Goal: Information Seeking & Learning: Check status

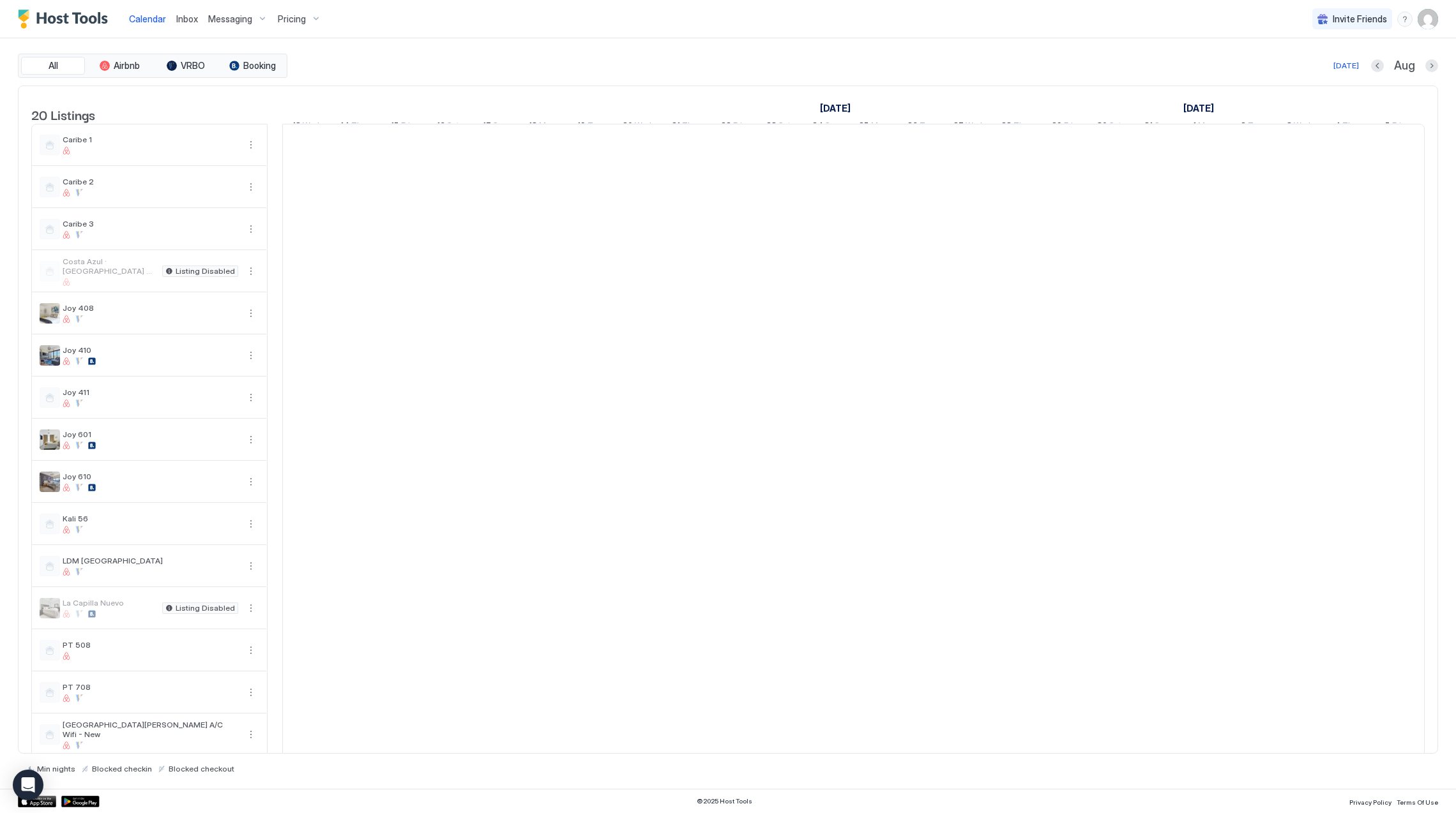
scroll to position [0, 709]
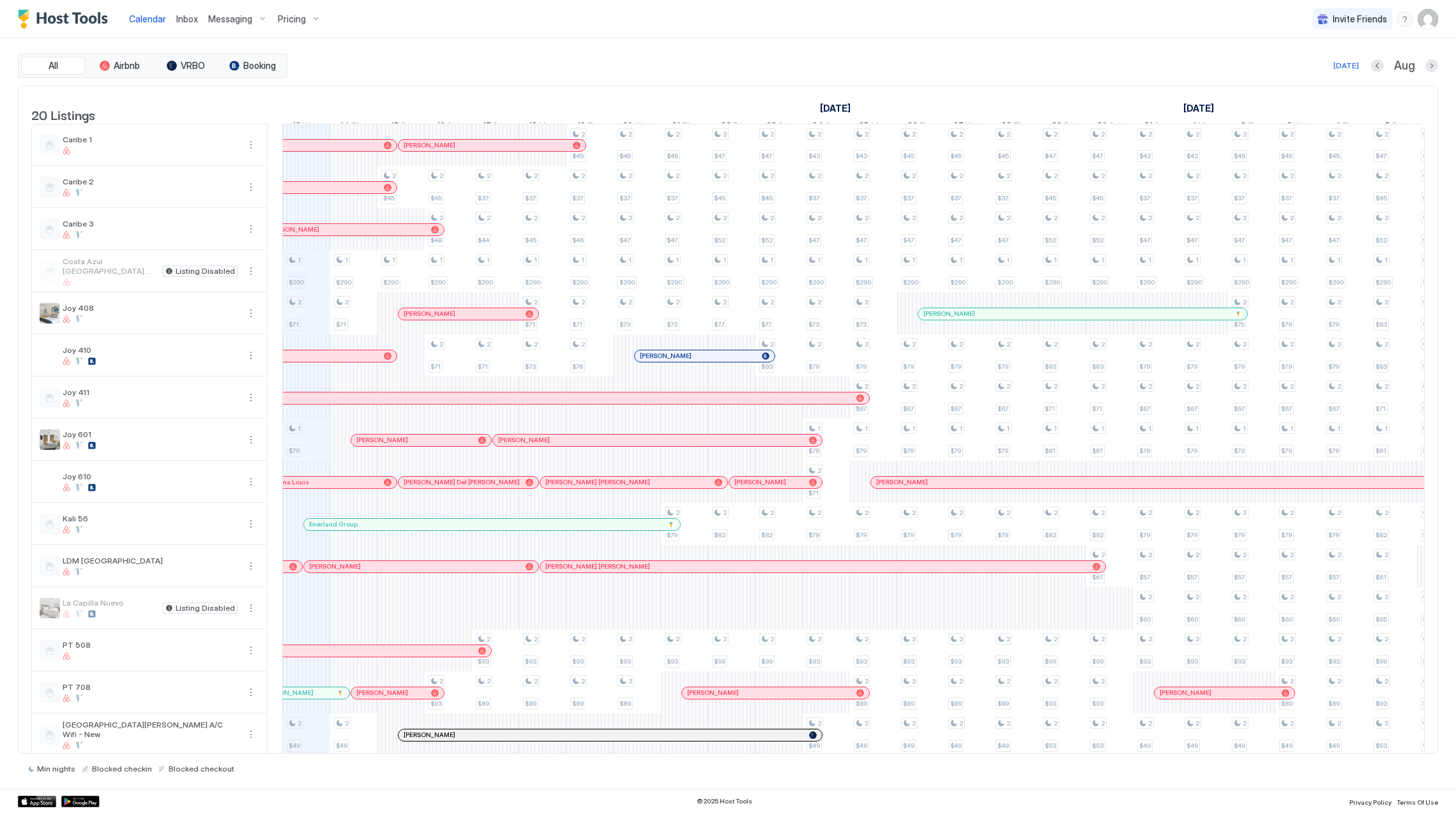
click at [273, 19] on div "Pricing" at bounding box center [300, 19] width 54 height 21
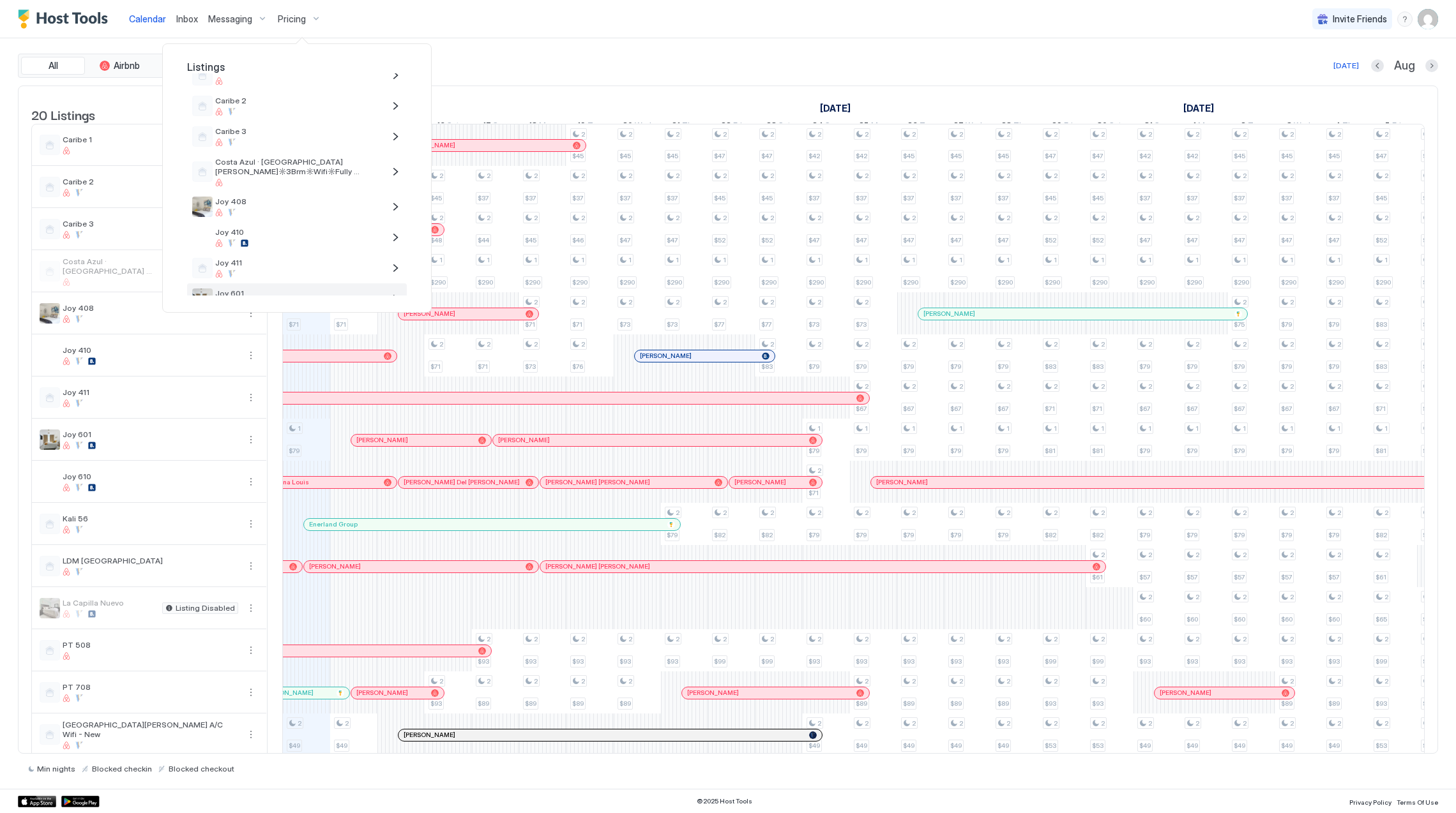
scroll to position [85, 0]
click at [322, 233] on span "Joy 411" at bounding box center [299, 234] width 169 height 9
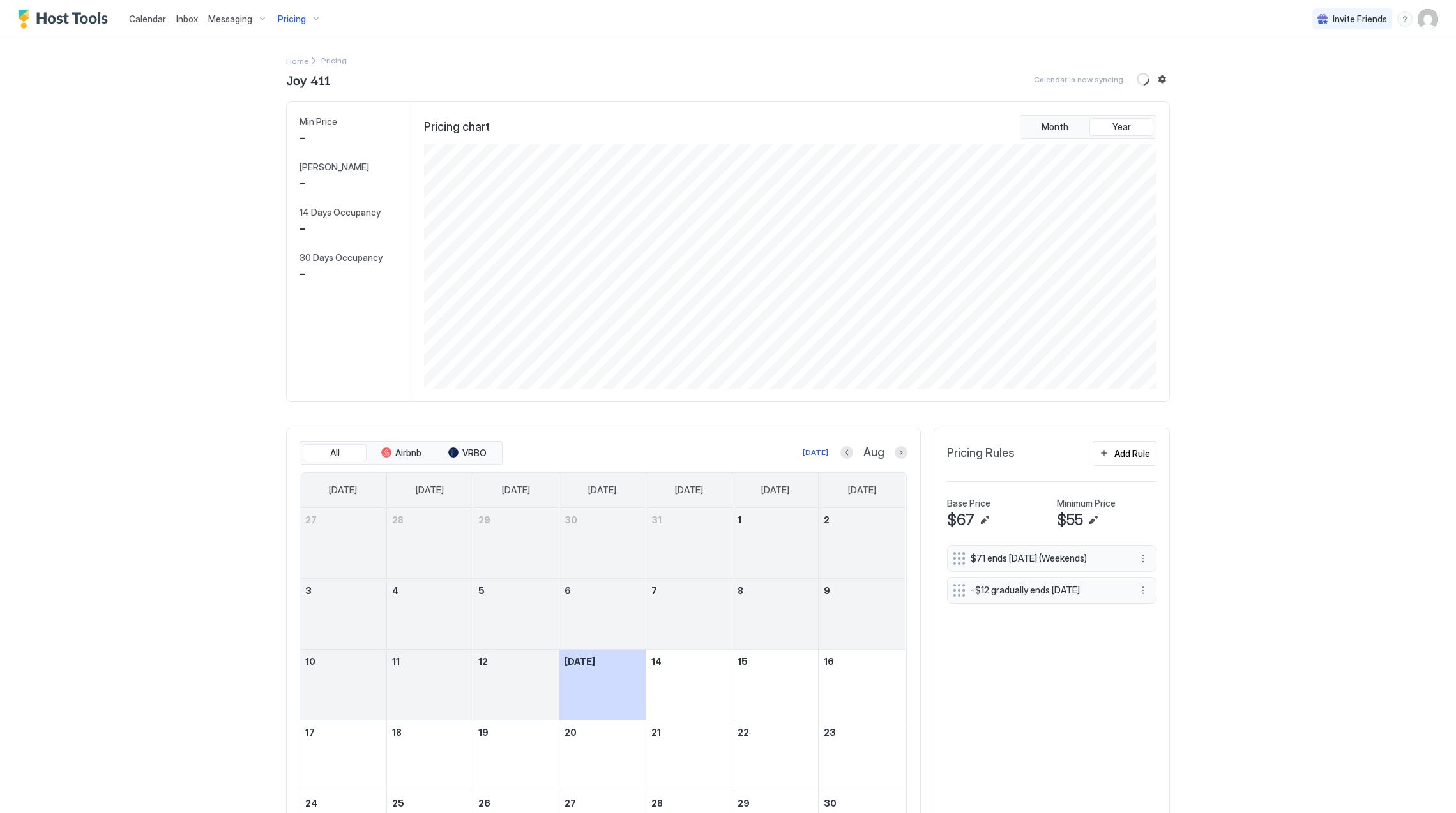
scroll to position [245, 735]
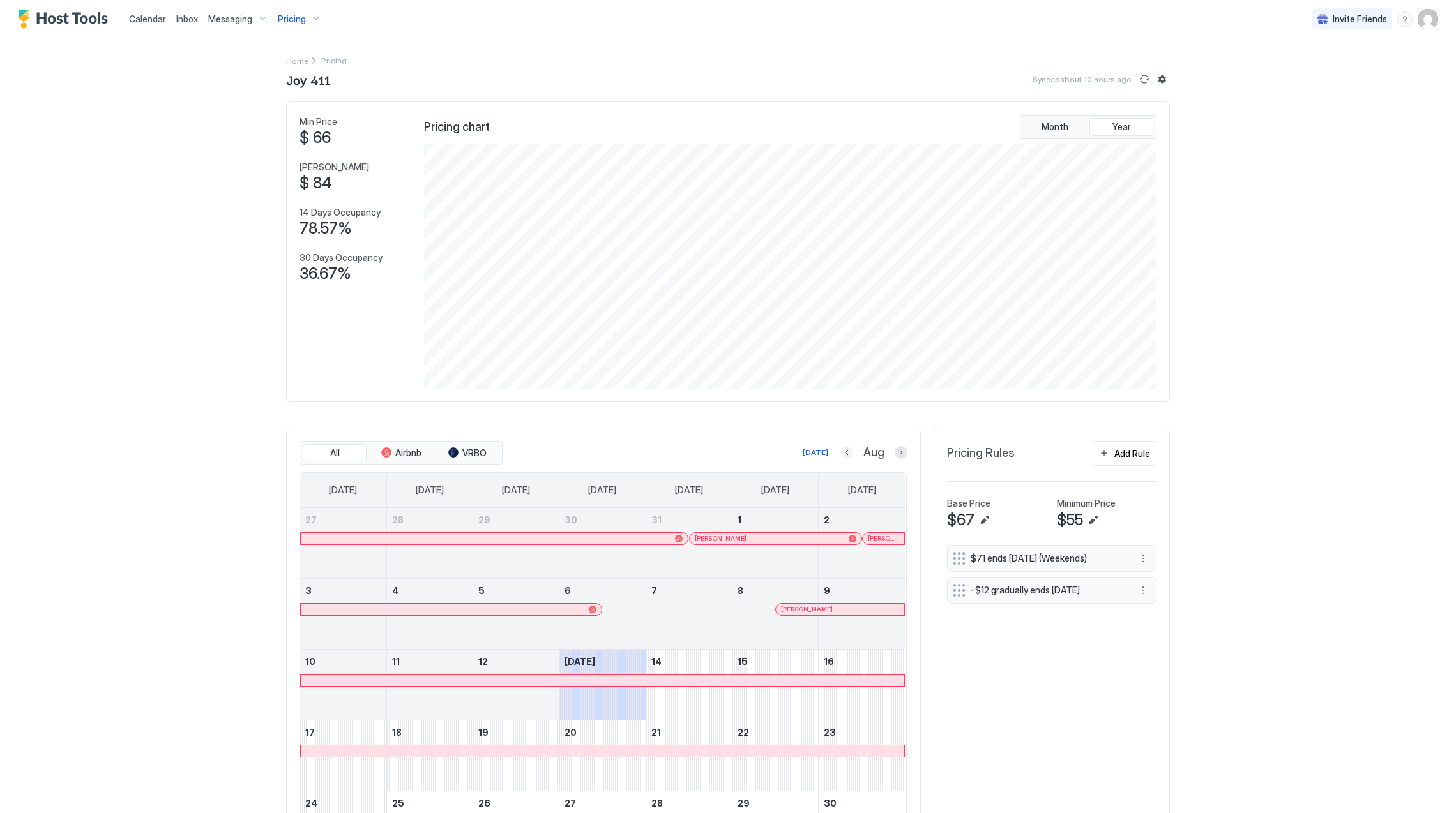
click at [840, 455] on button "Previous month" at bounding box center [846, 452] width 13 height 13
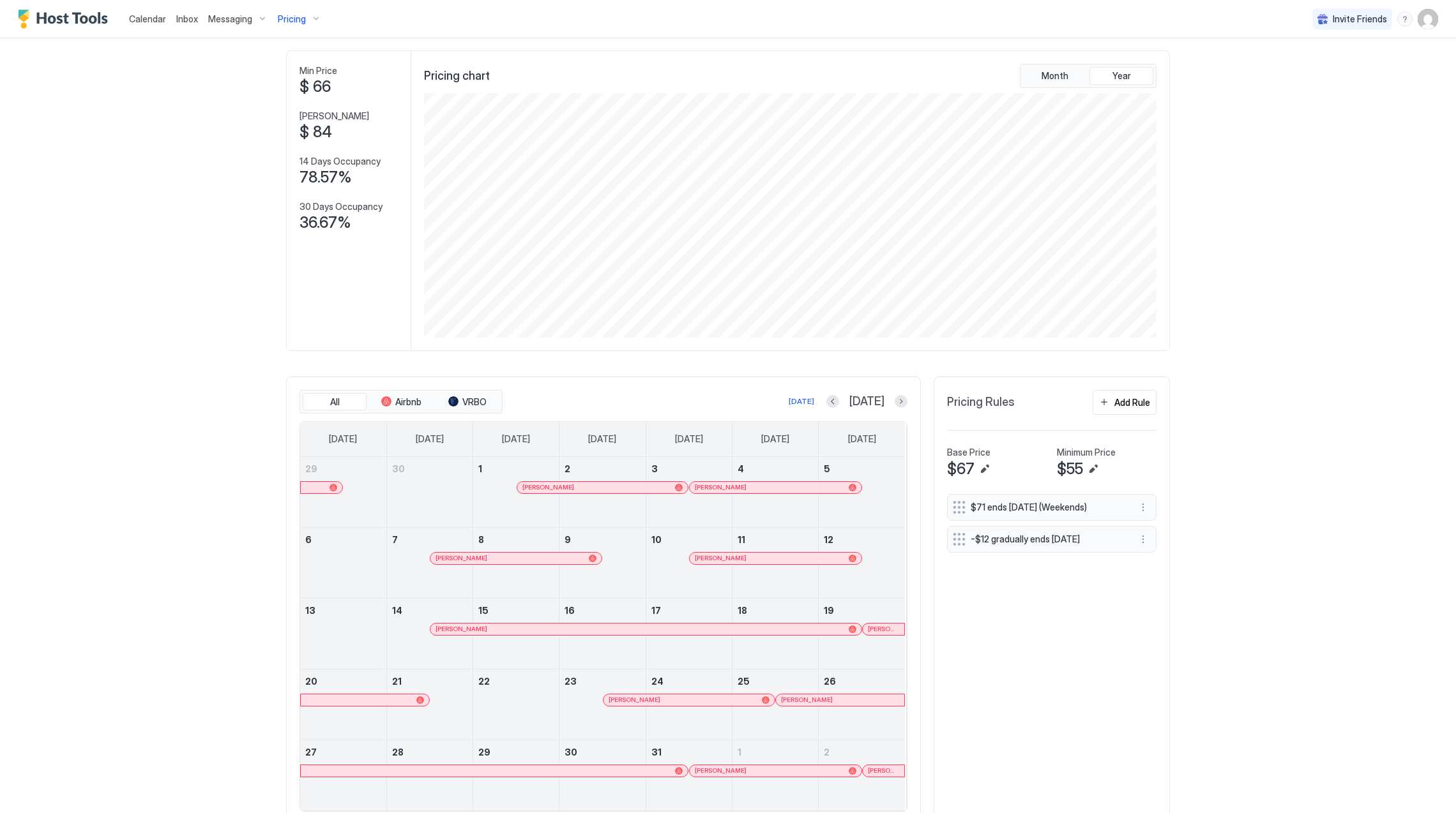
scroll to position [102, 0]
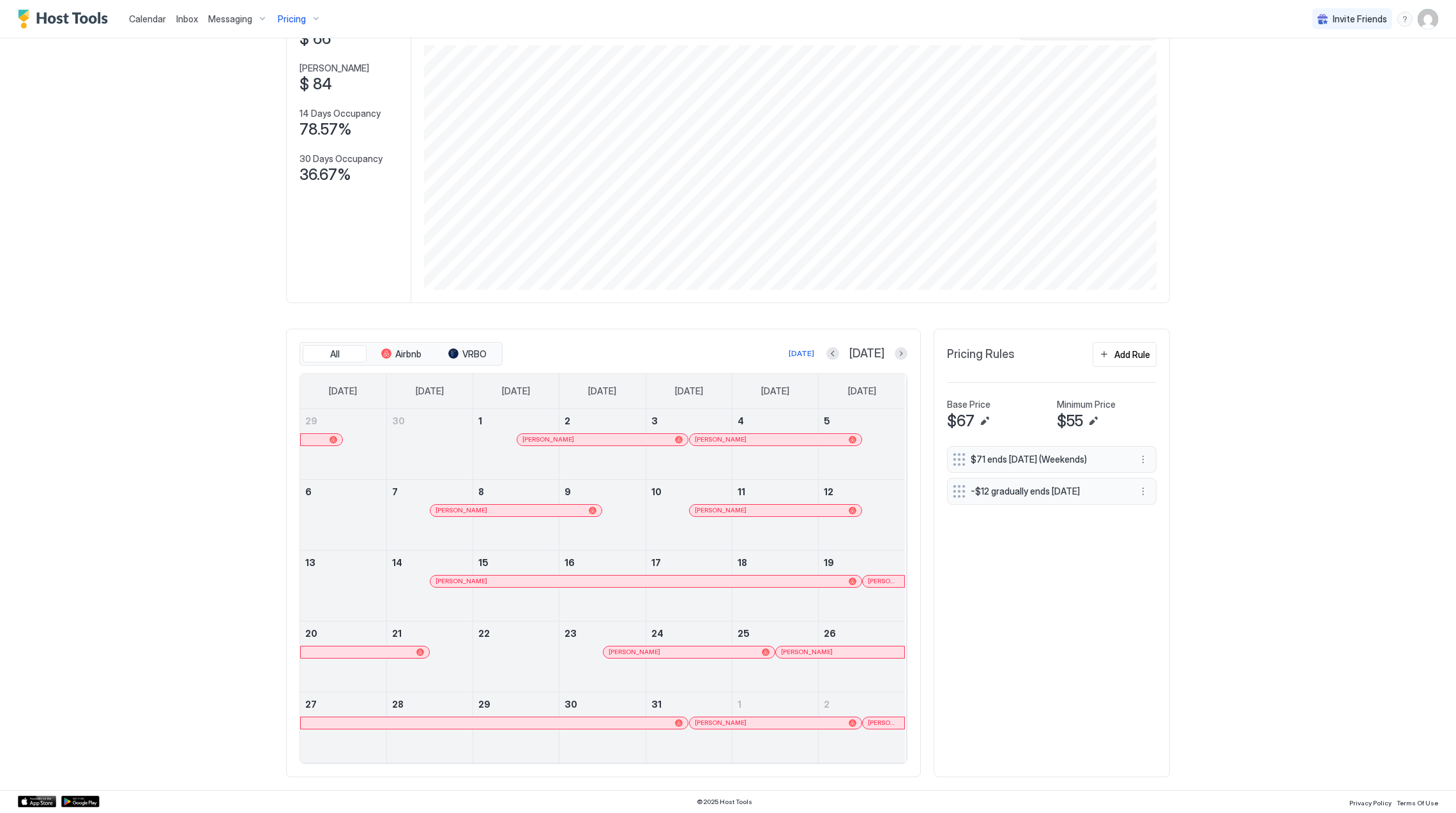
click at [626, 580] on div at bounding box center [630, 581] width 10 height 10
click at [895, 356] on button "Next month" at bounding box center [901, 353] width 13 height 13
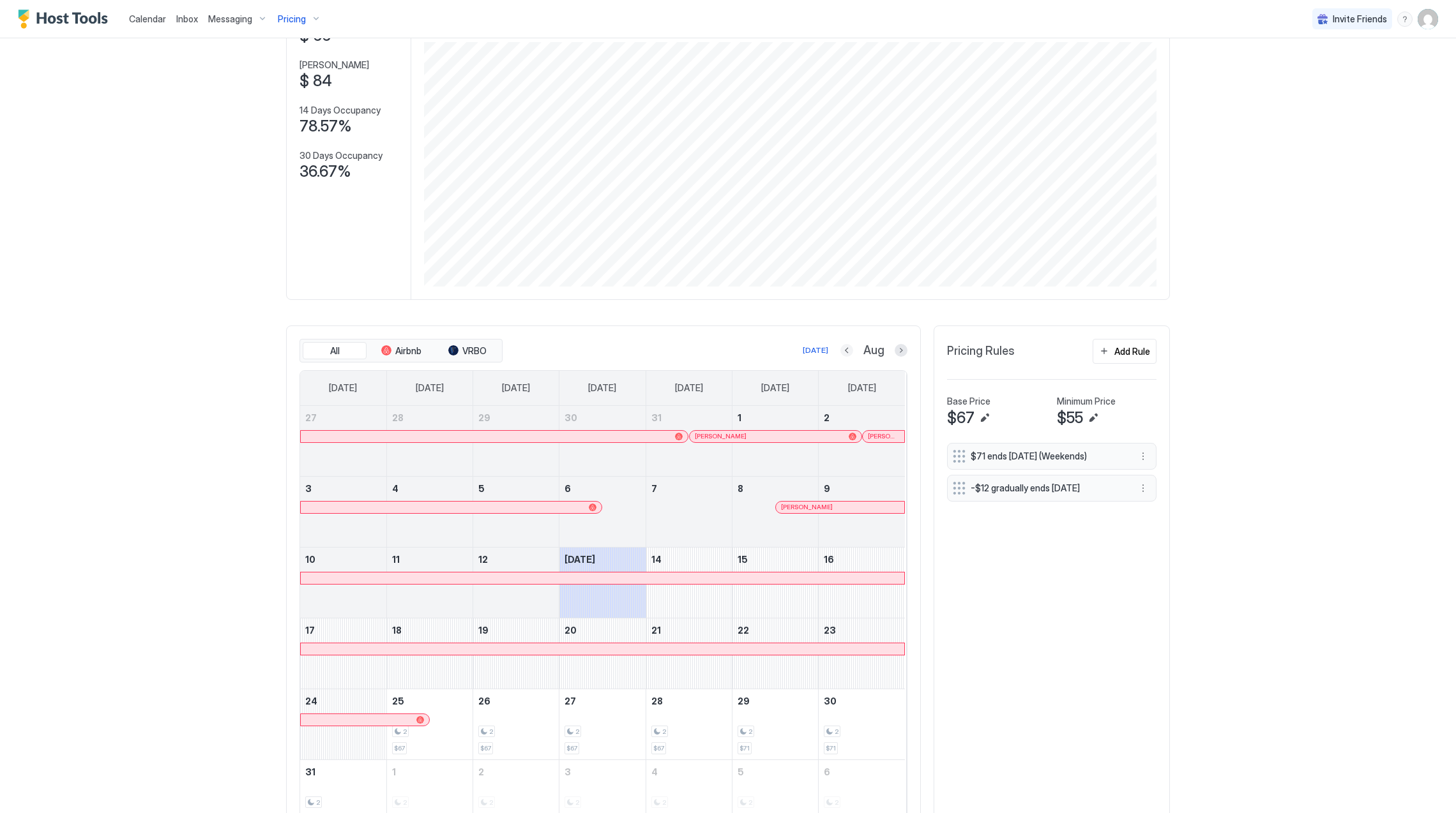
click at [840, 354] on button "Previous month" at bounding box center [846, 350] width 13 height 13
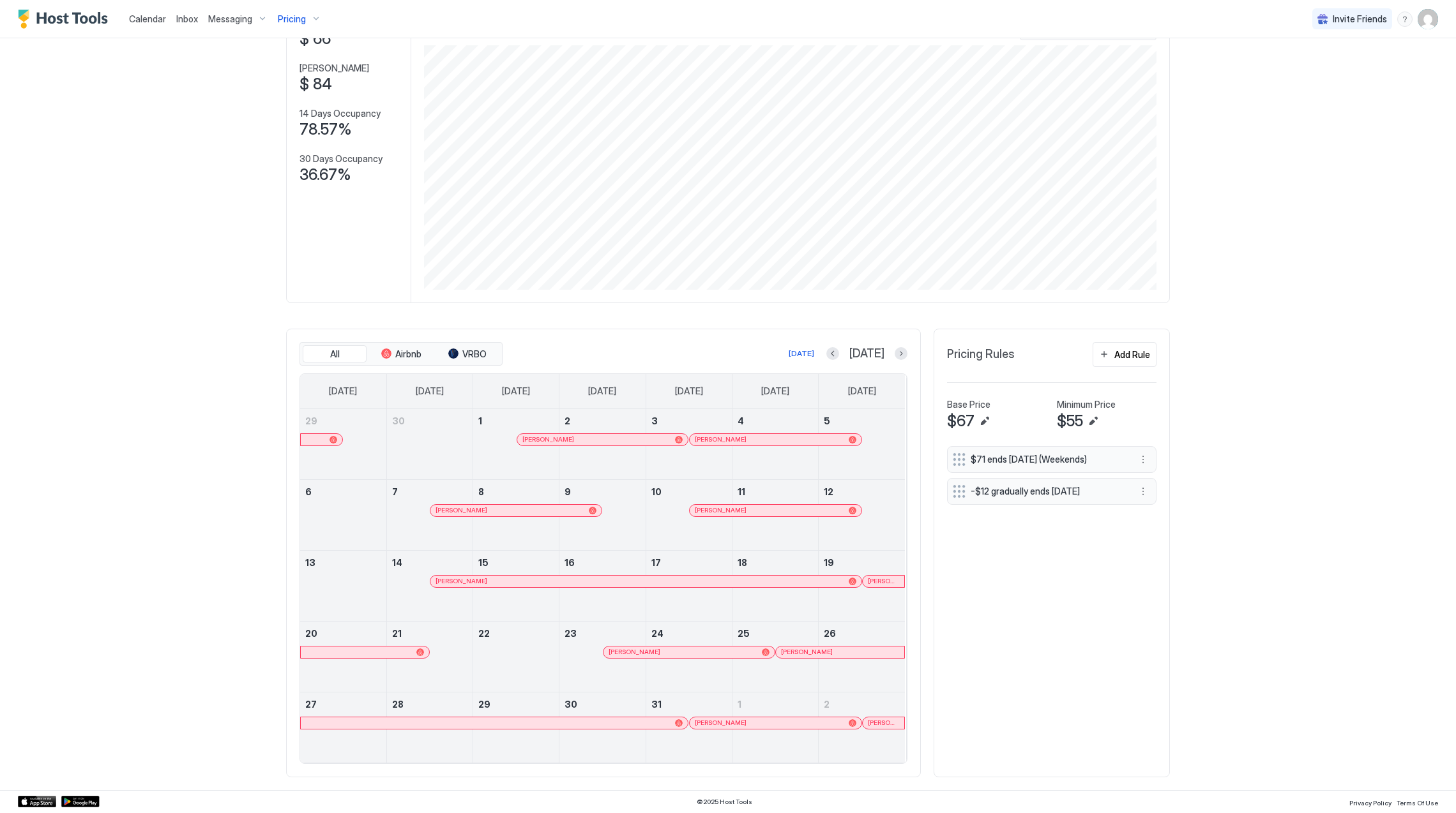
drag, startPoint x: 862, startPoint y: 598, endPoint x: 870, endPoint y: 585, distance: 15.3
click at [870, 585] on div at bounding box center [874, 581] width 10 height 10
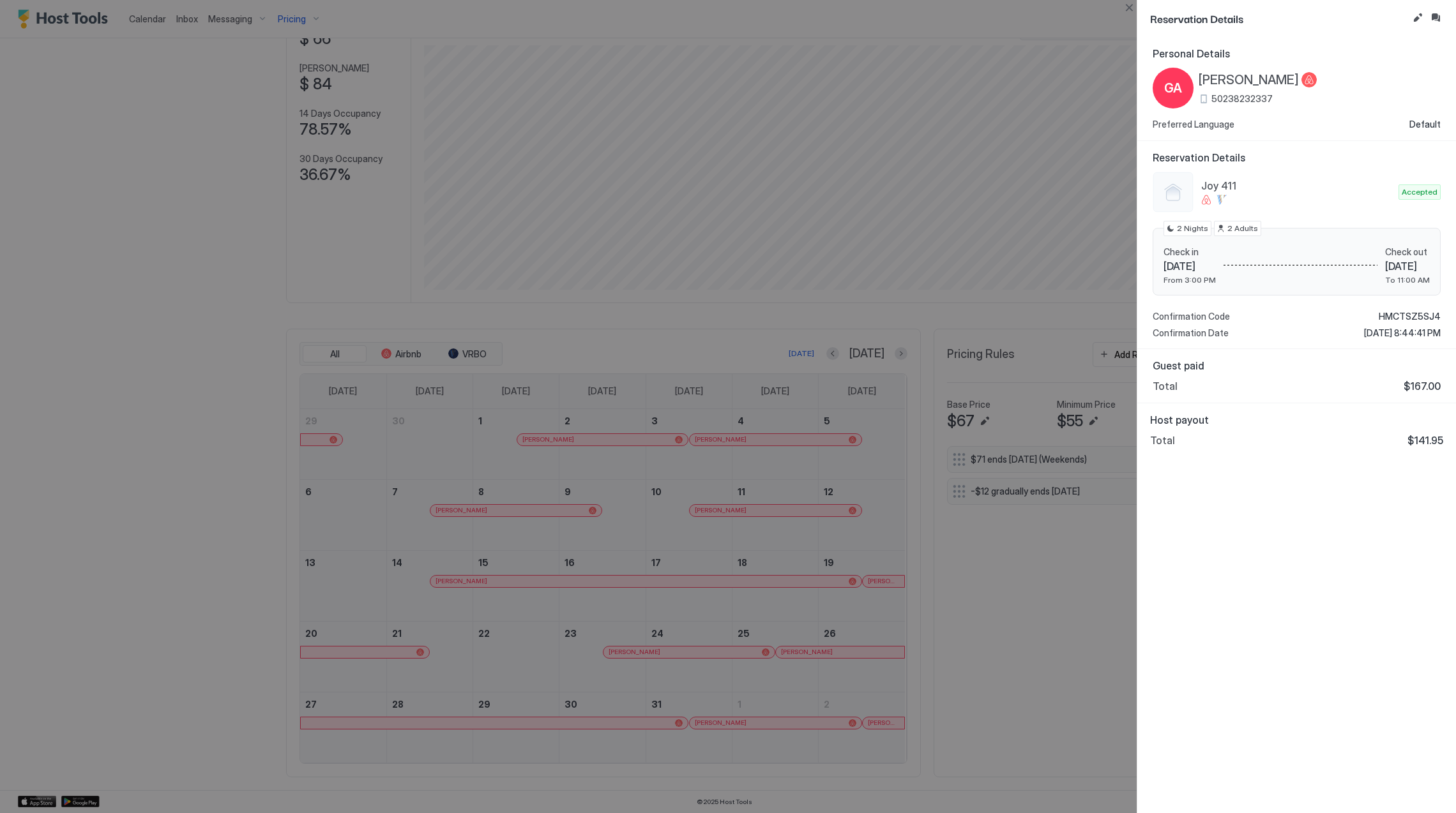
click at [1234, 80] on span "[PERSON_NAME]" at bounding box center [1248, 80] width 100 height 16
click at [1386, 314] on span "HMCTSZ5SJ4" at bounding box center [1410, 316] width 62 height 11
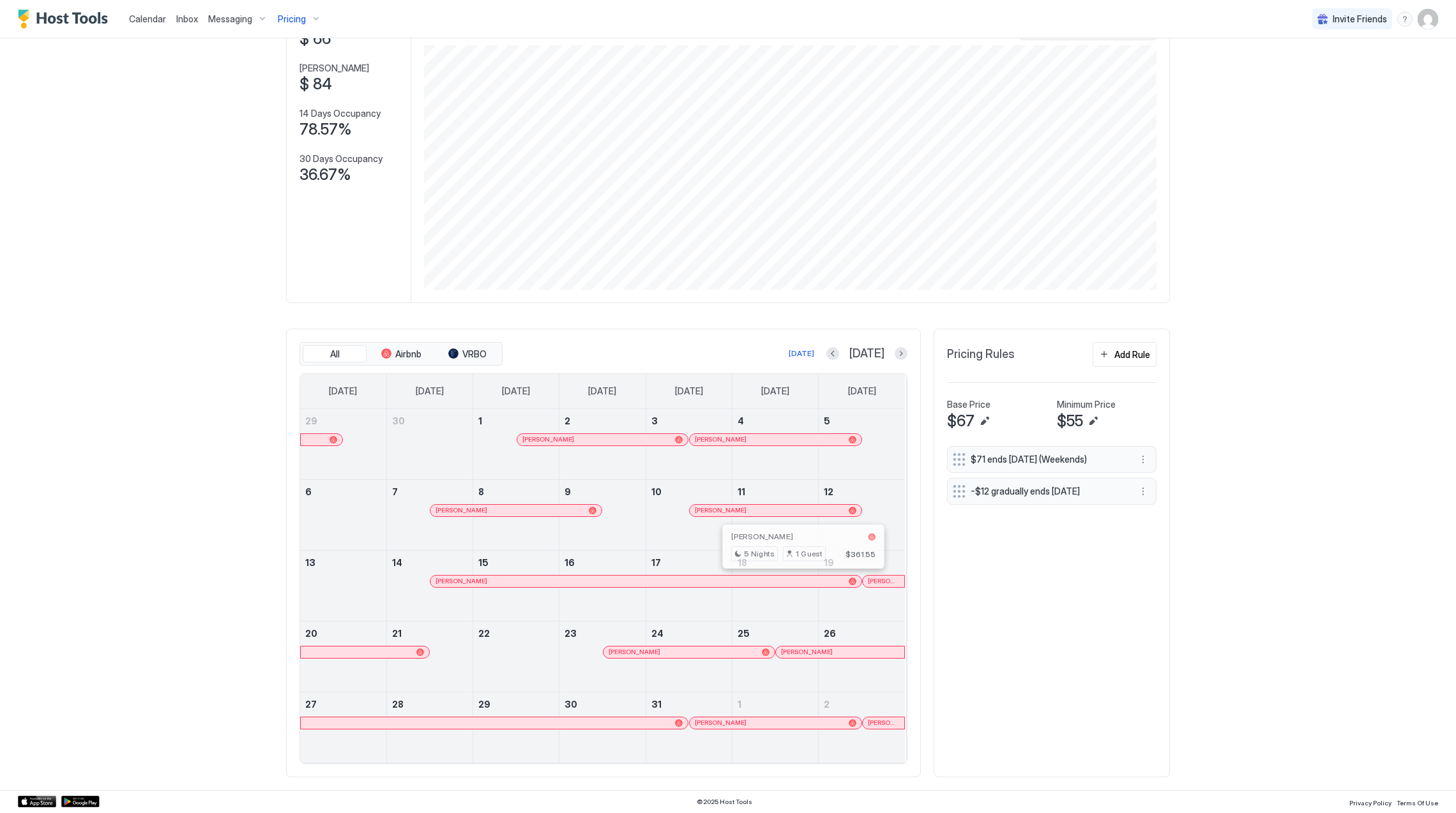
click at [801, 583] on div at bounding box center [805, 581] width 10 height 10
click at [865, 583] on div at bounding box center [870, 581] width 10 height 10
click at [640, 654] on div at bounding box center [645, 652] width 10 height 10
click at [811, 655] on div at bounding box center [816, 652] width 10 height 10
click at [726, 726] on div at bounding box center [731, 723] width 10 height 10
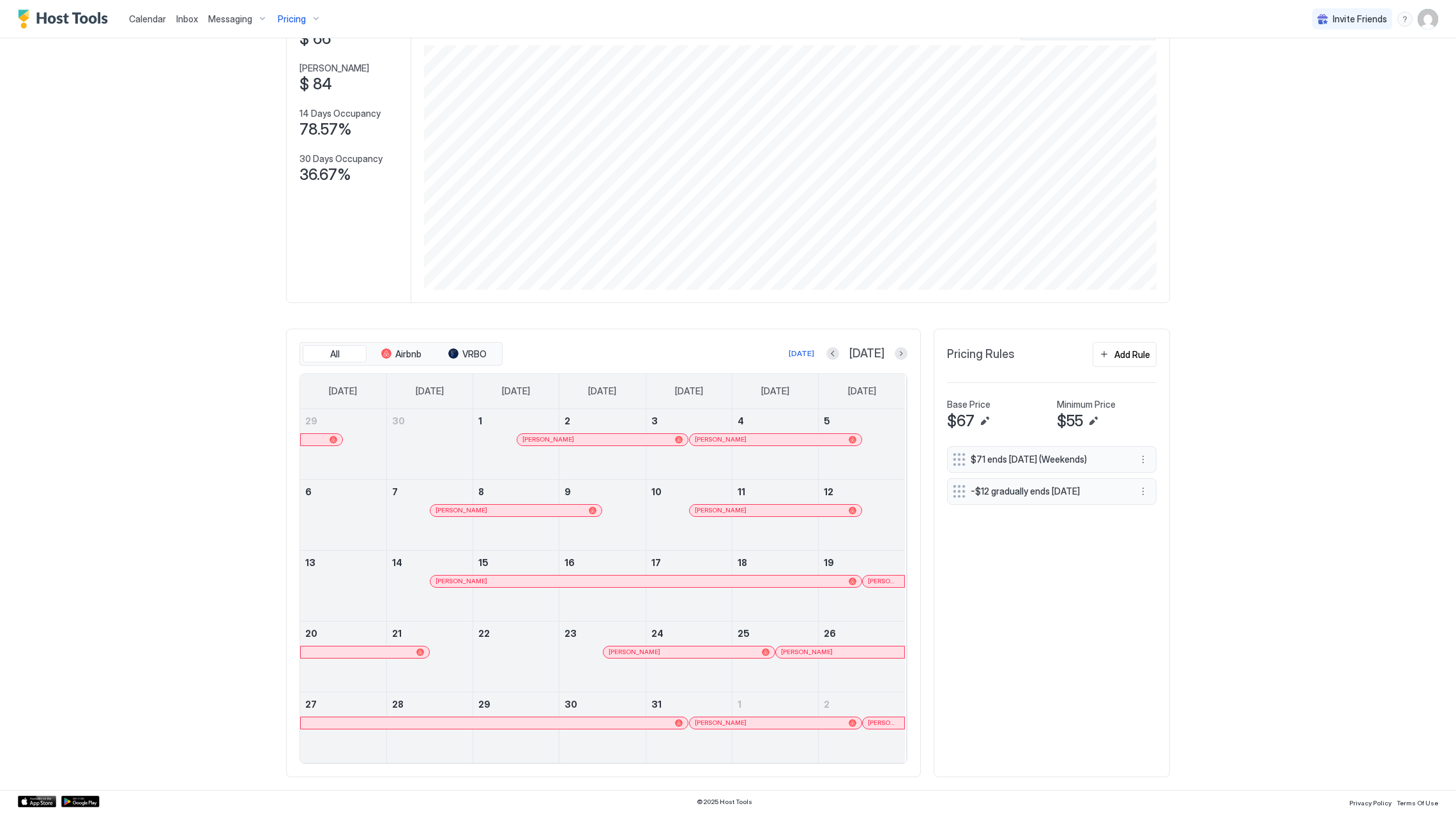
click at [875, 725] on div at bounding box center [880, 723] width 10 height 10
click at [711, 649] on div at bounding box center [716, 652] width 10 height 10
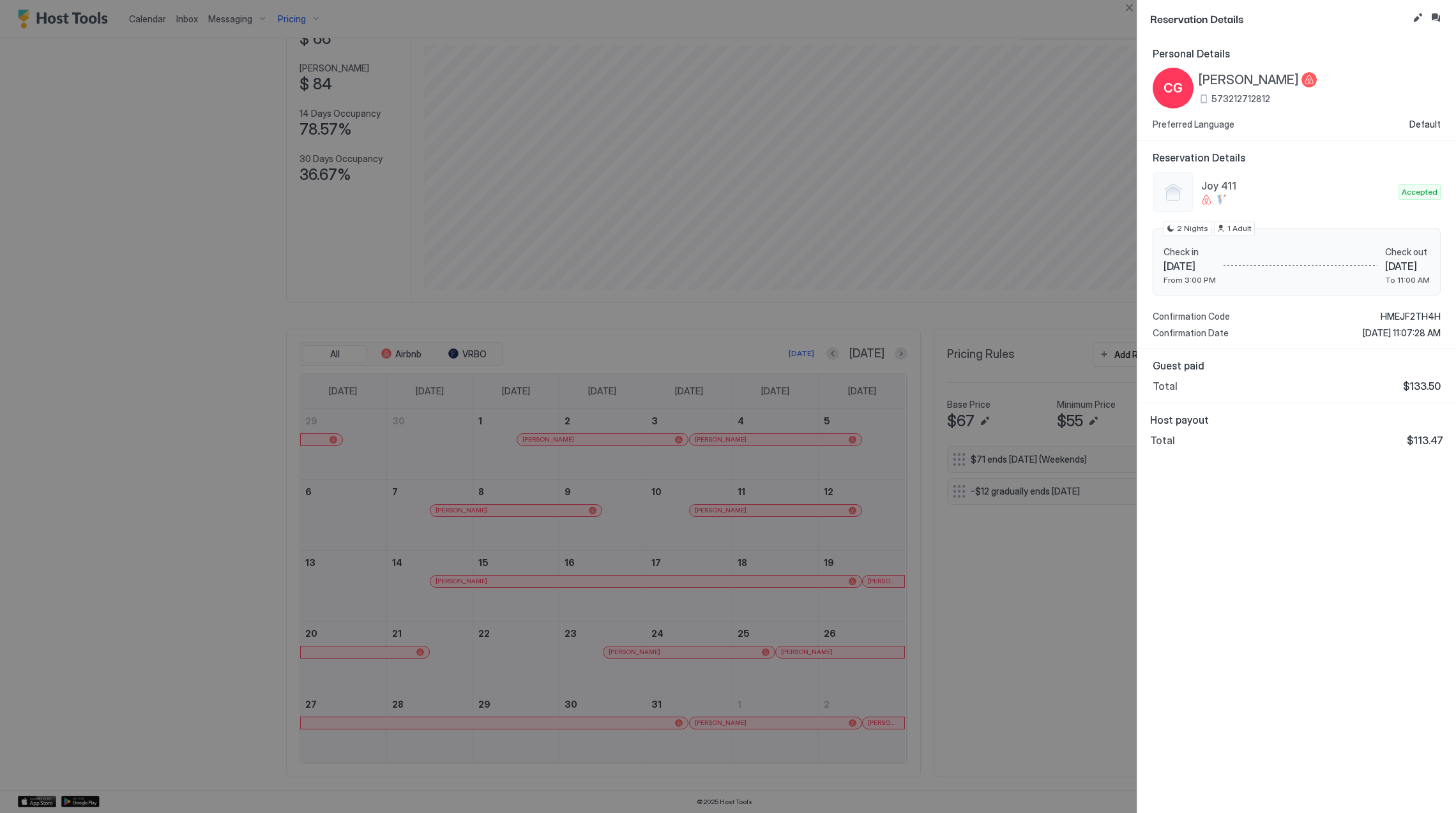
click at [1234, 83] on span "[PERSON_NAME]" at bounding box center [1248, 80] width 100 height 16
click at [1402, 313] on span "HMEJF2TH4H" at bounding box center [1410, 316] width 60 height 11
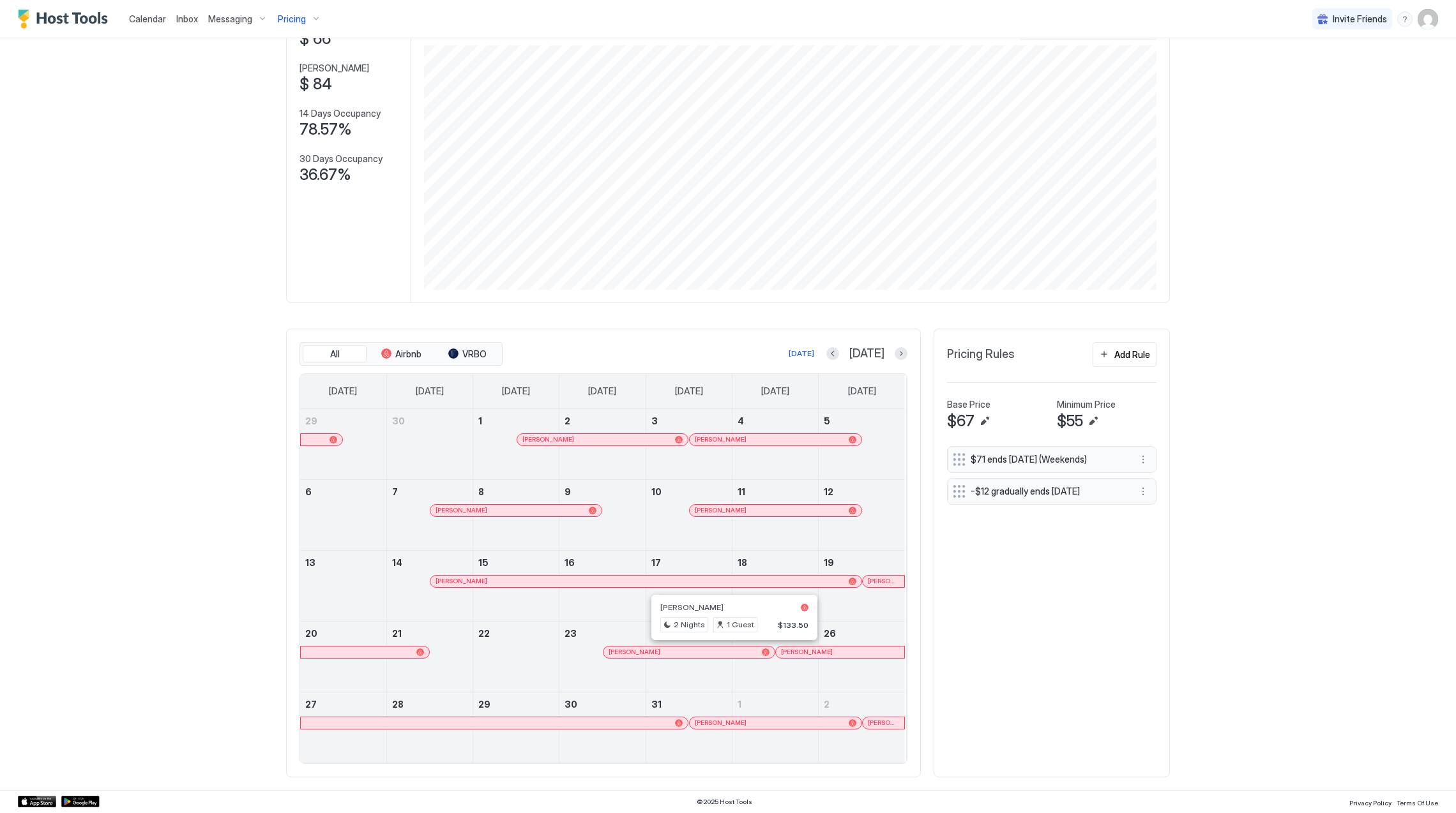
click at [796, 657] on div "[PERSON_NAME]" at bounding box center [775, 664] width 85 height 37
click at [797, 655] on div at bounding box center [801, 652] width 10 height 10
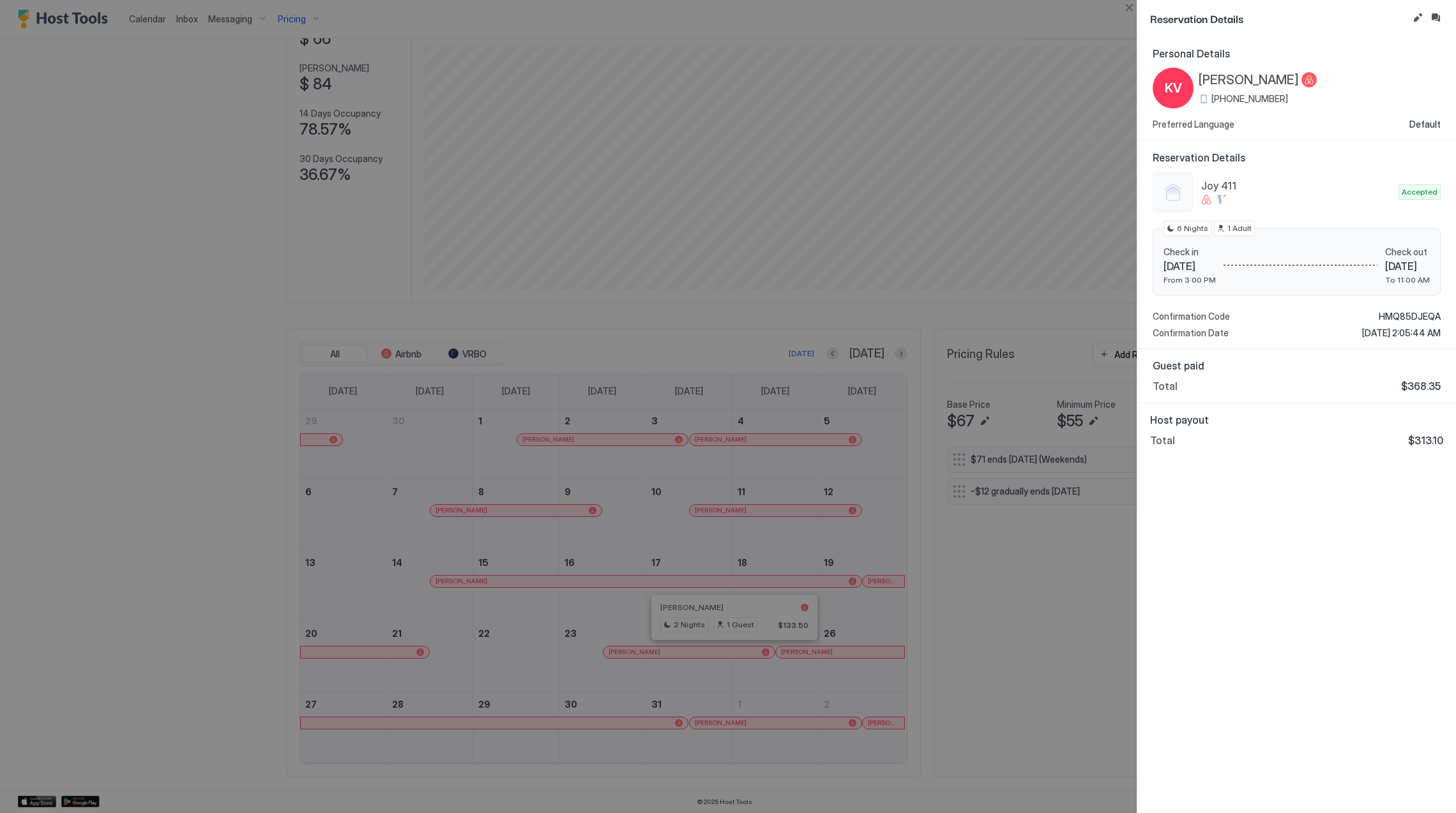
click at [1222, 72] on span "[PERSON_NAME]" at bounding box center [1248, 80] width 100 height 16
click at [1416, 313] on span "HMQ85DJEQA" at bounding box center [1410, 316] width 62 height 11
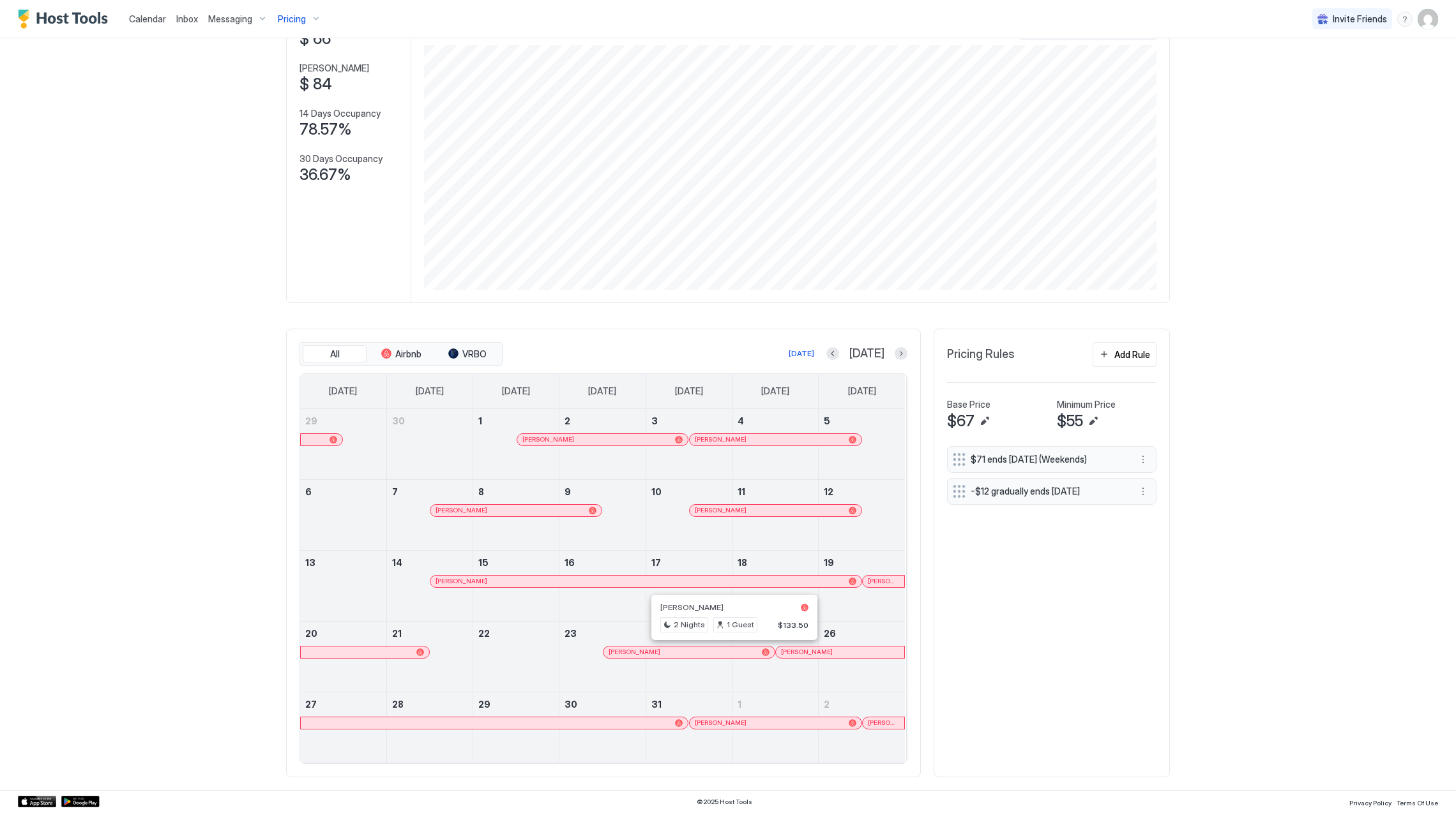
click at [760, 718] on link "[PERSON_NAME]" at bounding box center [775, 723] width 173 height 13
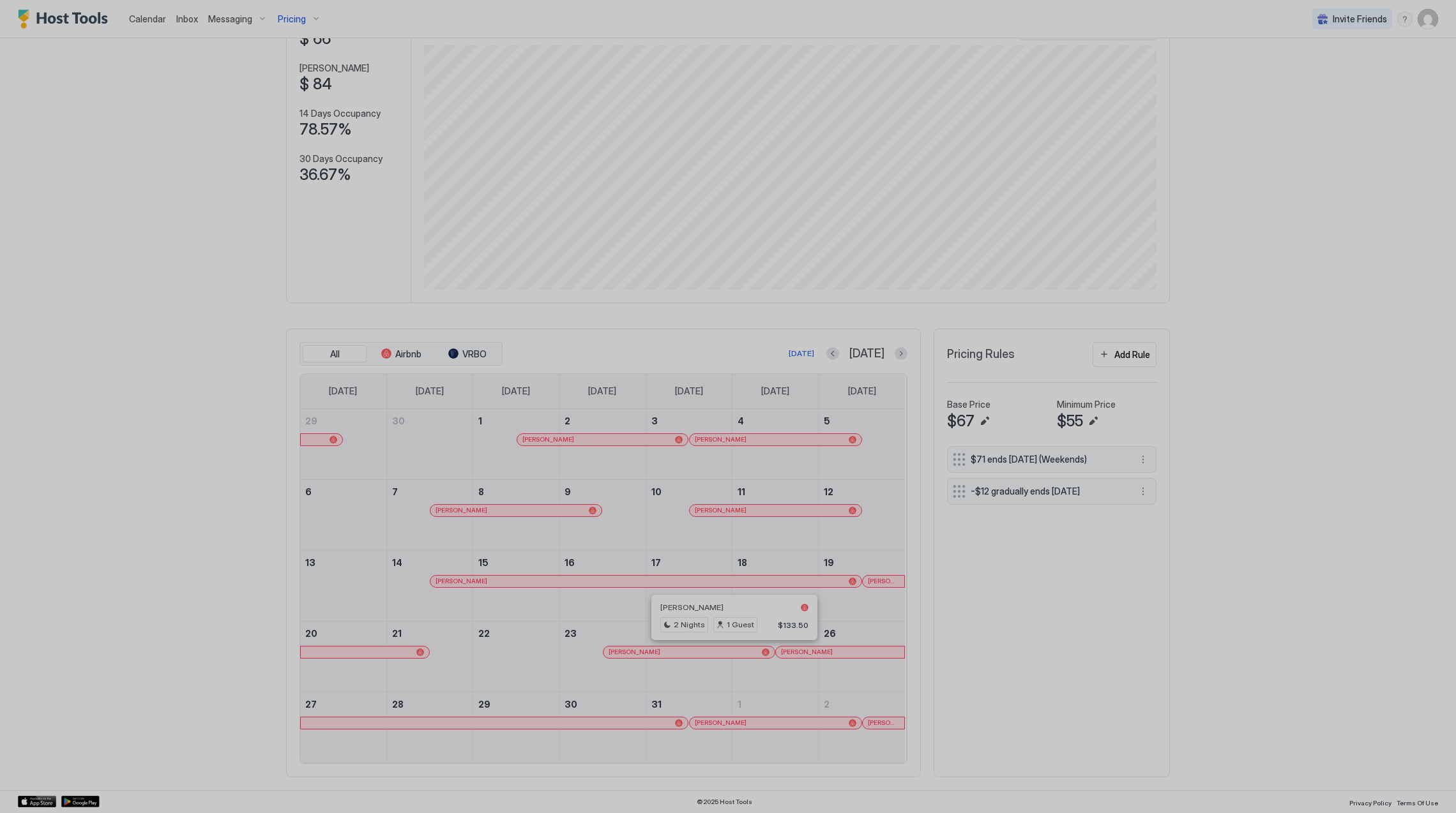
click at [760, 728] on div at bounding box center [728, 406] width 1456 height 813
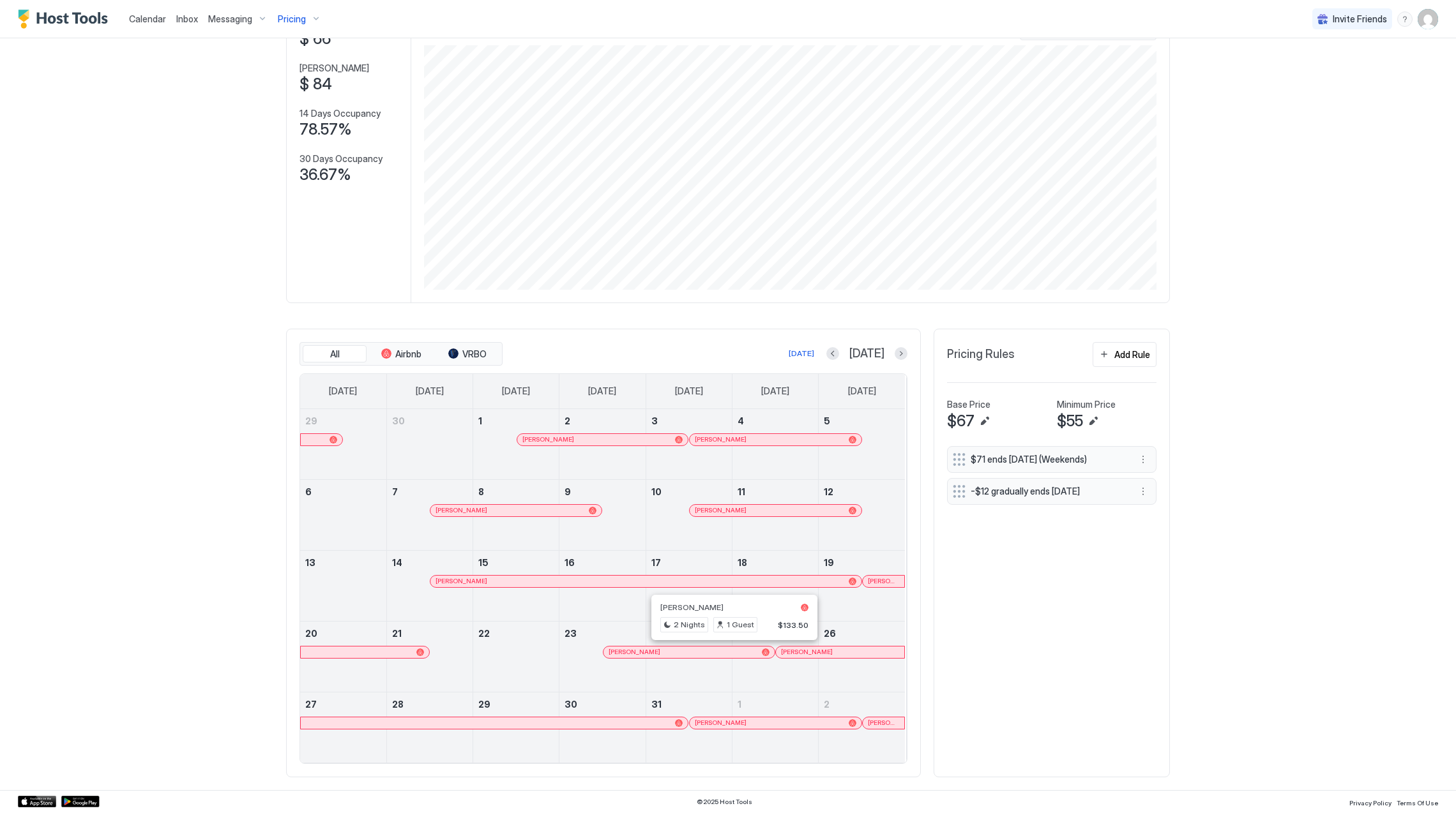
click at [762, 723] on div at bounding box center [767, 723] width 10 height 10
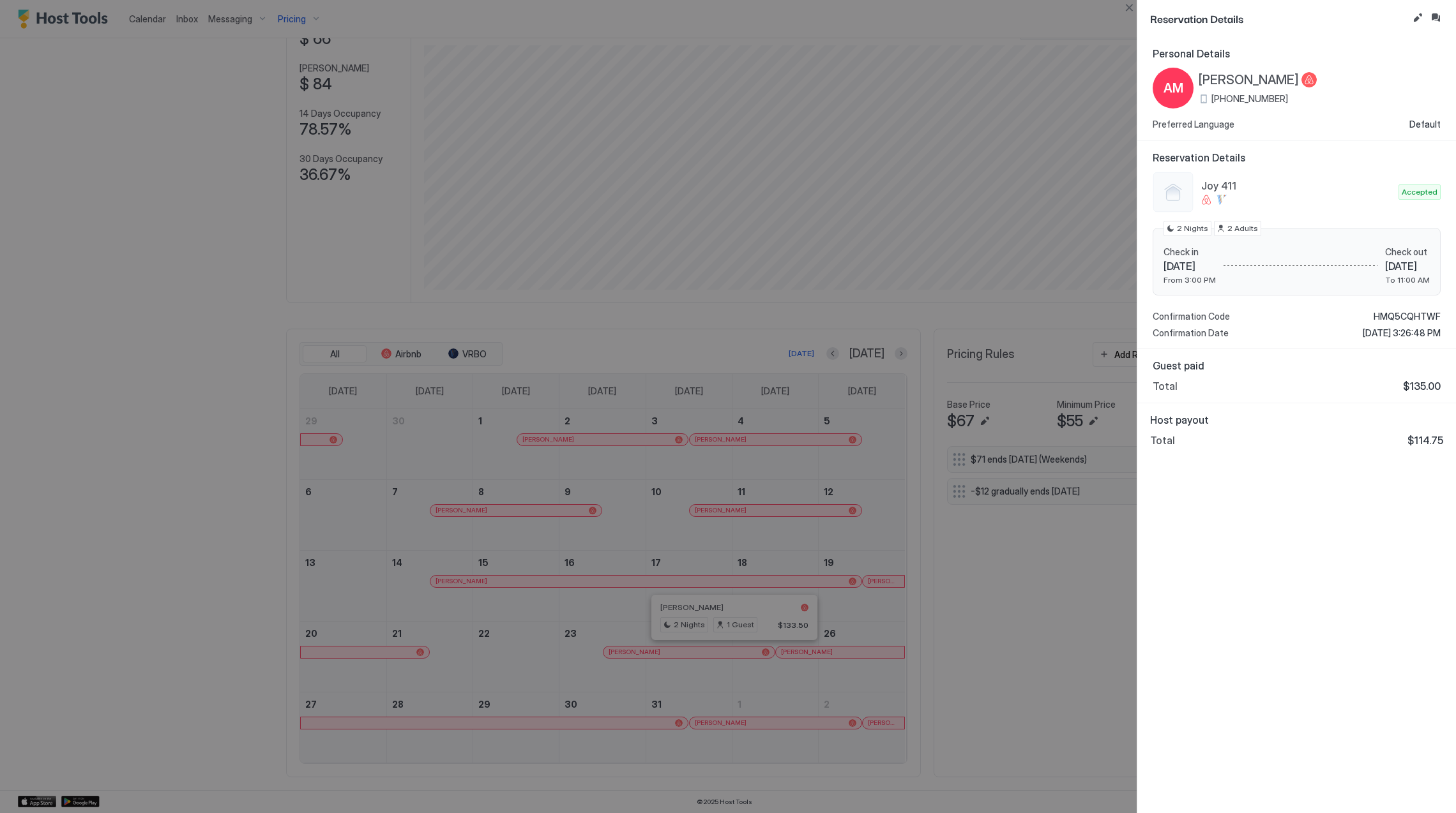
click at [1226, 81] on span "[PERSON_NAME]" at bounding box center [1248, 80] width 100 height 16
click at [1402, 312] on span "HMQ5CQHTWF" at bounding box center [1407, 316] width 67 height 11
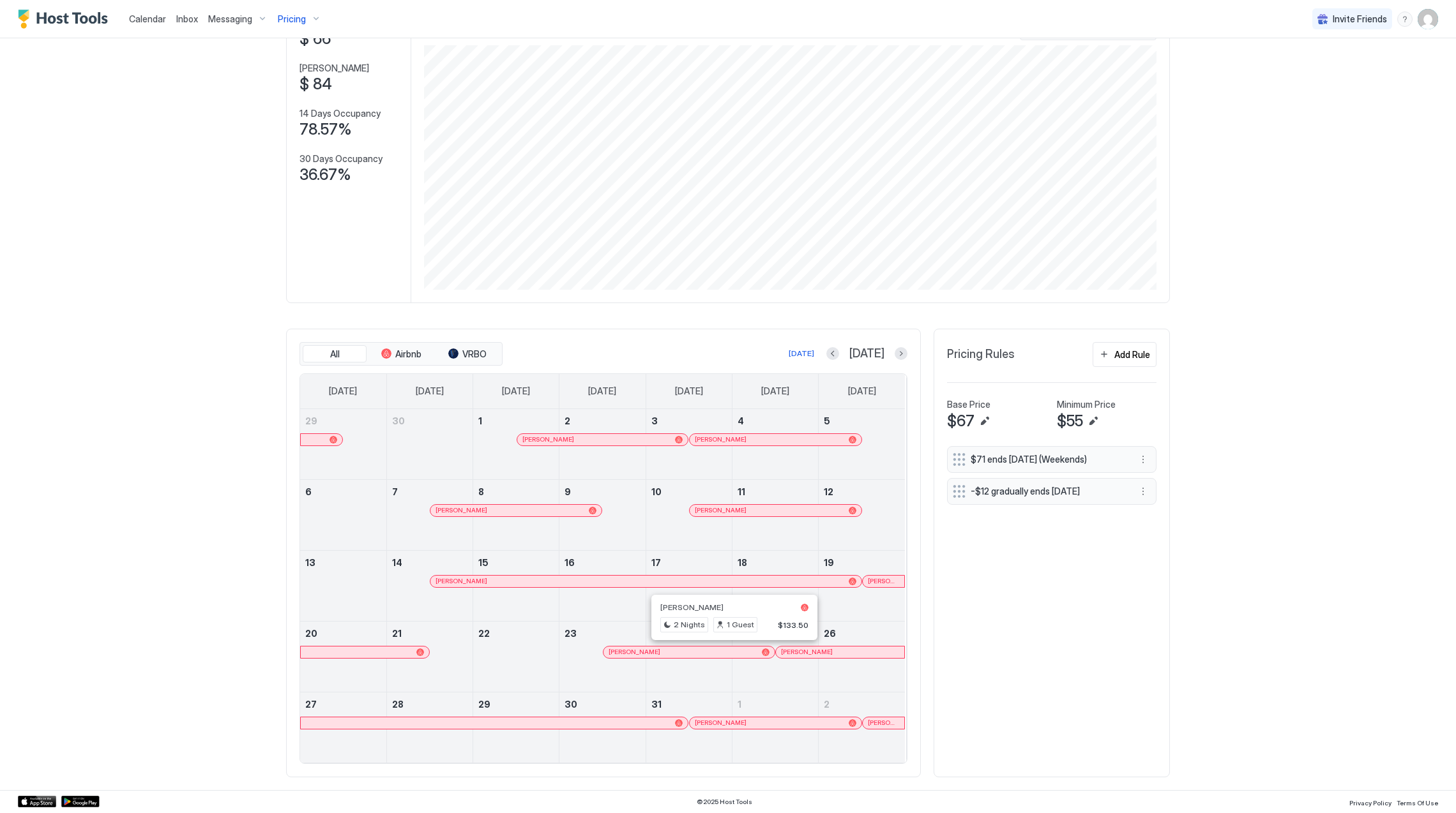
click at [878, 722] on div at bounding box center [879, 723] width 10 height 10
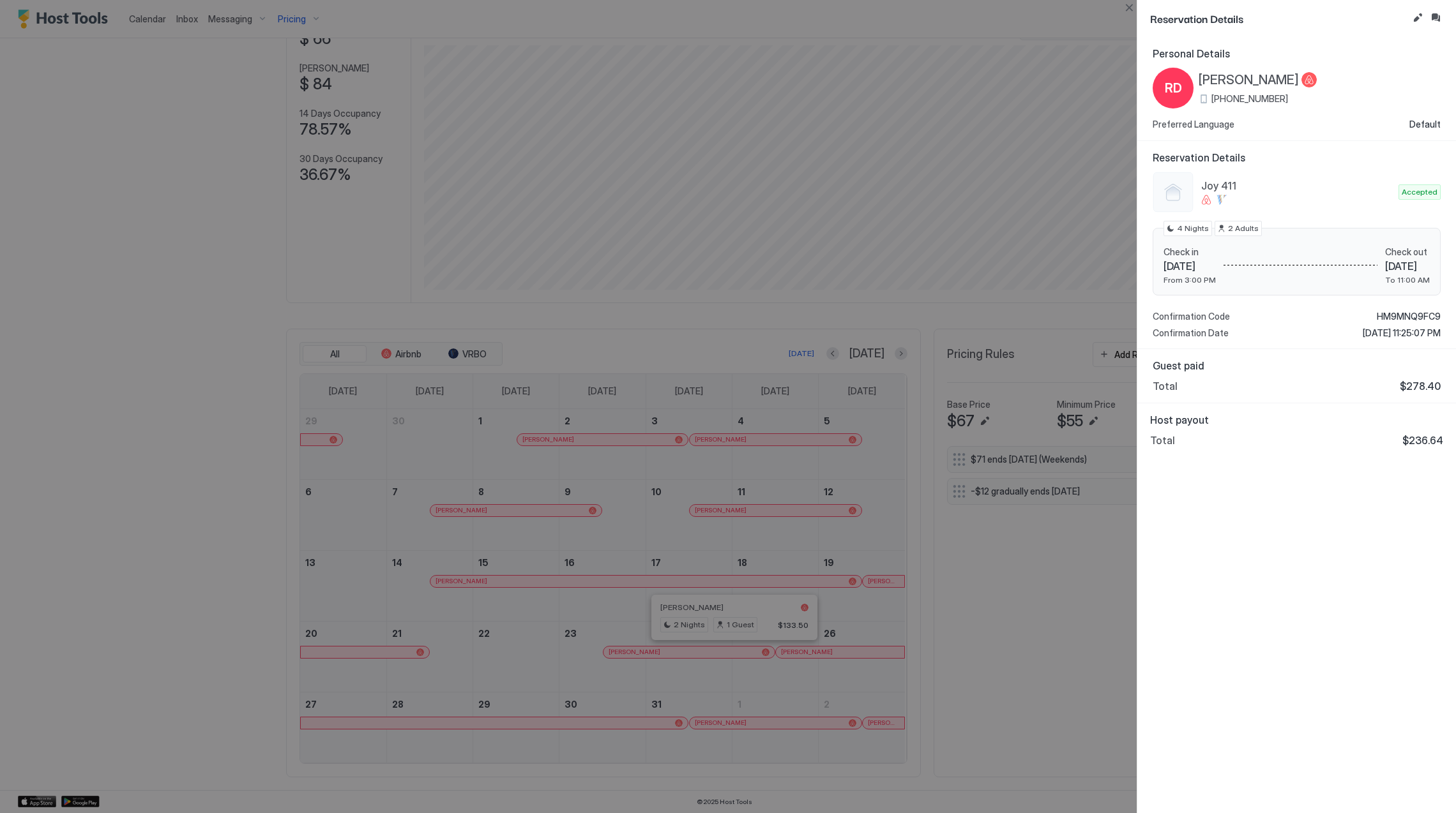
click at [1270, 70] on div "RD [PERSON_NAME] [PHONE_NUMBER]" at bounding box center [1234, 88] width 164 height 41
click at [1269, 74] on span "[PERSON_NAME]" at bounding box center [1248, 80] width 100 height 16
click at [1423, 310] on div "Joy 411 Accepted Check in [DATE] From 3:00 PM Check out [DATE] To 11:00 AM 4 Ni…" at bounding box center [1296, 255] width 288 height 167
click at [1416, 315] on span "HM9MNQ9FC9" at bounding box center [1408, 316] width 64 height 11
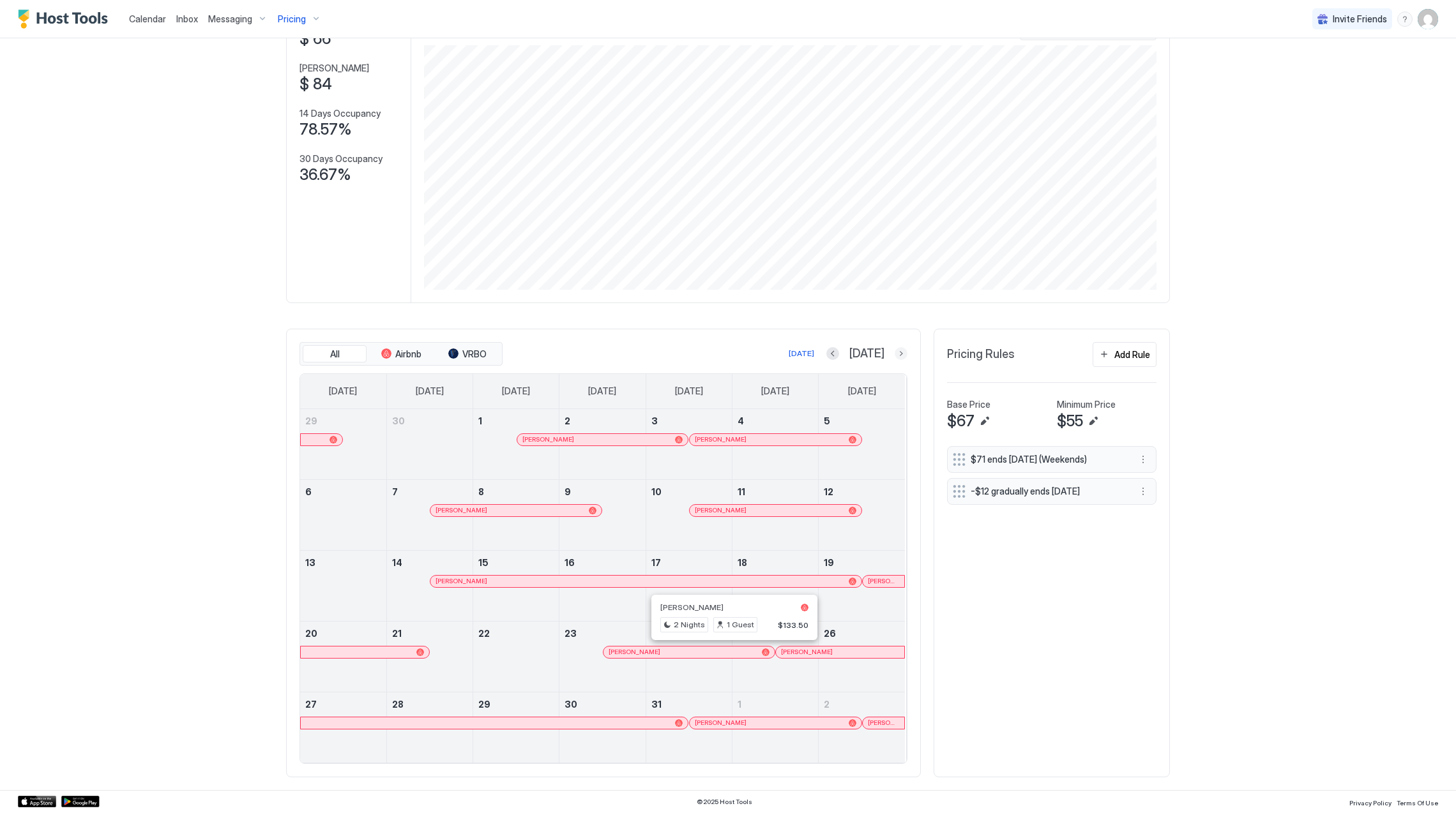
click at [895, 348] on button "Next month" at bounding box center [901, 353] width 13 height 13
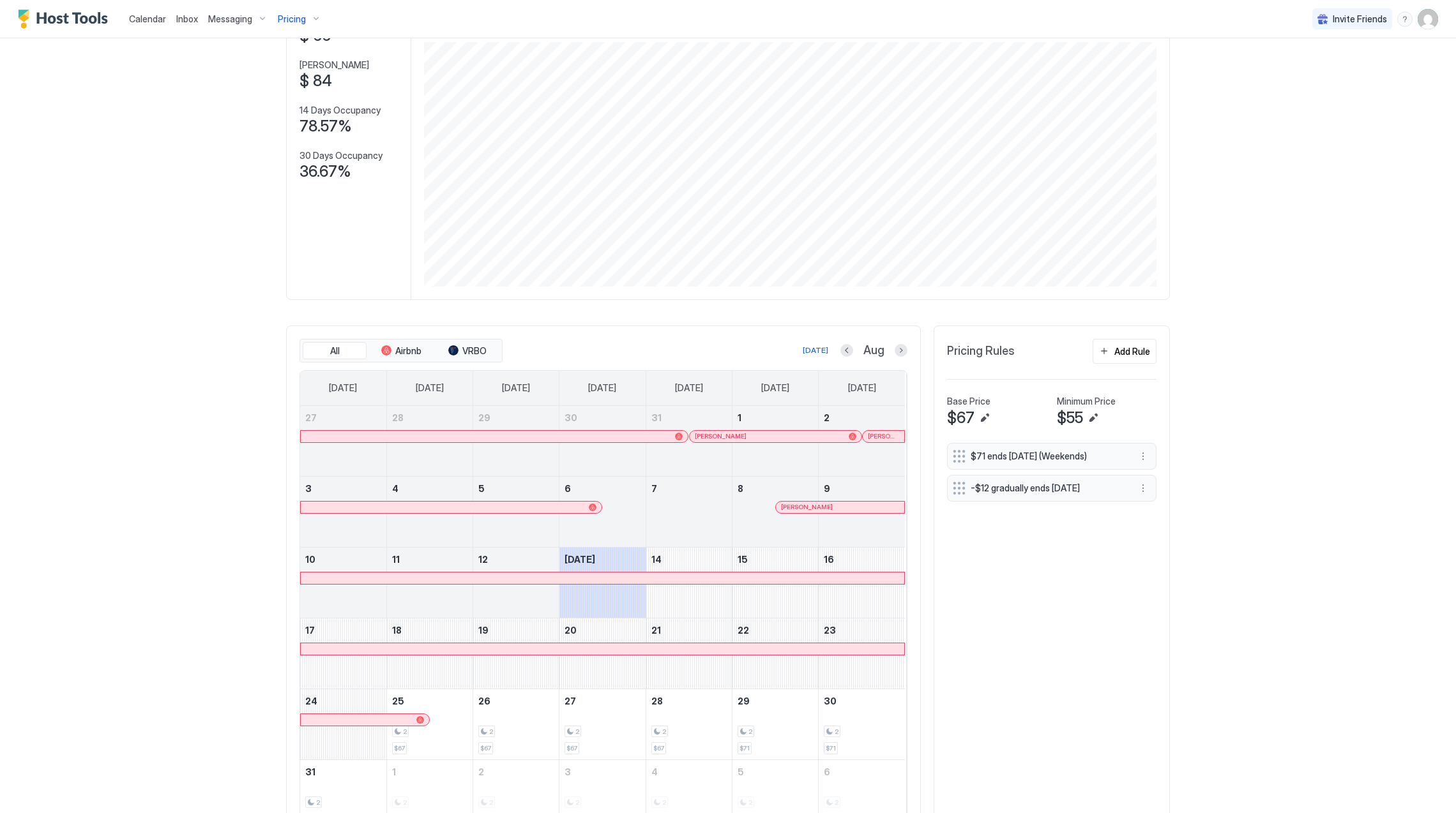
click at [854, 512] on div at bounding box center [859, 507] width 10 height 10
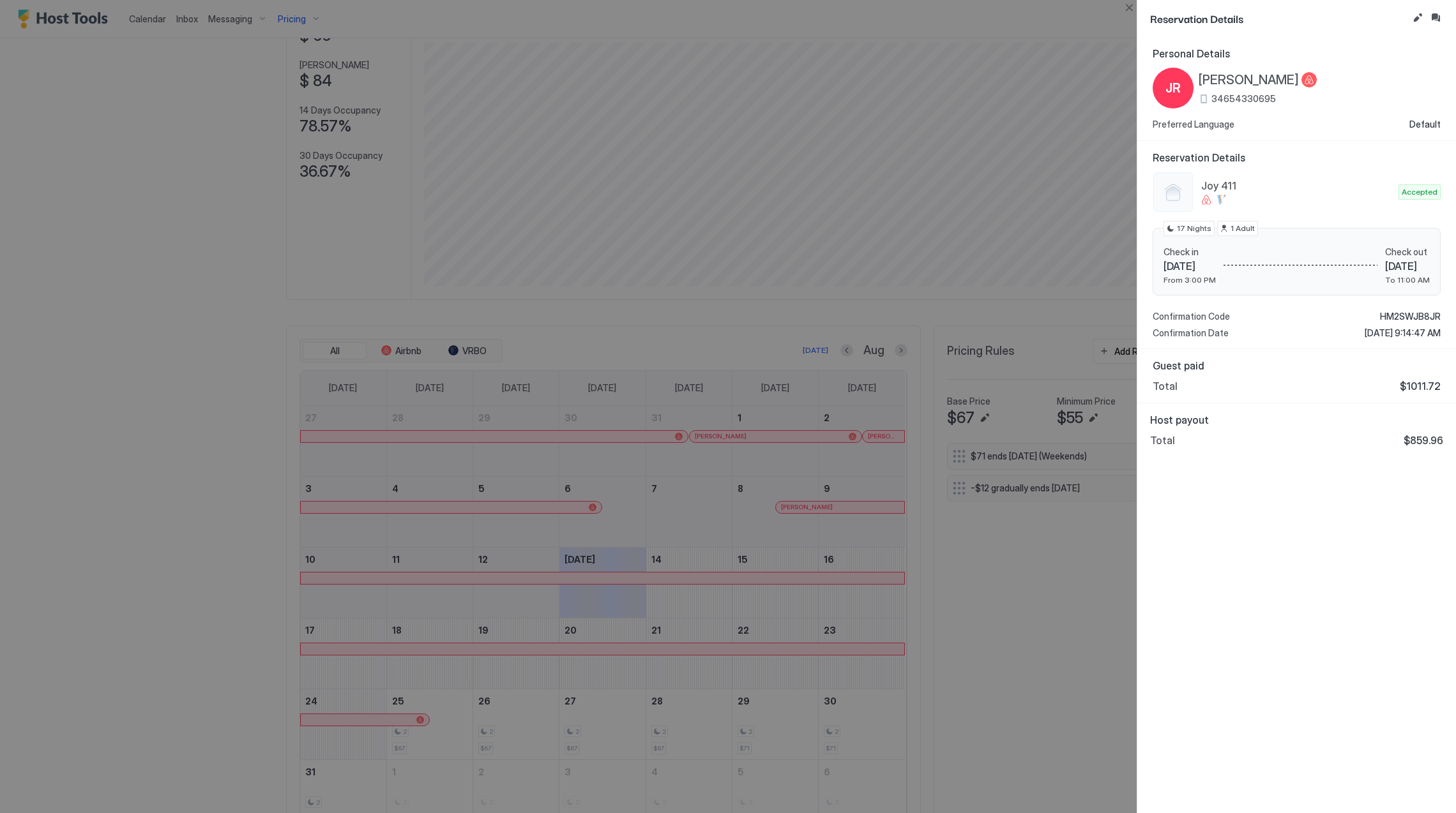
click at [1262, 78] on span "[PERSON_NAME]" at bounding box center [1248, 80] width 100 height 16
click at [1391, 312] on span "HM2SWJB8JR" at bounding box center [1410, 316] width 60 height 11
click at [1280, 561] on div "Personal Details JR [PERSON_NAME] 34654330695 Preferred Language Default Reserv…" at bounding box center [1297, 425] width 319 height 776
click at [504, 326] on div at bounding box center [728, 406] width 1456 height 813
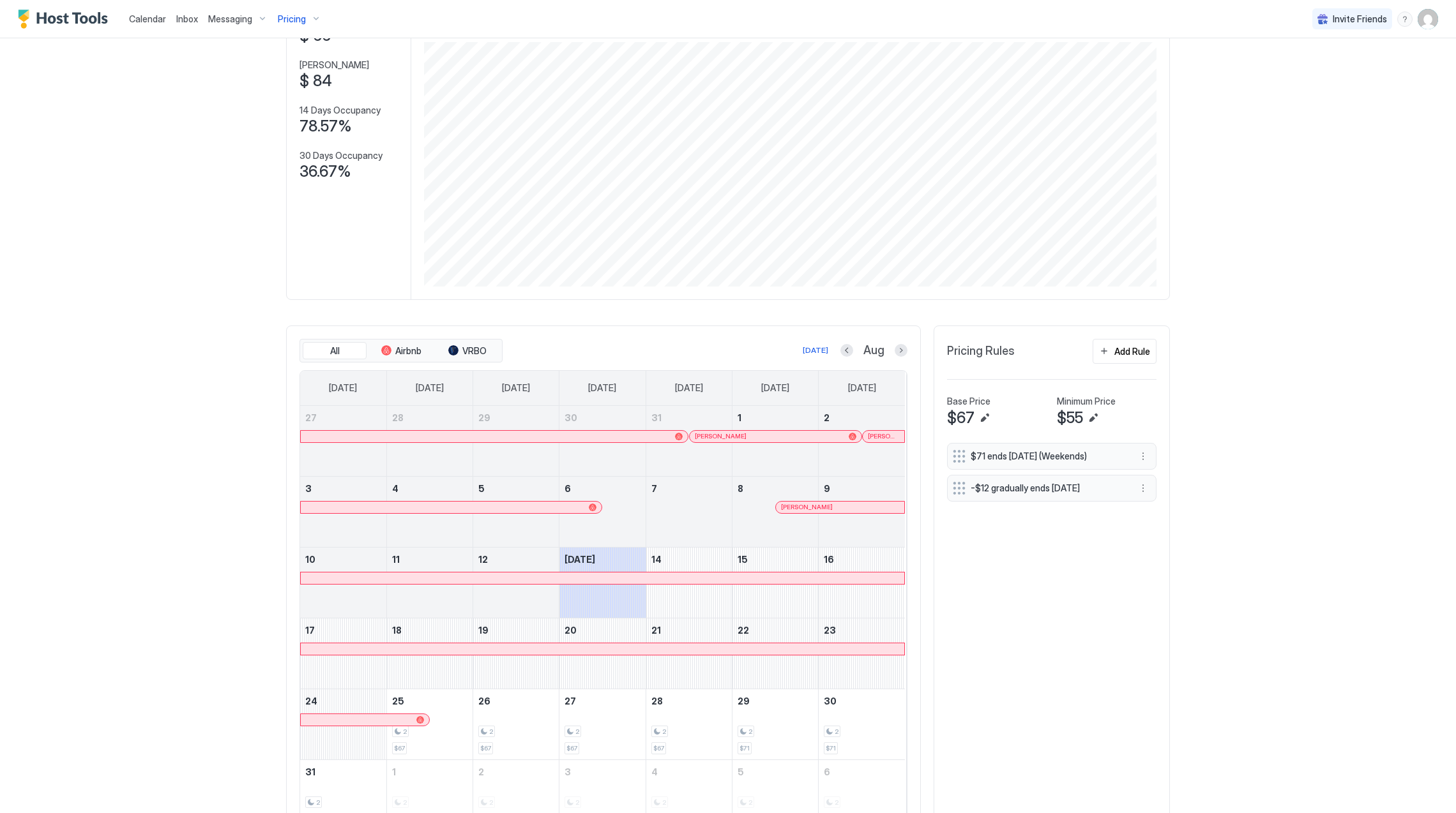
click at [302, 23] on span "Pricing" at bounding box center [292, 19] width 28 height 11
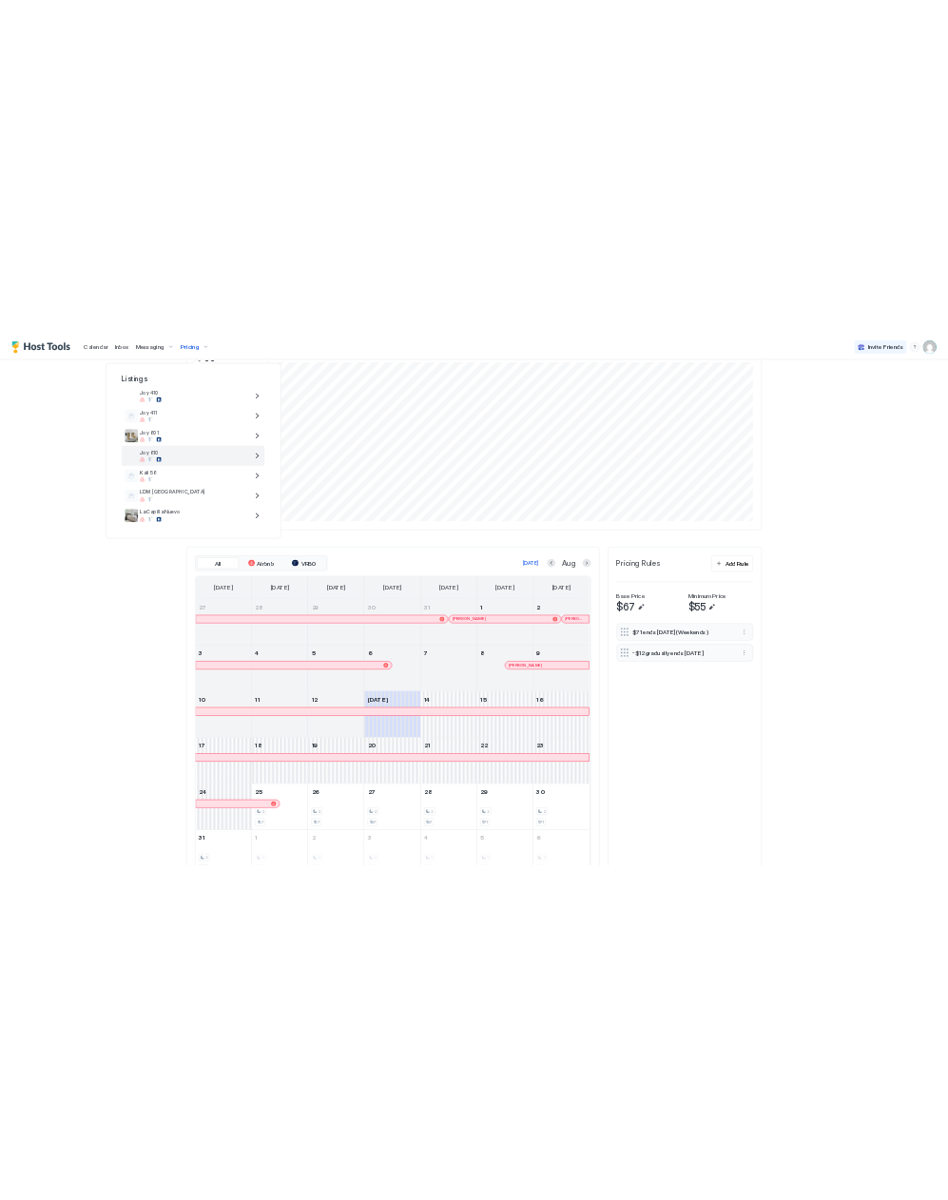
scroll to position [253, 0]
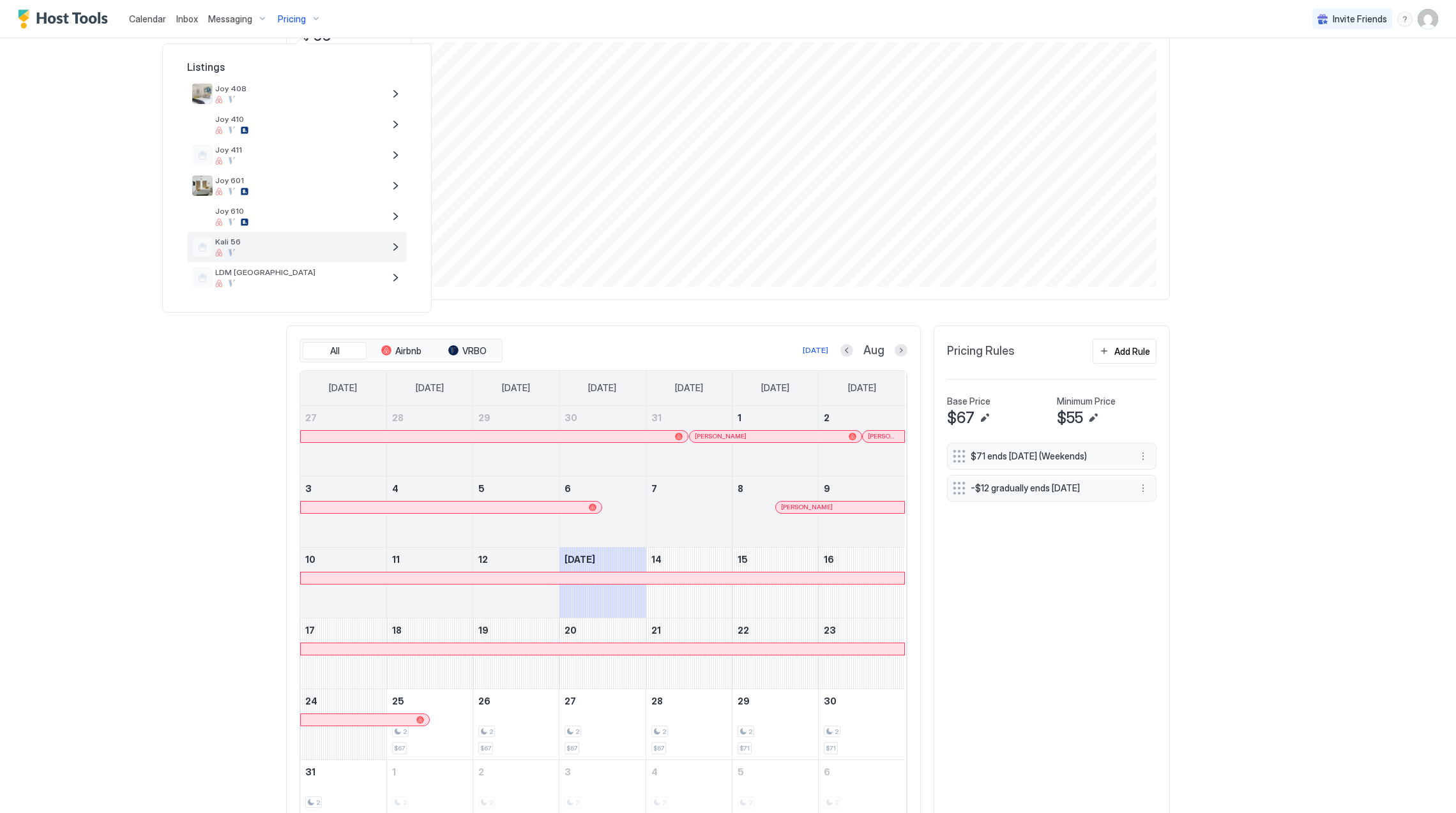
click at [285, 238] on span "Kali 56" at bounding box center [299, 242] width 169 height 9
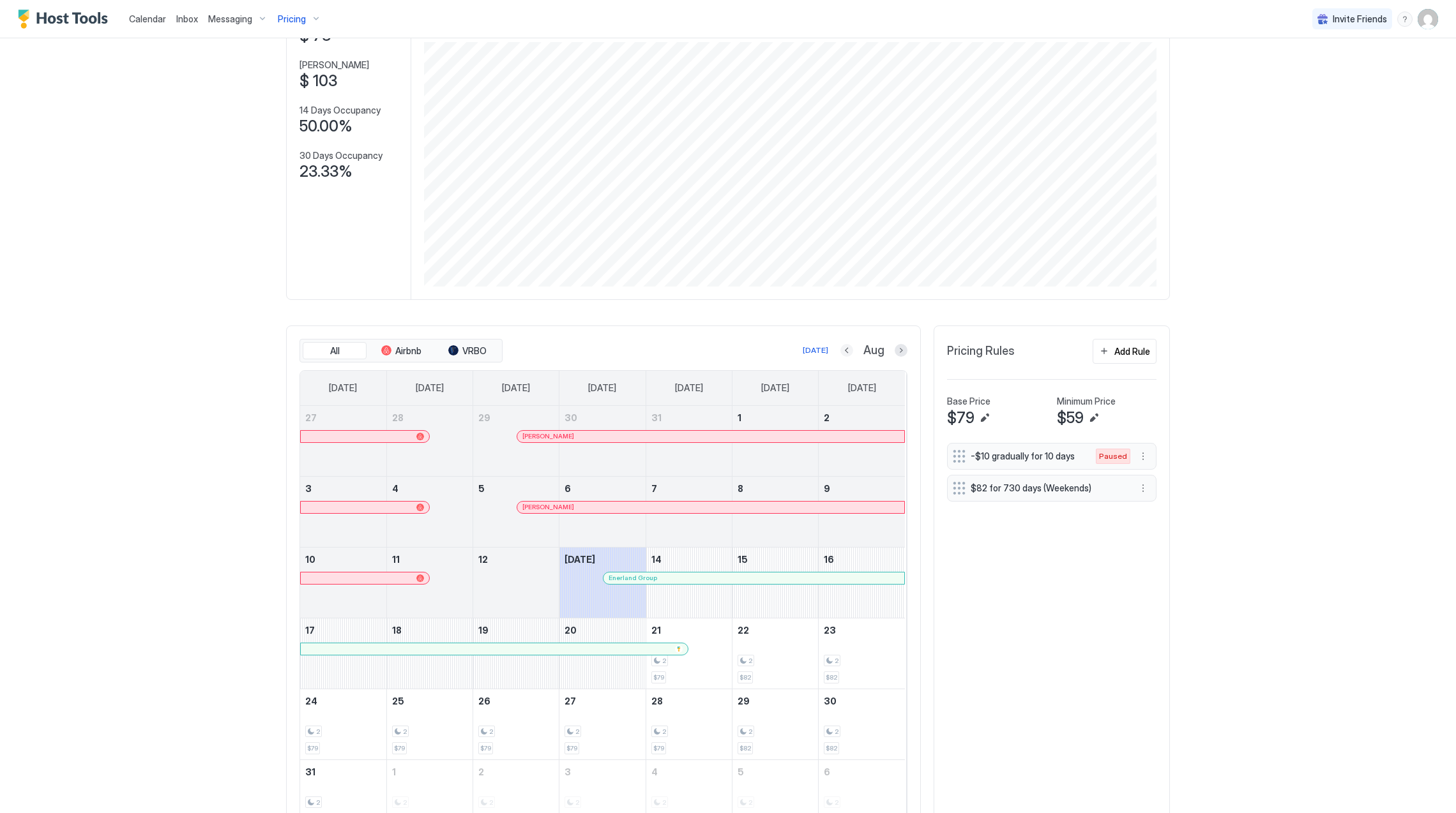
click at [844, 353] on button "Previous month" at bounding box center [846, 350] width 13 height 13
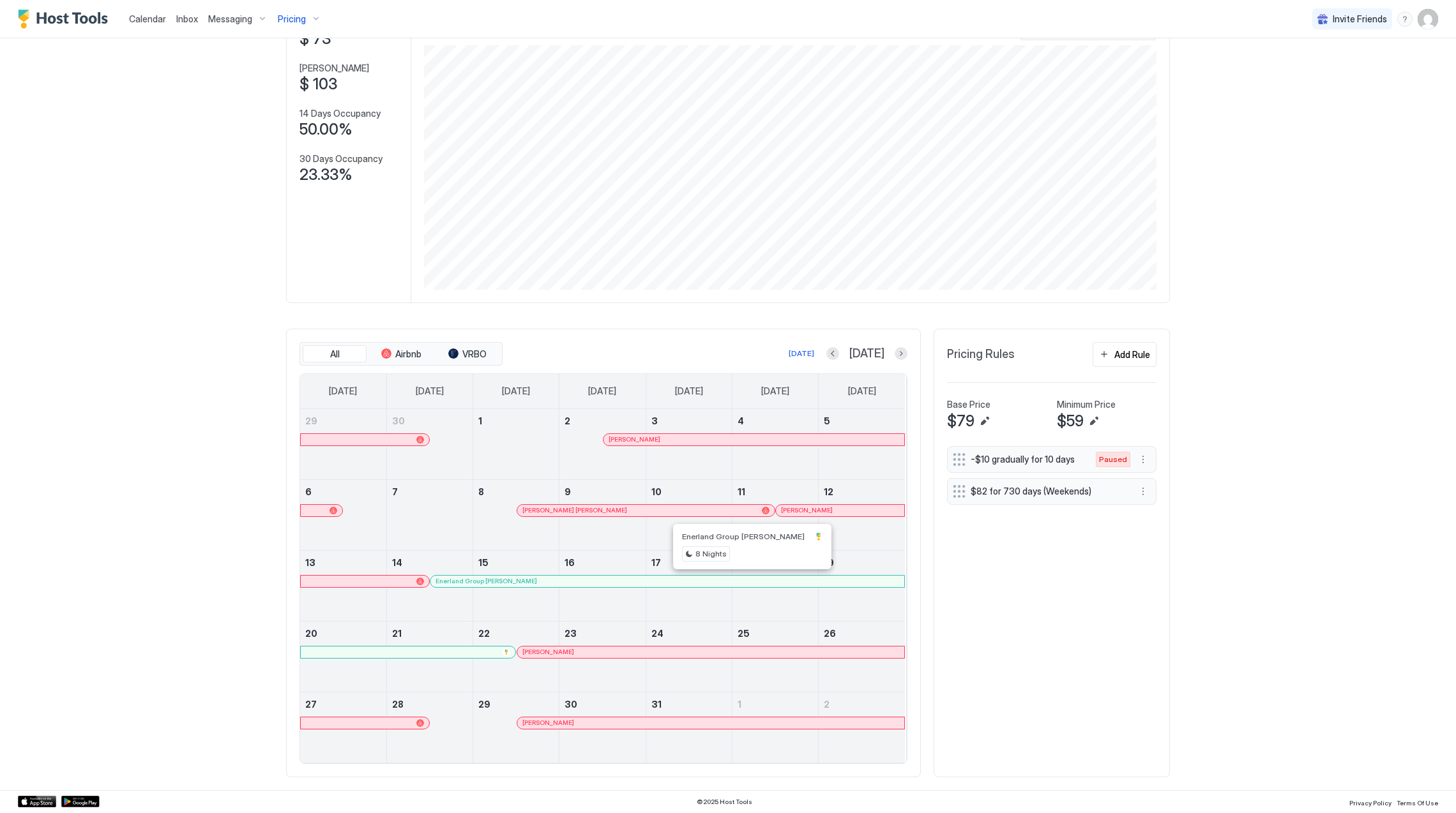
click at [729, 581] on div at bounding box center [733, 581] width 10 height 10
click at [580, 657] on div "[PERSON_NAME]" at bounding box center [711, 652] width 388 height 11
click at [895, 358] on button "Next month" at bounding box center [901, 353] width 13 height 13
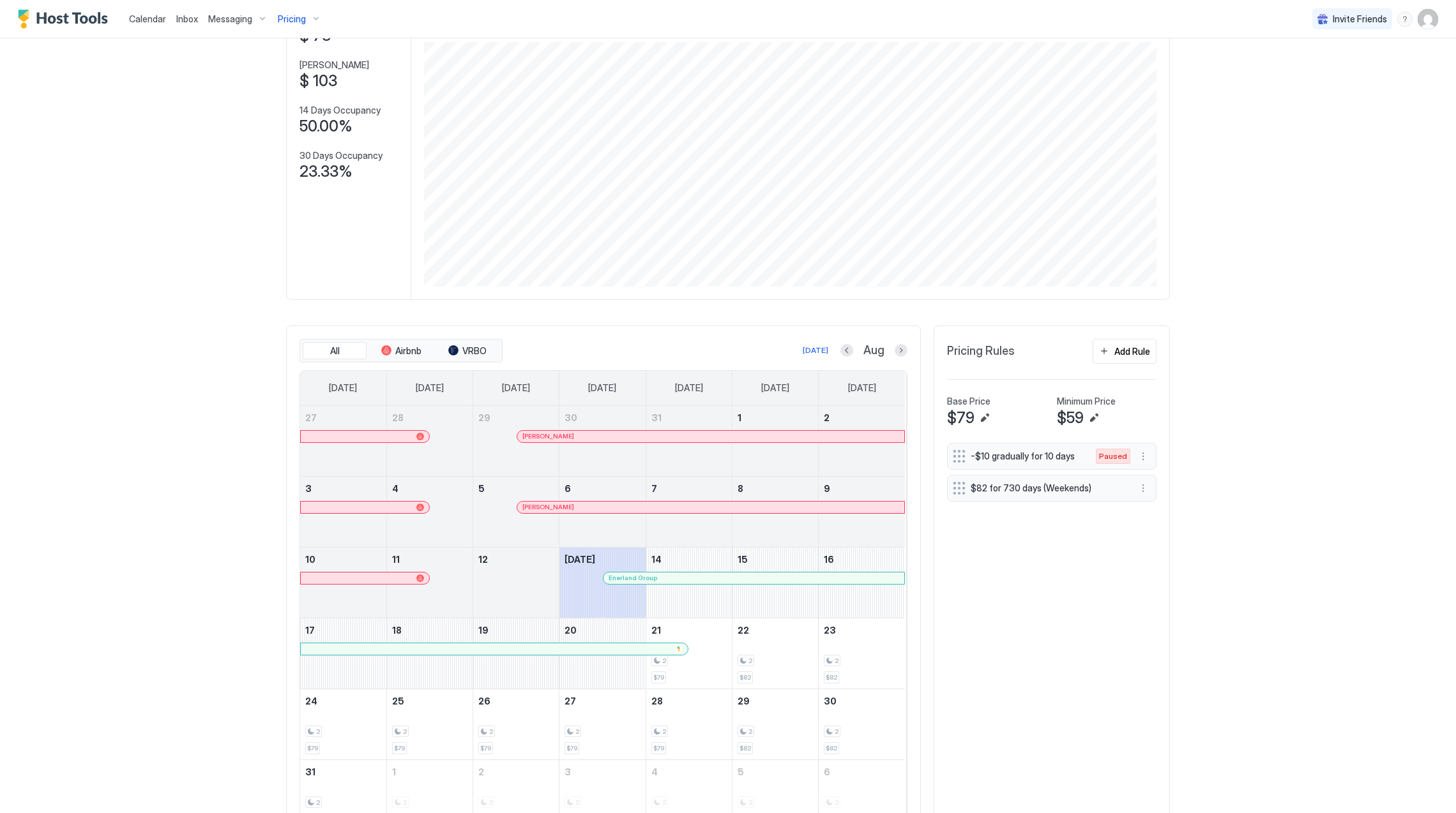
click at [840, 353] on button "Previous month" at bounding box center [846, 350] width 13 height 13
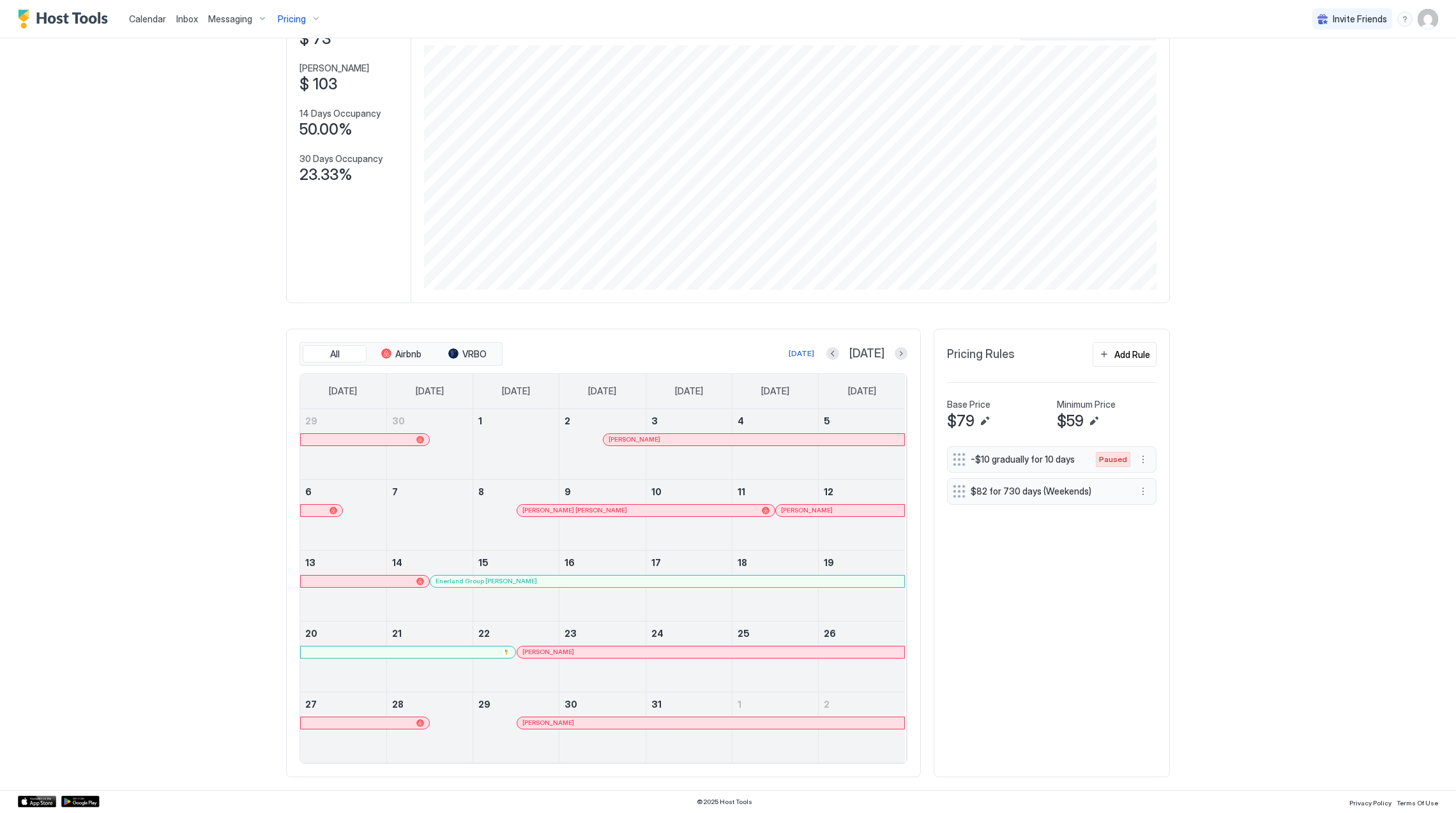
click at [574, 649] on div at bounding box center [579, 652] width 10 height 10
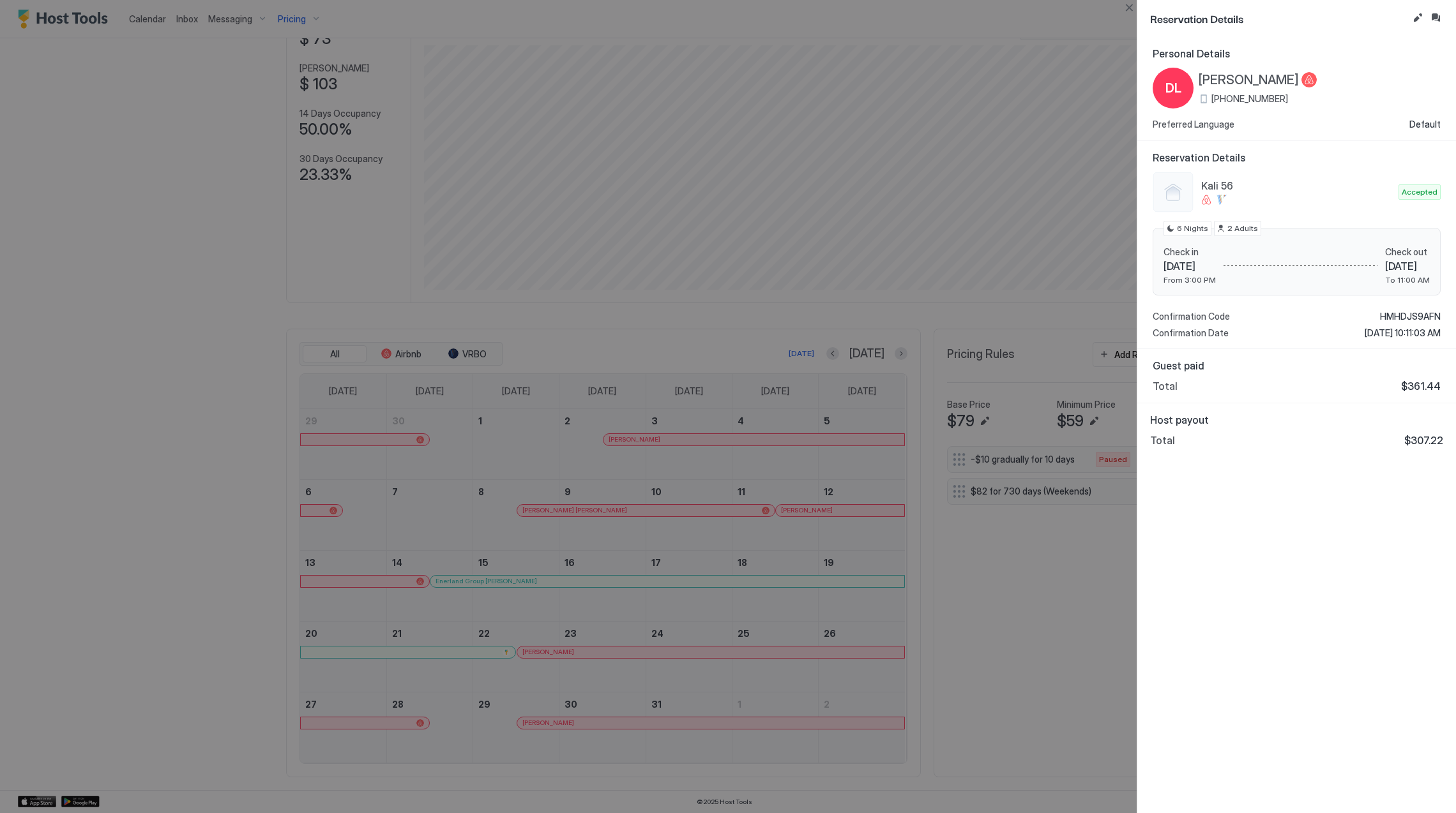
click at [1216, 83] on span "[PERSON_NAME]" at bounding box center [1248, 80] width 100 height 16
click at [1391, 313] on span "HMHDJS9AFN" at bounding box center [1410, 316] width 60 height 11
click at [1295, 685] on div "Personal Details DL [PERSON_NAME] [PHONE_NUMBER] Preferred Language Default Res…" at bounding box center [1297, 425] width 319 height 776
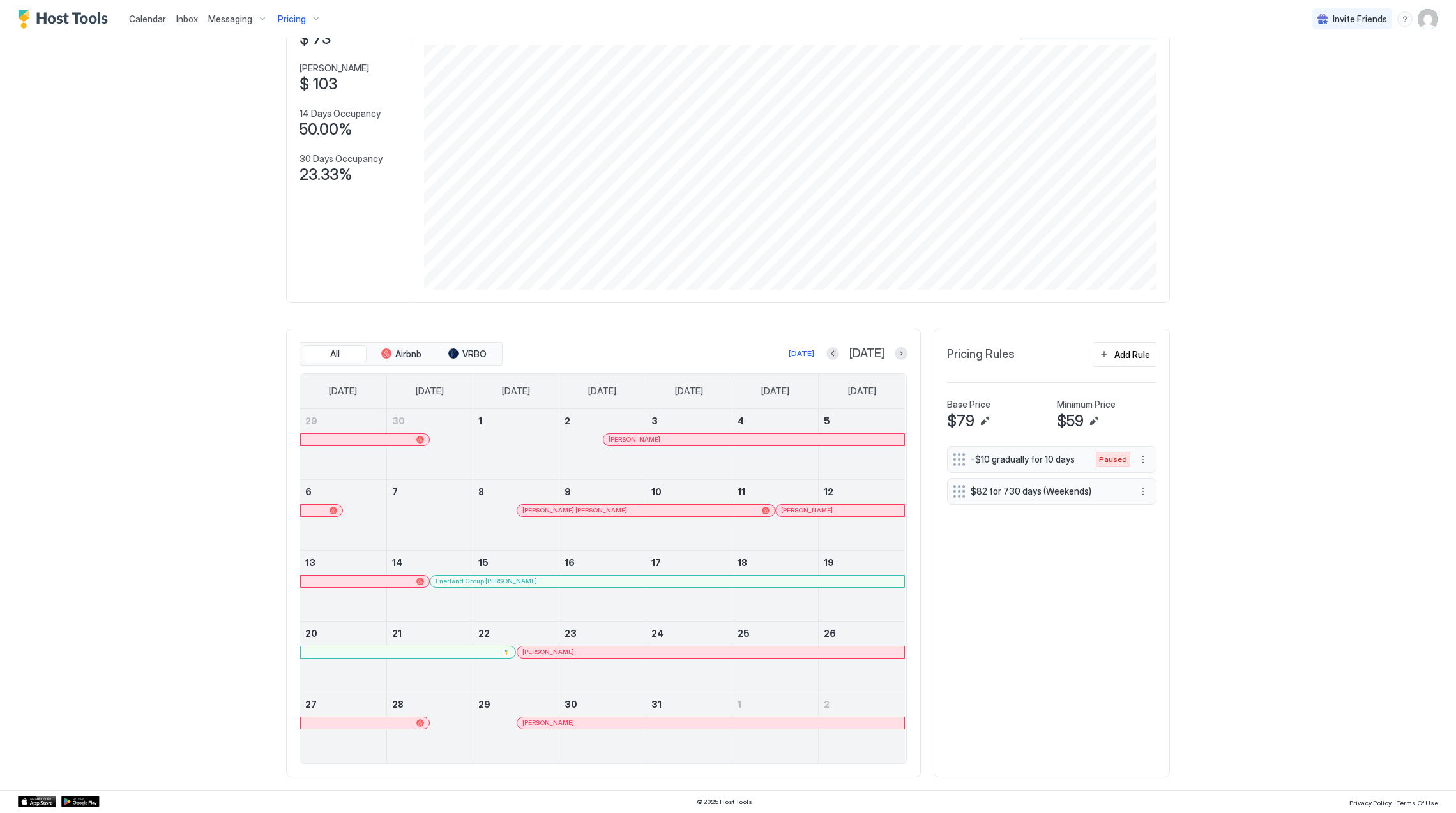
click at [570, 722] on div at bounding box center [574, 723] width 10 height 10
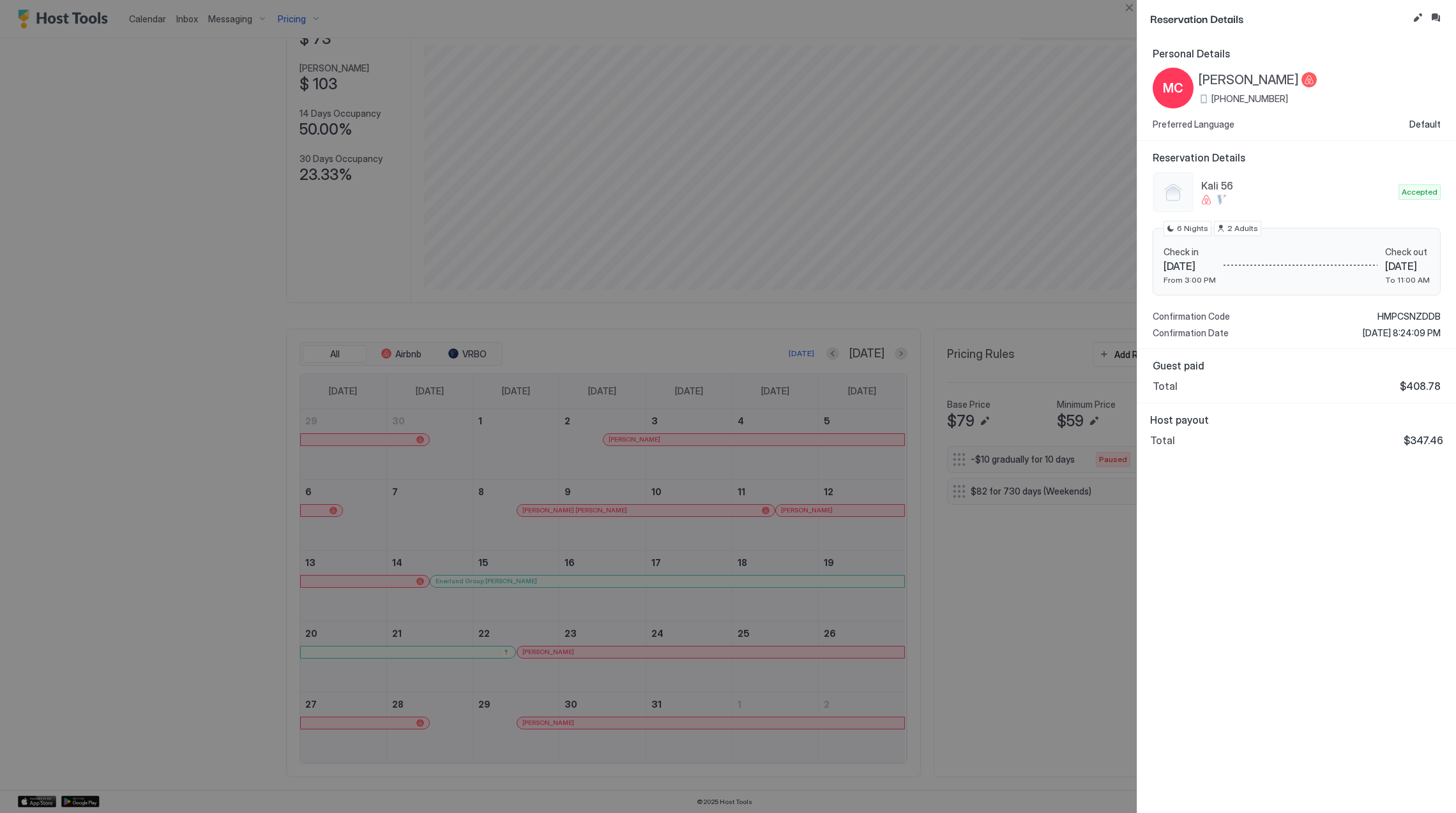
click at [1272, 80] on span "[PERSON_NAME]" at bounding box center [1248, 80] width 100 height 16
click at [1400, 312] on span "HMPCSNZDDB" at bounding box center [1409, 316] width 63 height 11
click at [1295, 603] on div "Personal Details MC [PERSON_NAME] [PHONE_NUMBER] Preferred Language Default Res…" at bounding box center [1297, 425] width 319 height 776
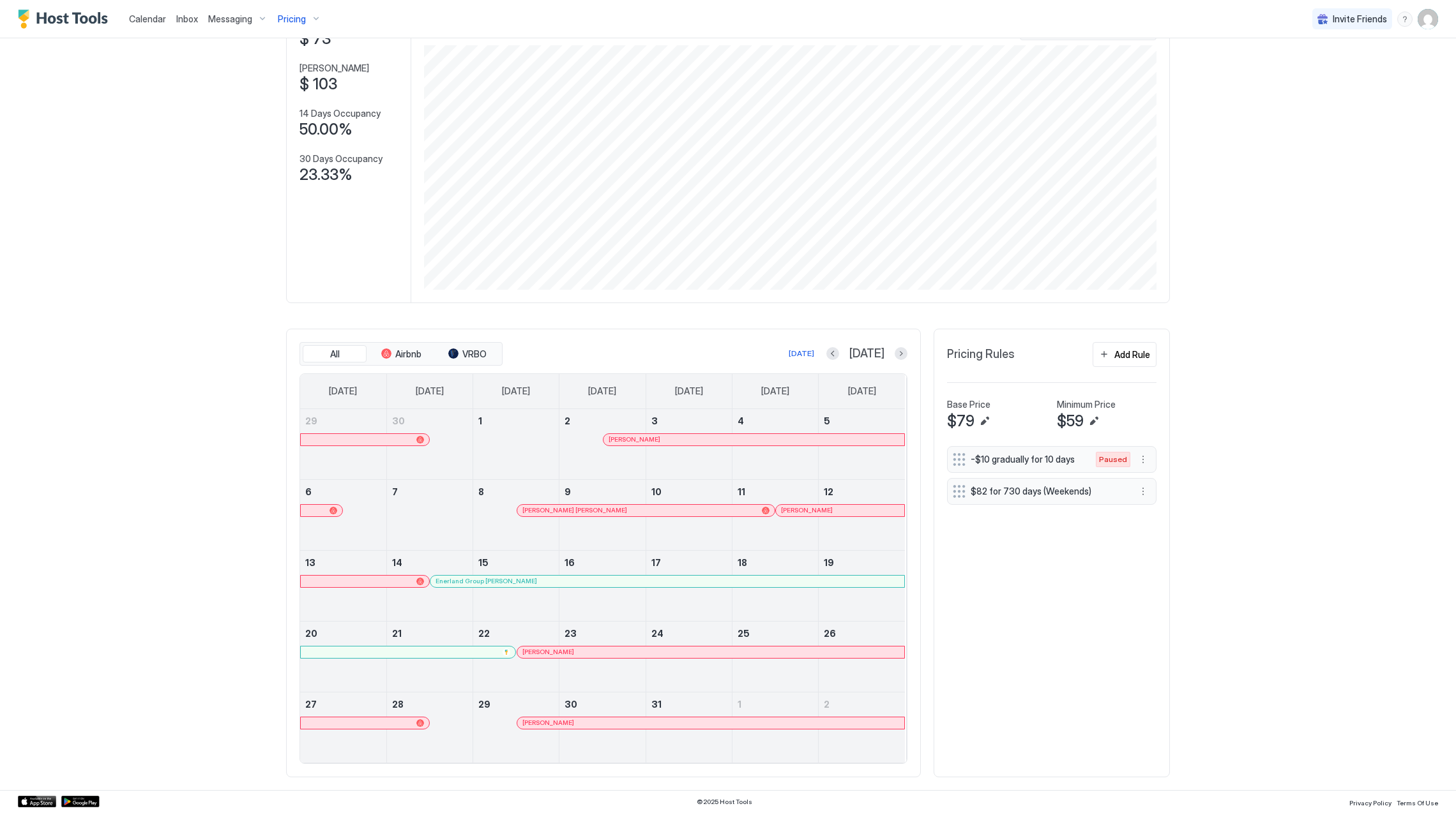
click at [897, 358] on button "Next month" at bounding box center [901, 353] width 13 height 13
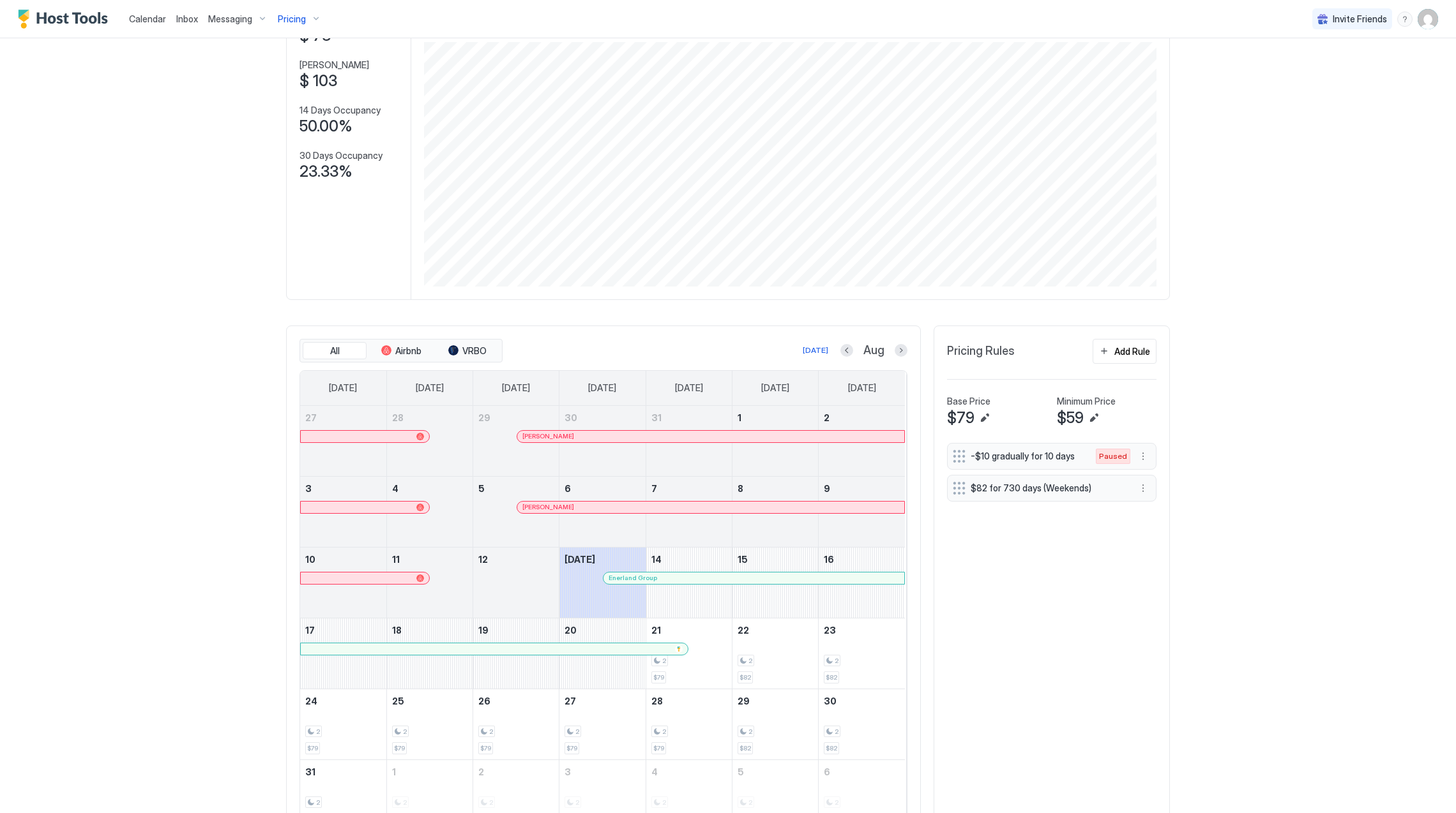
click at [561, 509] on div at bounding box center [565, 507] width 10 height 10
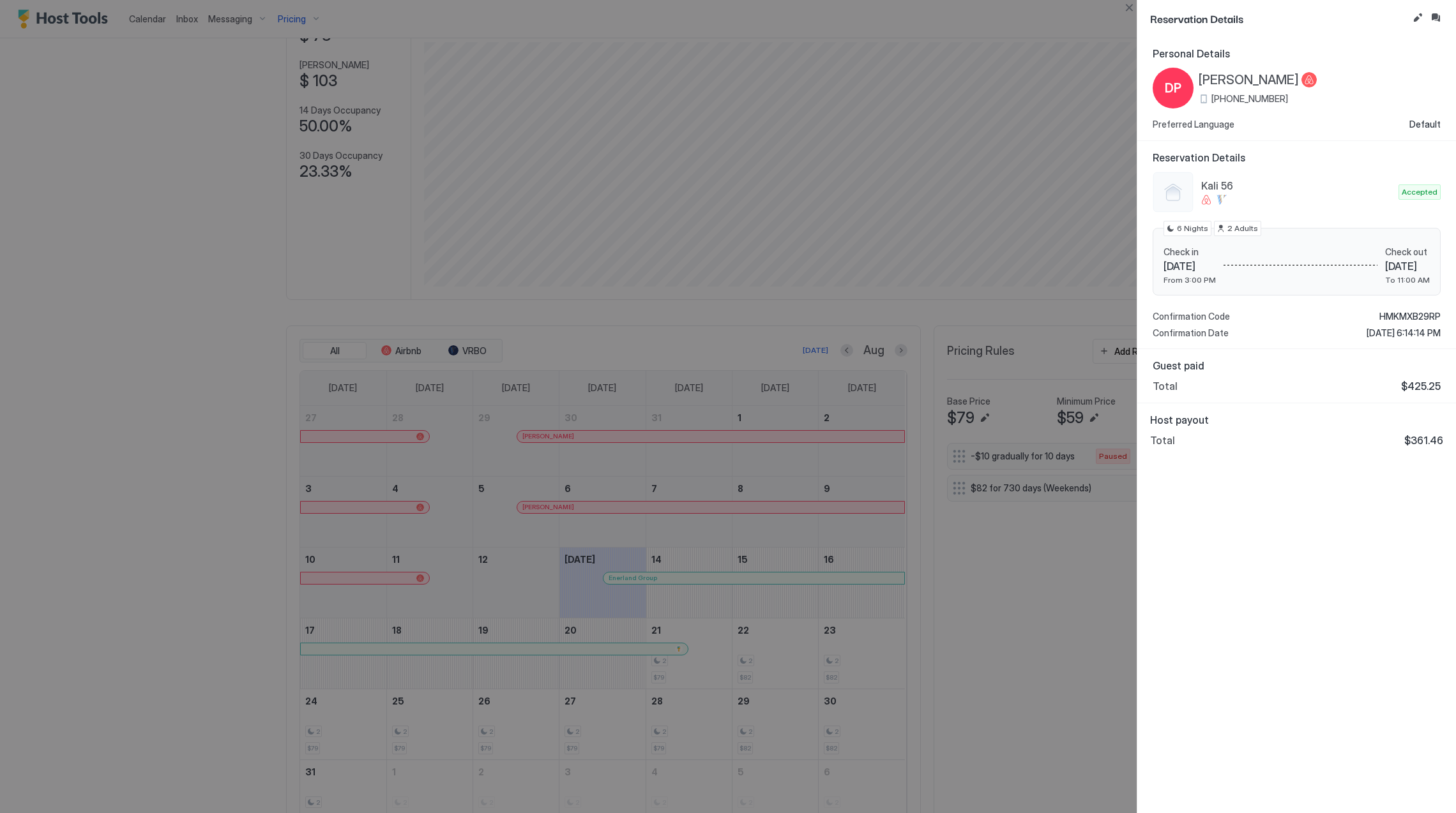
click at [1234, 77] on span "[PERSON_NAME]" at bounding box center [1248, 80] width 100 height 16
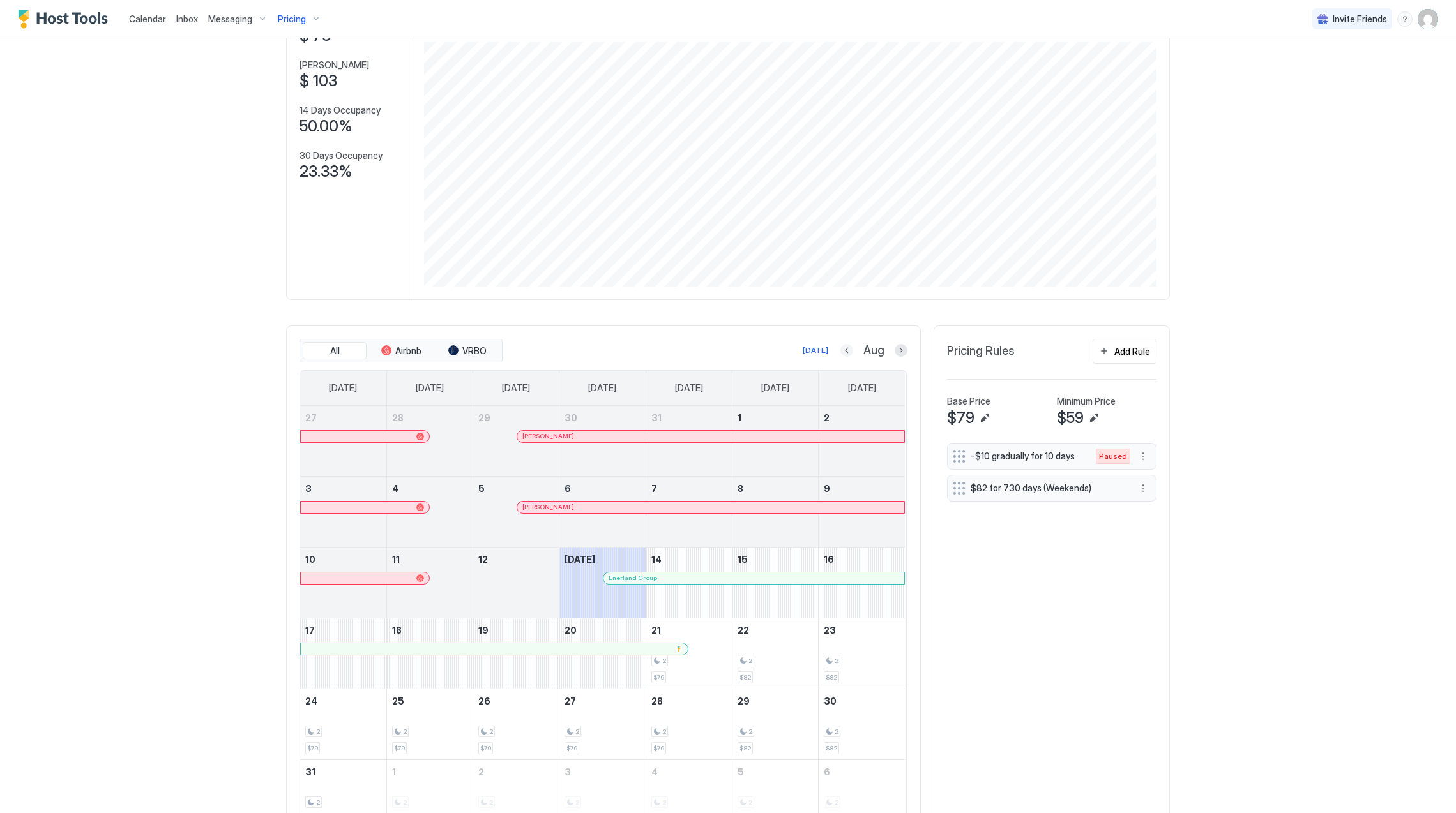
click at [840, 347] on button "Previous month" at bounding box center [846, 350] width 13 height 13
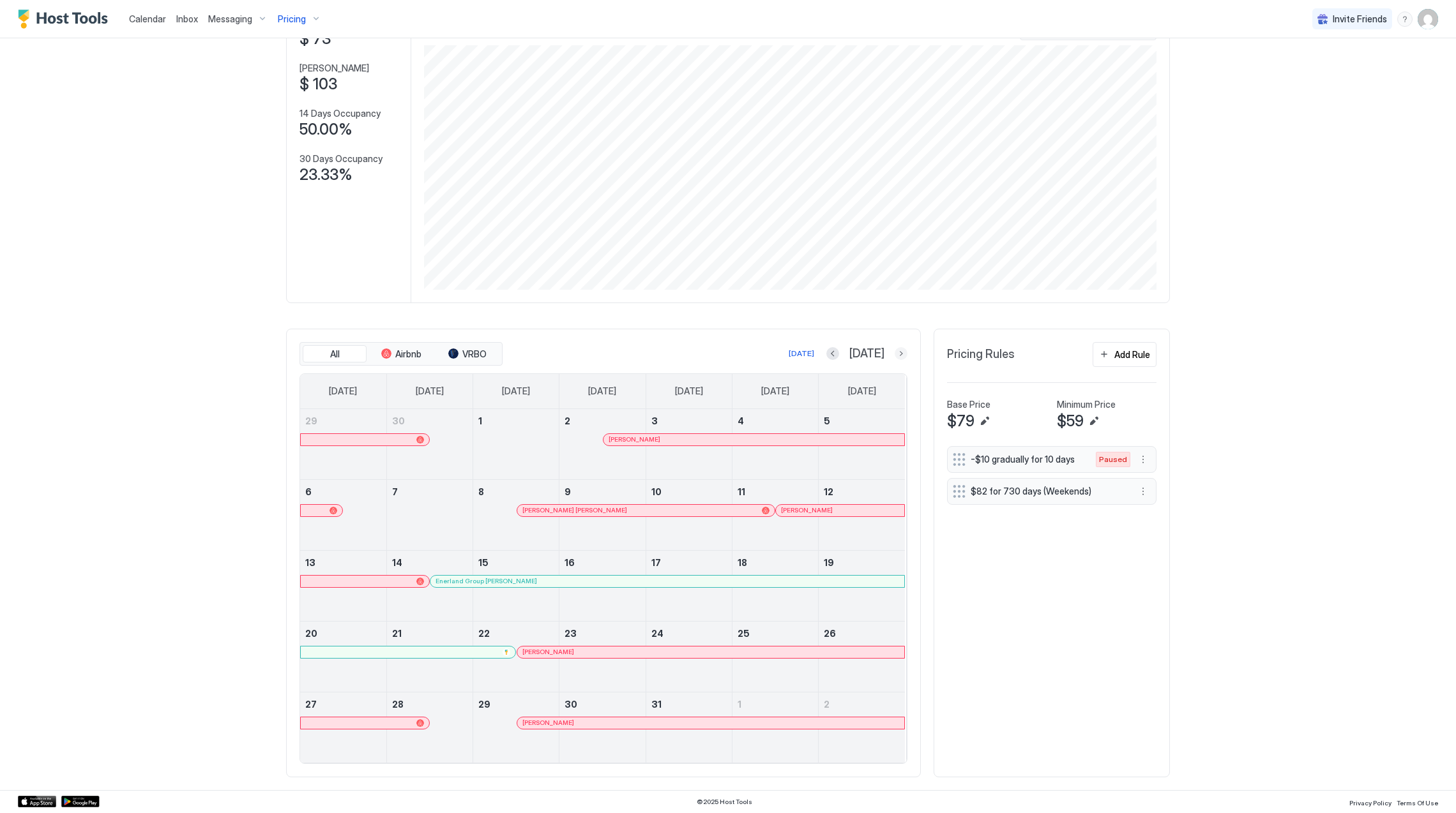
click at [895, 353] on button "Next month" at bounding box center [901, 353] width 13 height 13
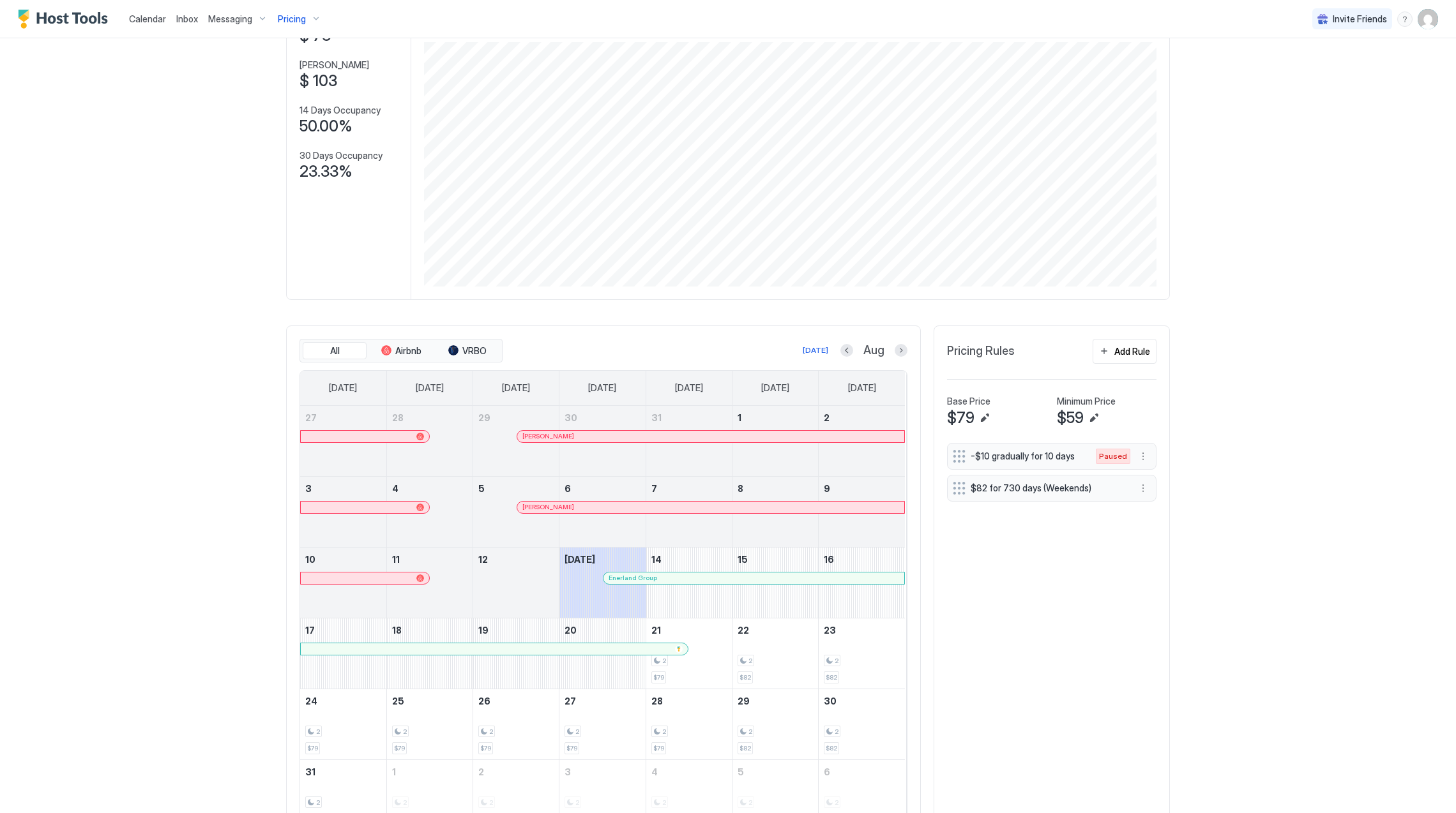
click at [625, 514] on div "[PERSON_NAME]" at bounding box center [711, 507] width 388 height 11
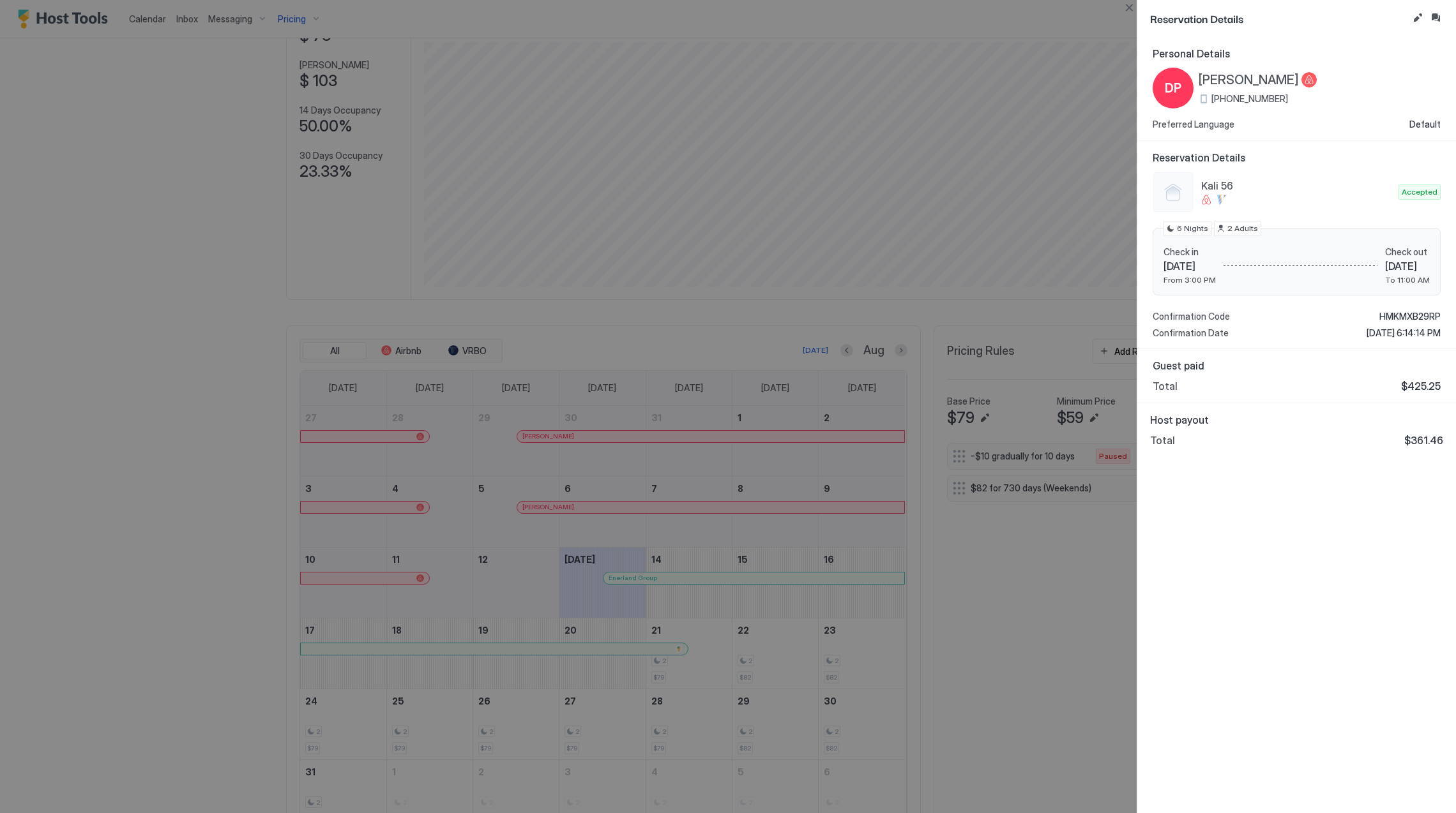
click at [1396, 315] on span "HMKMXB29RP" at bounding box center [1410, 316] width 61 height 11
click at [827, 391] on div at bounding box center [728, 406] width 1456 height 813
drag, startPoint x: 1291, startPoint y: 553, endPoint x: 1285, endPoint y: 540, distance: 14.3
click at [1294, 553] on div "Personal Details DP [PERSON_NAME] [PHONE_NUMBER] Preferred Language Default Res…" at bounding box center [1297, 425] width 319 height 776
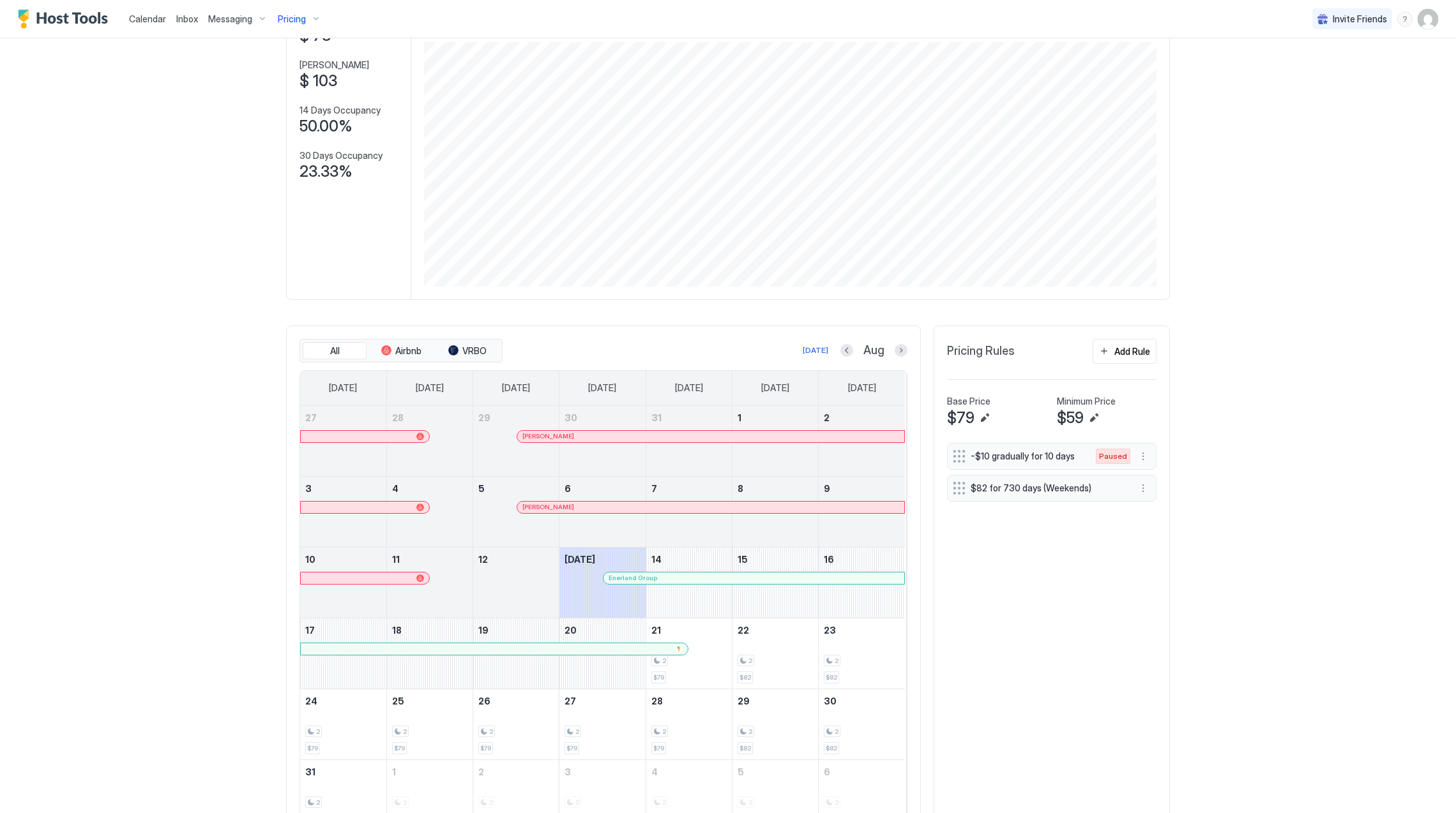
click at [840, 355] on button "Previous month" at bounding box center [846, 350] width 13 height 13
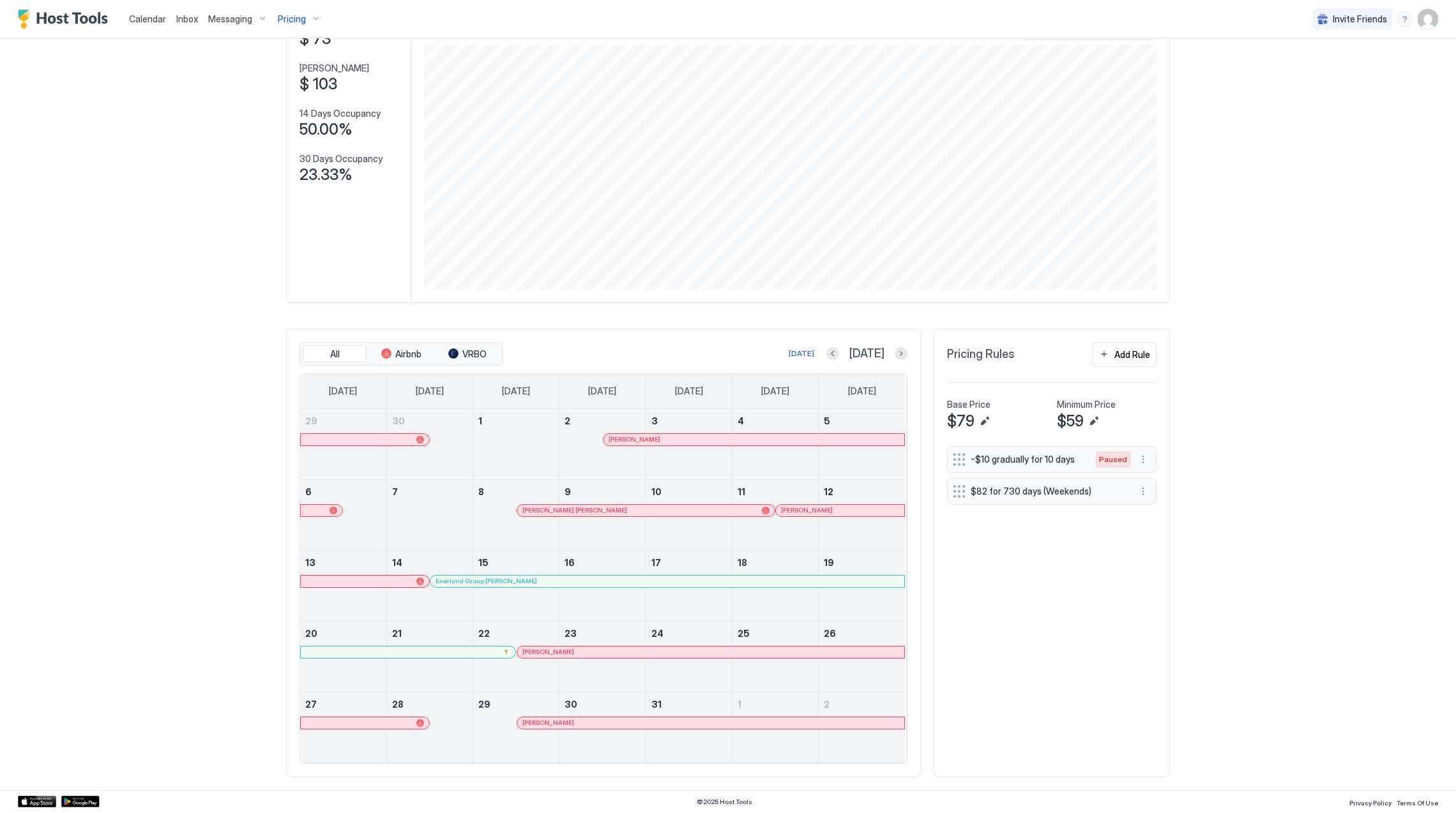
click at [535, 652] on div at bounding box center [539, 652] width 10 height 10
click at [588, 716] on link "30" at bounding box center [602, 704] width 85 height 23
click at [587, 722] on div at bounding box center [592, 723] width 10 height 10
click at [897, 350] on button "Next month" at bounding box center [901, 353] width 13 height 13
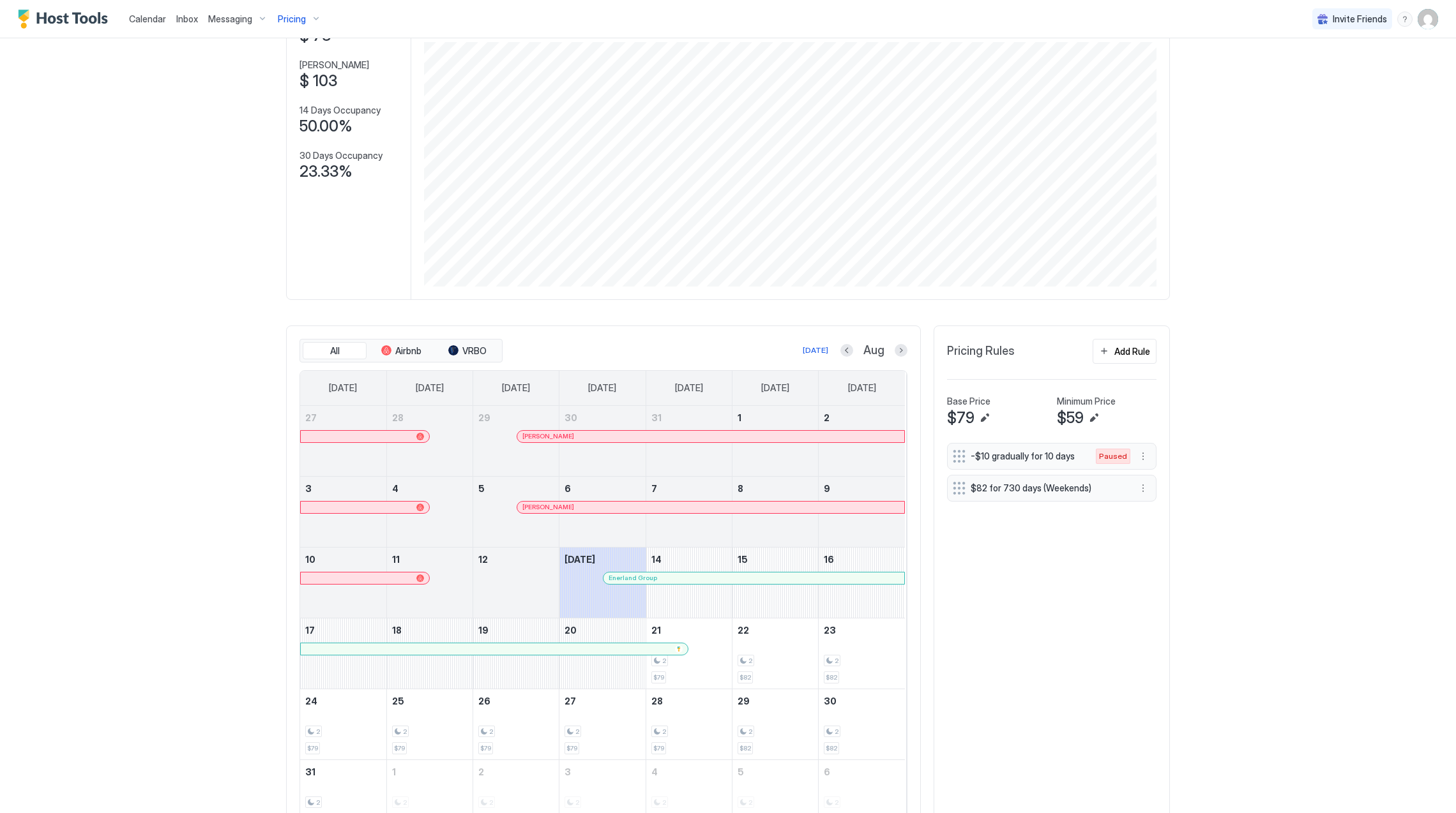
click at [651, 436] on div at bounding box center [655, 436] width 10 height 10
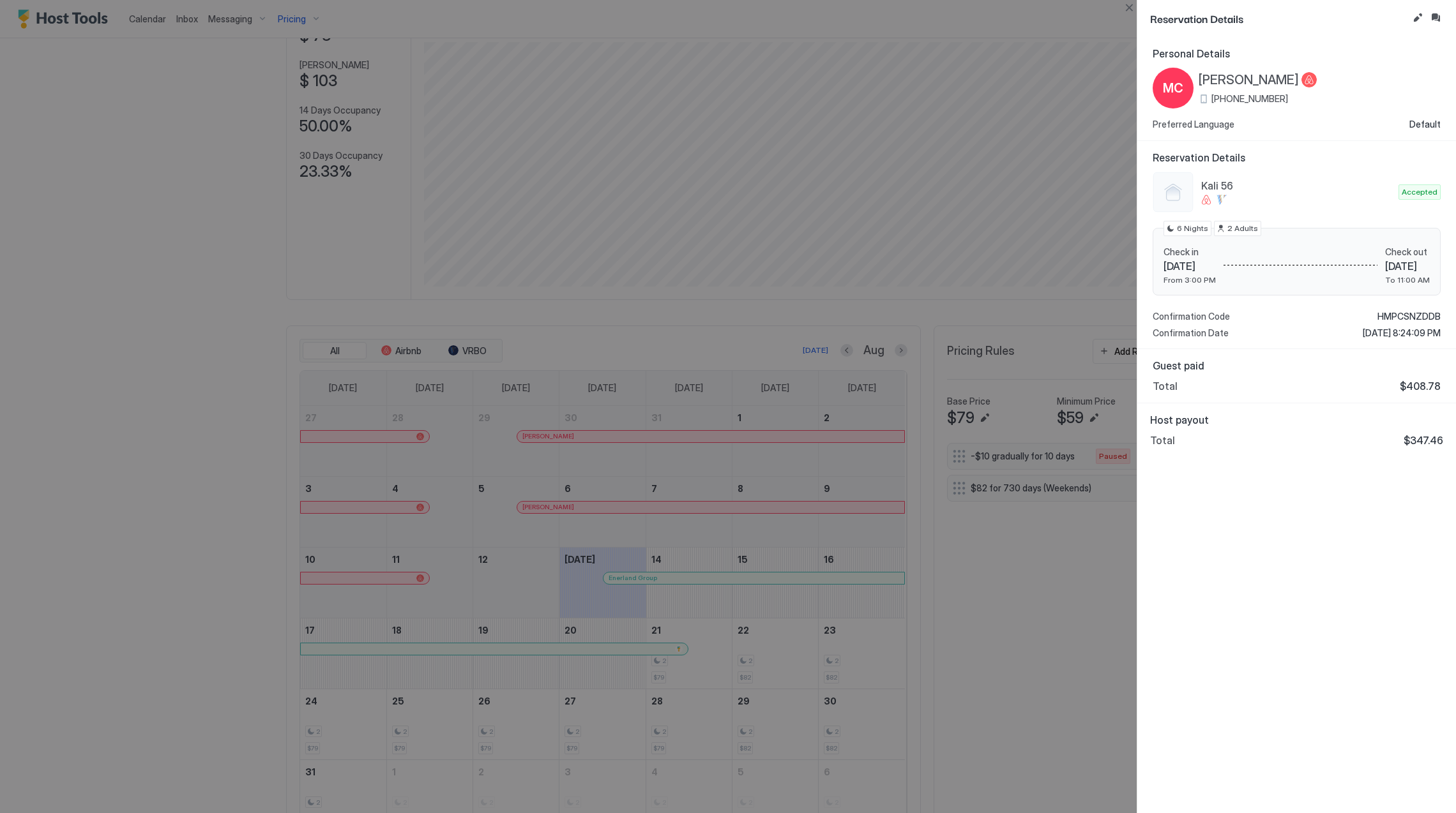
click at [675, 587] on div at bounding box center [728, 406] width 1456 height 813
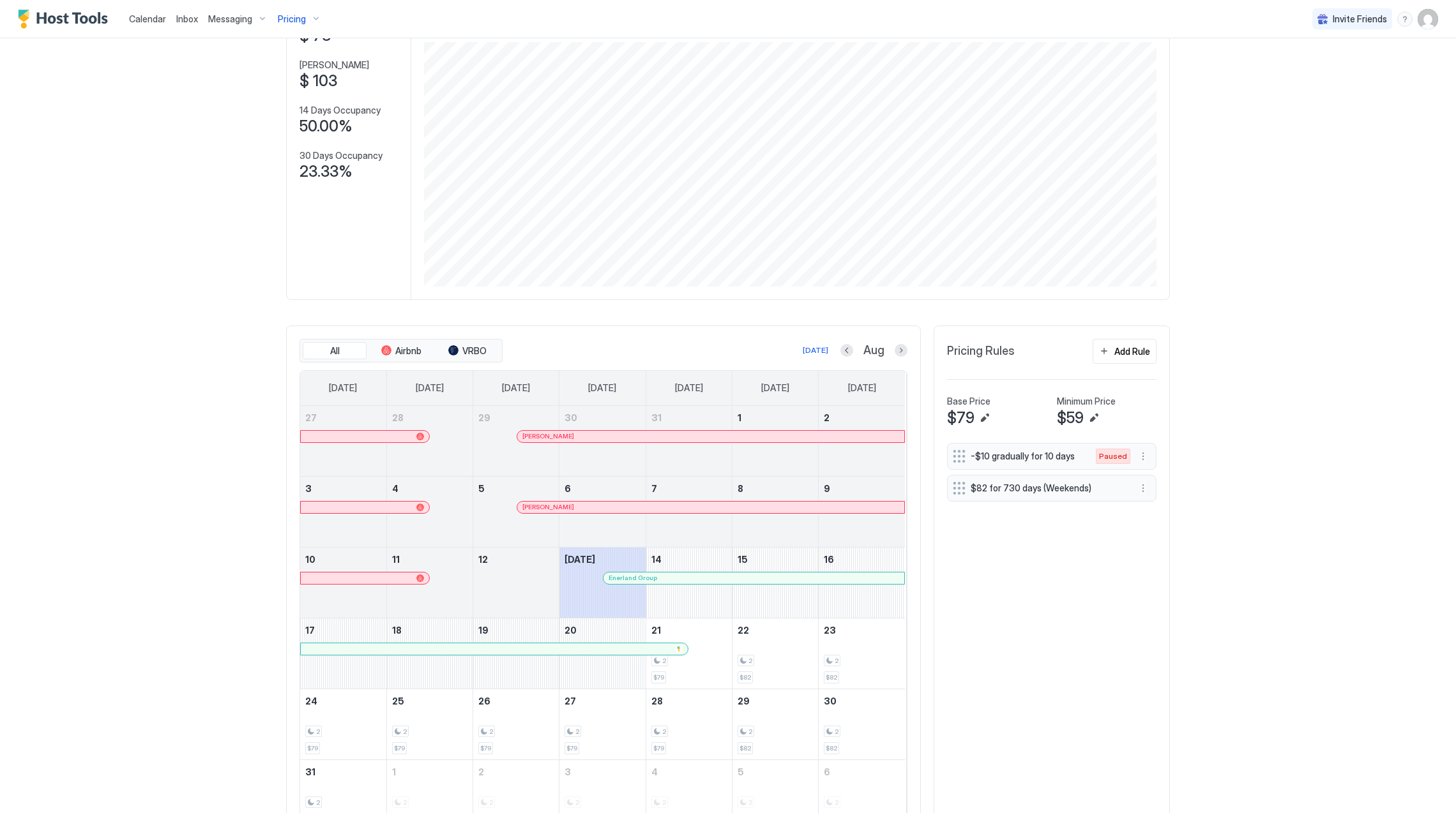
click at [674, 575] on div "Enerland Group" at bounding box center [754, 578] width 301 height 11
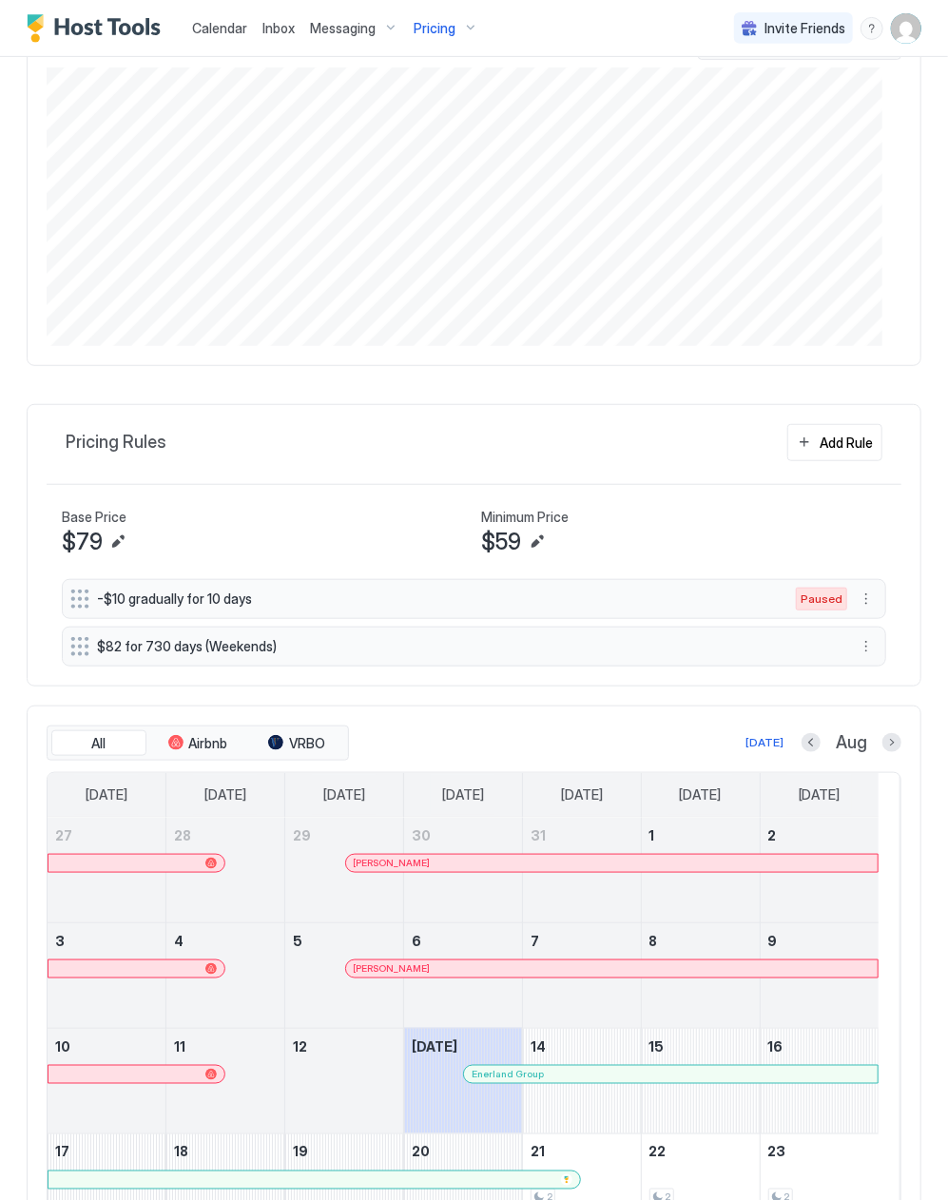
scroll to position [655, 0]
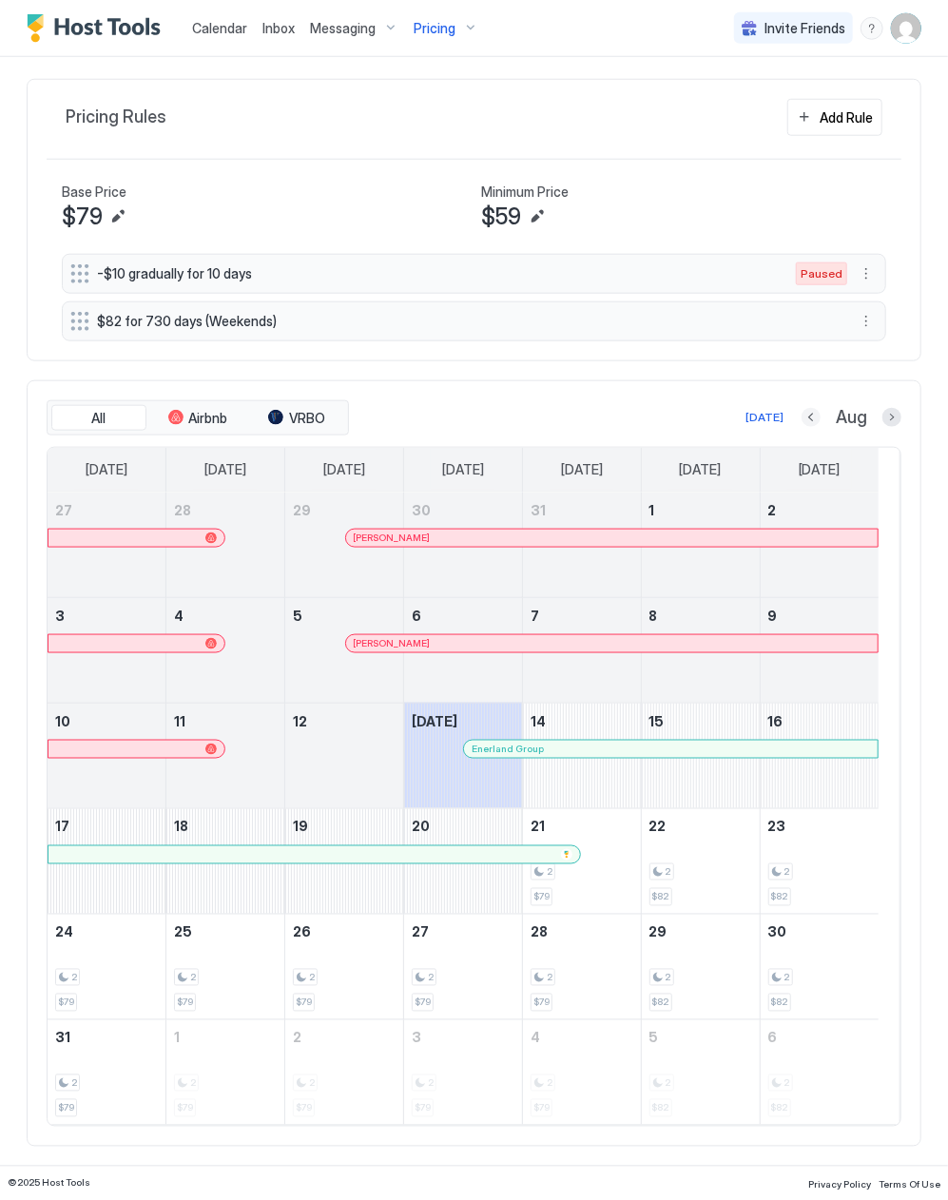
click at [802, 419] on button "Previous month" at bounding box center [811, 417] width 19 height 19
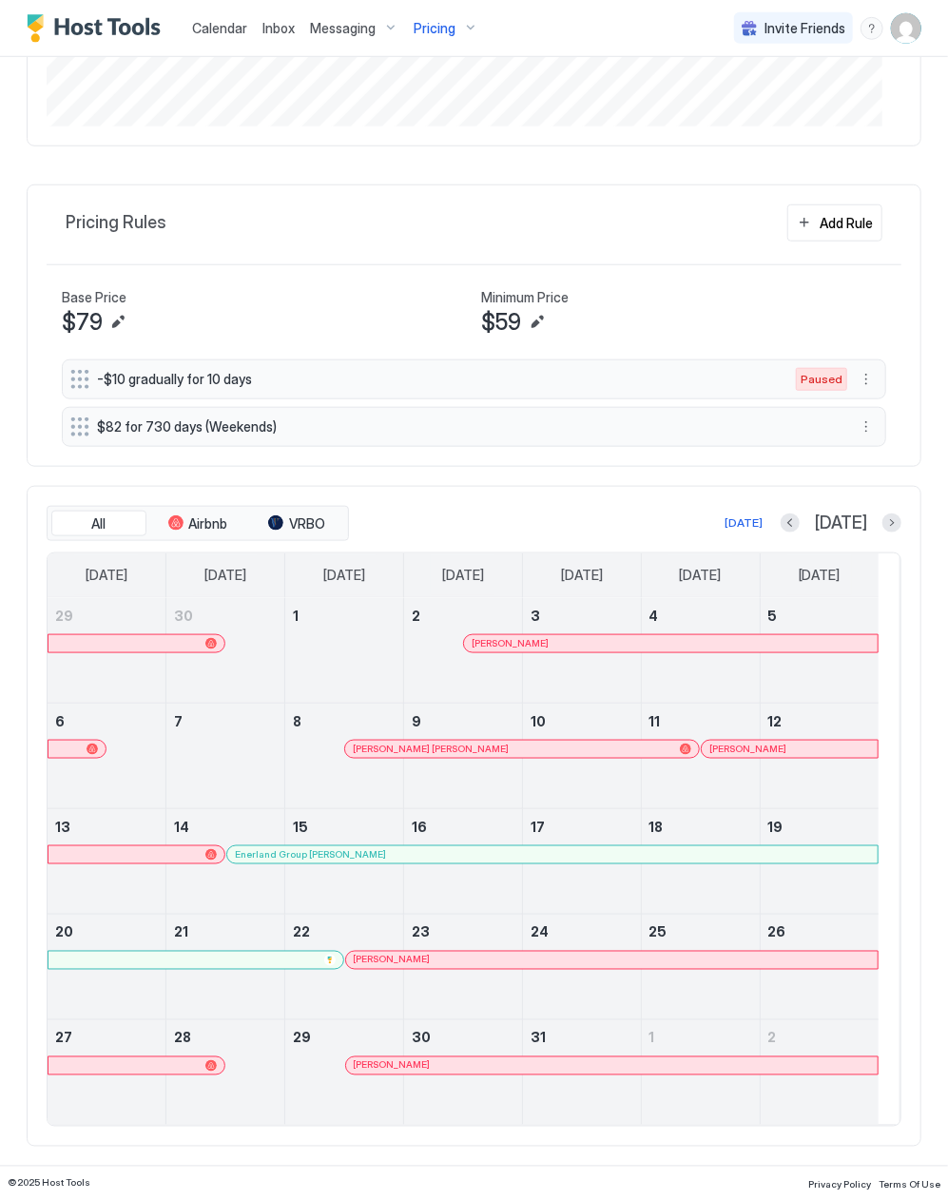
scroll to position [549, 0]
click at [453, 949] on tr "20 21 22 [PERSON_NAME] 23 24 25 26" at bounding box center [463, 967] width 831 height 106
click at [454, 960] on div at bounding box center [451, 960] width 15 height 15
click at [0, 0] on div at bounding box center [0, 0] width 0 height 0
click at [882, 518] on button "Next month" at bounding box center [891, 522] width 19 height 19
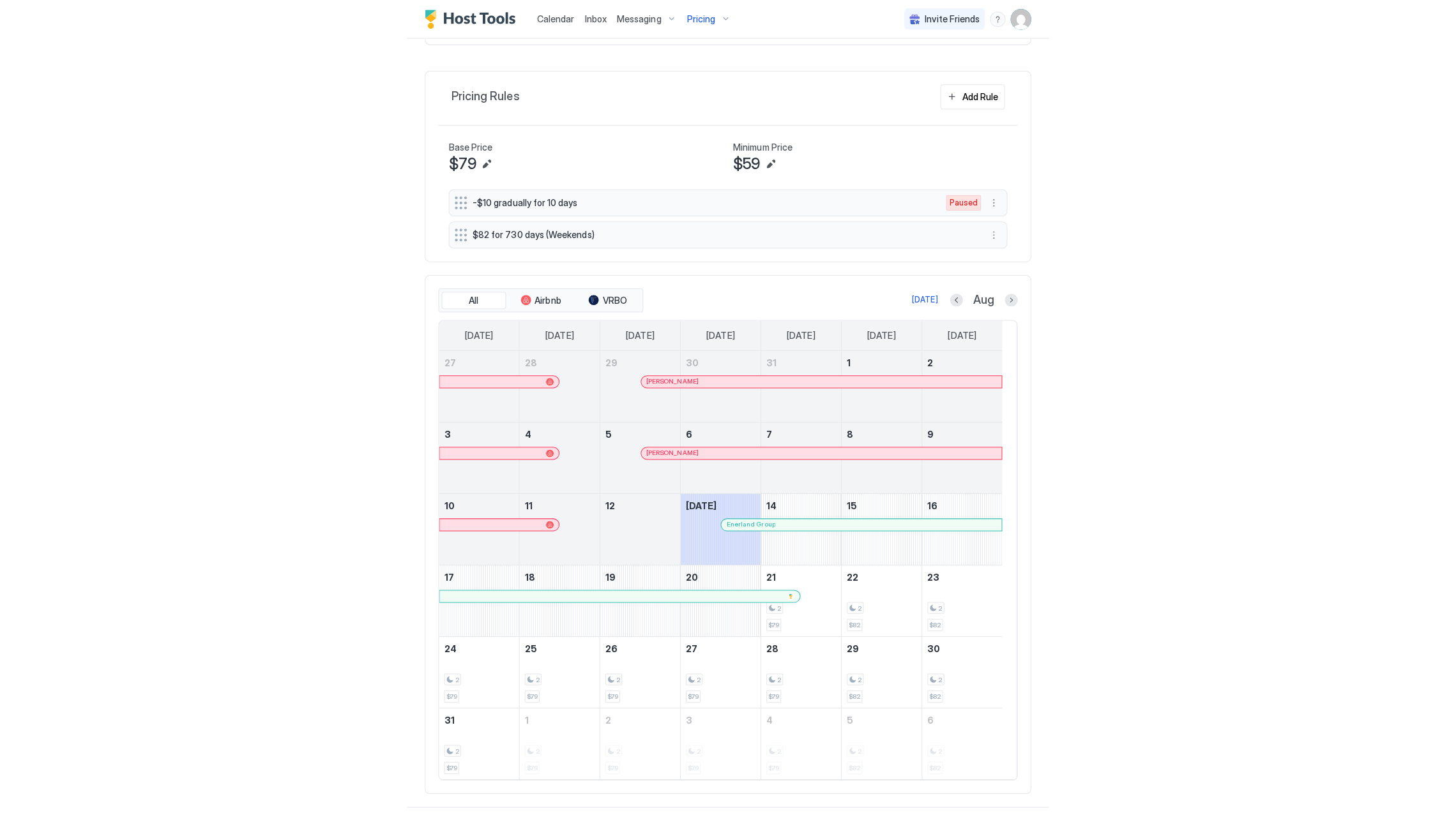
scroll to position [440, 0]
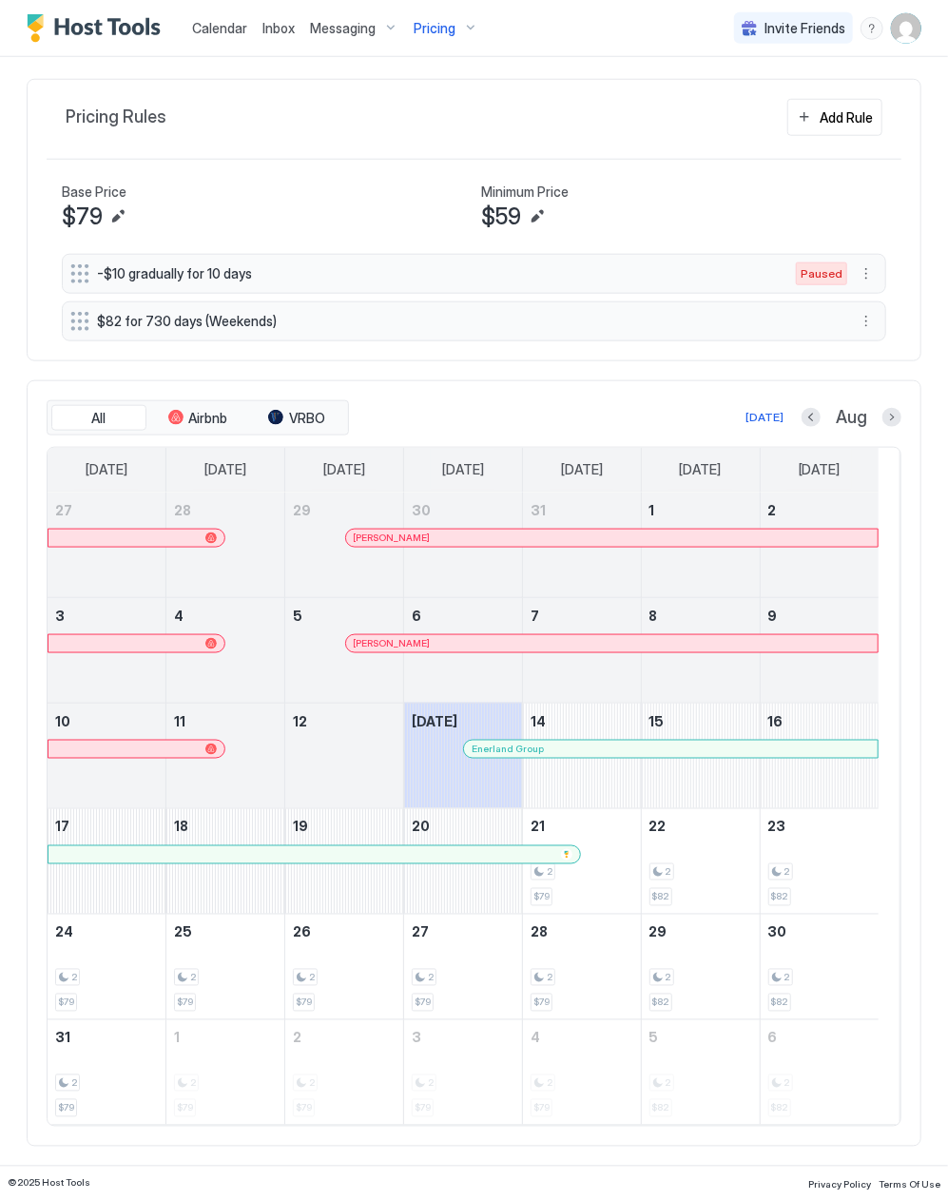
click at [419, 647] on div at bounding box center [418, 643] width 15 height 15
click at [529, 744] on div at bounding box center [527, 749] width 15 height 15
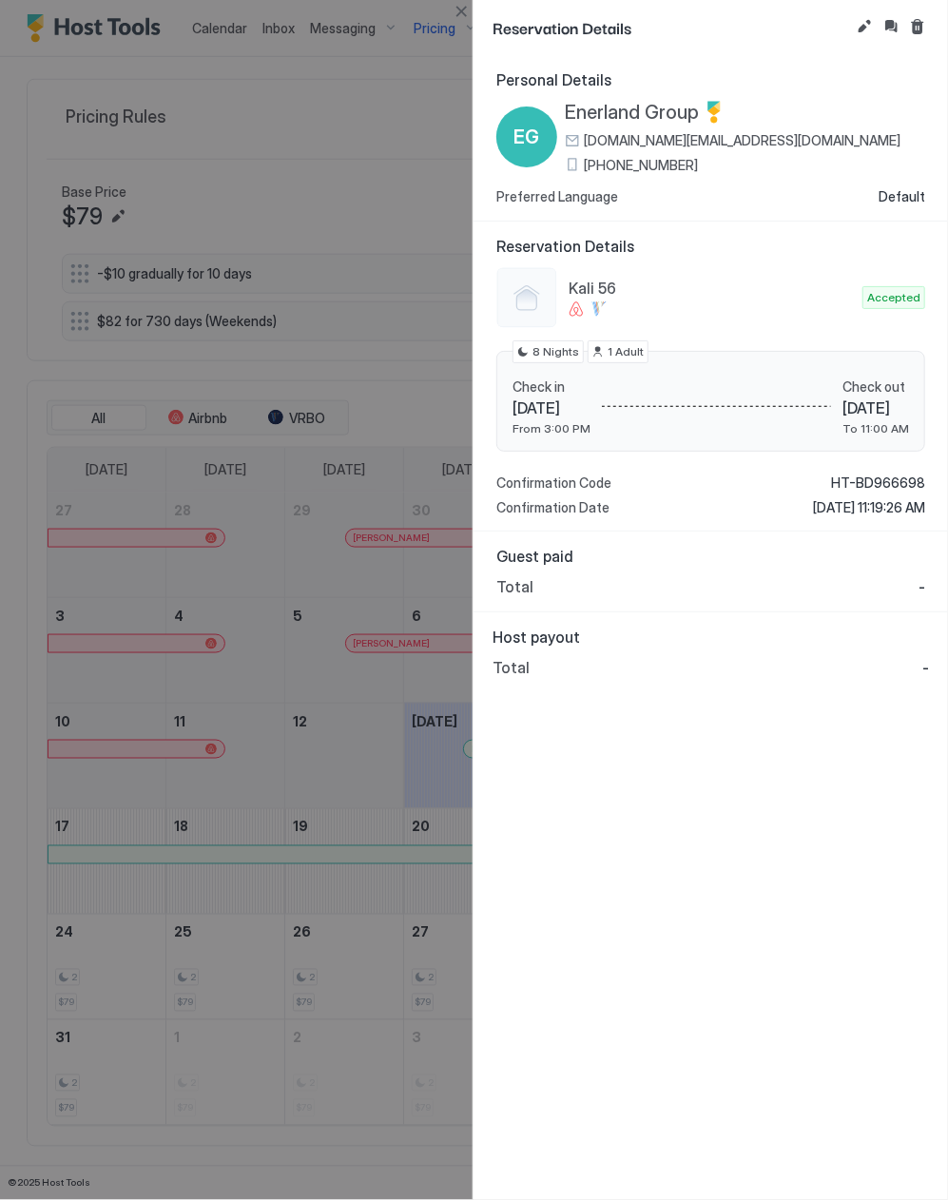
click at [397, 346] on div at bounding box center [474, 600] width 948 height 1200
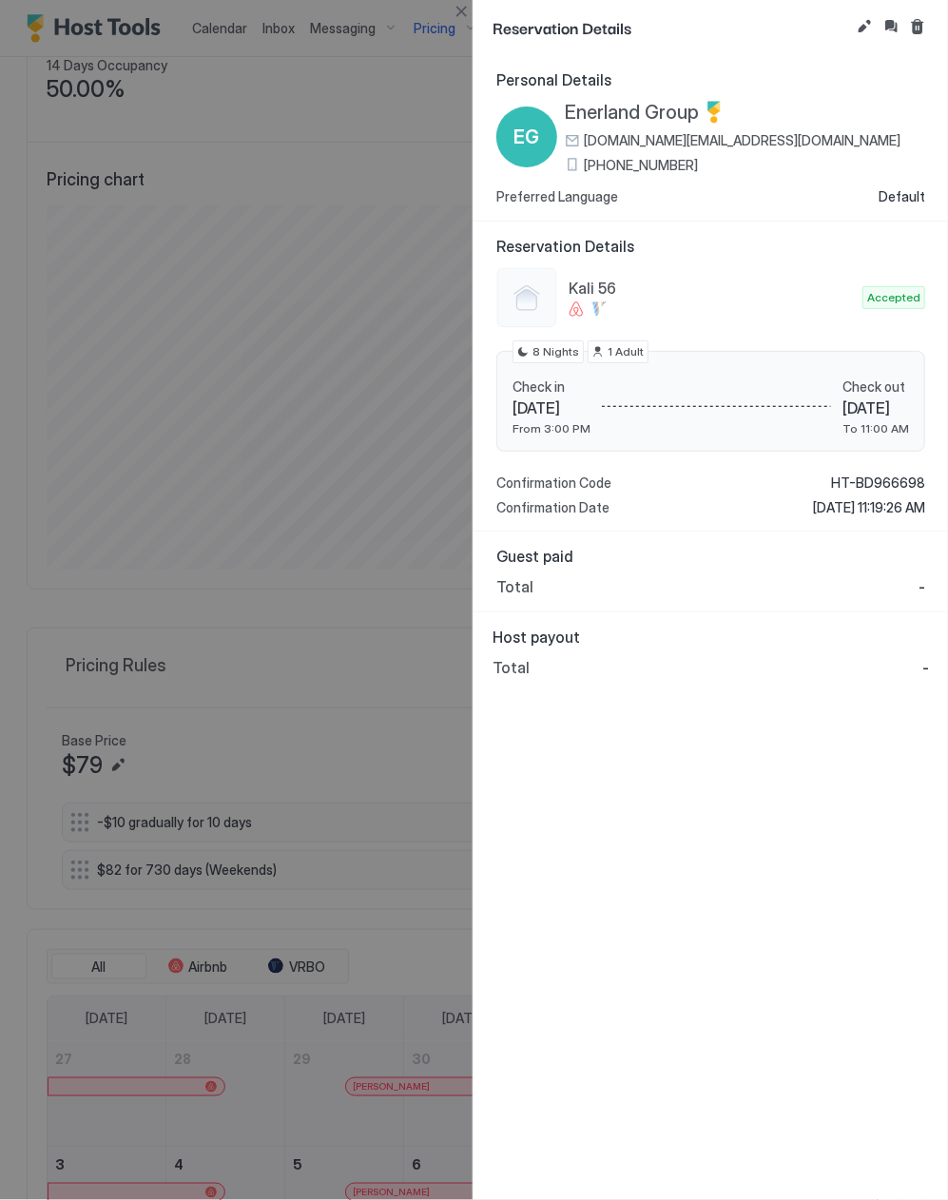
scroll to position [950643, 950086]
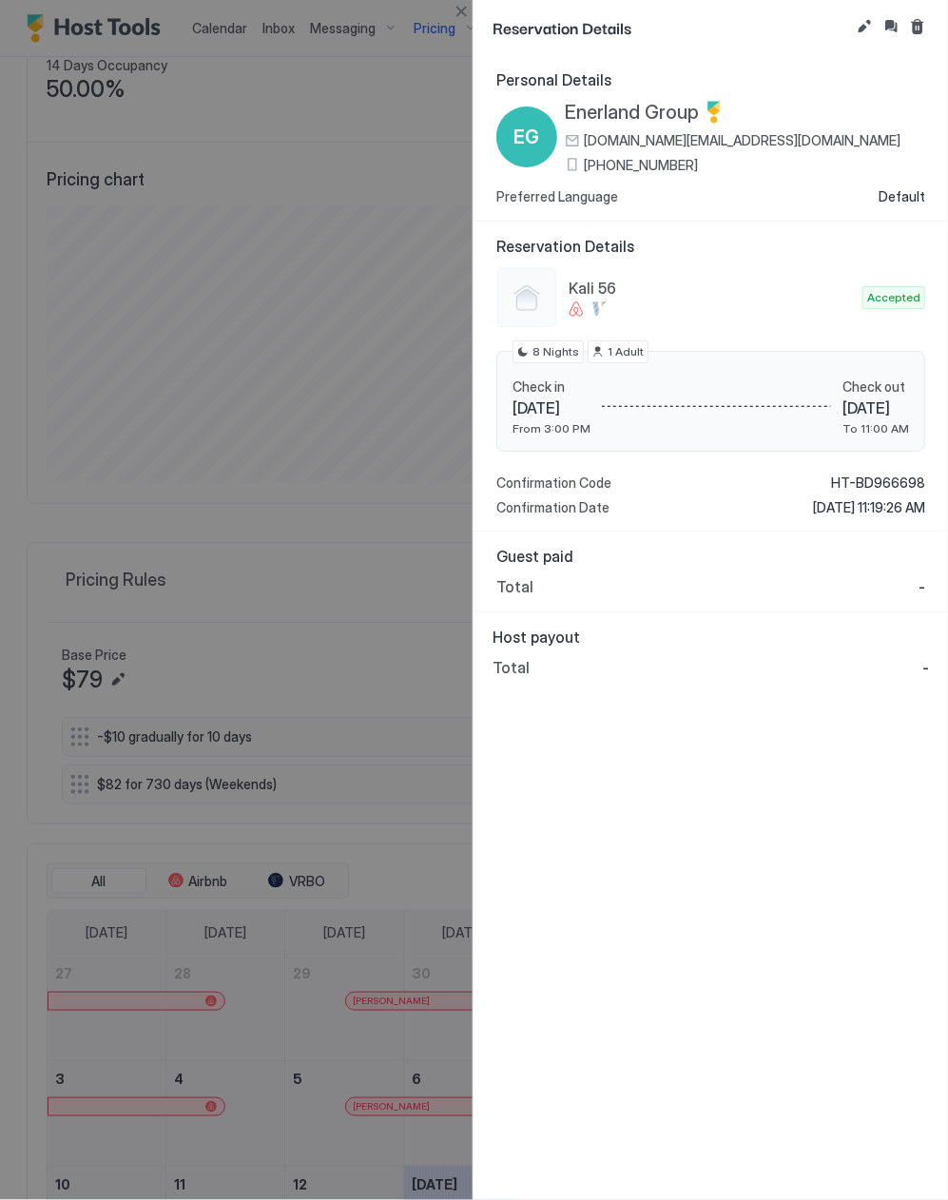
click at [359, 454] on div at bounding box center [474, 600] width 948 height 1200
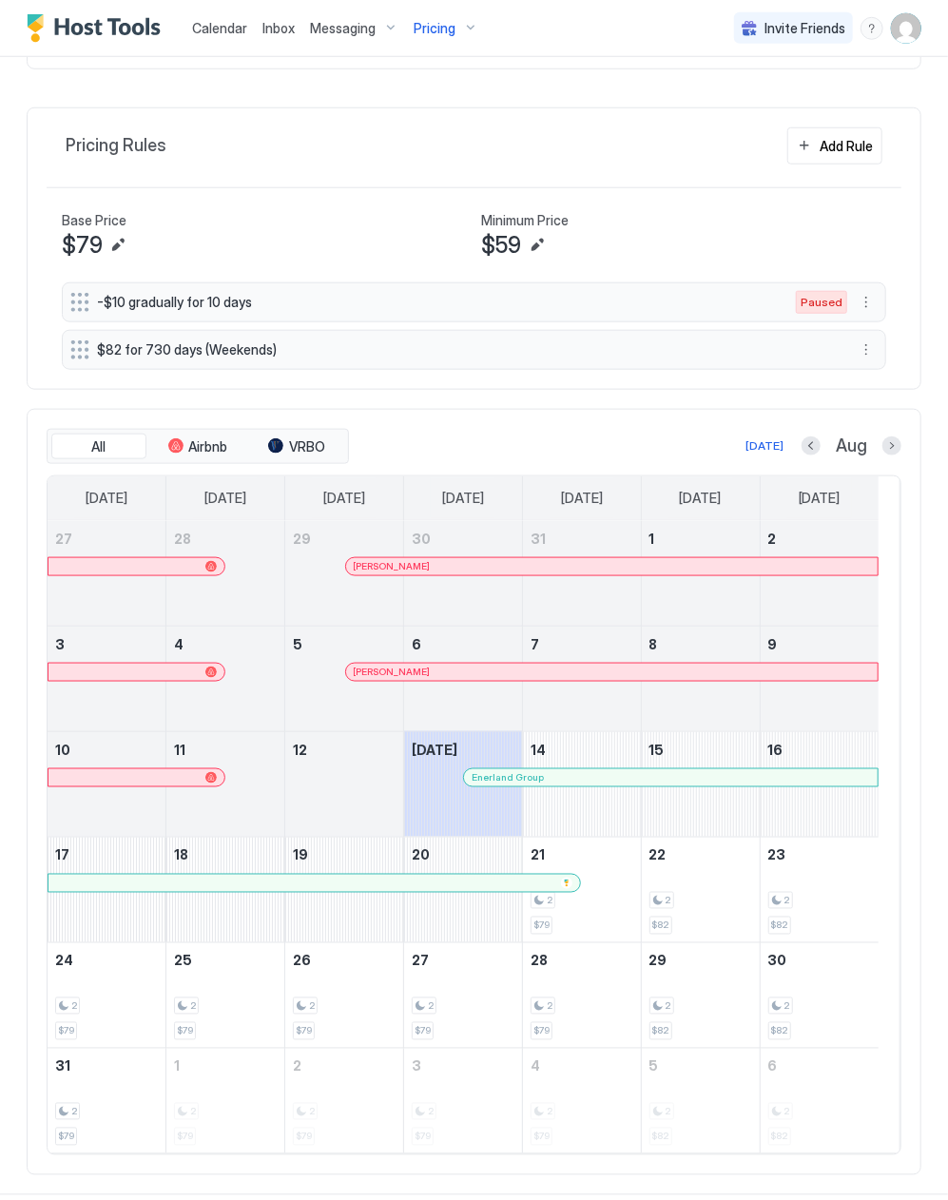
scroll to position [655, 0]
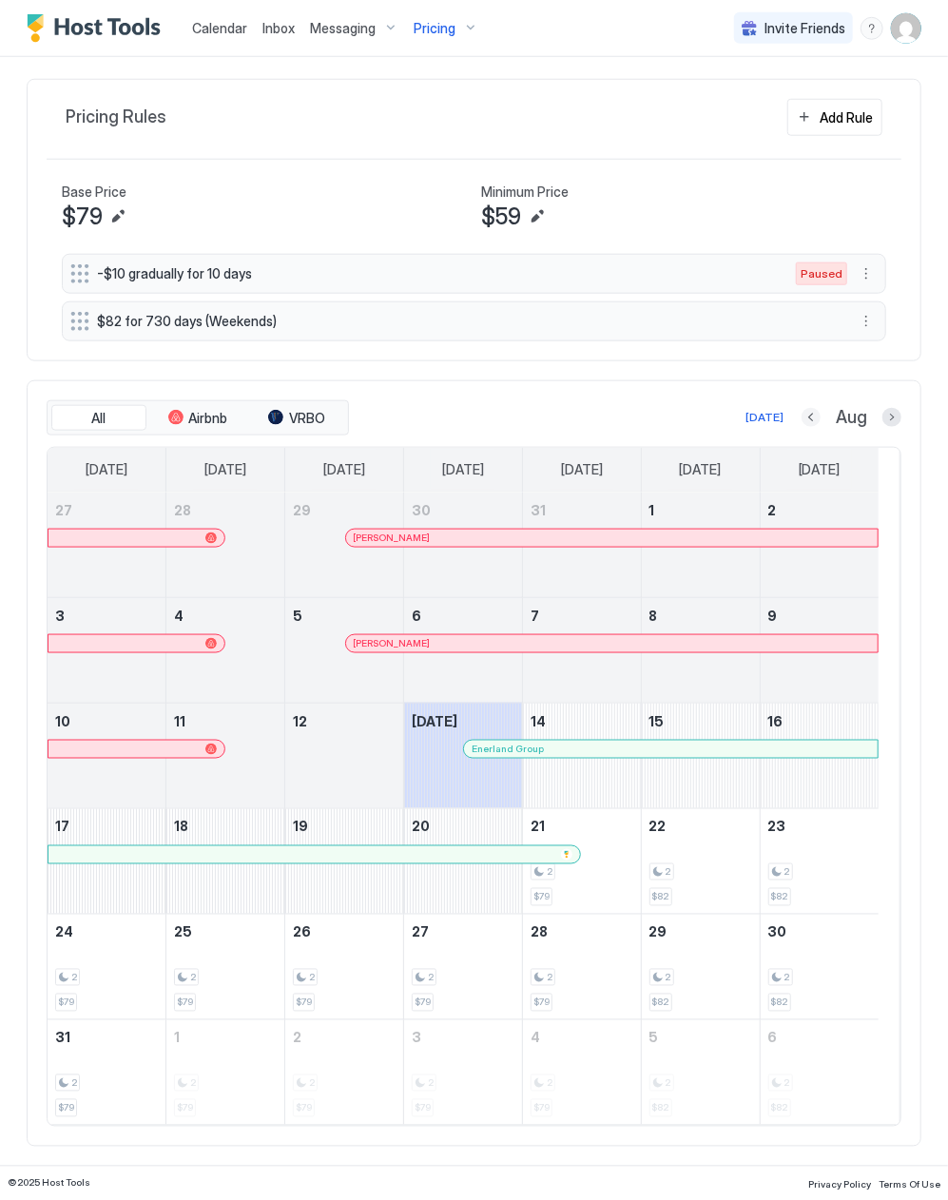
click at [802, 422] on button "Previous month" at bounding box center [811, 417] width 19 height 19
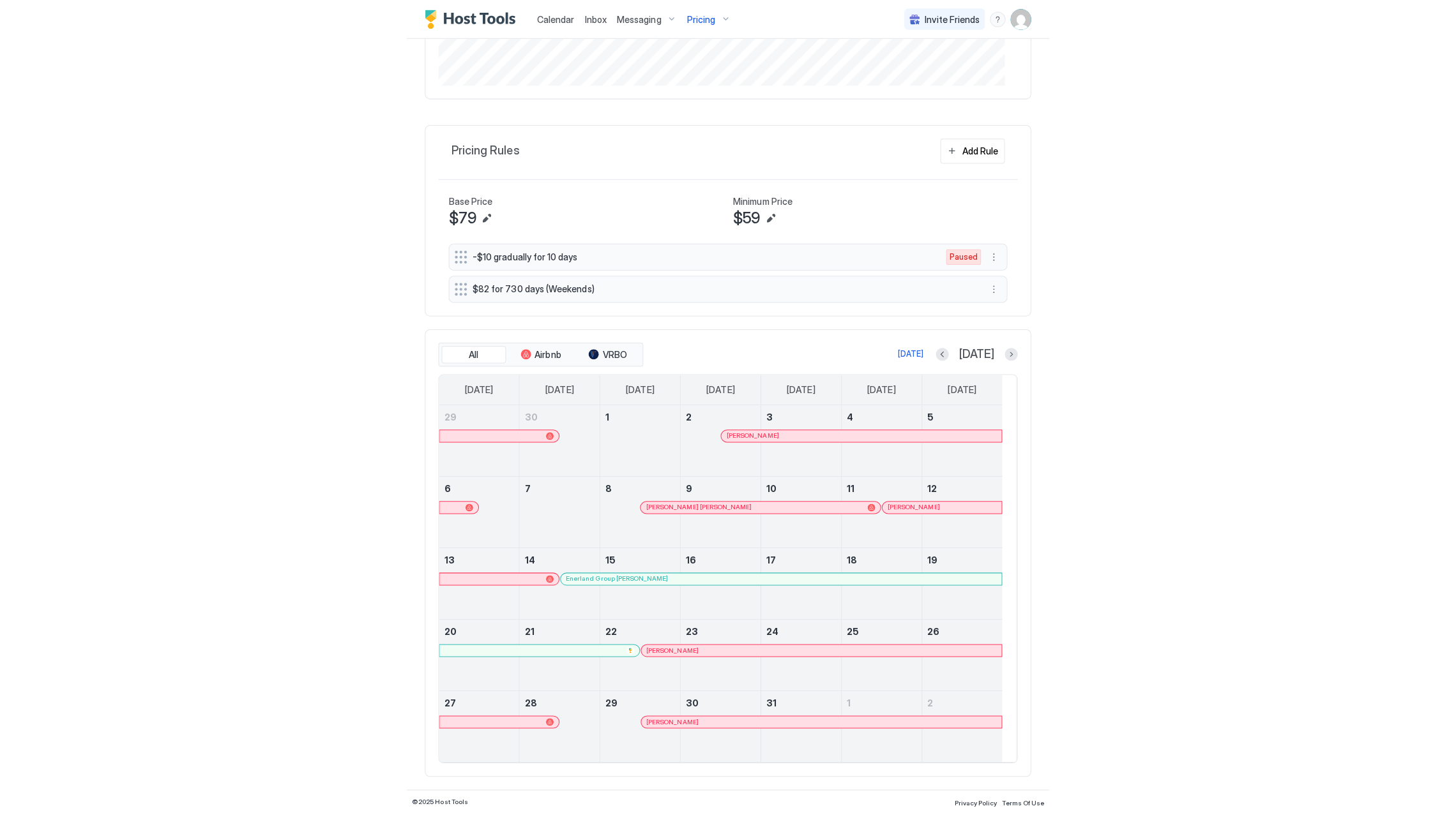
scroll to position [369, 0]
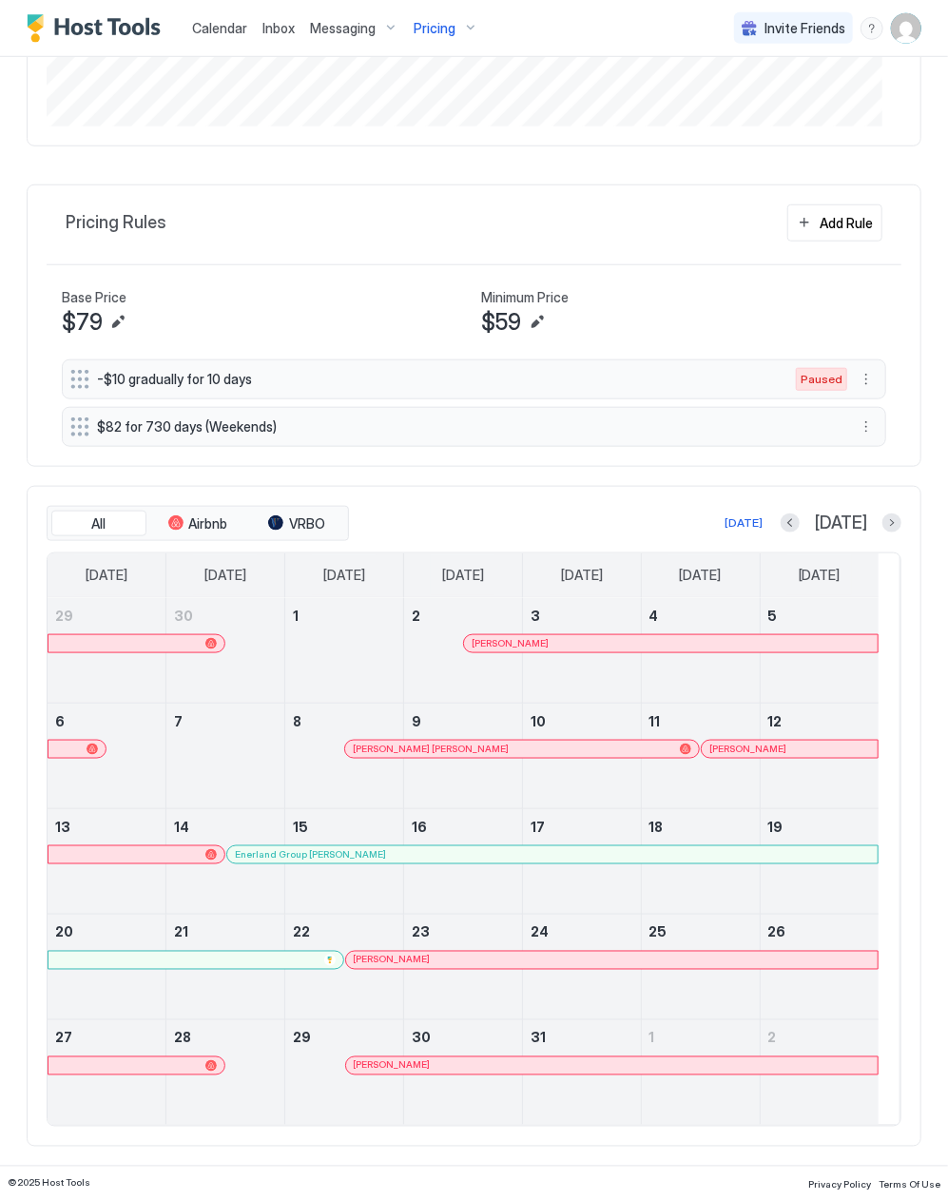
click at [472, 960] on div at bounding box center [471, 960] width 15 height 15
click at [500, 1065] on div at bounding box center [499, 1065] width 15 height 15
click at [863, 521] on div "[DATE]" at bounding box center [841, 524] width 121 height 22
click at [872, 530] on div "[DATE]" at bounding box center [841, 524] width 121 height 22
click at [882, 525] on button "Next month" at bounding box center [891, 522] width 19 height 19
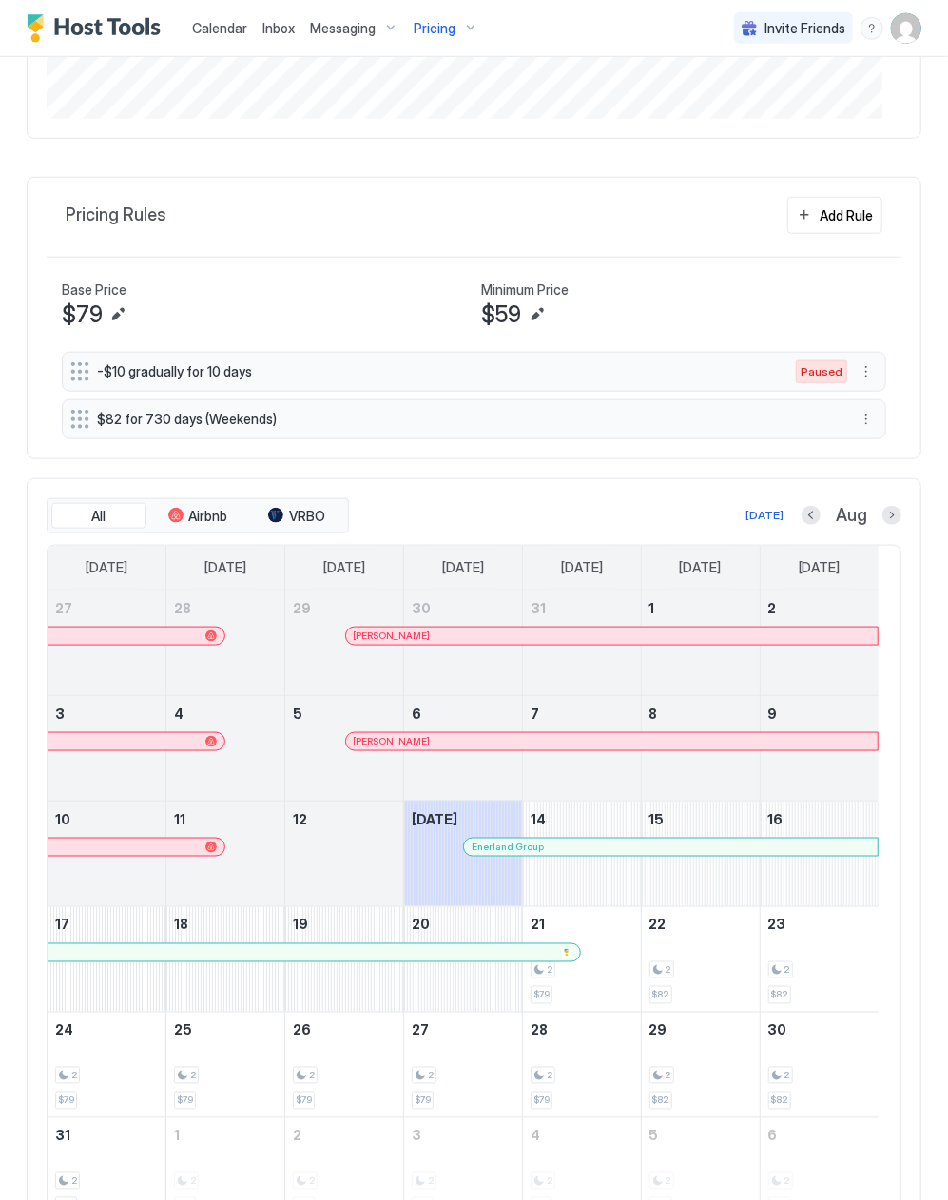
click at [389, 758] on div "[PERSON_NAME]" at bounding box center [344, 759] width 118 height 55
click at [389, 747] on div at bounding box center [387, 741] width 15 height 15
click at [512, 853] on div at bounding box center [510, 847] width 15 height 15
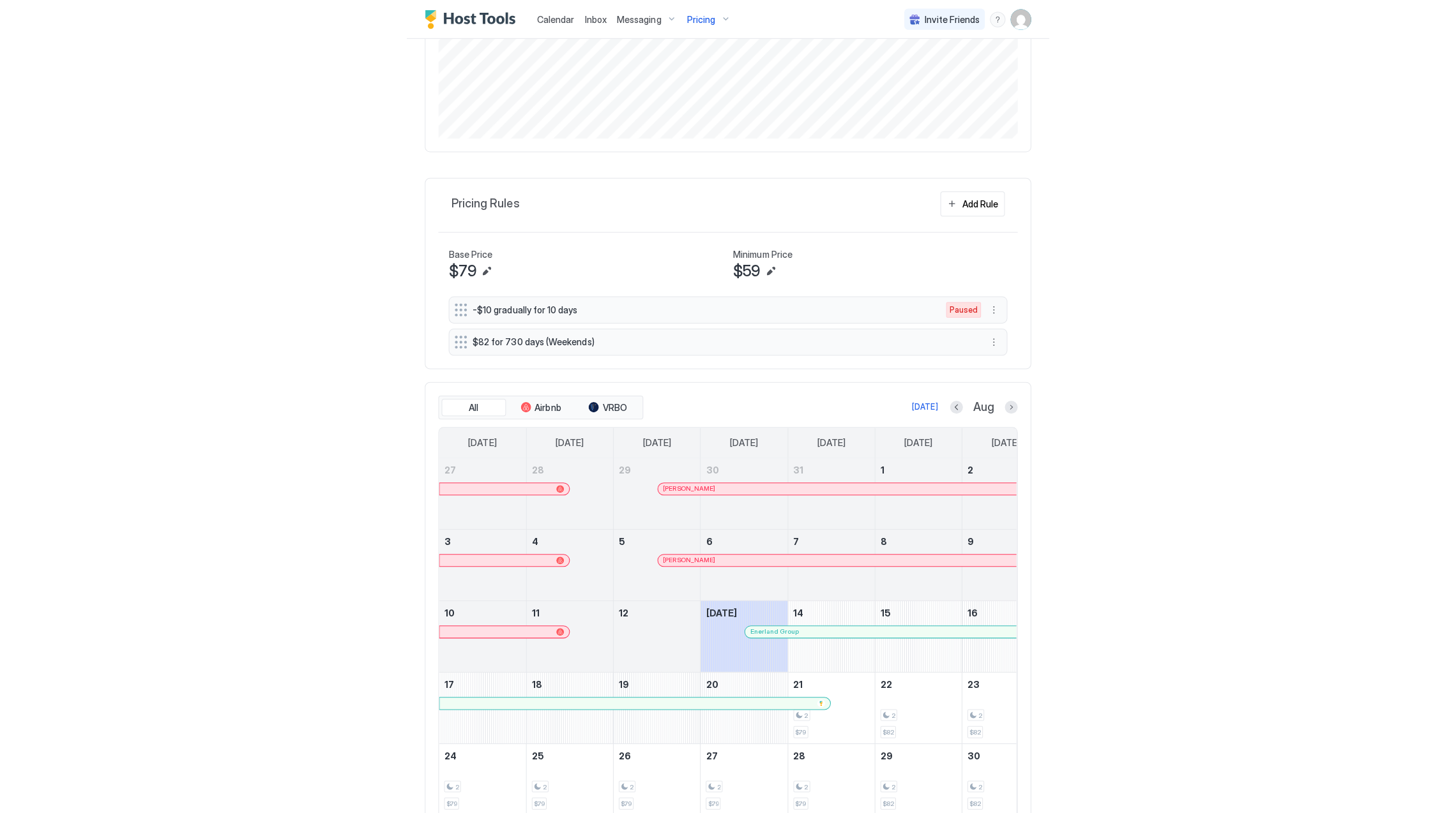
scroll to position [245, 735]
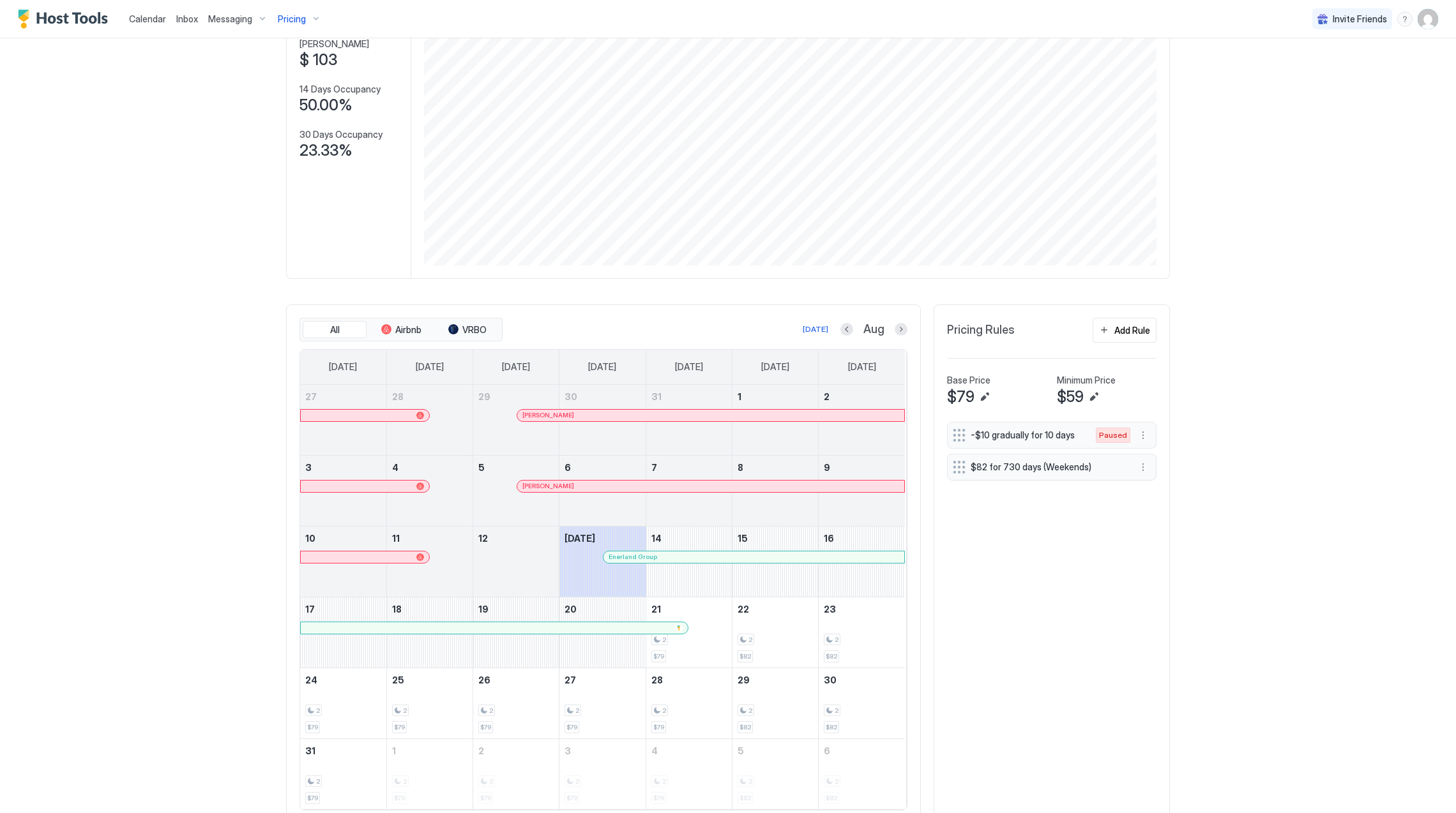
click at [293, 18] on span "Pricing" at bounding box center [292, 19] width 28 height 11
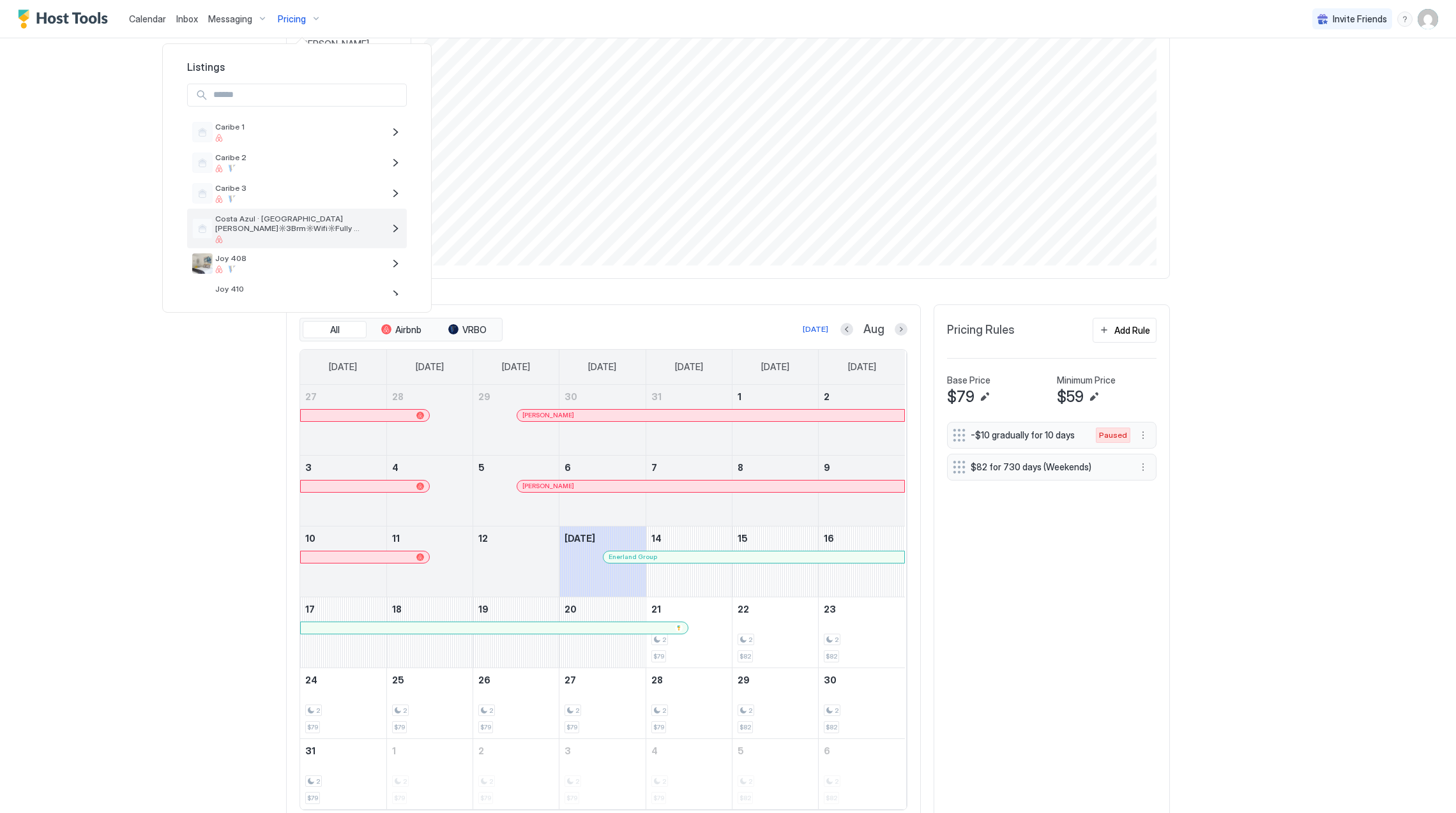
click at [310, 224] on span "Costa Azul · [GEOGRAPHIC_DATA] [PERSON_NAME]☼3Brm☼Wifi☼Fully Equipped" at bounding box center [299, 224] width 169 height 19
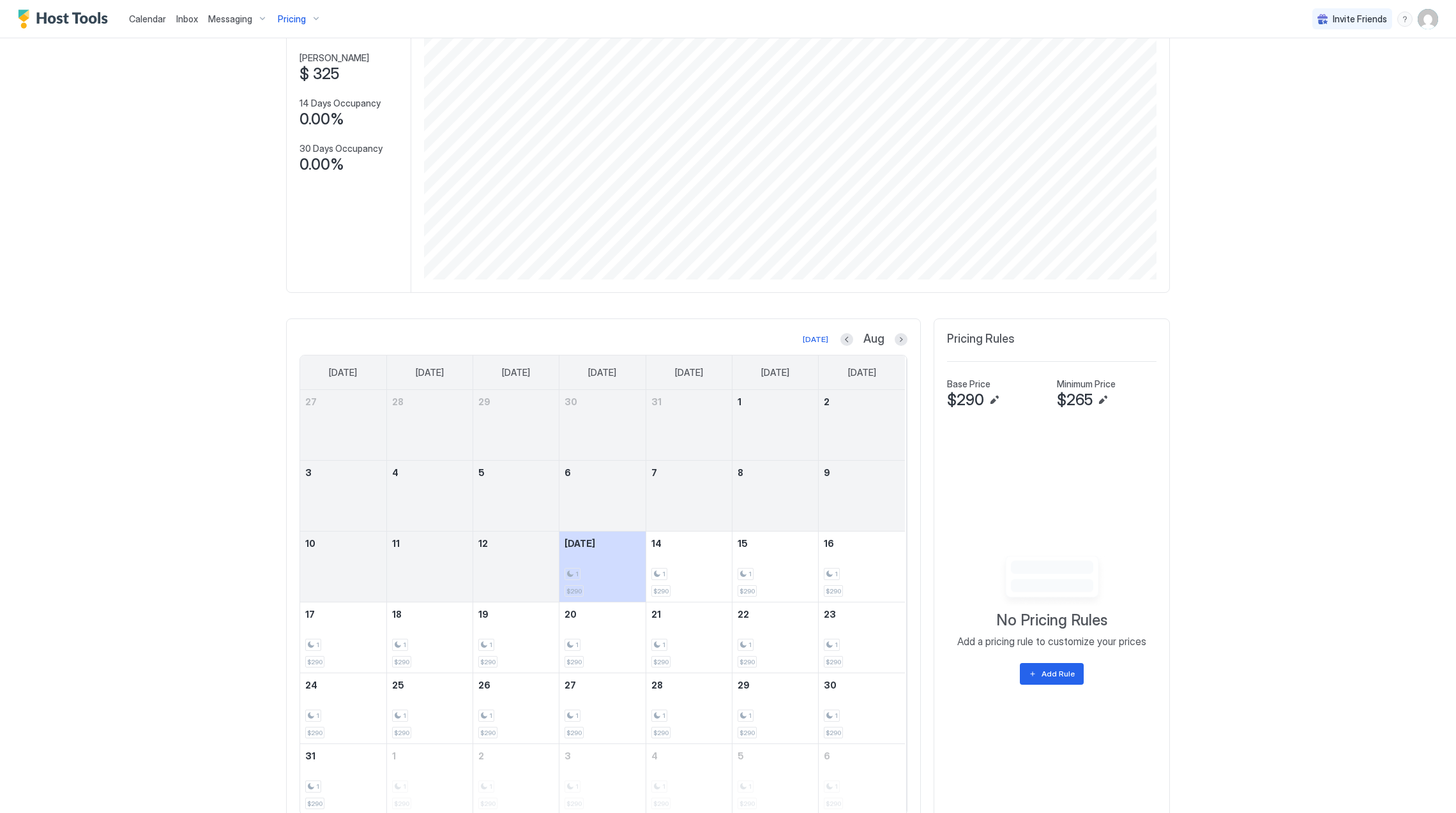
scroll to position [121, 0]
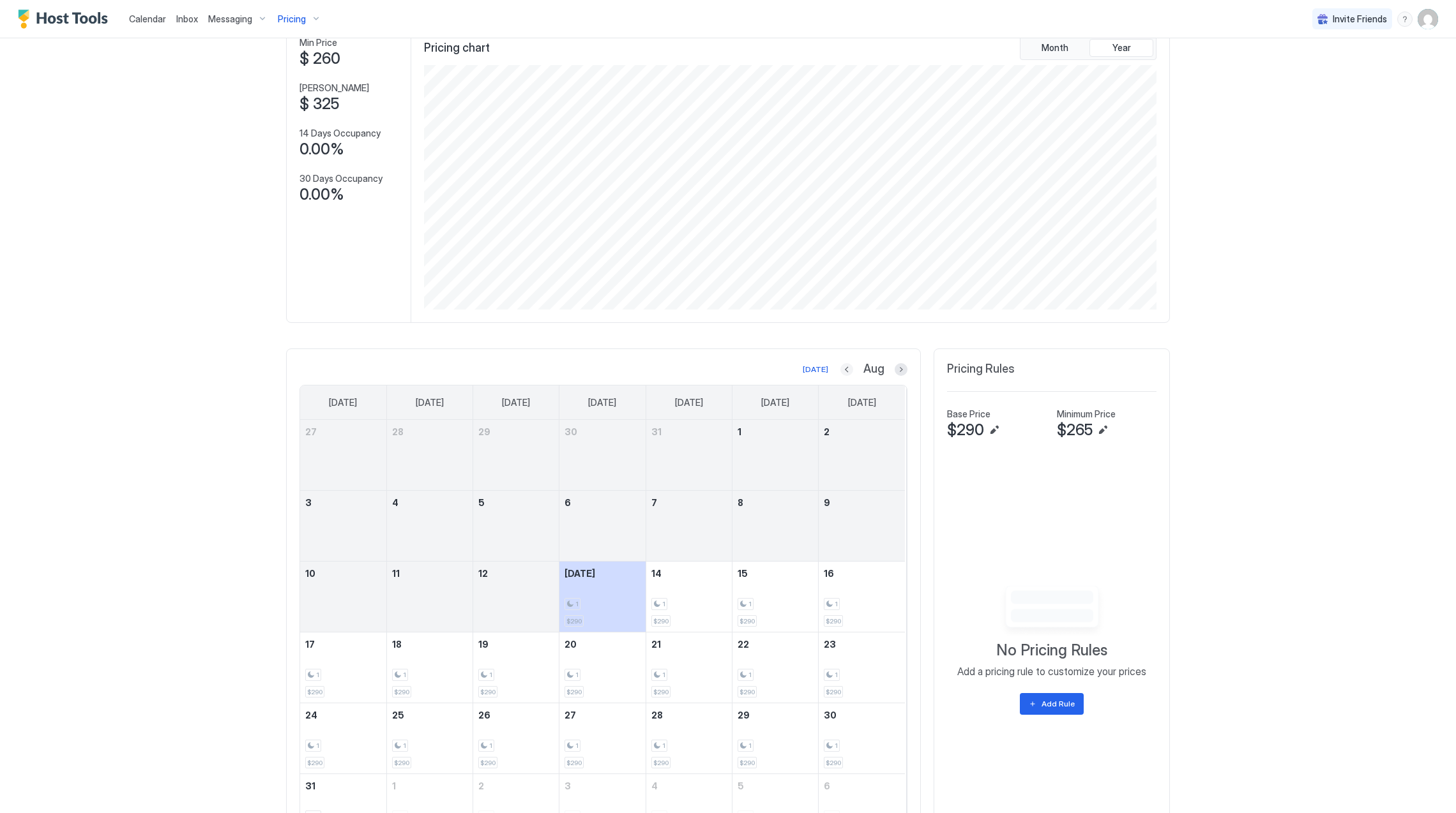
click at [844, 369] on button "Previous month" at bounding box center [846, 369] width 13 height 13
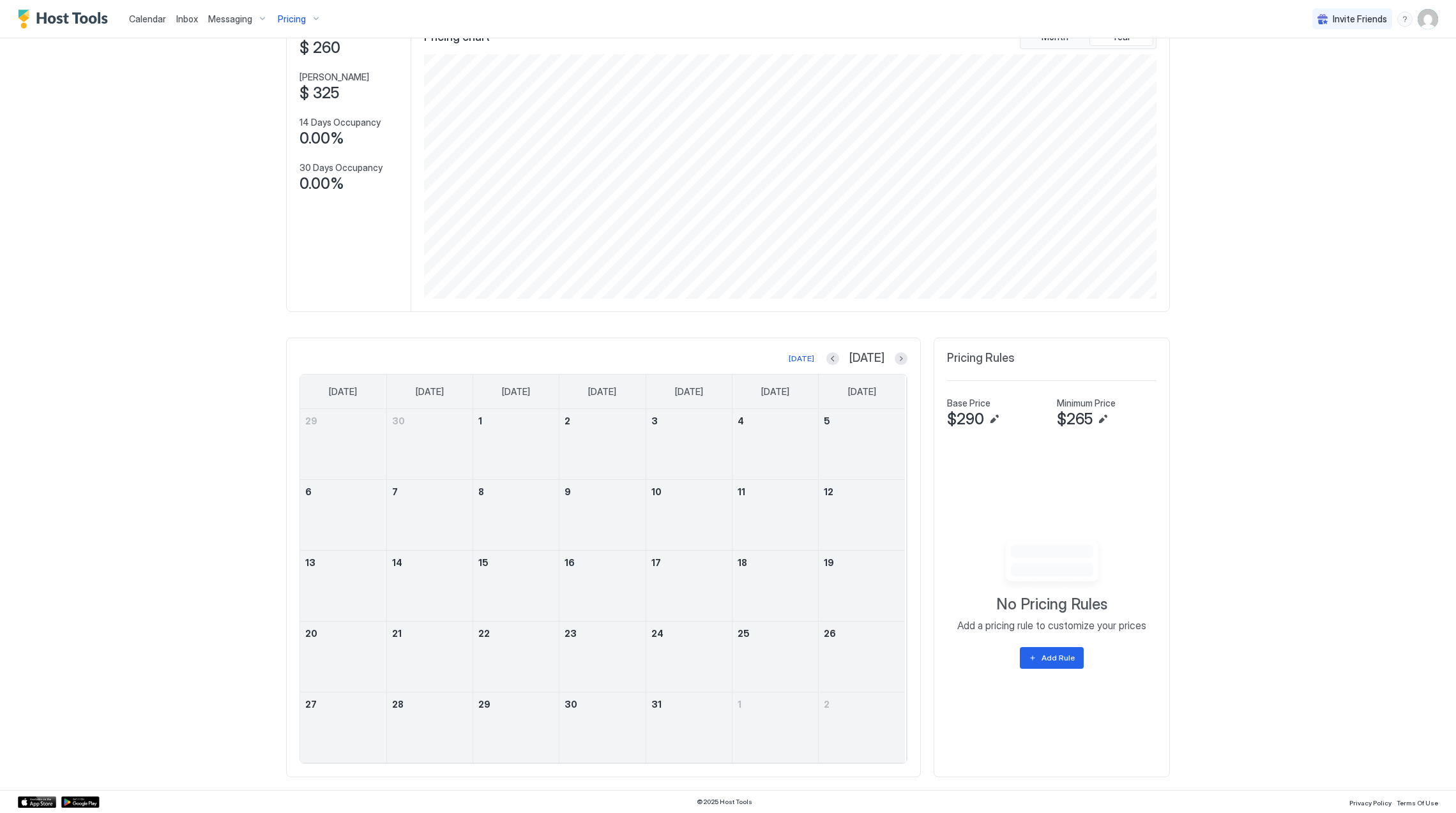
scroll to position [136, 0]
click at [839, 363] on div at bounding box center [832, 358] width 13 height 13
click at [839, 356] on button "Previous month" at bounding box center [832, 358] width 13 height 13
click at [844, 361] on button "Previous month" at bounding box center [848, 358] width 13 height 13
click at [841, 358] on button "Previous month" at bounding box center [846, 358] width 13 height 13
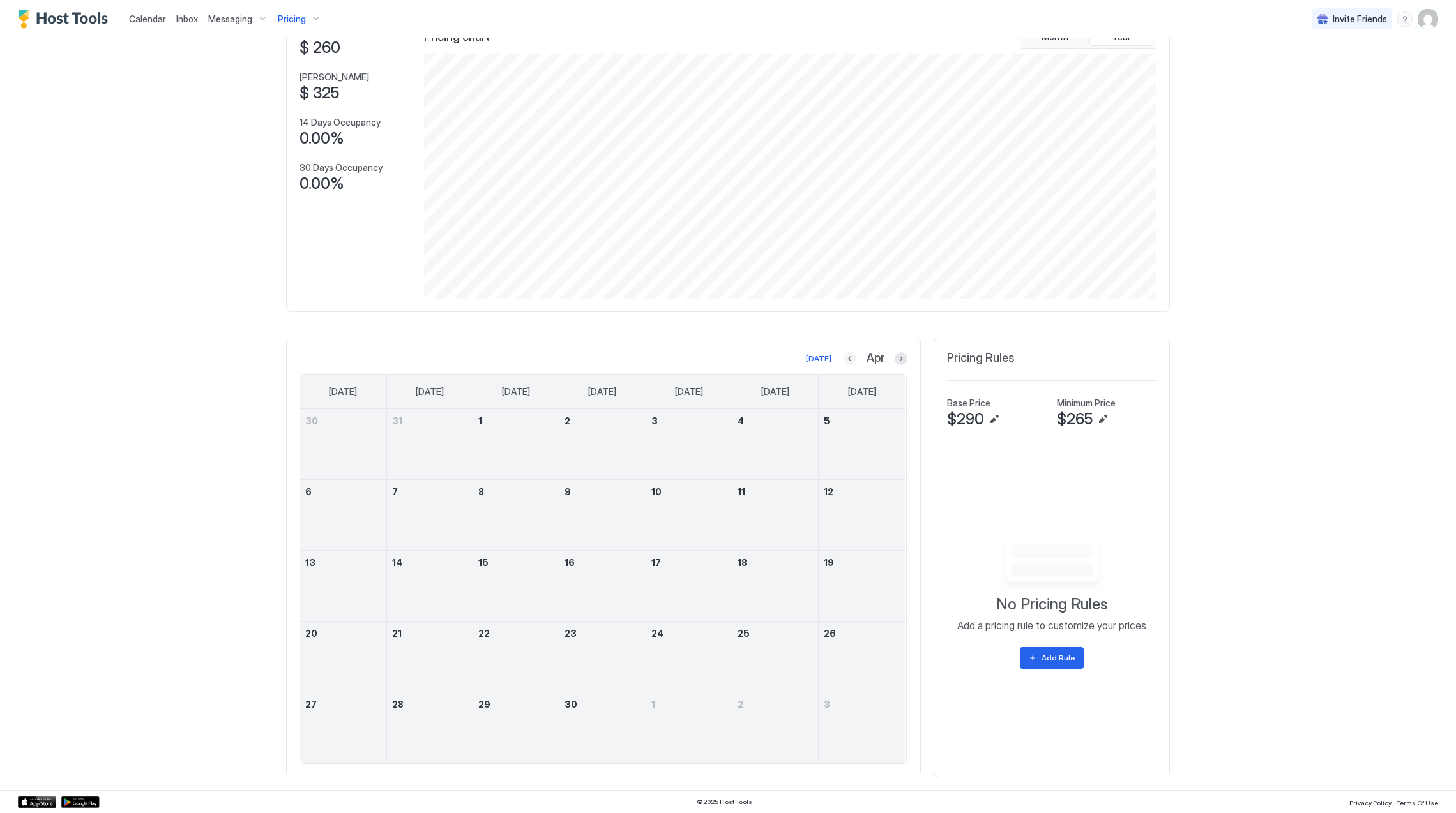
click at [844, 358] on button "Previous month" at bounding box center [850, 358] width 13 height 13
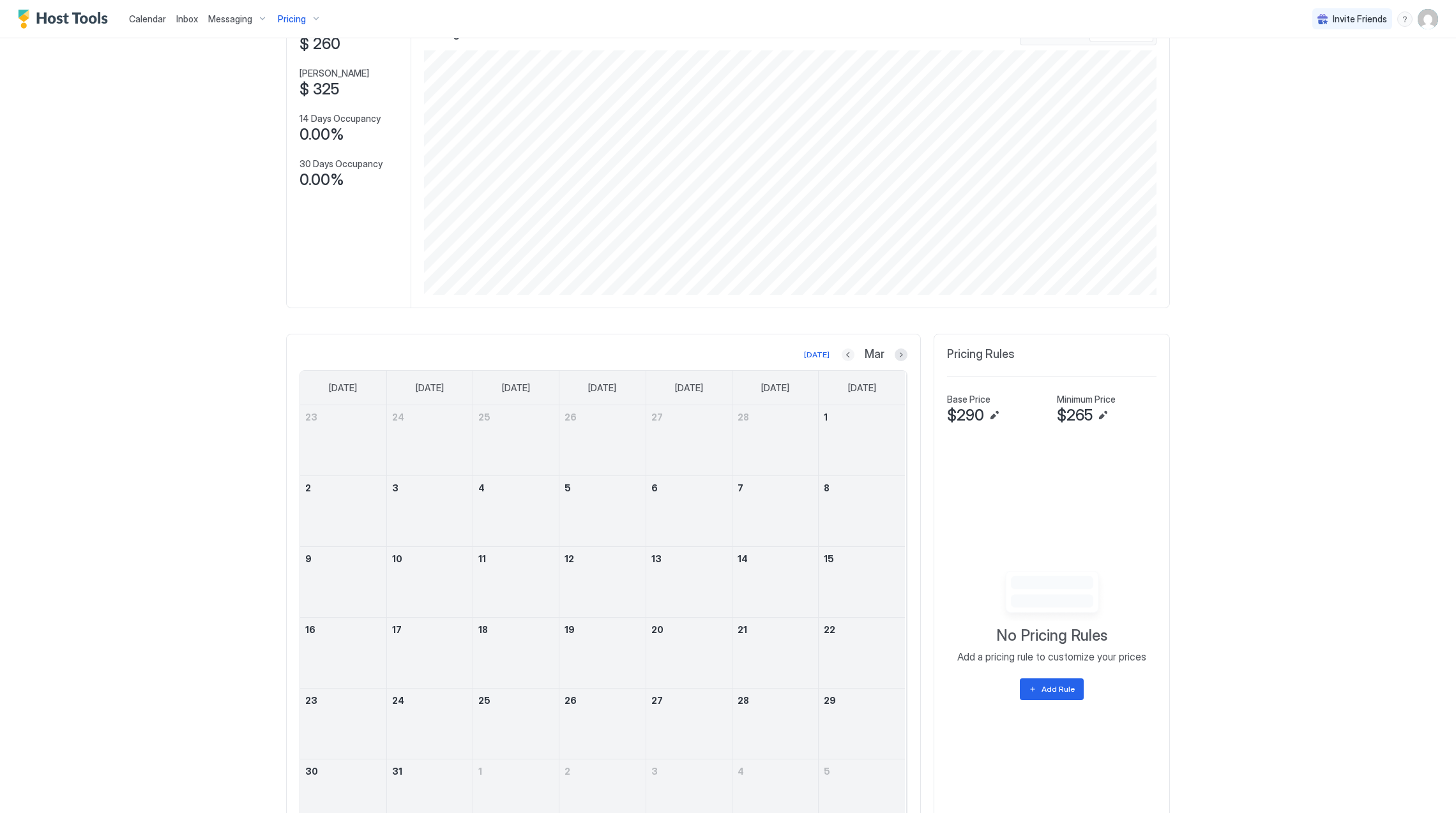
click at [841, 358] on button "Previous month" at bounding box center [848, 354] width 13 height 13
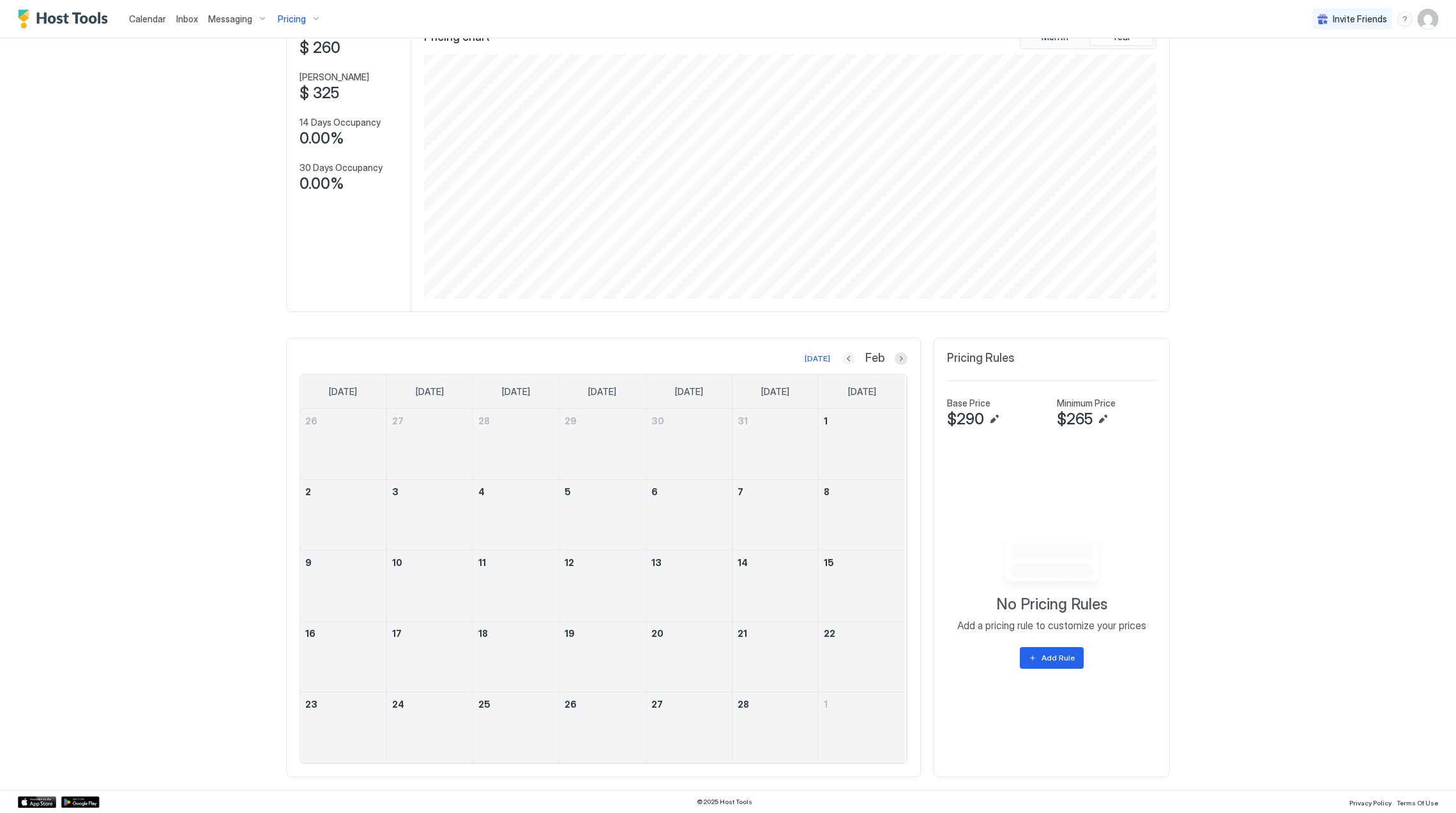
click at [842, 358] on button "Previous month" at bounding box center [848, 358] width 13 height 13
click at [840, 358] on button "Previous month" at bounding box center [846, 358] width 13 height 13
click at [841, 358] on button "Previous month" at bounding box center [847, 358] width 13 height 13
click at [841, 358] on button "Previous month" at bounding box center [848, 358] width 13 height 13
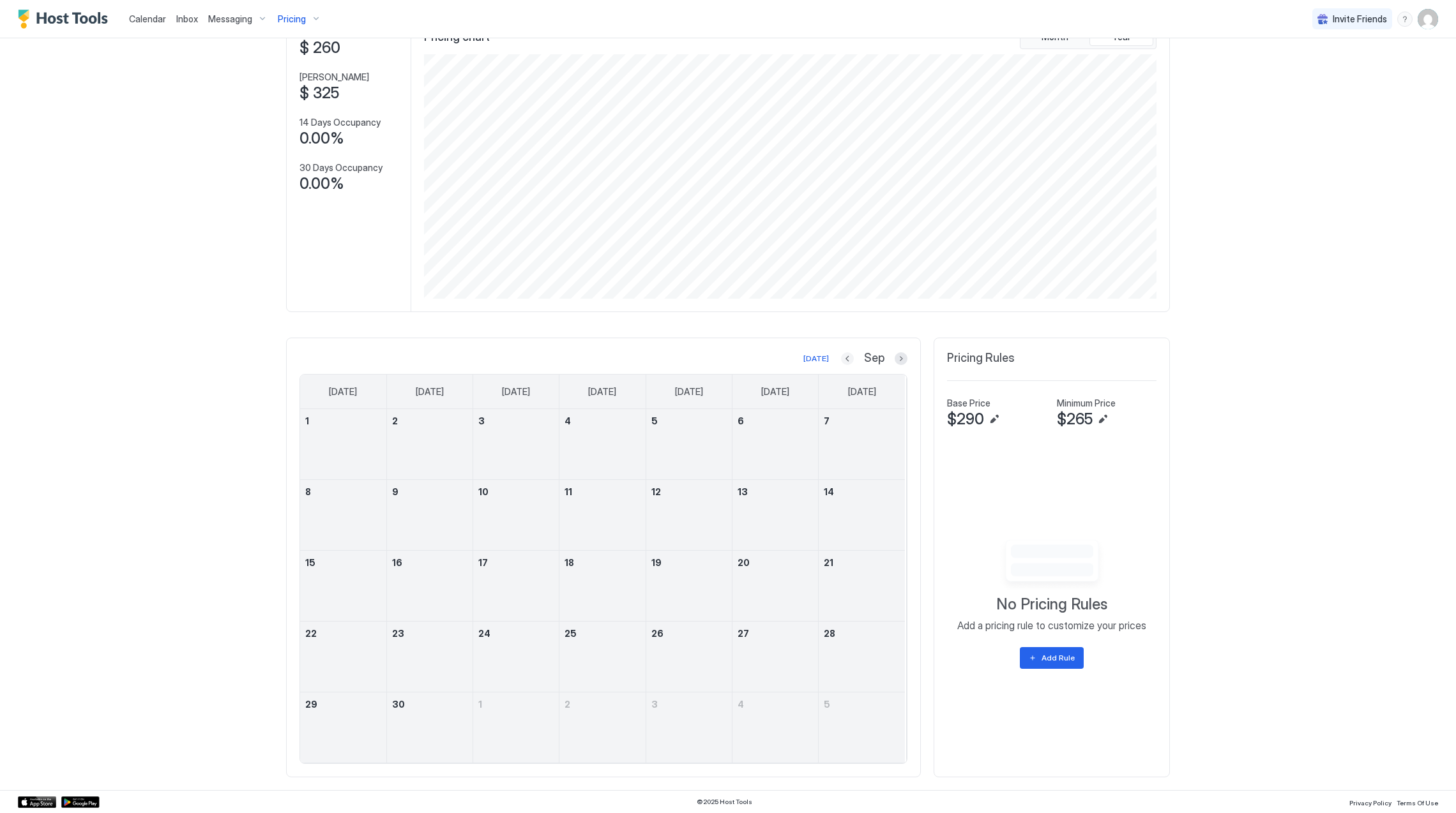
click at [841, 358] on button "Previous month" at bounding box center [847, 358] width 13 height 13
click at [840, 358] on button "Previous month" at bounding box center [846, 358] width 13 height 13
click at [839, 358] on button "Previous month" at bounding box center [832, 358] width 13 height 13
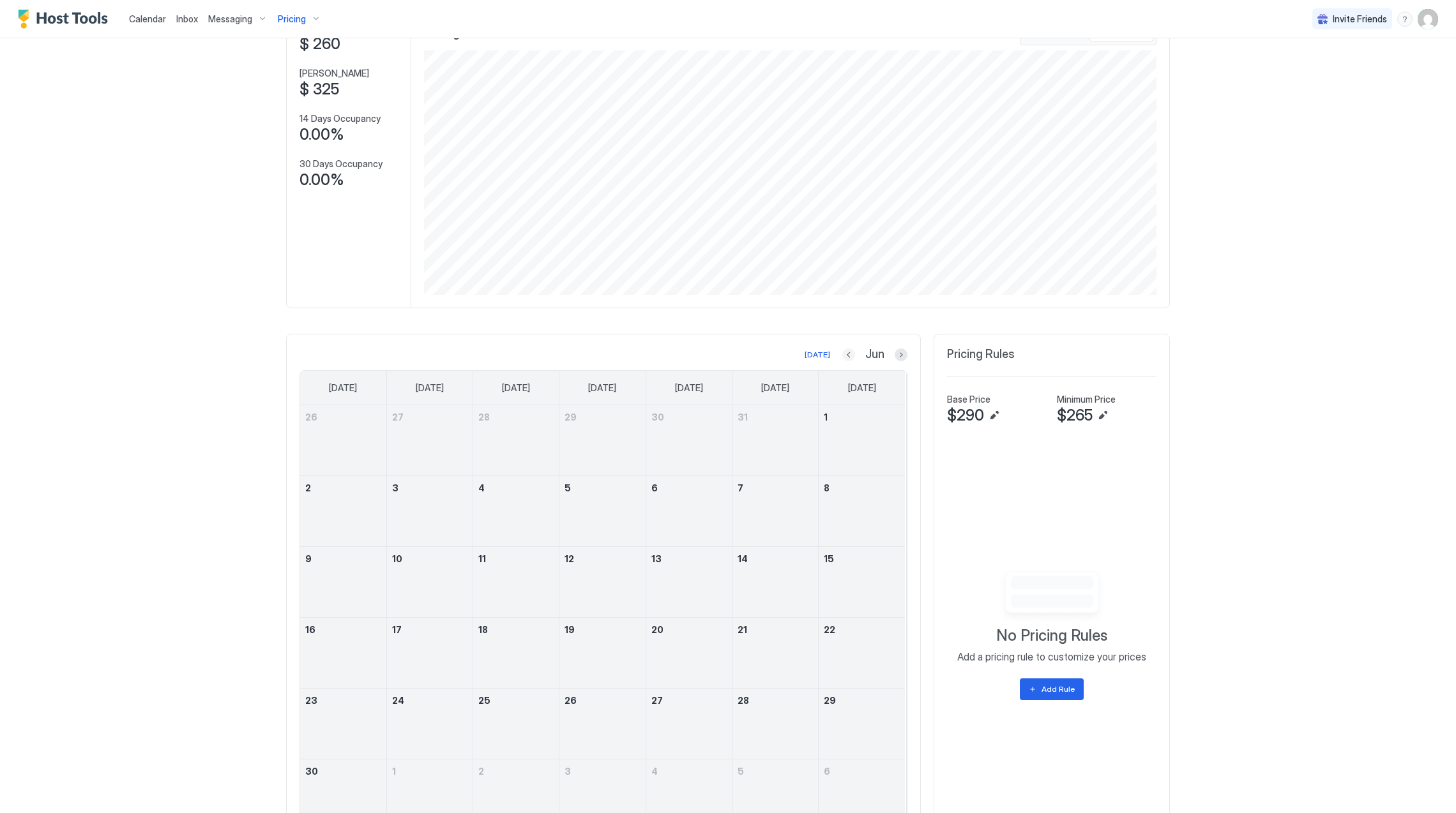
click at [842, 358] on button "Previous month" at bounding box center [848, 354] width 13 height 13
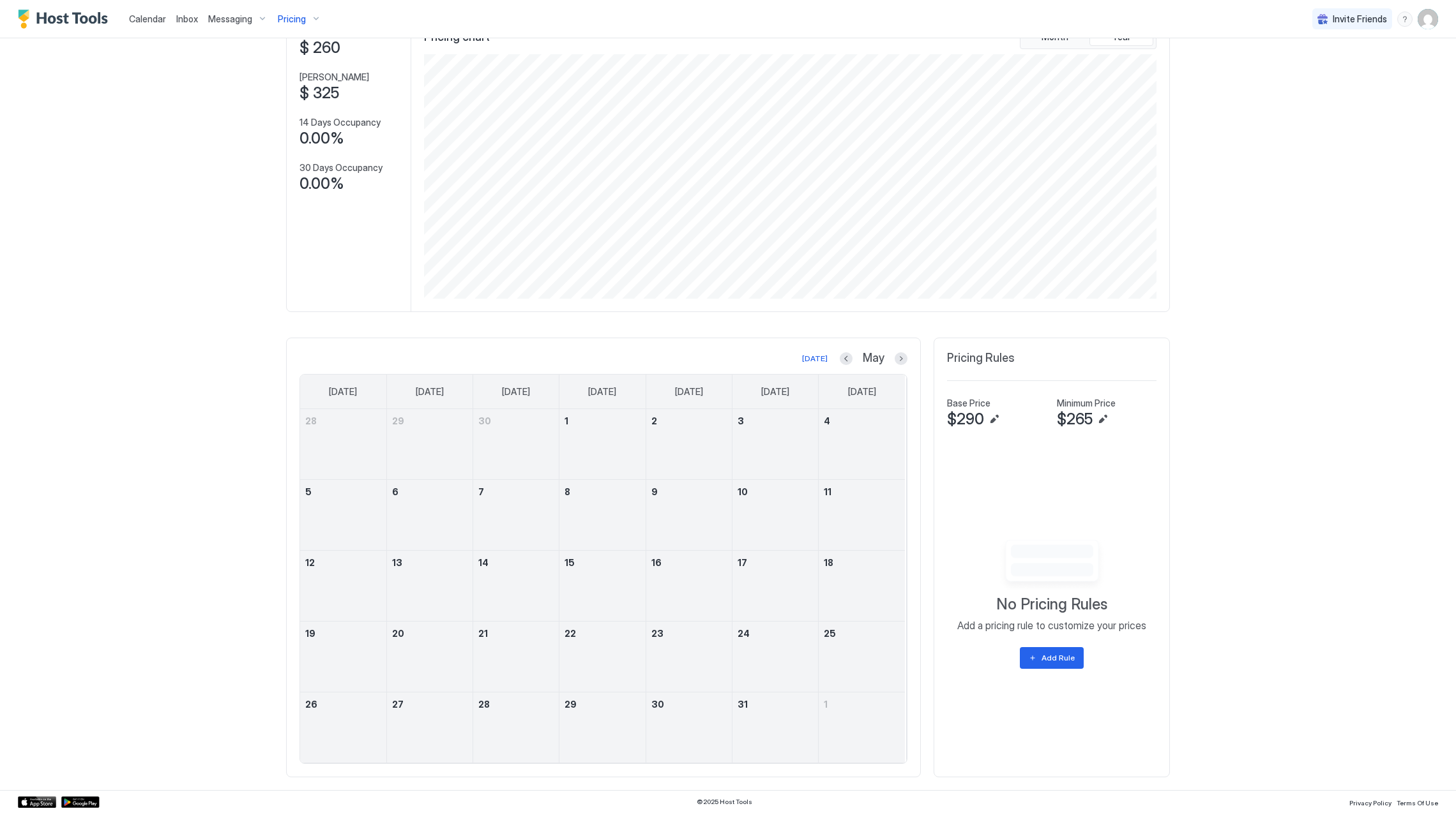
click at [709, 542] on div "9" at bounding box center [688, 515] width 85 height 70
click at [887, 356] on div "May" at bounding box center [873, 358] width 68 height 15
click at [895, 356] on button "Next month" at bounding box center [901, 358] width 13 height 13
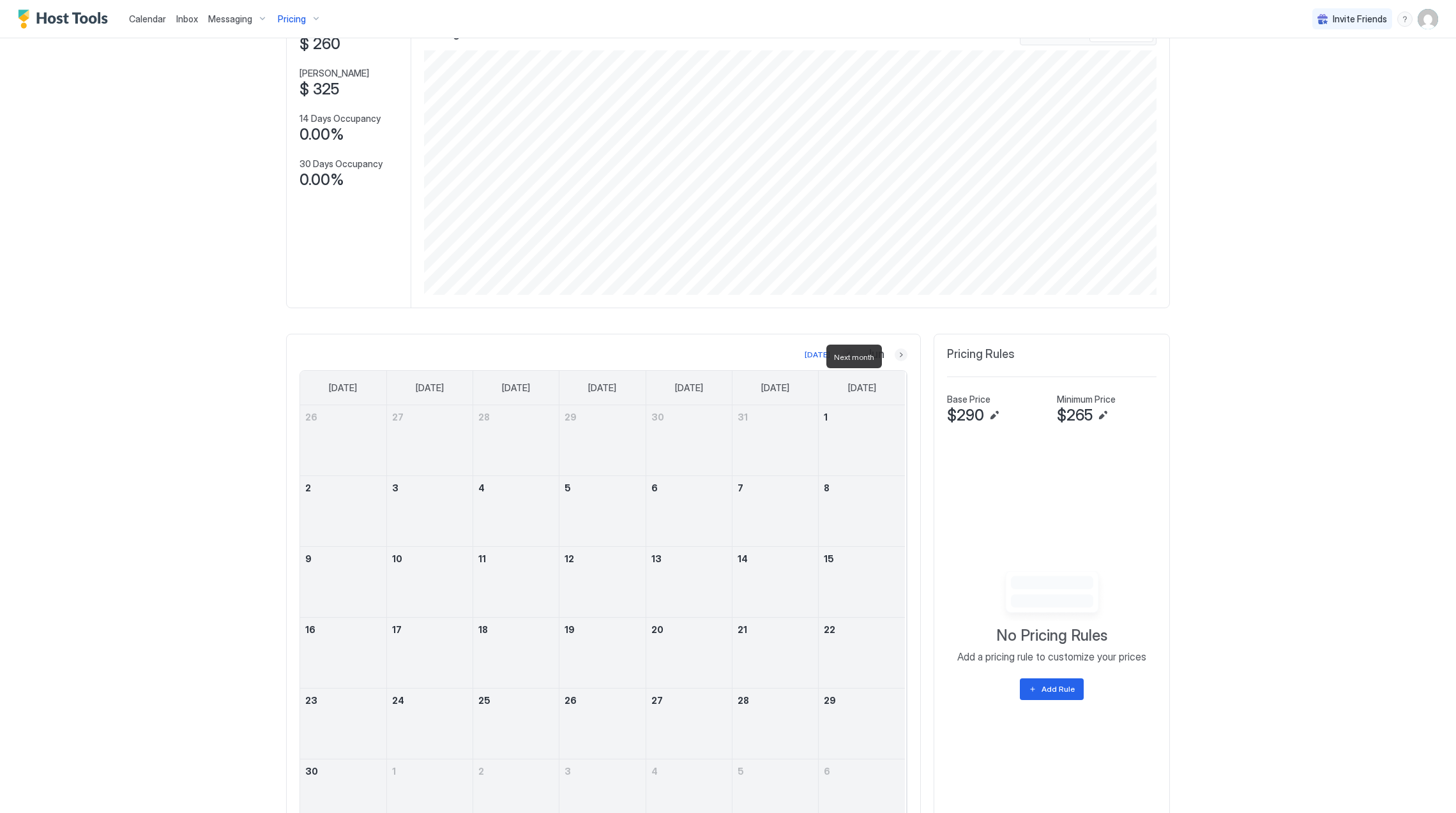
click at [895, 356] on button "Next month" at bounding box center [901, 354] width 13 height 13
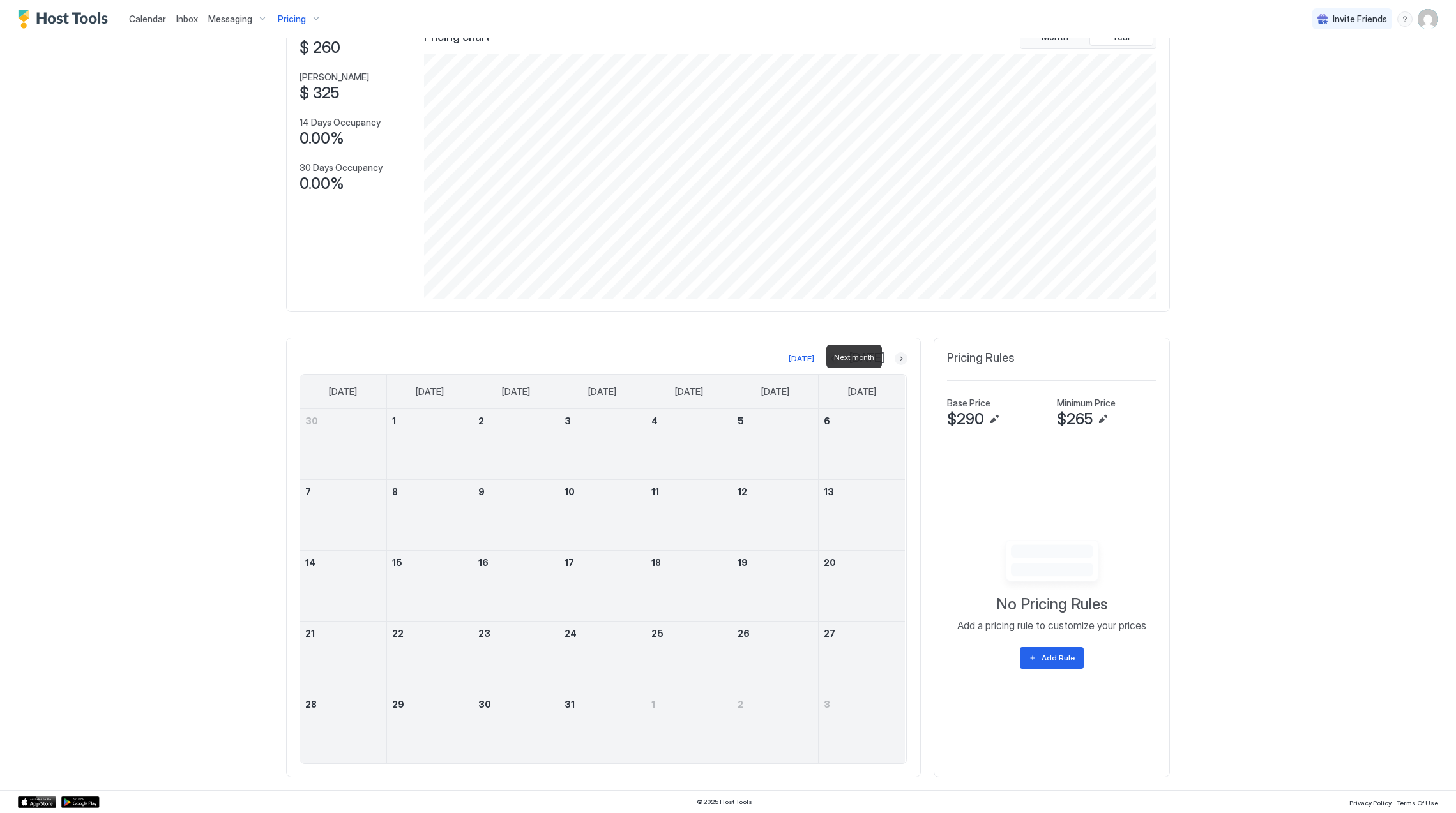
click at [895, 356] on button "Next month" at bounding box center [901, 358] width 13 height 13
click at [895, 358] on button "Next month" at bounding box center [901, 358] width 13 height 13
click at [895, 360] on button "Next month" at bounding box center [901, 358] width 13 height 13
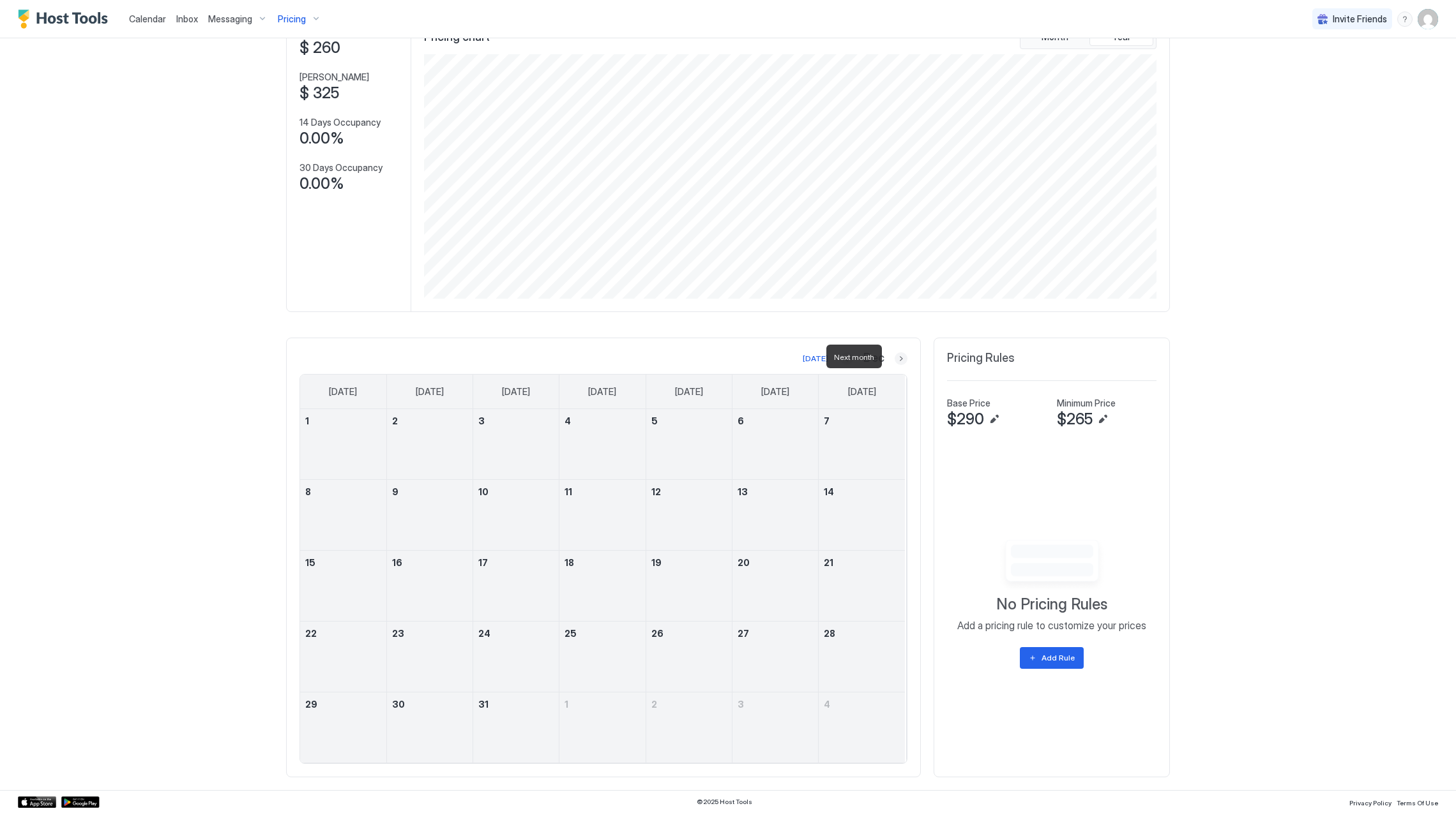
click at [895, 360] on button "Next month" at bounding box center [901, 358] width 13 height 13
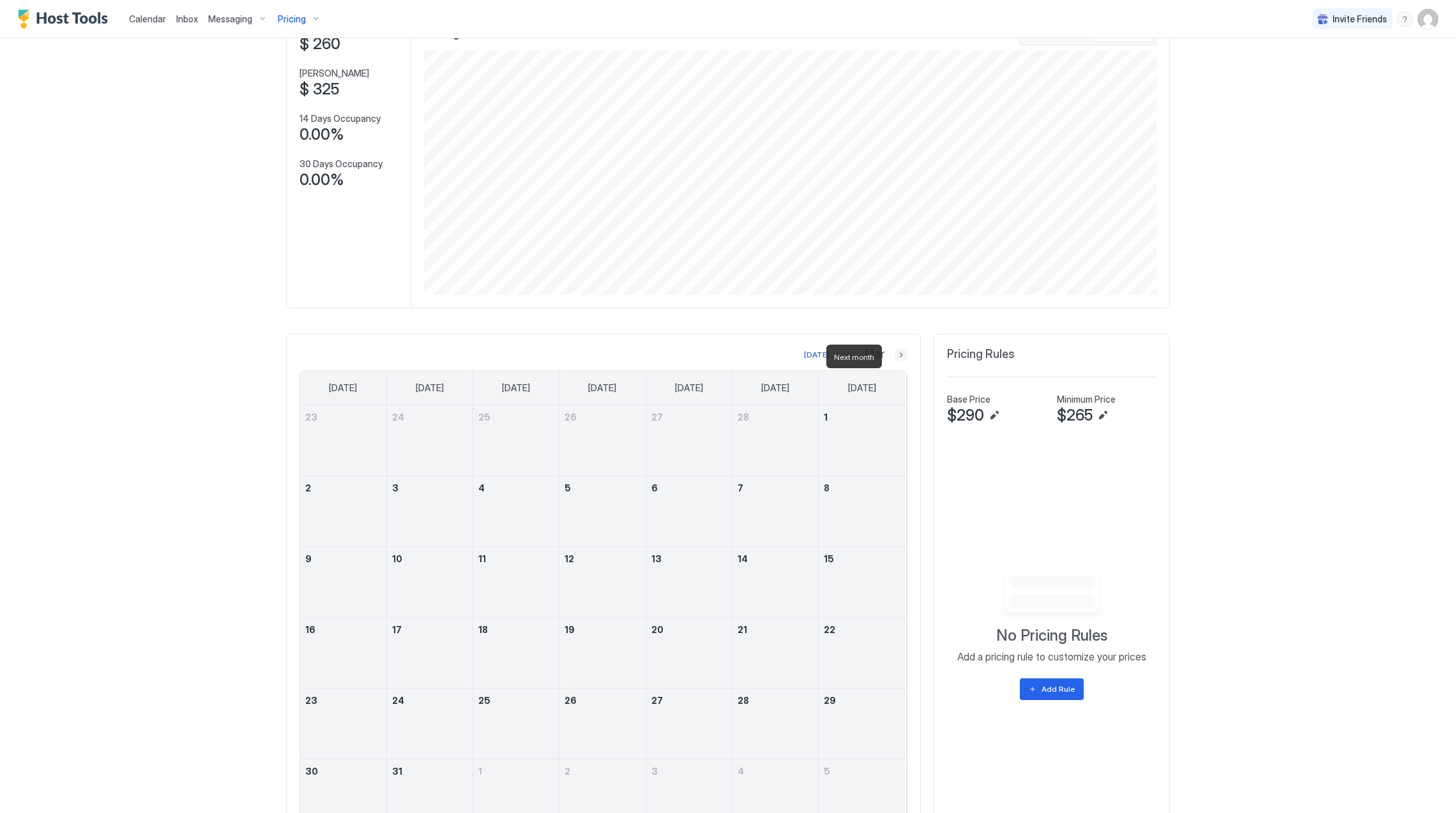
click at [895, 360] on button "Next month" at bounding box center [901, 354] width 13 height 13
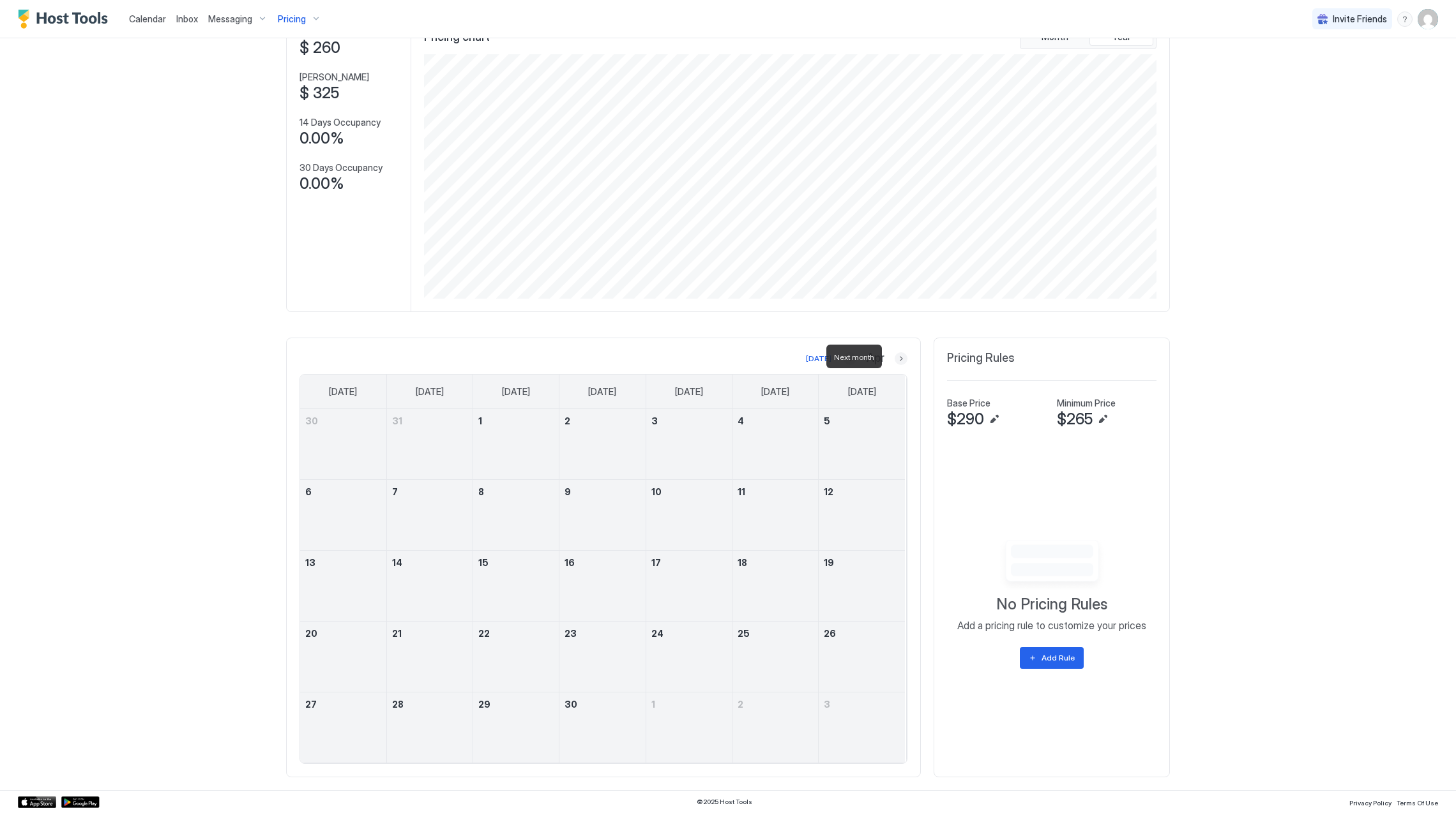
click at [895, 360] on button "Next month" at bounding box center [901, 358] width 13 height 13
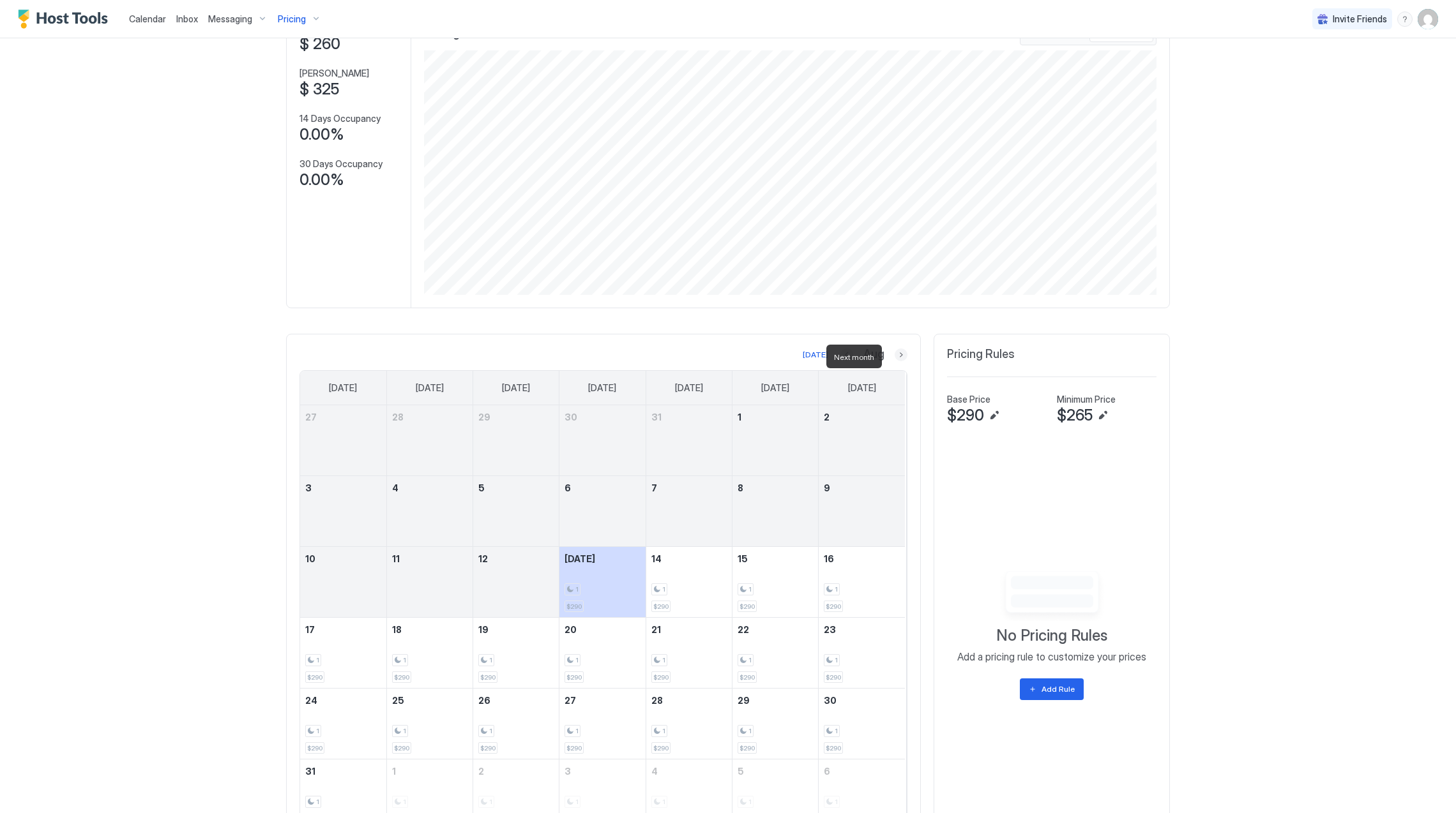
click at [895, 360] on button "Next month" at bounding box center [901, 354] width 13 height 13
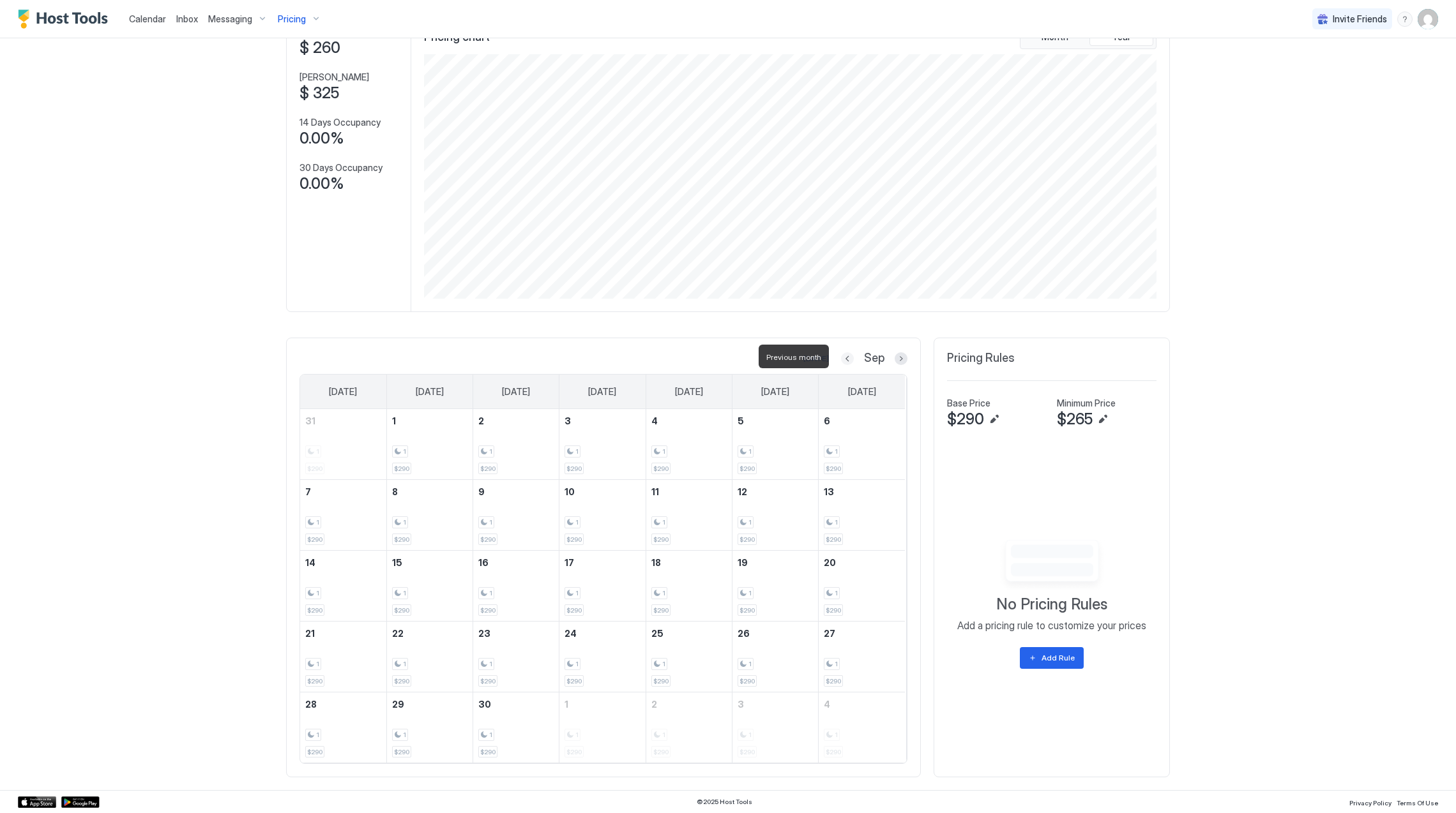
click at [844, 358] on button "Previous month" at bounding box center [847, 358] width 13 height 13
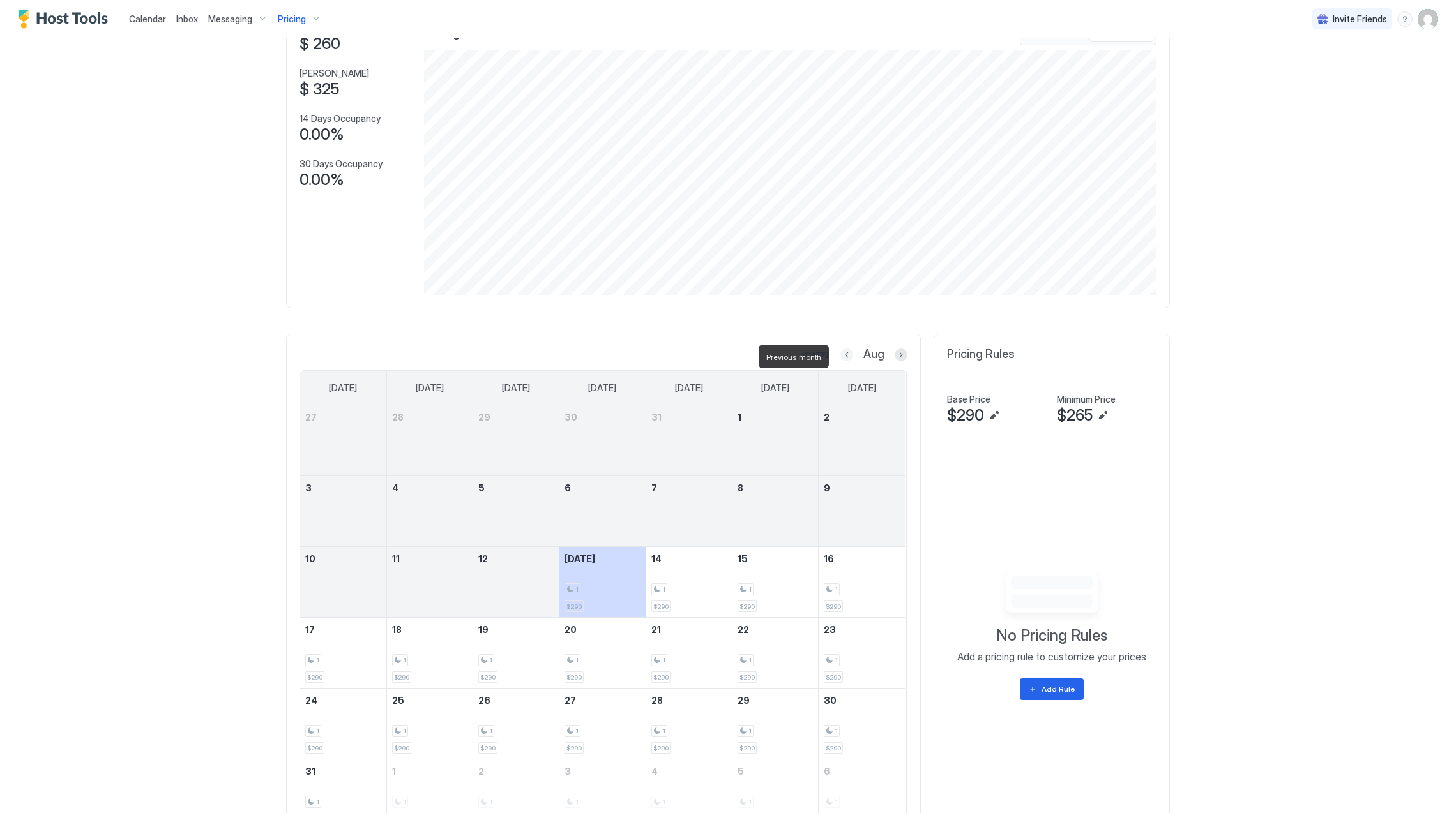
click at [844, 358] on button "Previous month" at bounding box center [846, 354] width 13 height 13
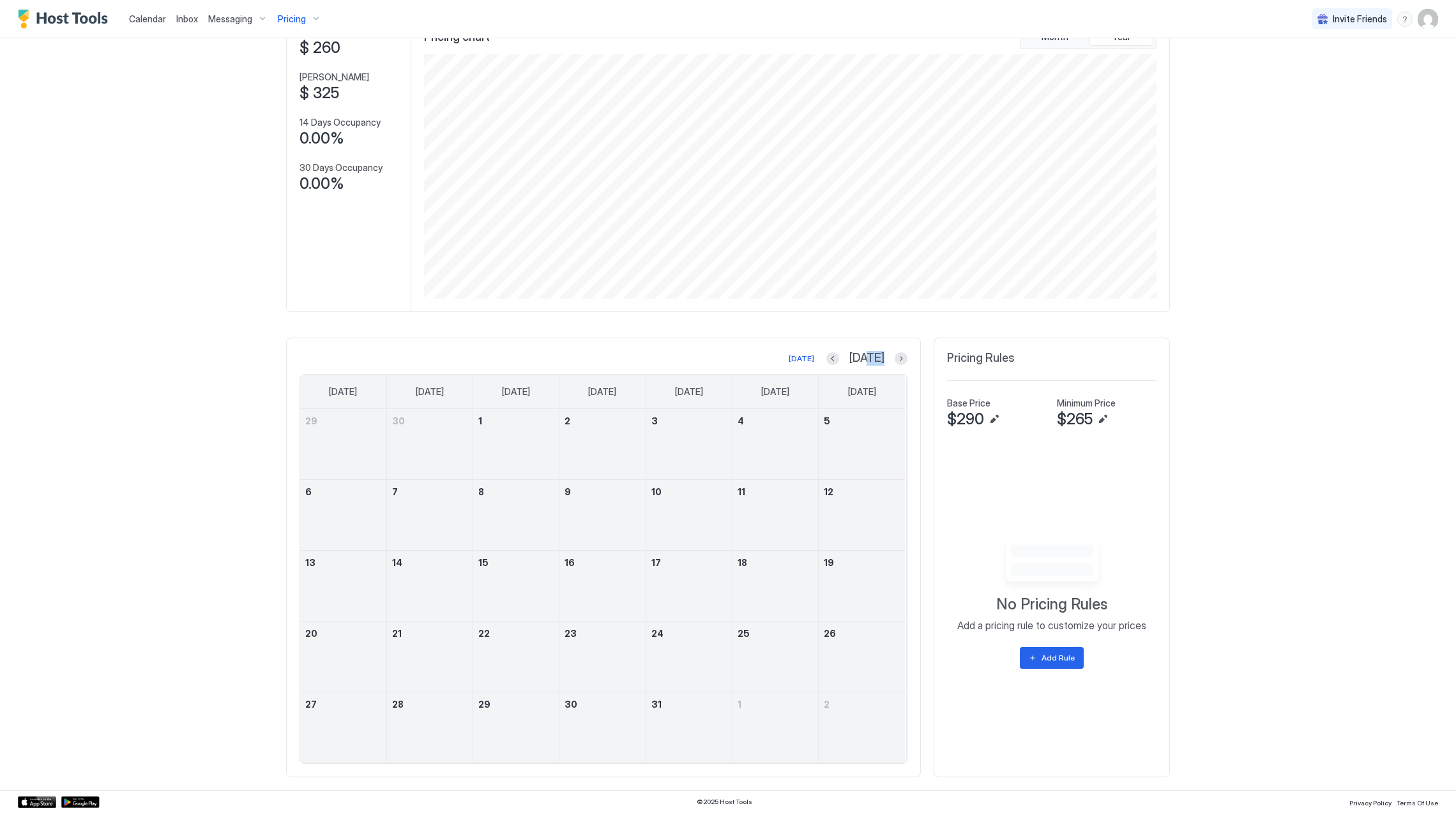
click at [884, 356] on div "[DATE]" at bounding box center [866, 358] width 81 height 15
click at [885, 356] on div "[DATE]" at bounding box center [866, 358] width 81 height 15
click at [895, 358] on button "Next month" at bounding box center [901, 358] width 13 height 13
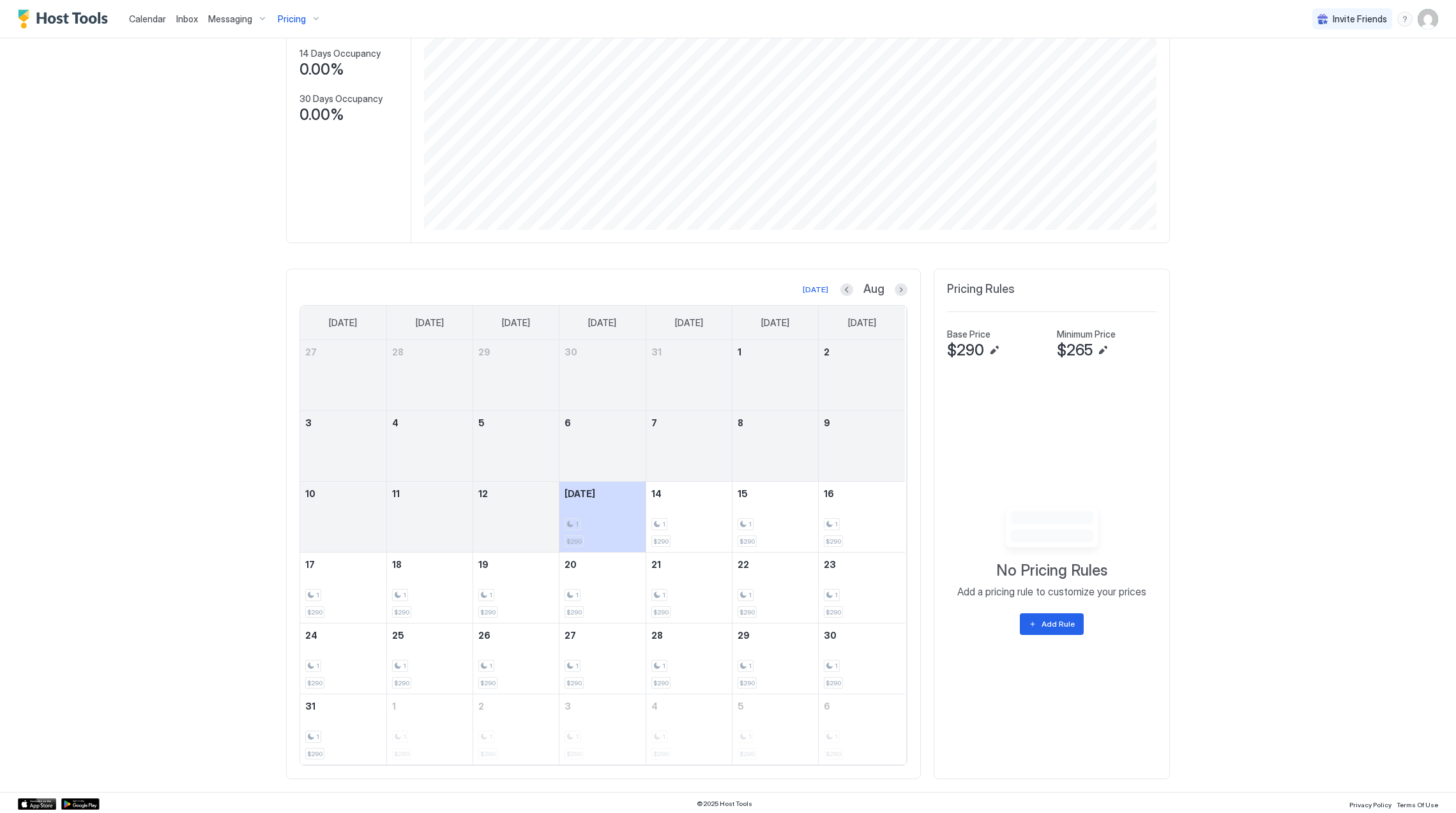
scroll to position [205, 0]
click at [310, 19] on div "Pricing" at bounding box center [300, 19] width 54 height 21
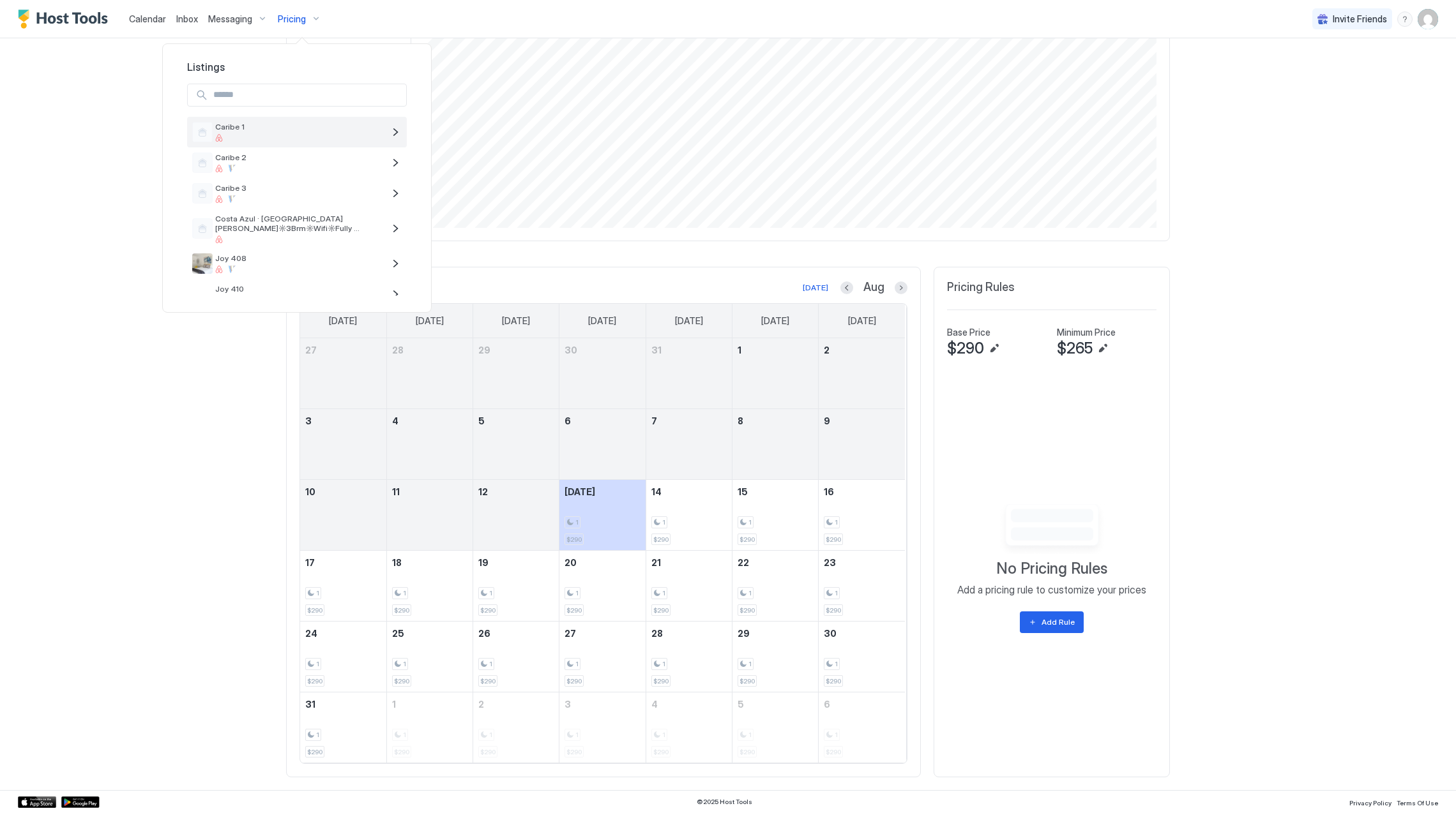
click at [302, 132] on span "Caribe 1" at bounding box center [299, 127] width 169 height 9
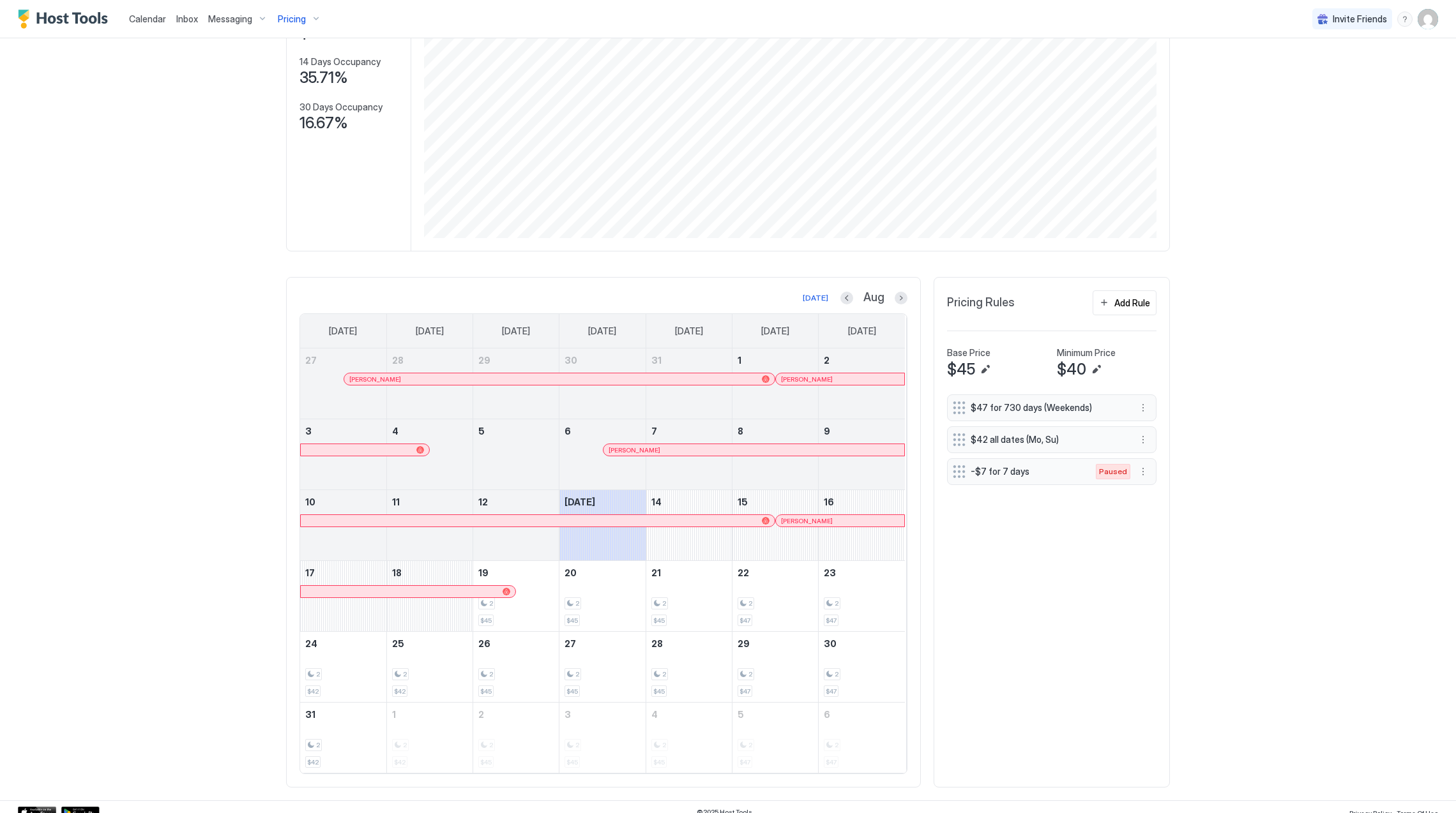
scroll to position [164, 0]
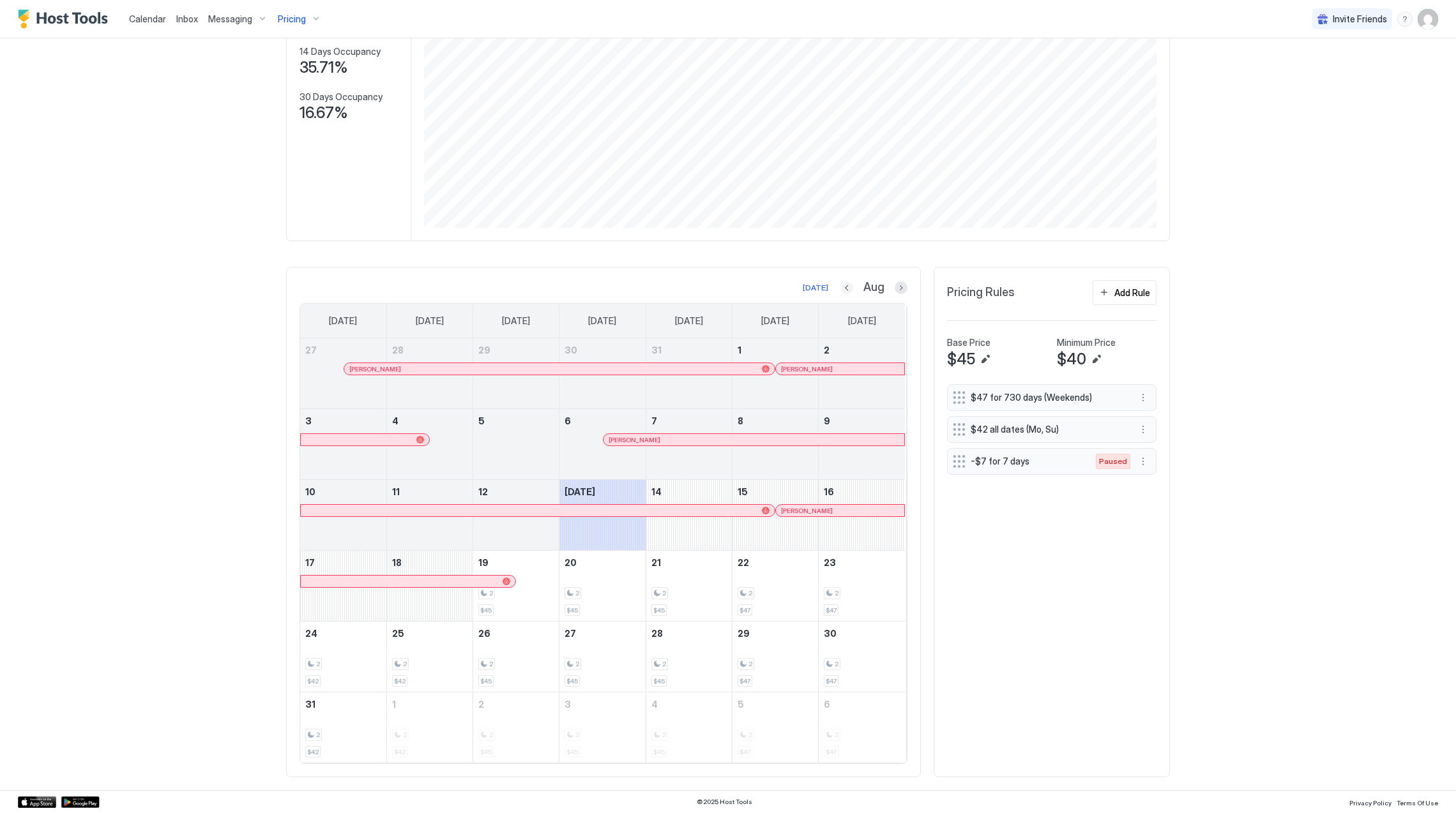
click at [840, 286] on button "Previous month" at bounding box center [846, 287] width 13 height 13
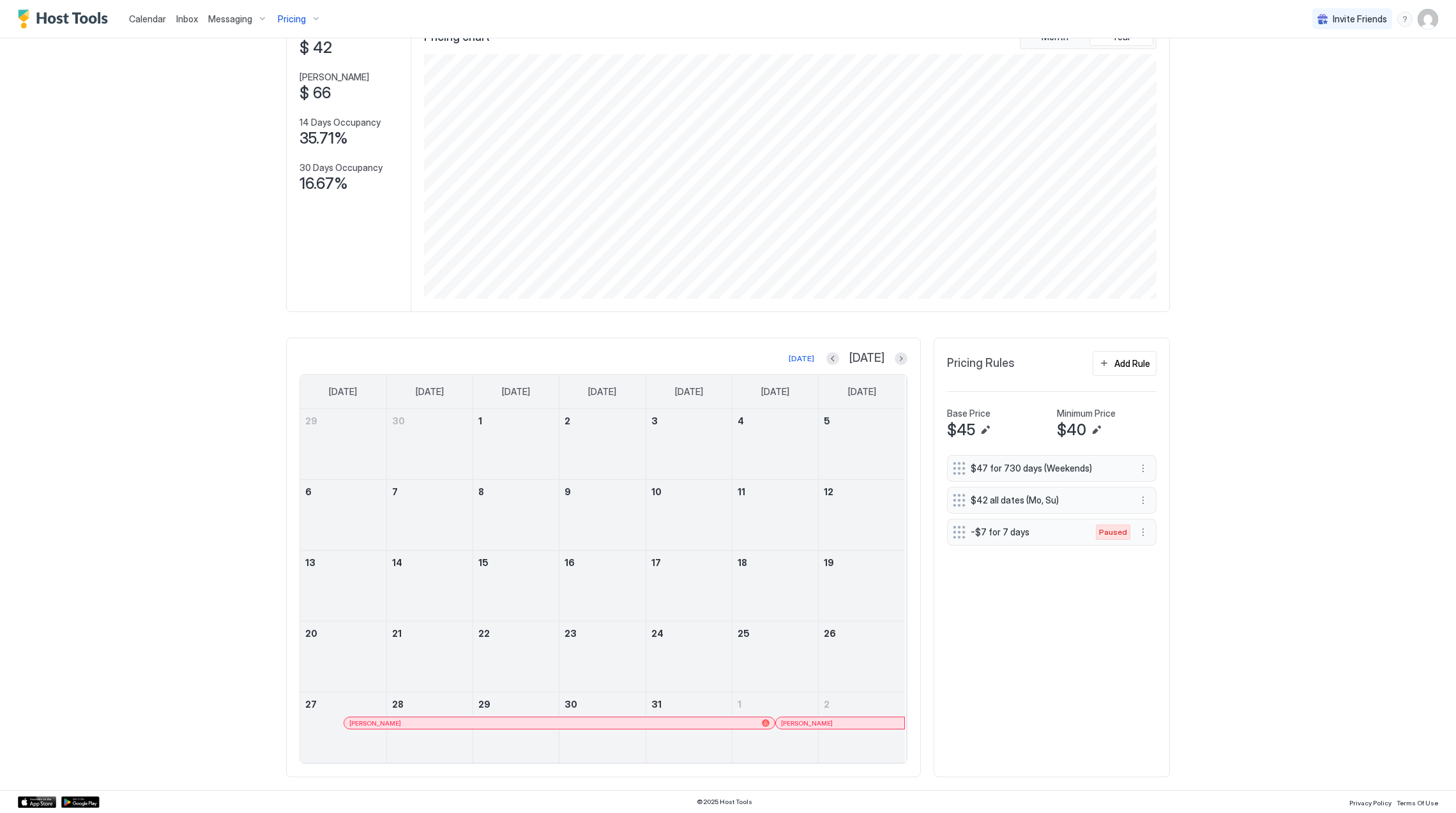
scroll to position [93, 0]
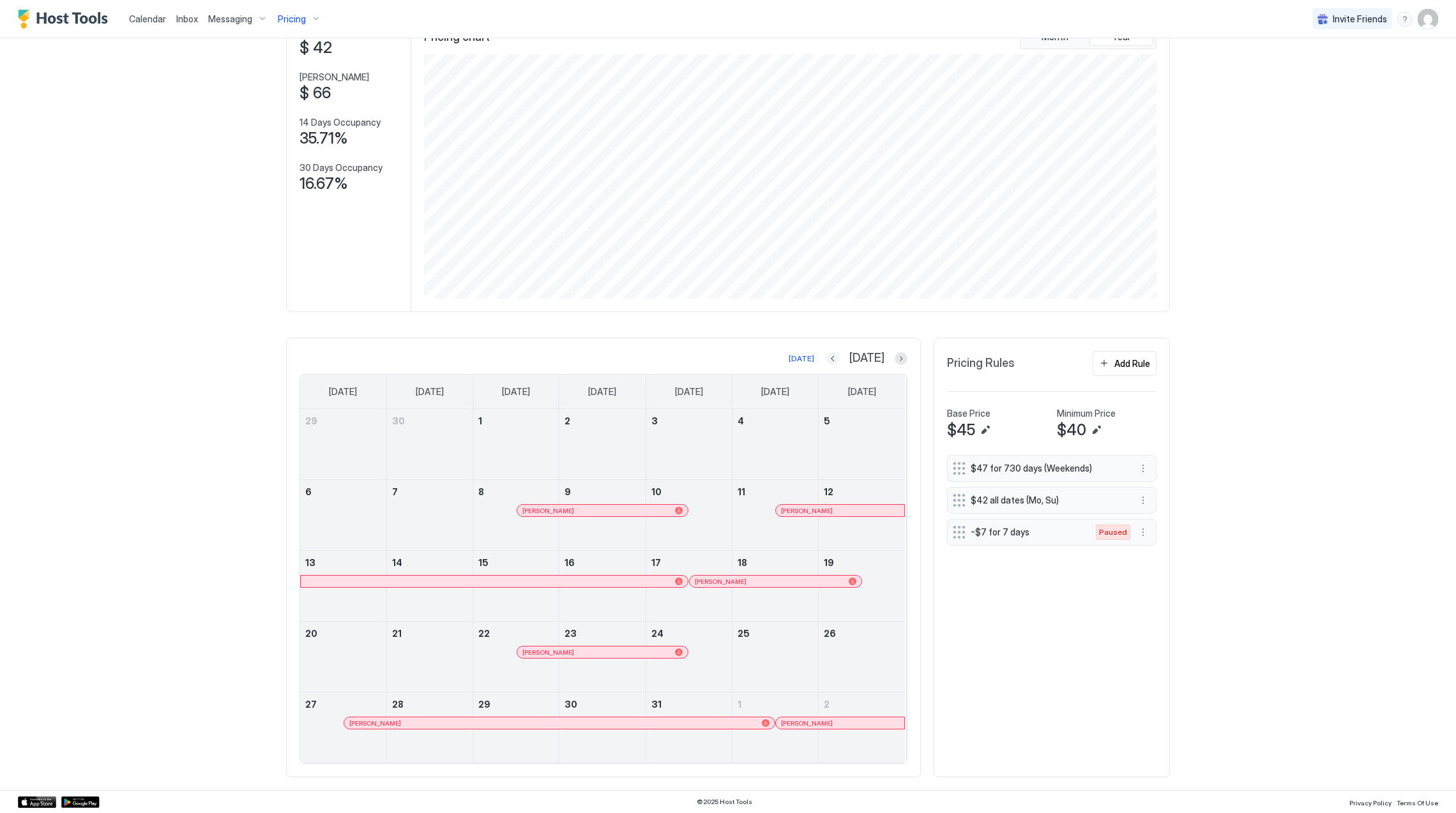
click at [839, 356] on button "Previous month" at bounding box center [832, 358] width 13 height 13
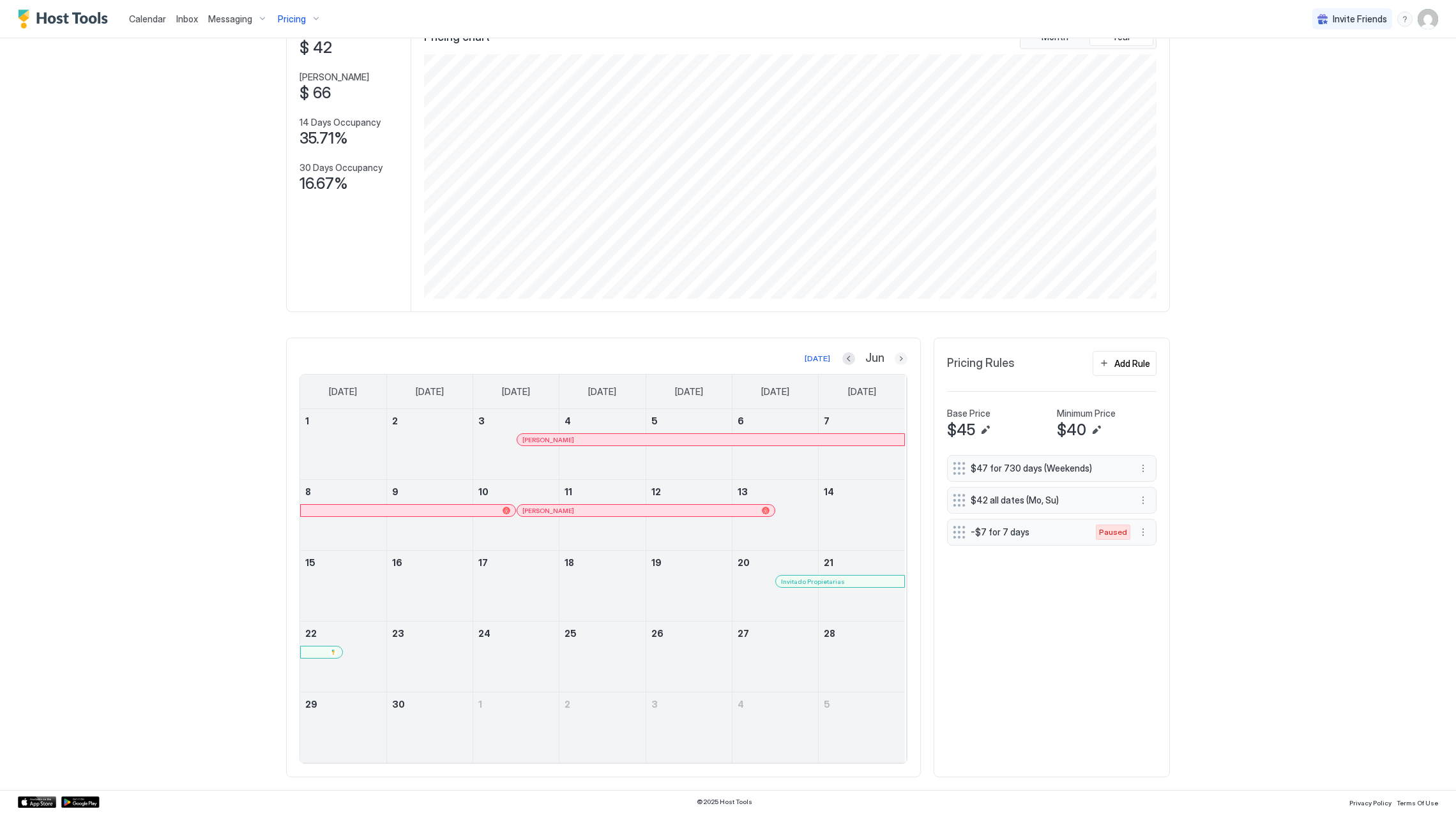
click at [895, 355] on button "Next month" at bounding box center [901, 358] width 13 height 13
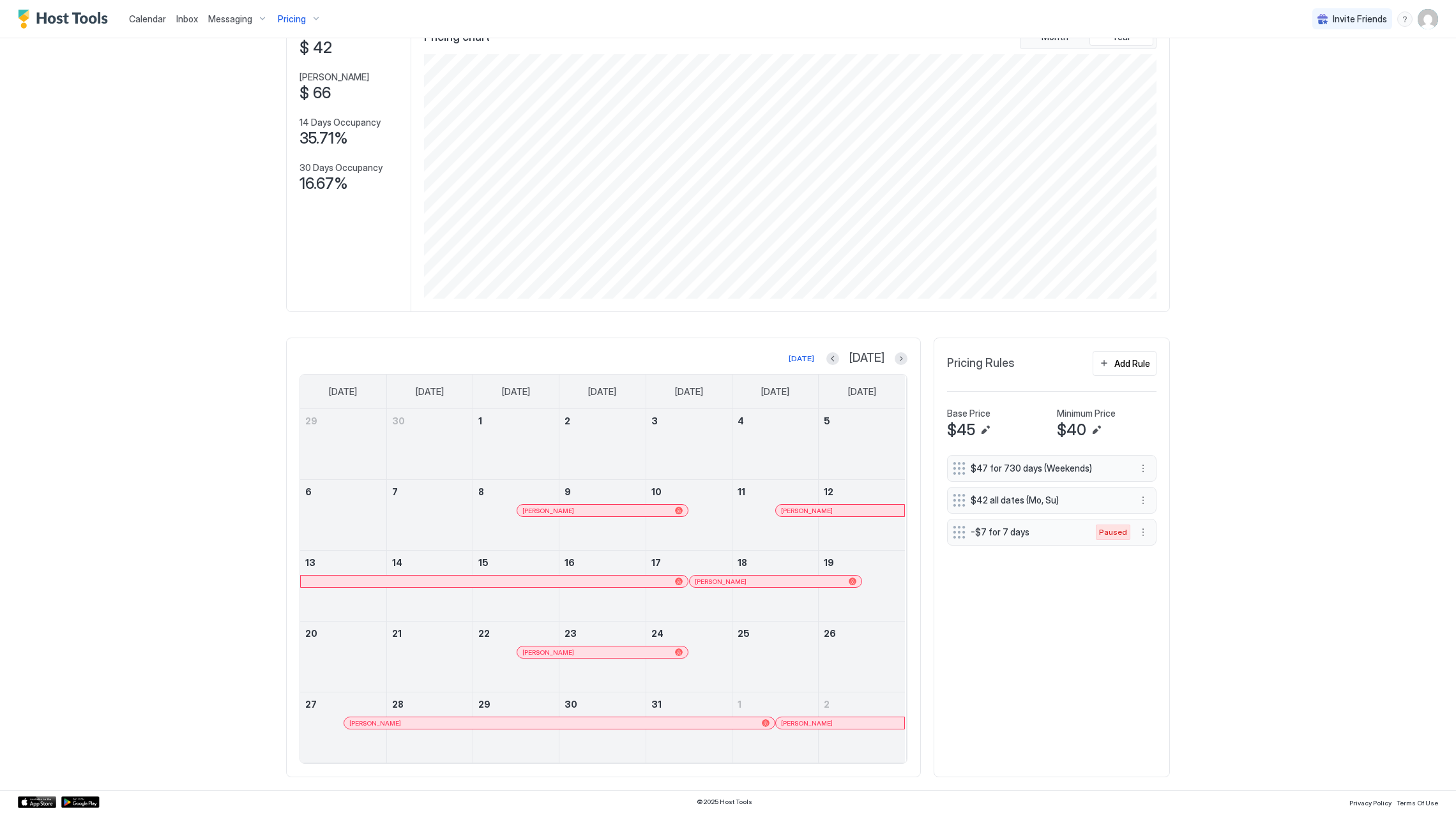
click at [806, 512] on div at bounding box center [811, 510] width 10 height 10
click at [793, 504] on link "[PERSON_NAME]" at bounding box center [839, 510] width 130 height 13
click at [889, 358] on div "[DATE]" at bounding box center [866, 358] width 81 height 15
click at [895, 356] on button "Next month" at bounding box center [901, 358] width 13 height 13
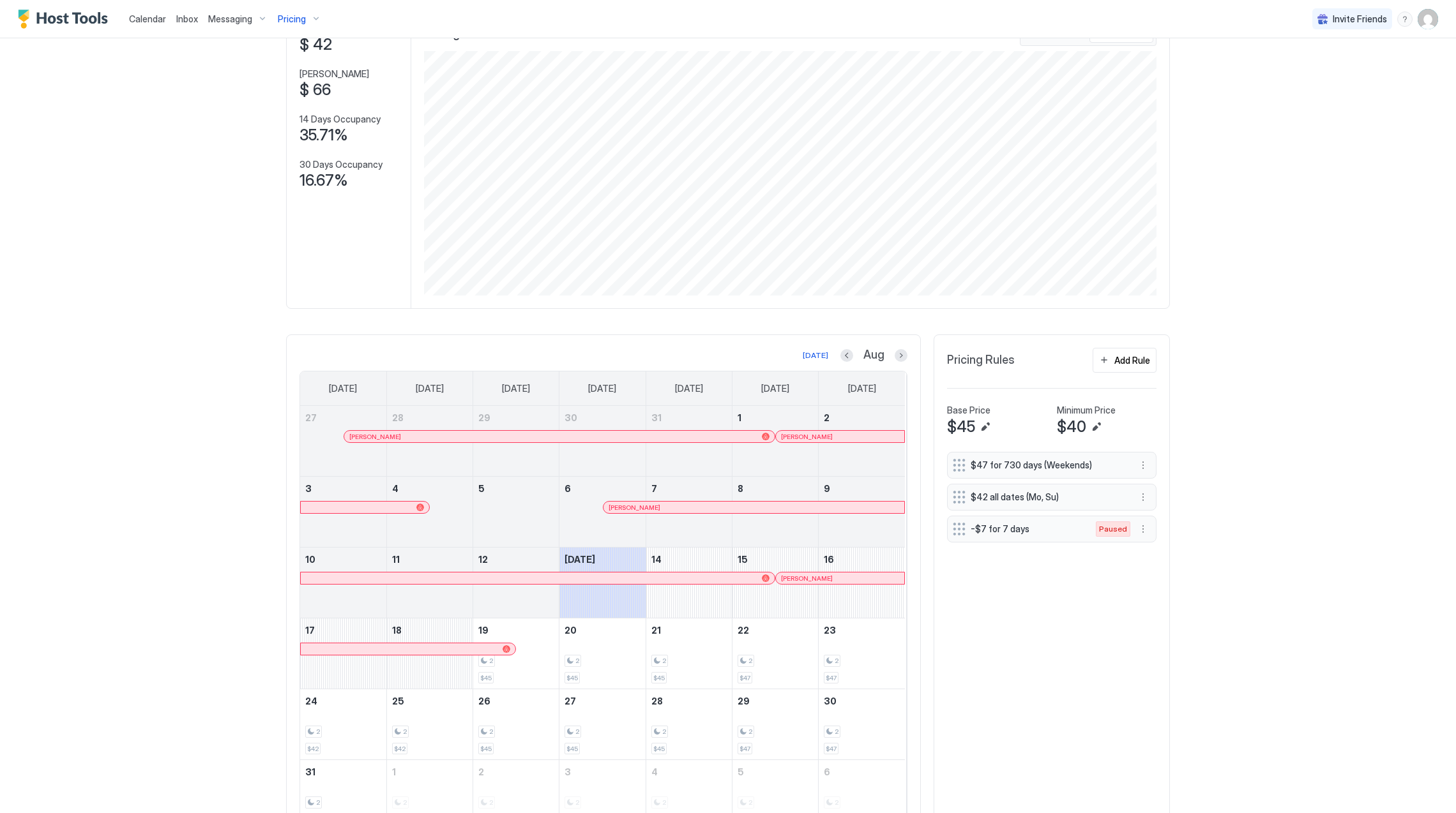
click at [787, 581] on div at bounding box center [792, 578] width 10 height 10
click at [843, 358] on button "Previous month" at bounding box center [846, 355] width 13 height 13
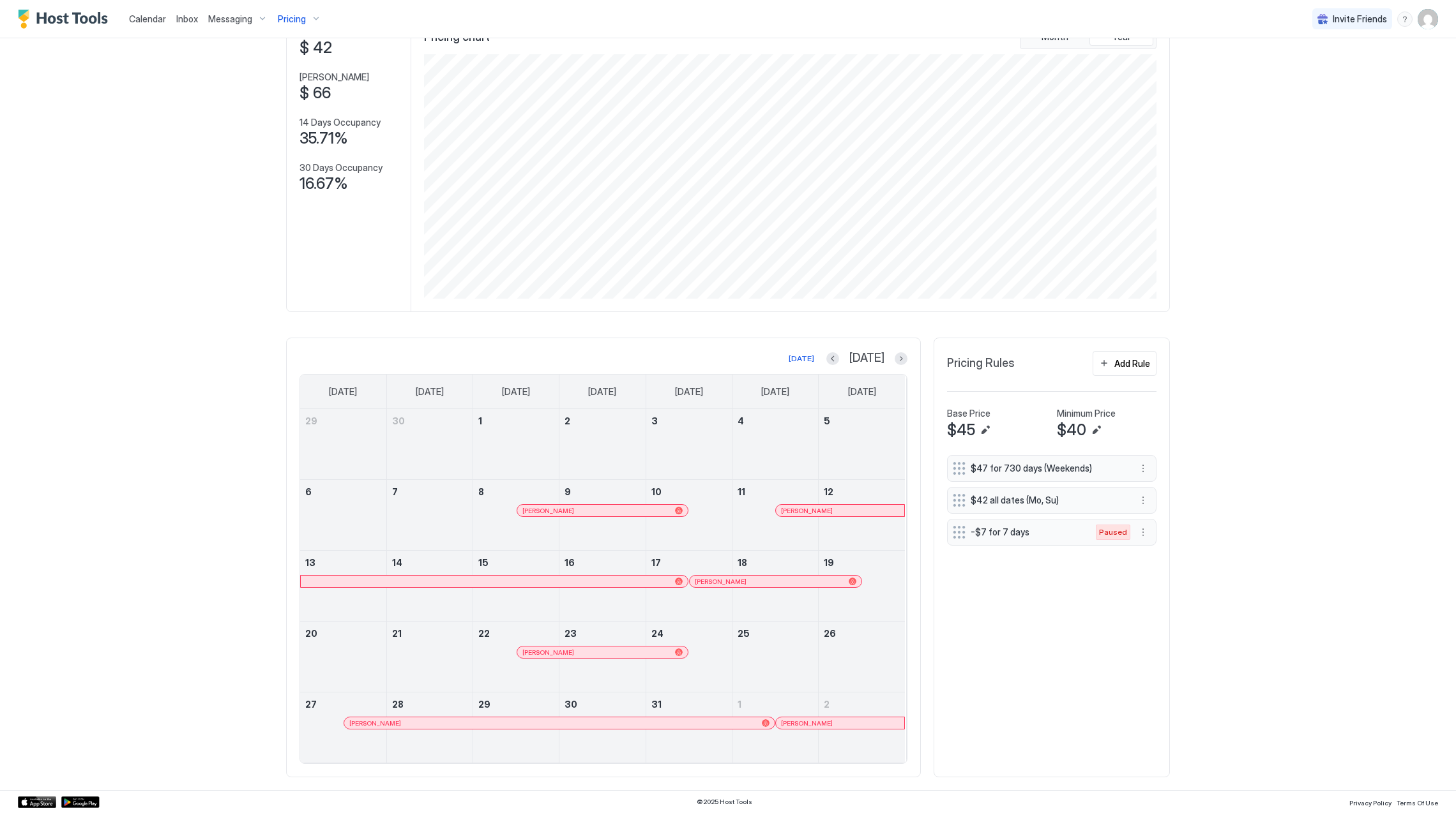
click at [729, 581] on div at bounding box center [734, 581] width 10 height 10
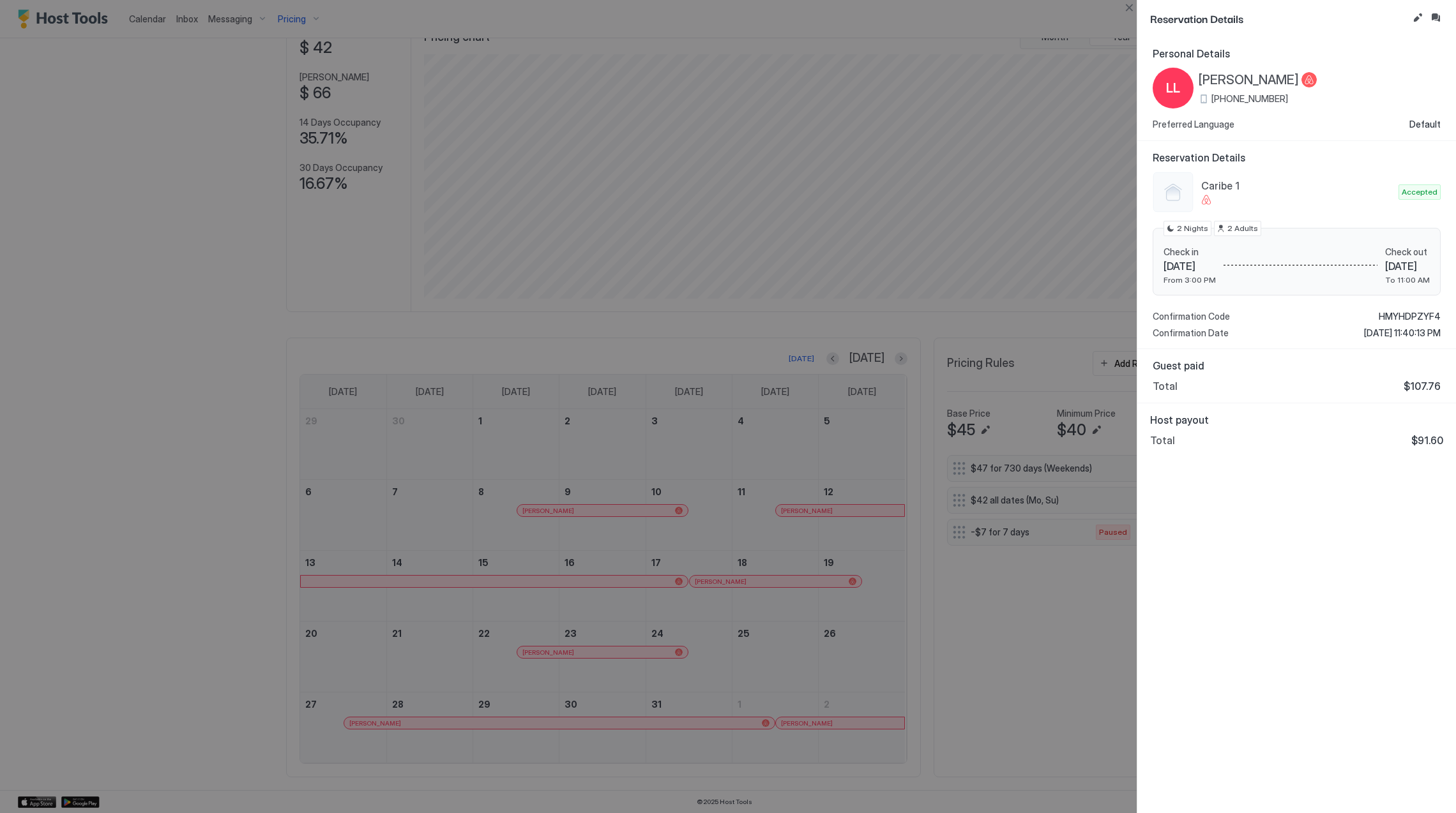
click at [1232, 83] on span "[PERSON_NAME]" at bounding box center [1248, 80] width 100 height 16
click at [1411, 314] on span "HMYHDPZYF4" at bounding box center [1410, 316] width 62 height 11
click at [1317, 590] on div "Personal Details LL [PERSON_NAME] [PHONE_NUMBER] Preferred Language Default Res…" at bounding box center [1297, 425] width 319 height 776
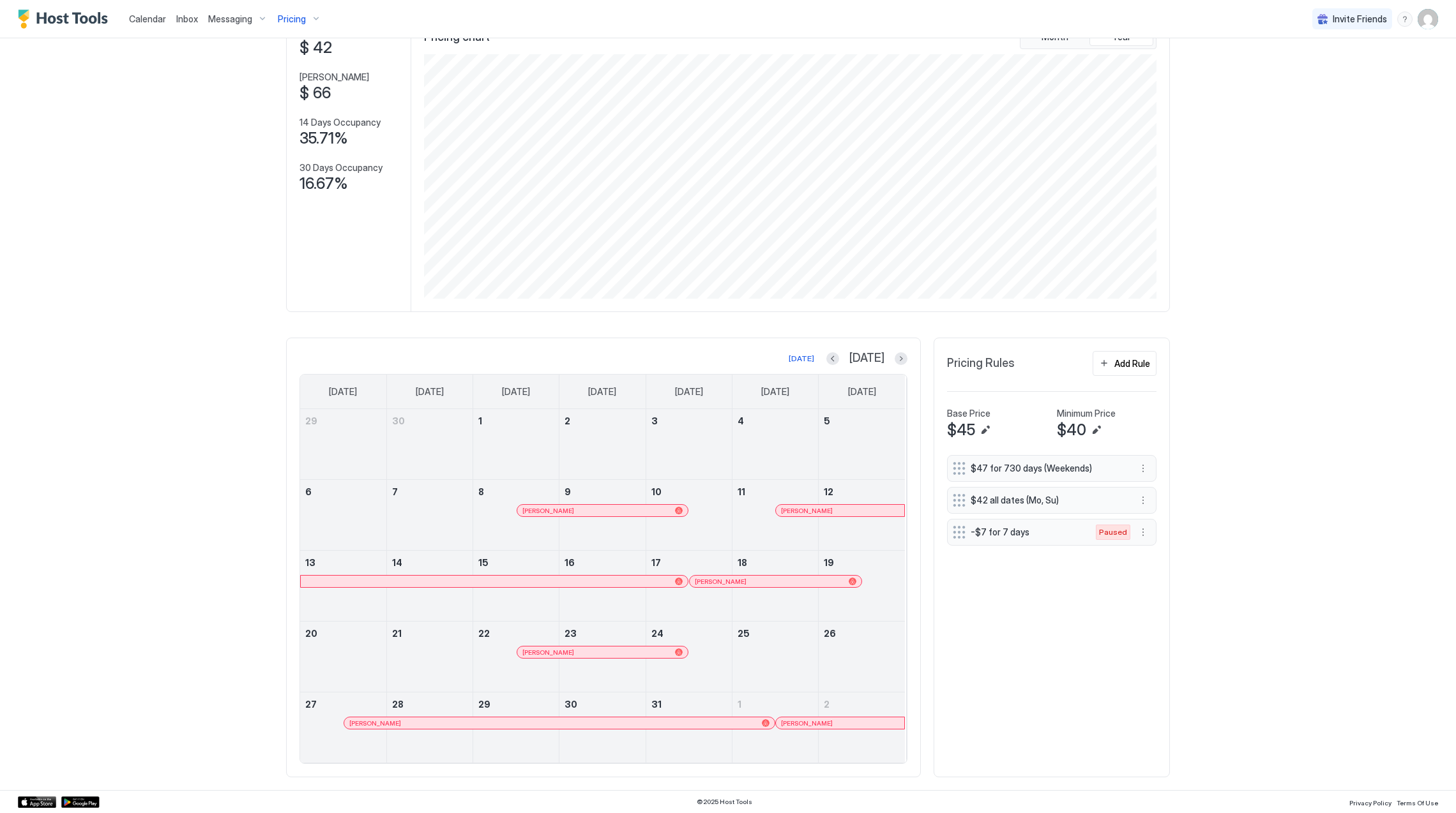
click at [599, 655] on div at bounding box center [604, 652] width 10 height 10
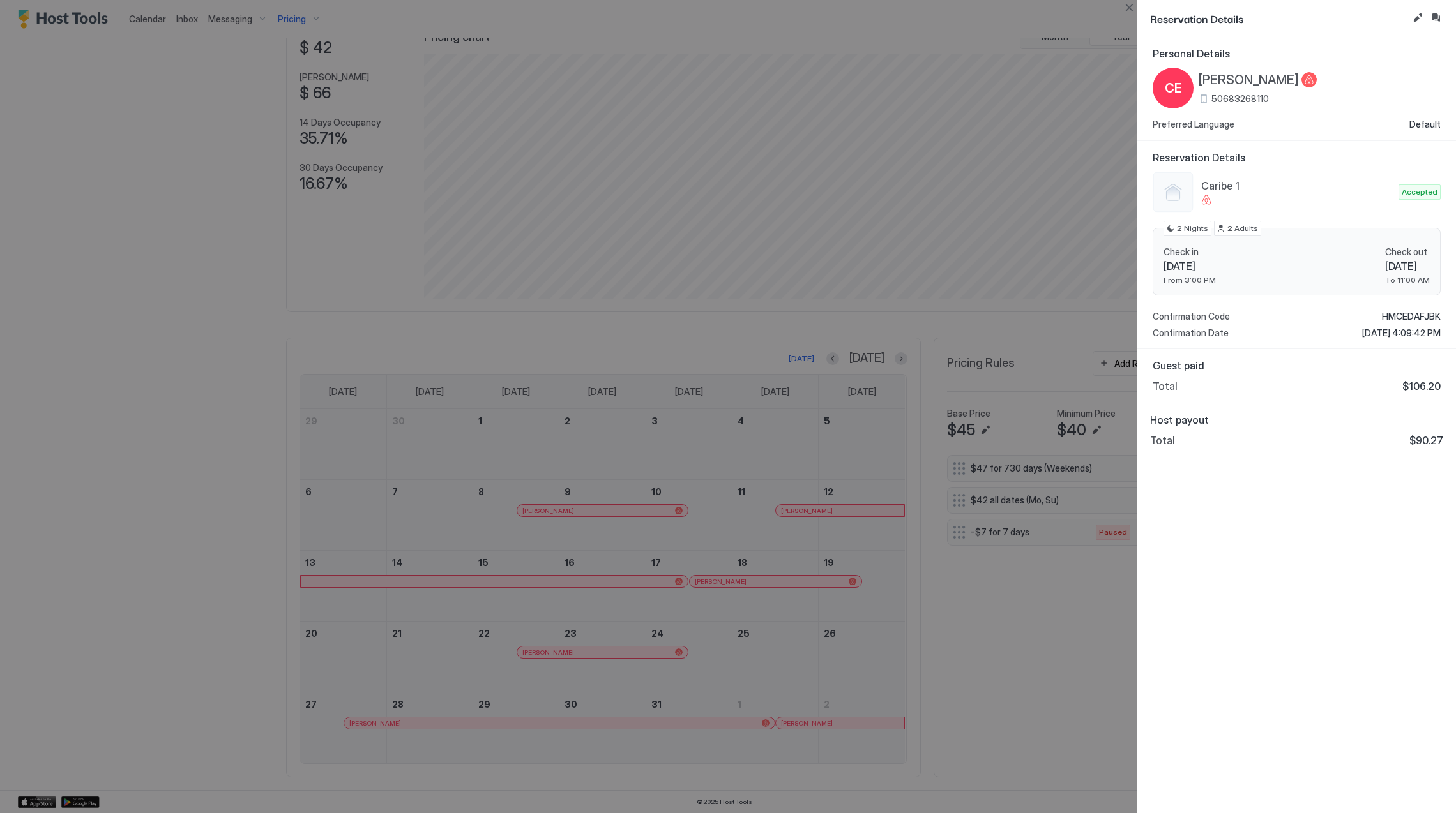
click at [1262, 77] on span "[PERSON_NAME]" at bounding box center [1248, 80] width 100 height 16
click at [1400, 314] on span "HMCEDAFJBK" at bounding box center [1411, 316] width 58 height 11
drag, startPoint x: 1191, startPoint y: 519, endPoint x: 1180, endPoint y: 510, distance: 14.2
click at [1195, 516] on div "Personal Details CE [PERSON_NAME] 50683268110 Preferred Language Default Reserv…" at bounding box center [1297, 425] width 319 height 776
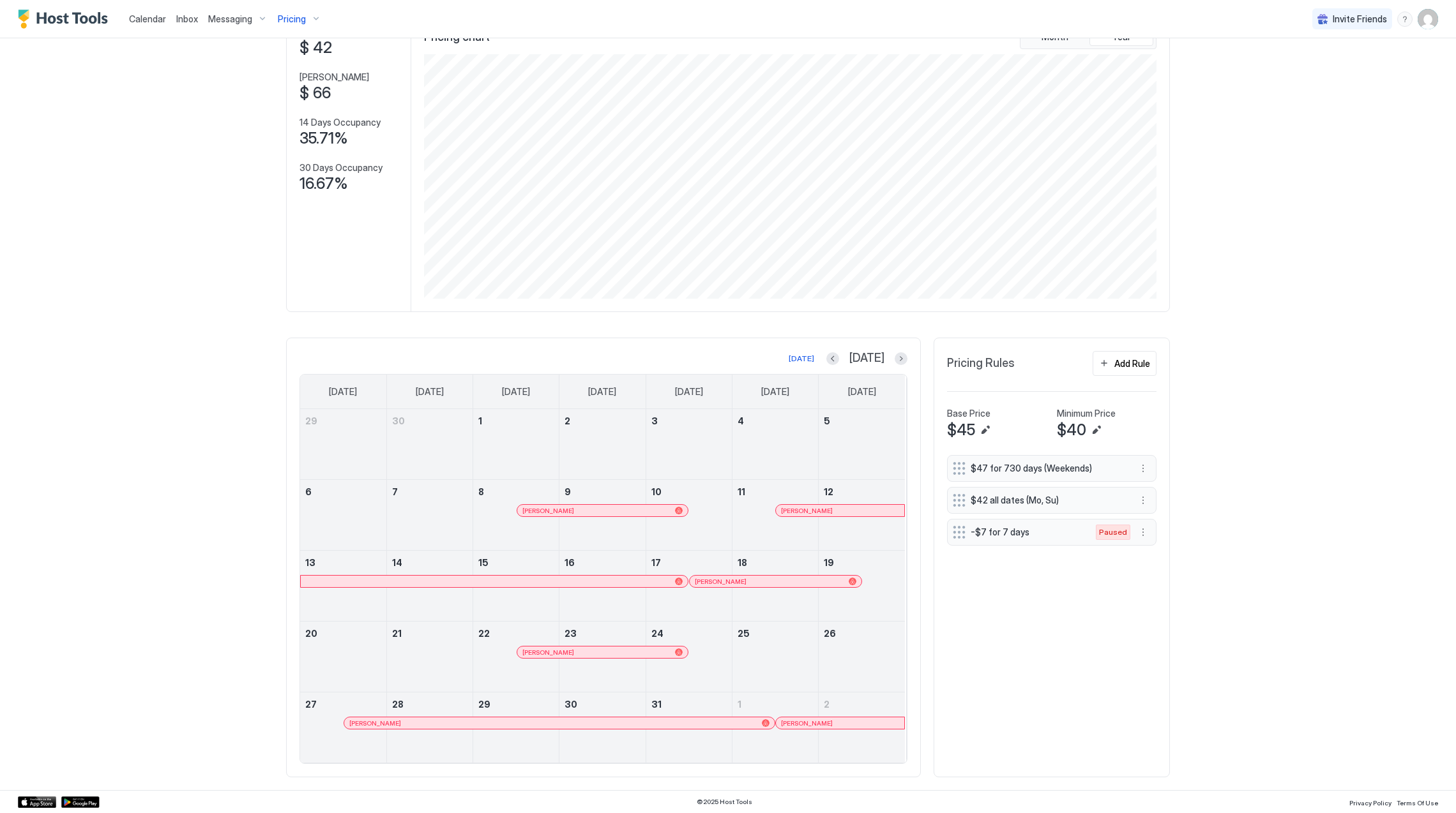
click at [572, 647] on div "[PERSON_NAME]" at bounding box center [602, 652] width 171 height 11
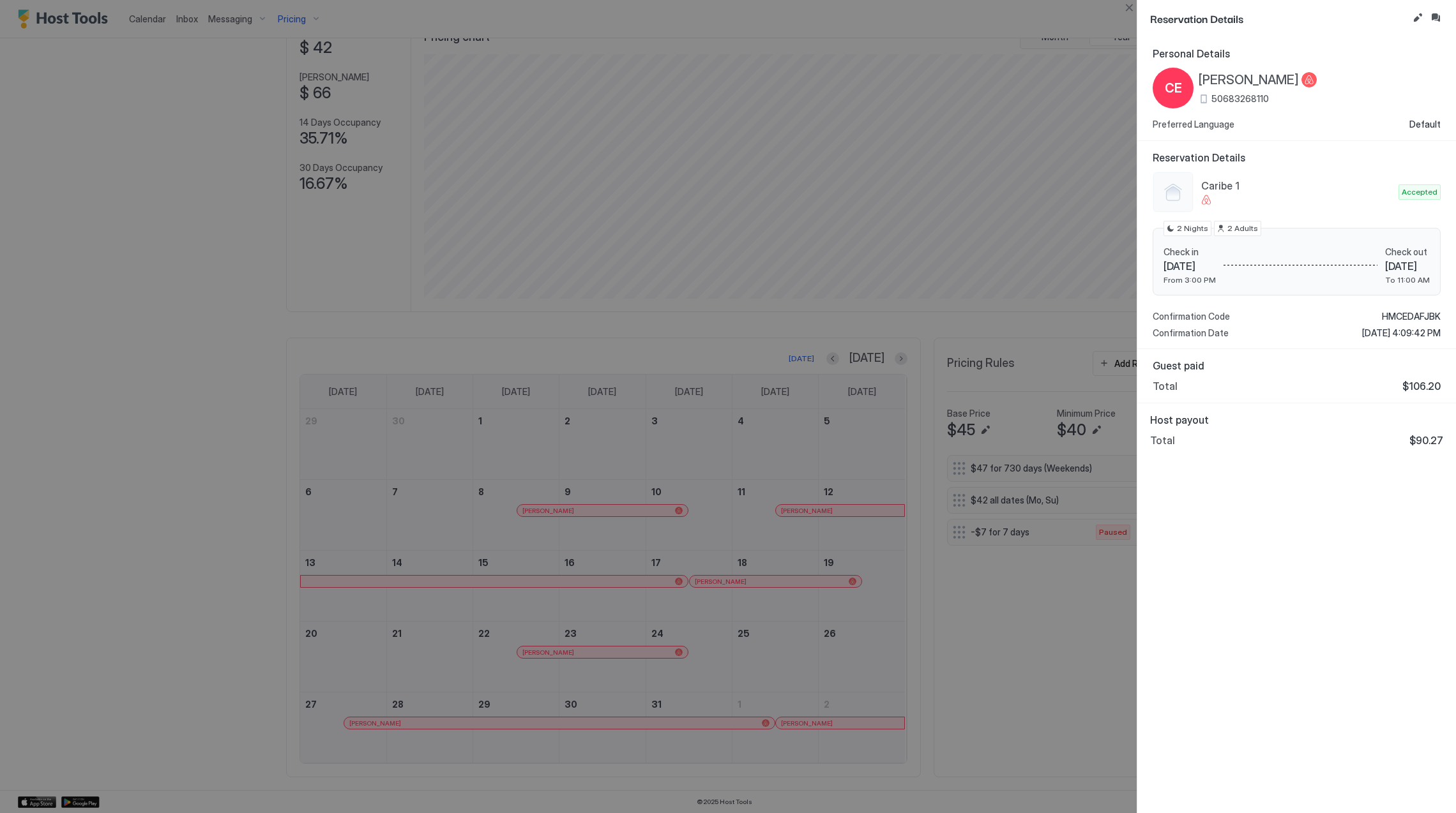
click at [1285, 77] on span "[PERSON_NAME]" at bounding box center [1248, 80] width 100 height 16
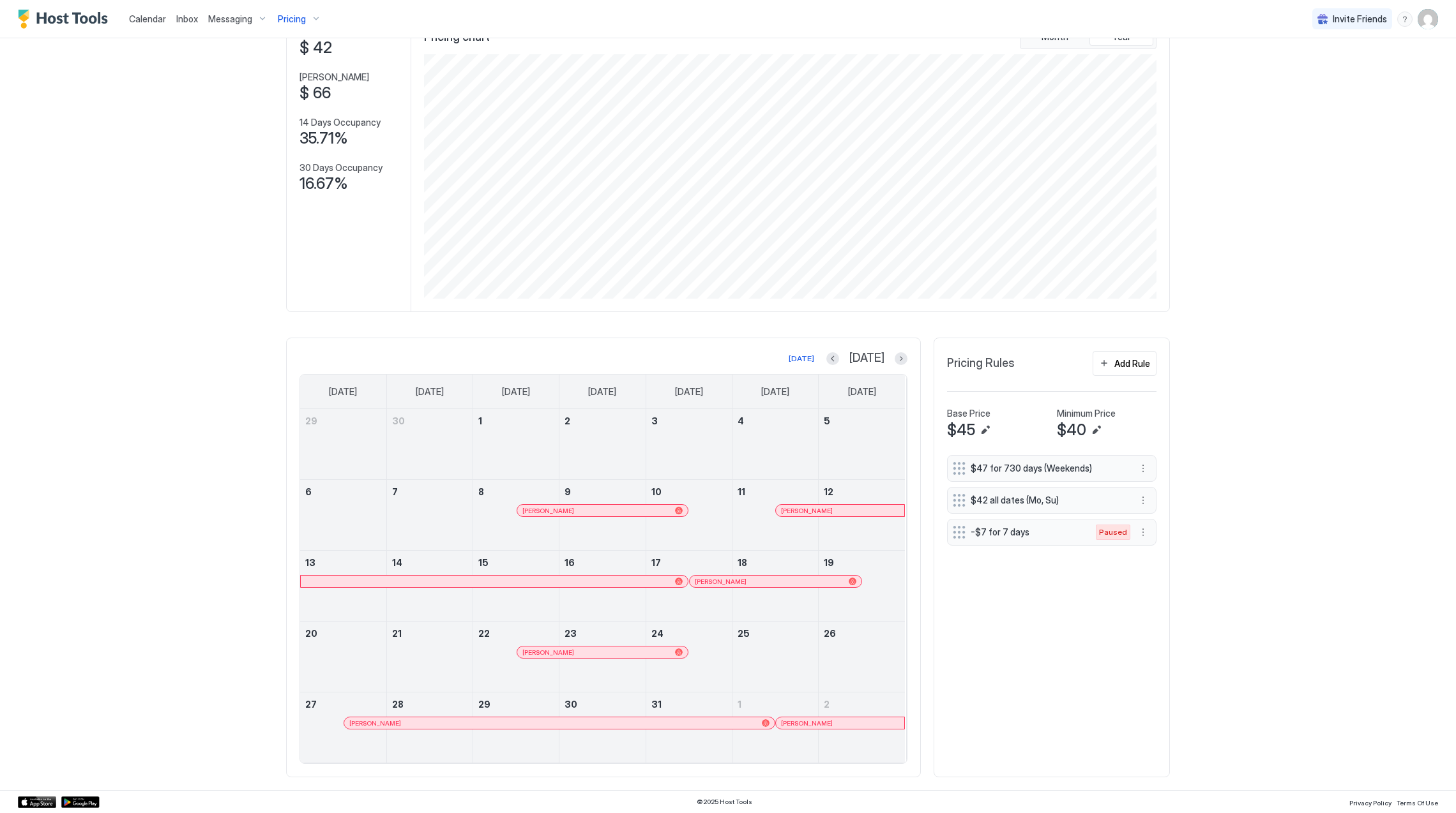
click at [533, 722] on div at bounding box center [537, 723] width 10 height 10
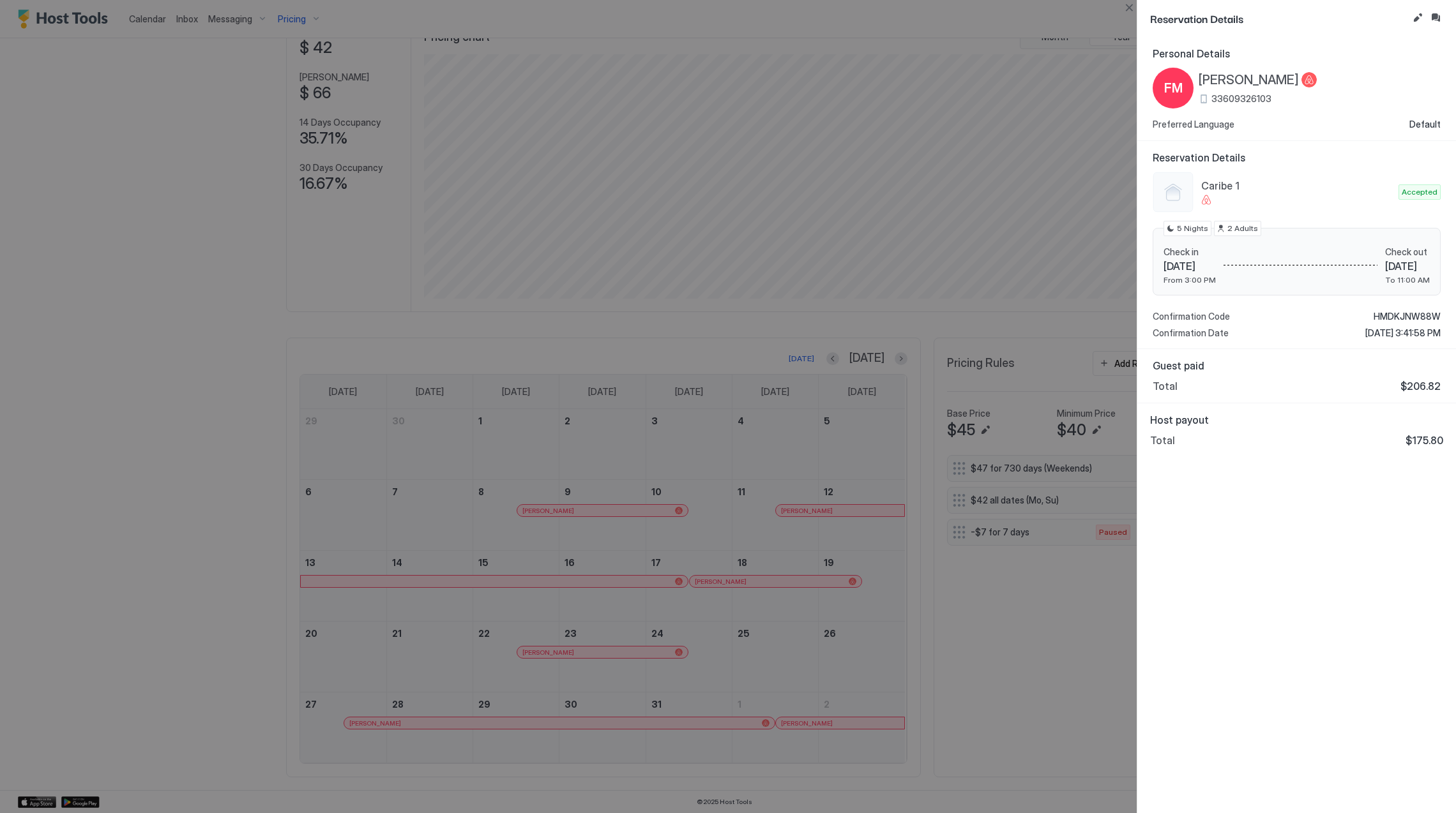
click at [1238, 81] on span "[PERSON_NAME]" at bounding box center [1248, 80] width 100 height 16
click at [1410, 318] on span "HMDKJNW88W" at bounding box center [1407, 316] width 67 height 11
click at [1436, 559] on div "Personal Details FM [PERSON_NAME] 33609326103 Preferred Language Default Reserv…" at bounding box center [1297, 425] width 319 height 776
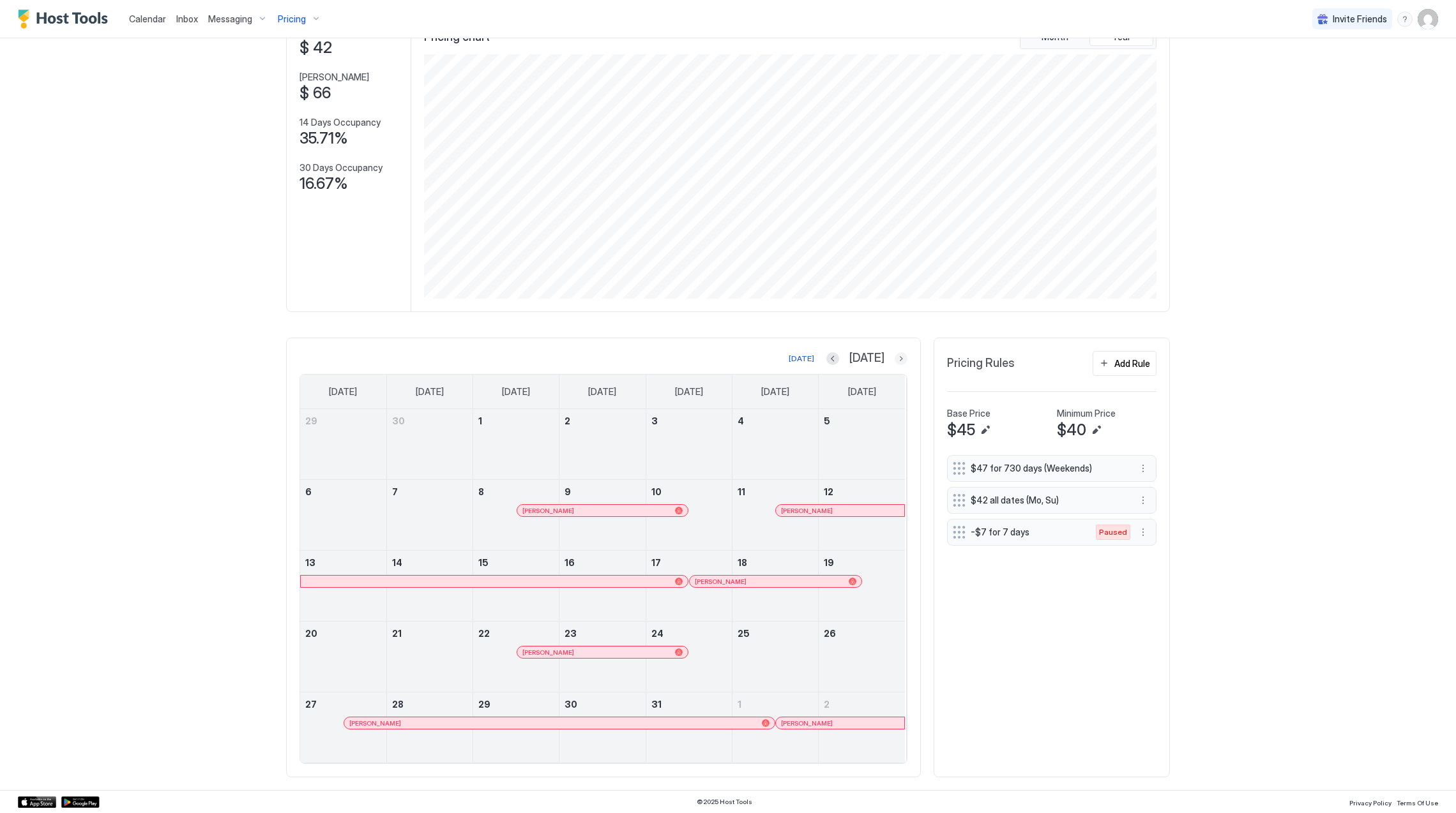
click at [895, 361] on button "Next month" at bounding box center [901, 358] width 13 height 13
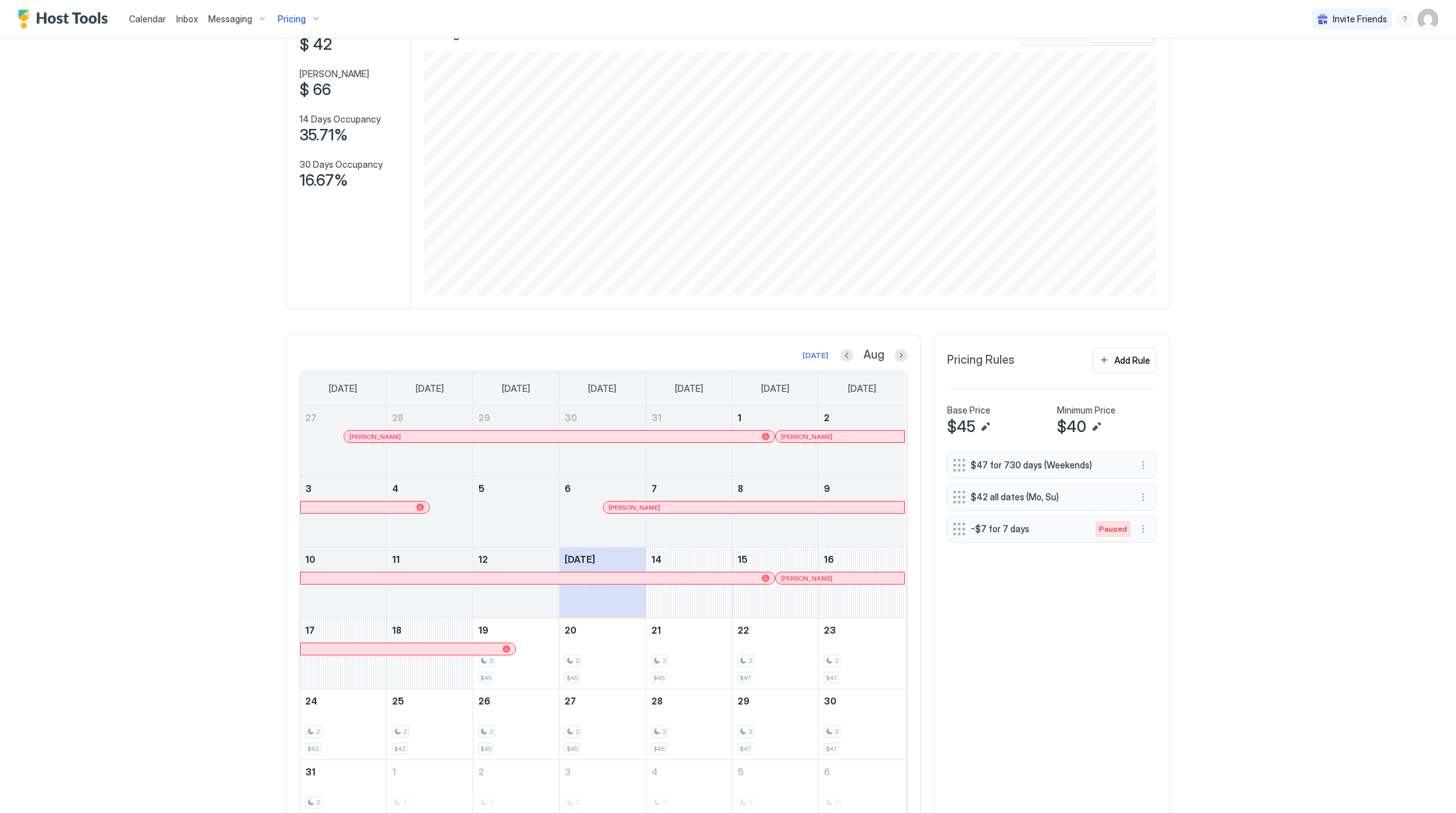
click at [801, 440] on div at bounding box center [803, 436] width 10 height 10
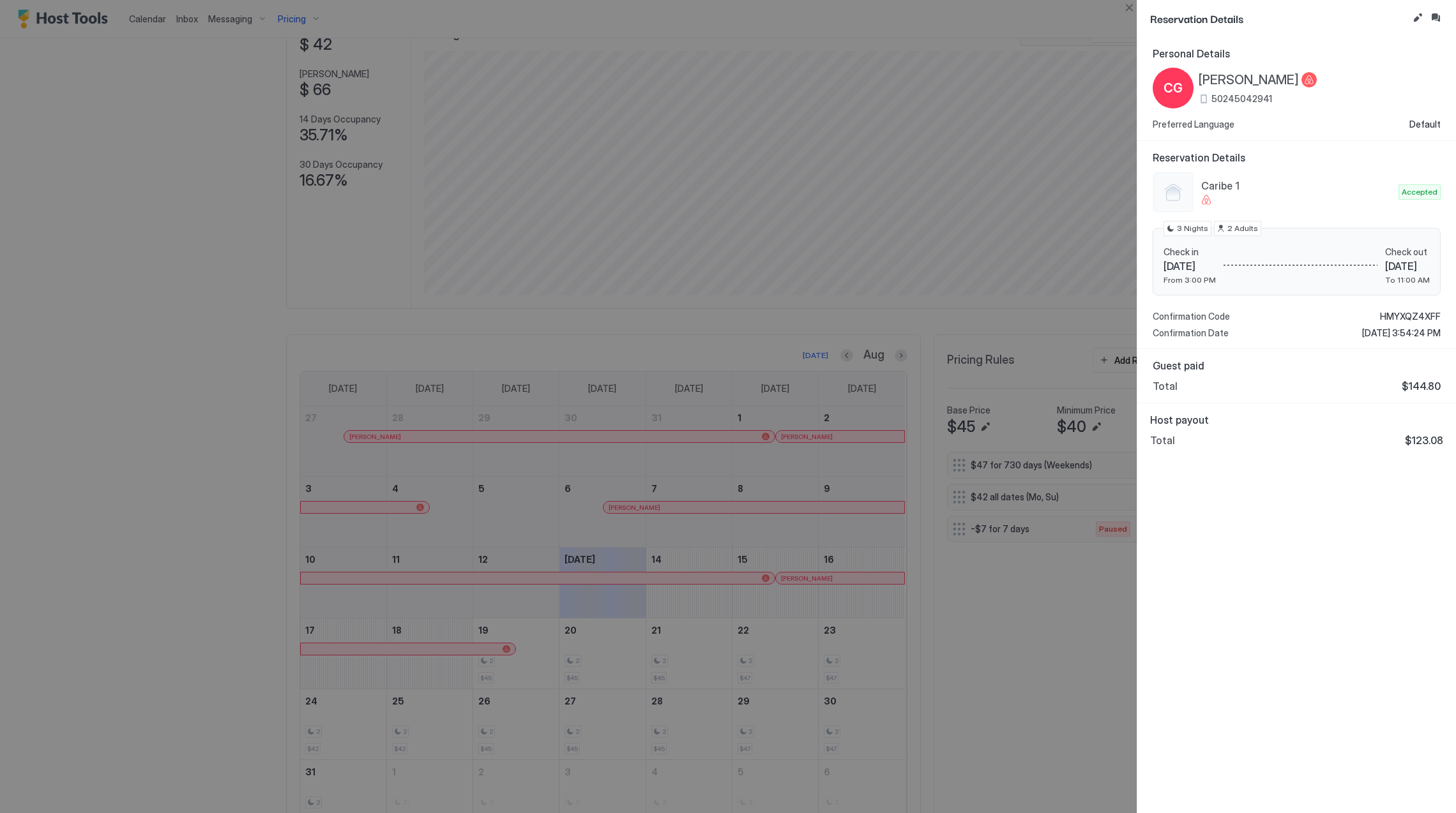
drag, startPoint x: 1265, startPoint y: 78, endPoint x: 1280, endPoint y: 87, distance: 17.5
click at [1265, 78] on span "[PERSON_NAME]" at bounding box center [1248, 80] width 100 height 16
click at [1412, 312] on span "HMYXQZ4XFF" at bounding box center [1410, 316] width 60 height 11
click at [1295, 532] on div "Personal Details CG [PERSON_NAME] 50245042941 Preferred Language Default Reserv…" at bounding box center [1297, 425] width 319 height 776
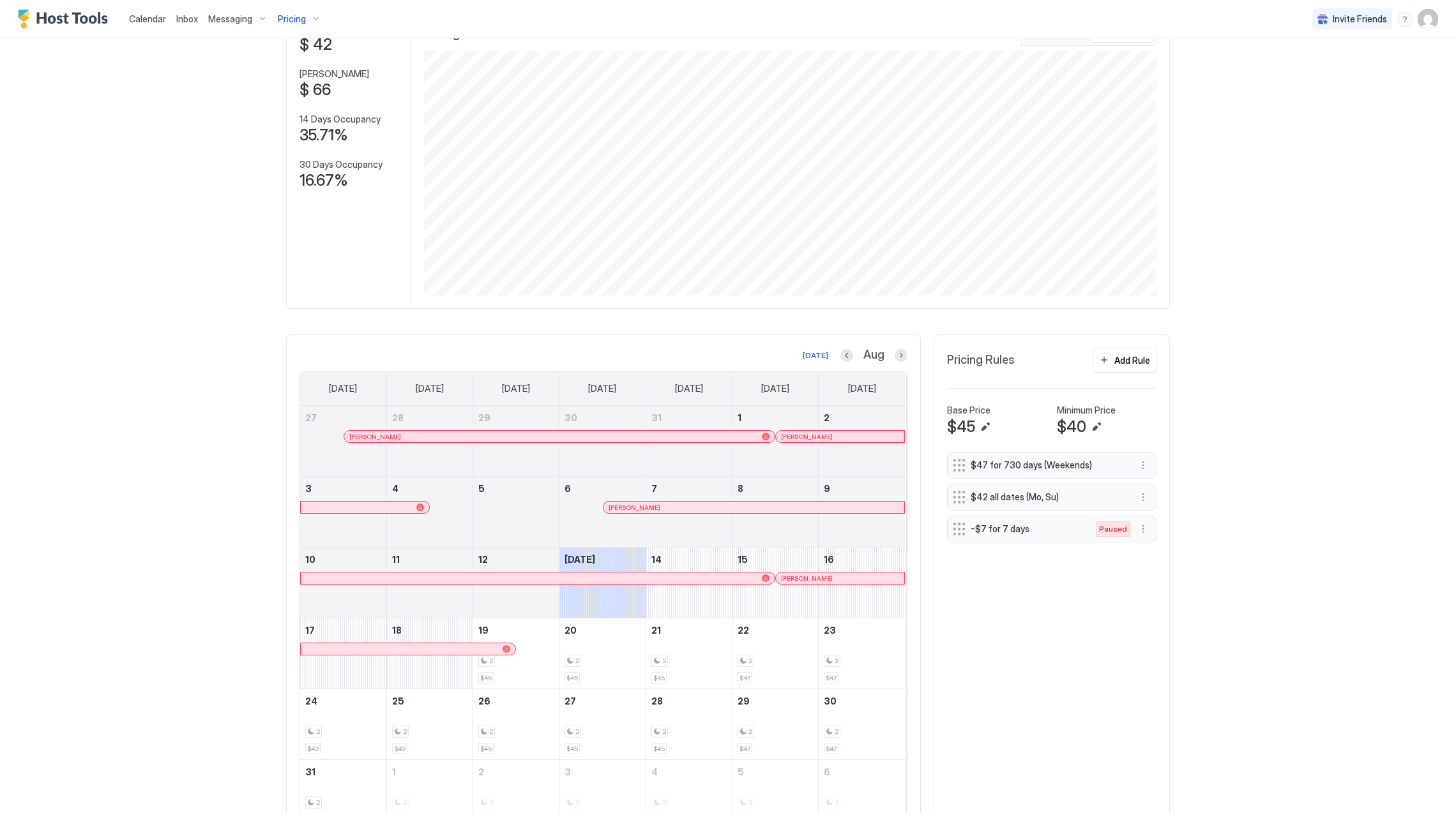
click at [0, 0] on div at bounding box center [0, 0] width 0 height 0
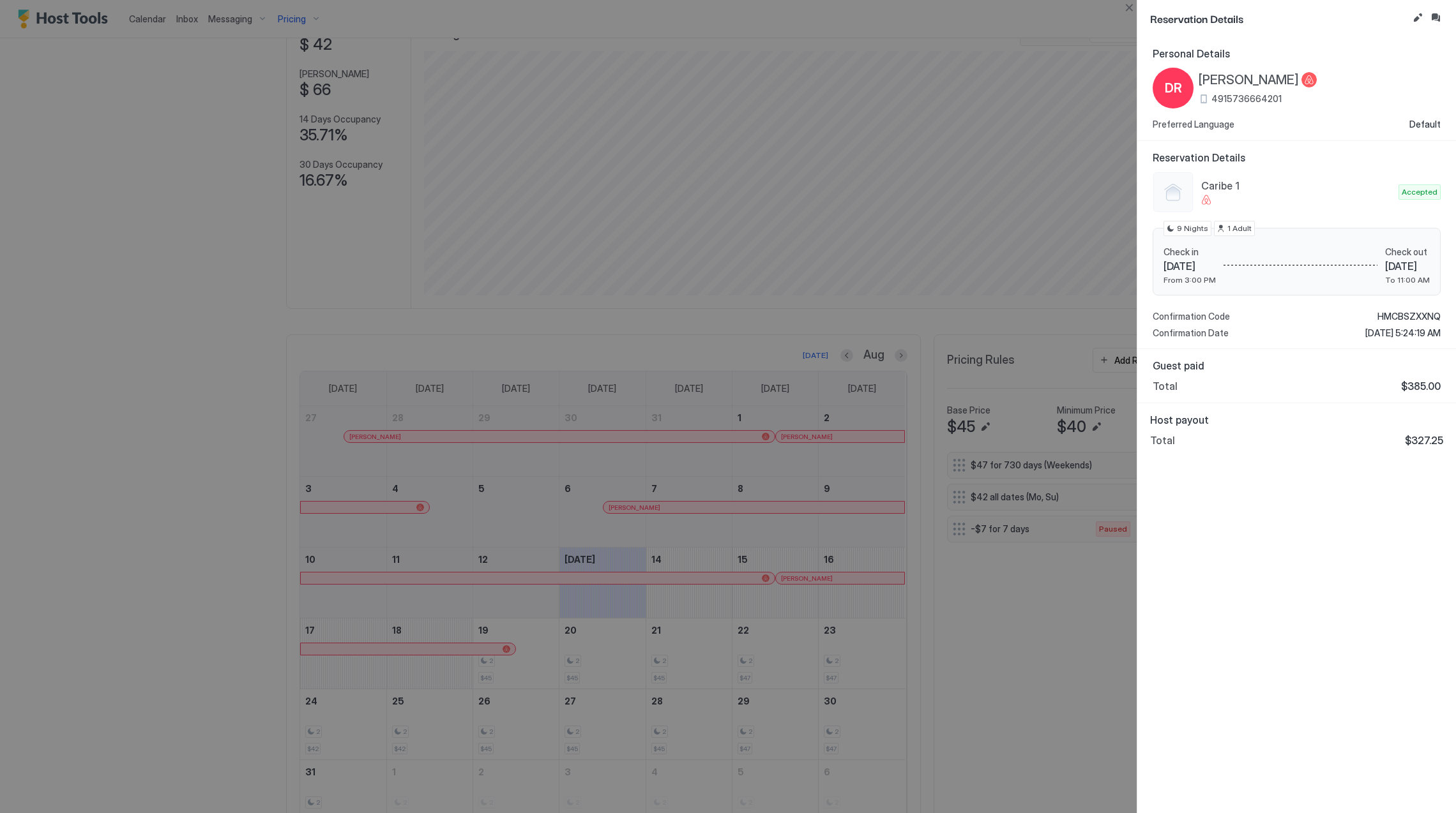
click at [1255, 80] on span "[PERSON_NAME]" at bounding box center [1248, 80] width 100 height 16
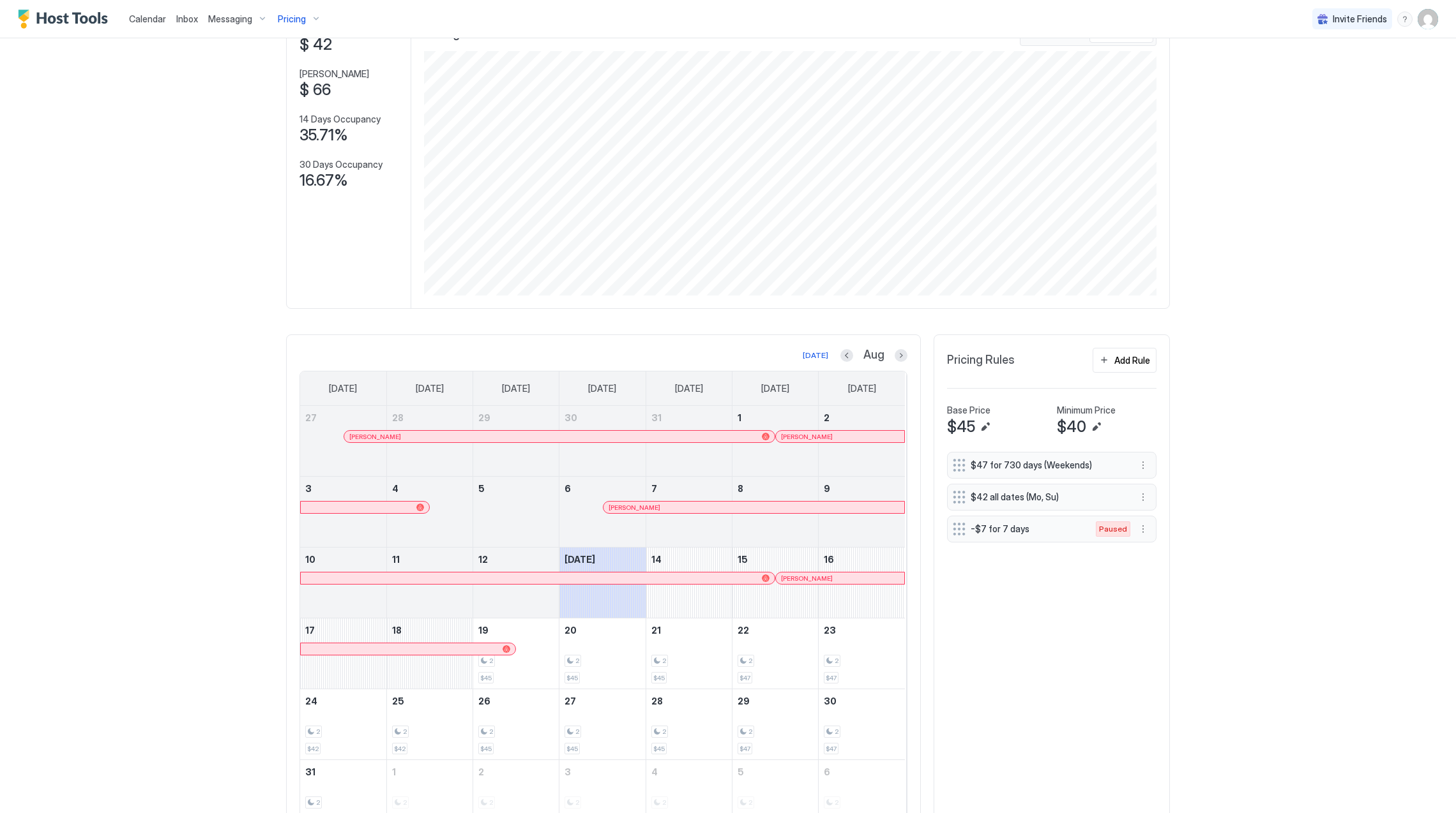
click at [831, 356] on div "[DATE] Aug" at bounding box center [603, 355] width 608 height 15
click at [840, 356] on button "Previous month" at bounding box center [846, 355] width 13 height 13
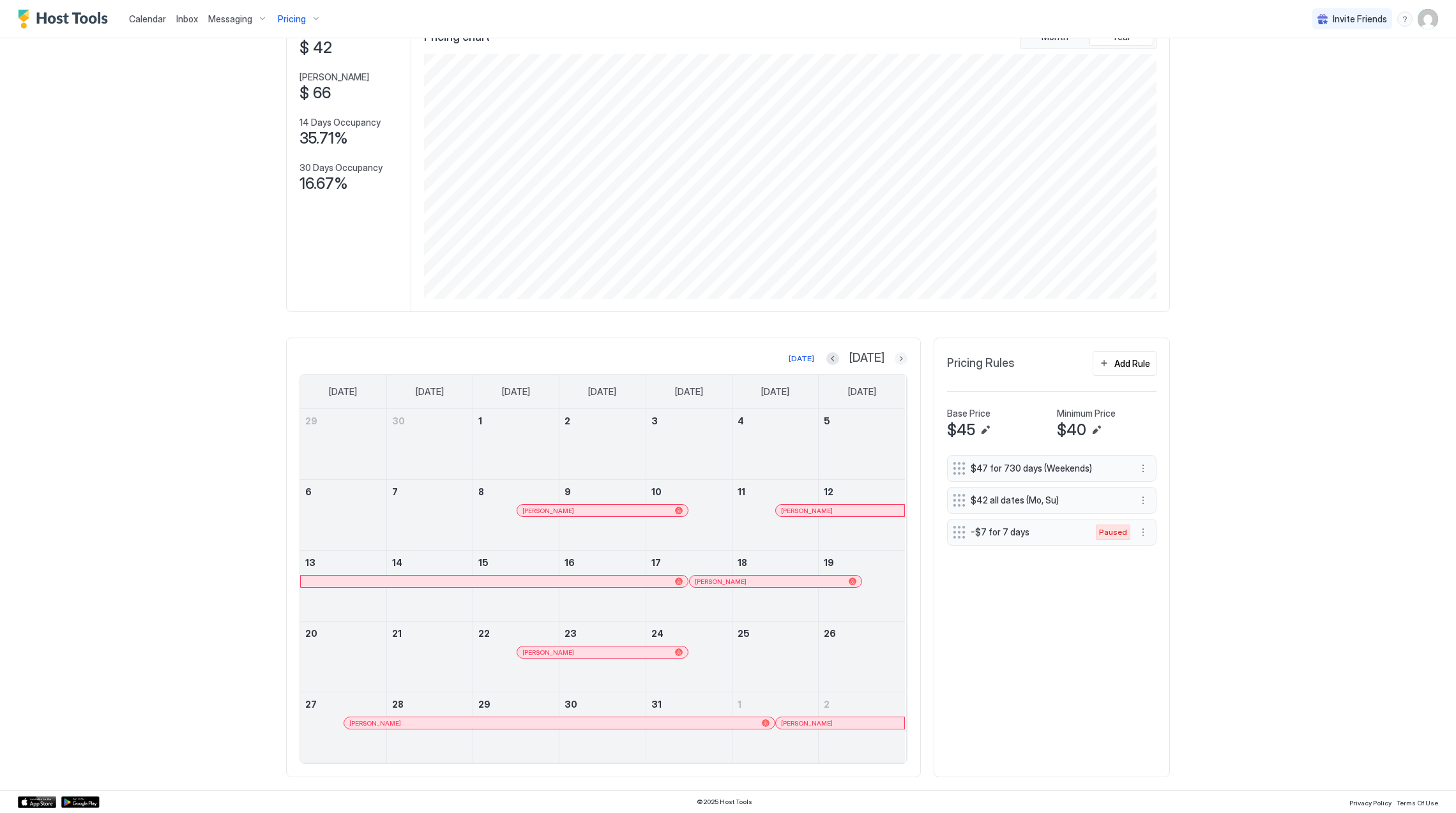
click at [895, 358] on button "Next month" at bounding box center [901, 358] width 13 height 13
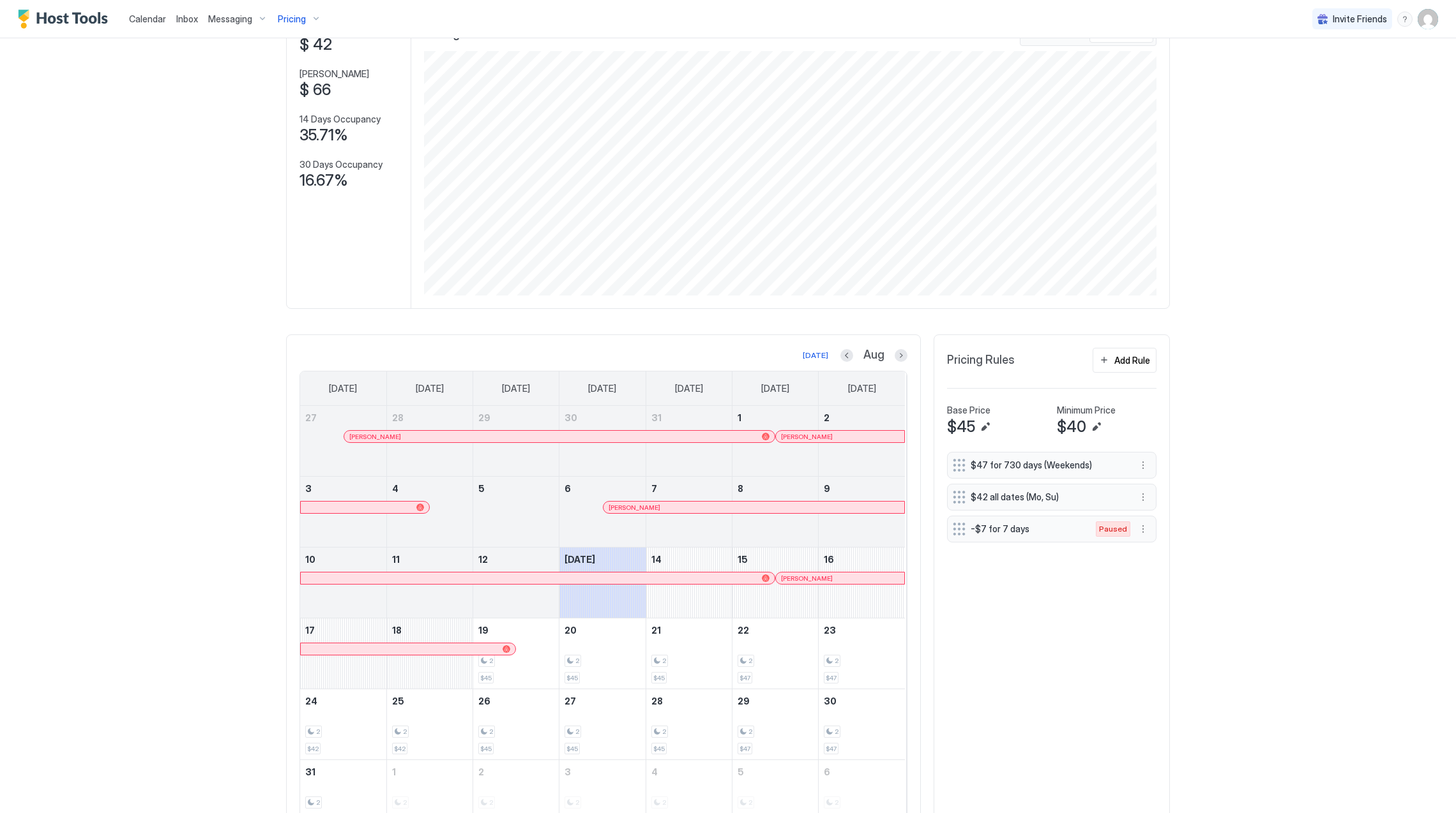
click at [745, 581] on div at bounding box center [750, 578] width 10 height 10
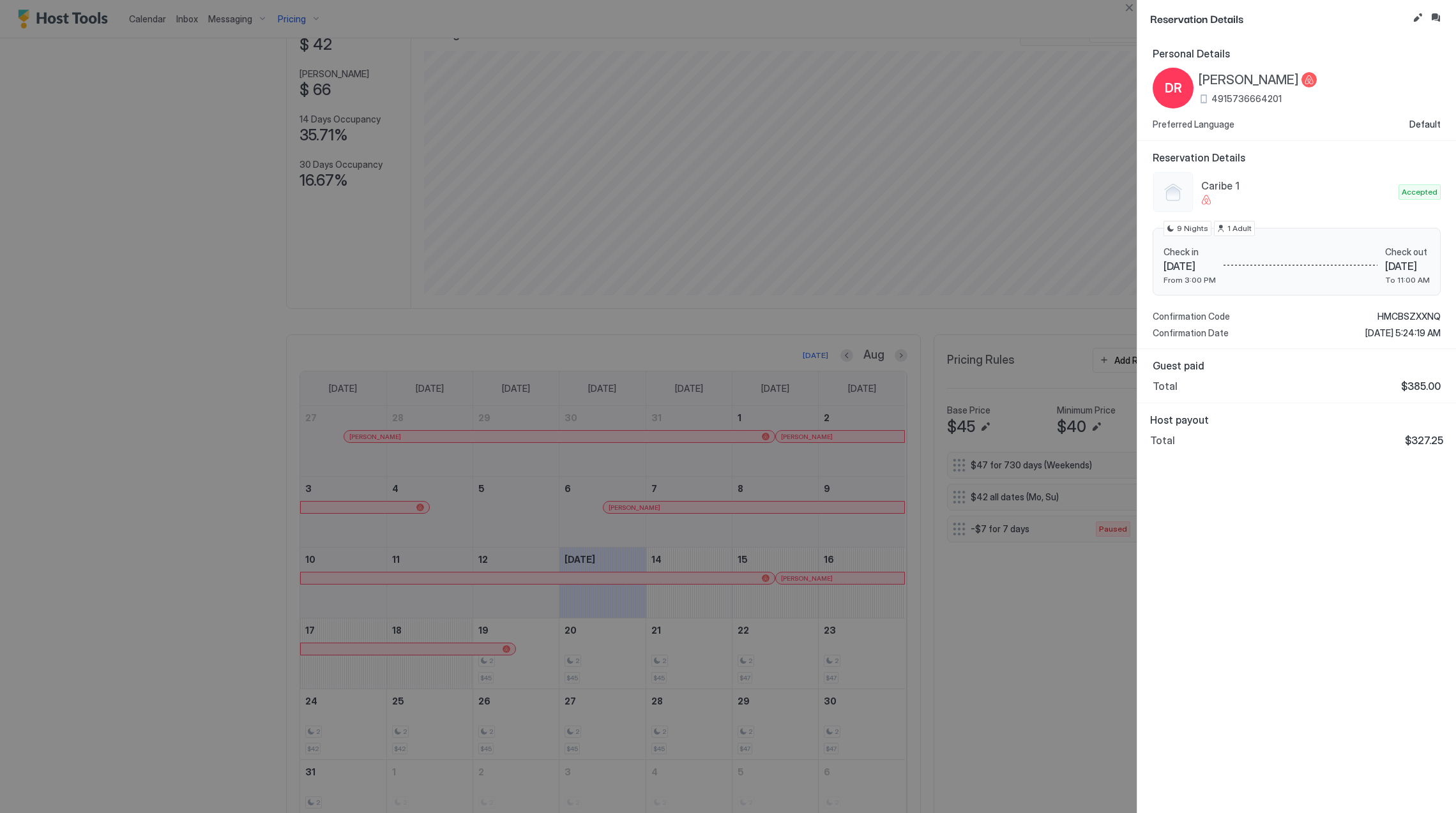
click at [1396, 316] on span "HMCBSZXXNQ" at bounding box center [1409, 316] width 63 height 11
drag, startPoint x: 1374, startPoint y: 598, endPoint x: 1372, endPoint y: 585, distance: 13.2
click at [1374, 598] on div "Personal Details [PERSON_NAME] 4915736664201 Preferred Language Default Reserva…" at bounding box center [1297, 425] width 319 height 776
click at [678, 514] on div at bounding box center [728, 406] width 1456 height 813
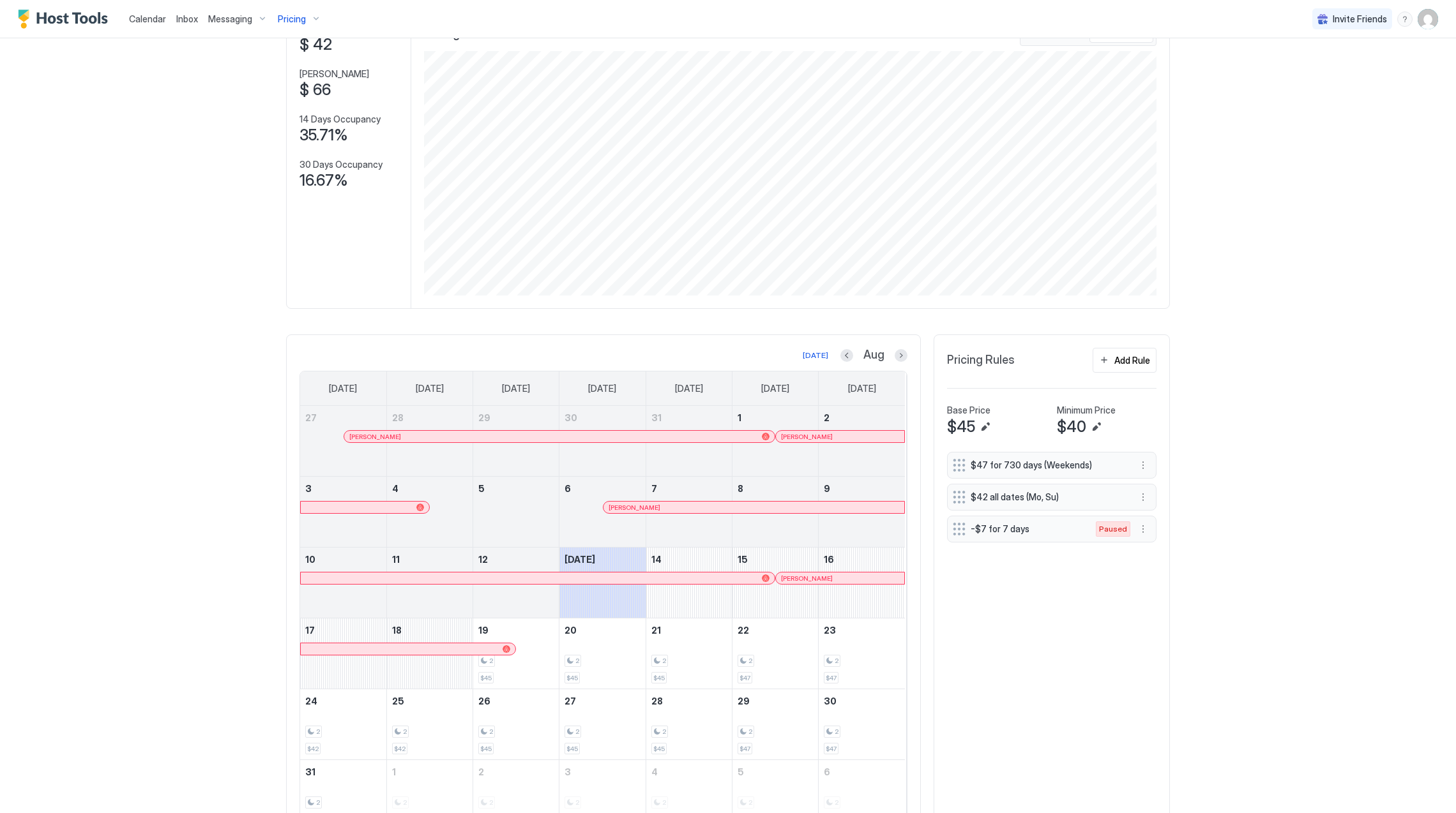
scroll to position [0, 0]
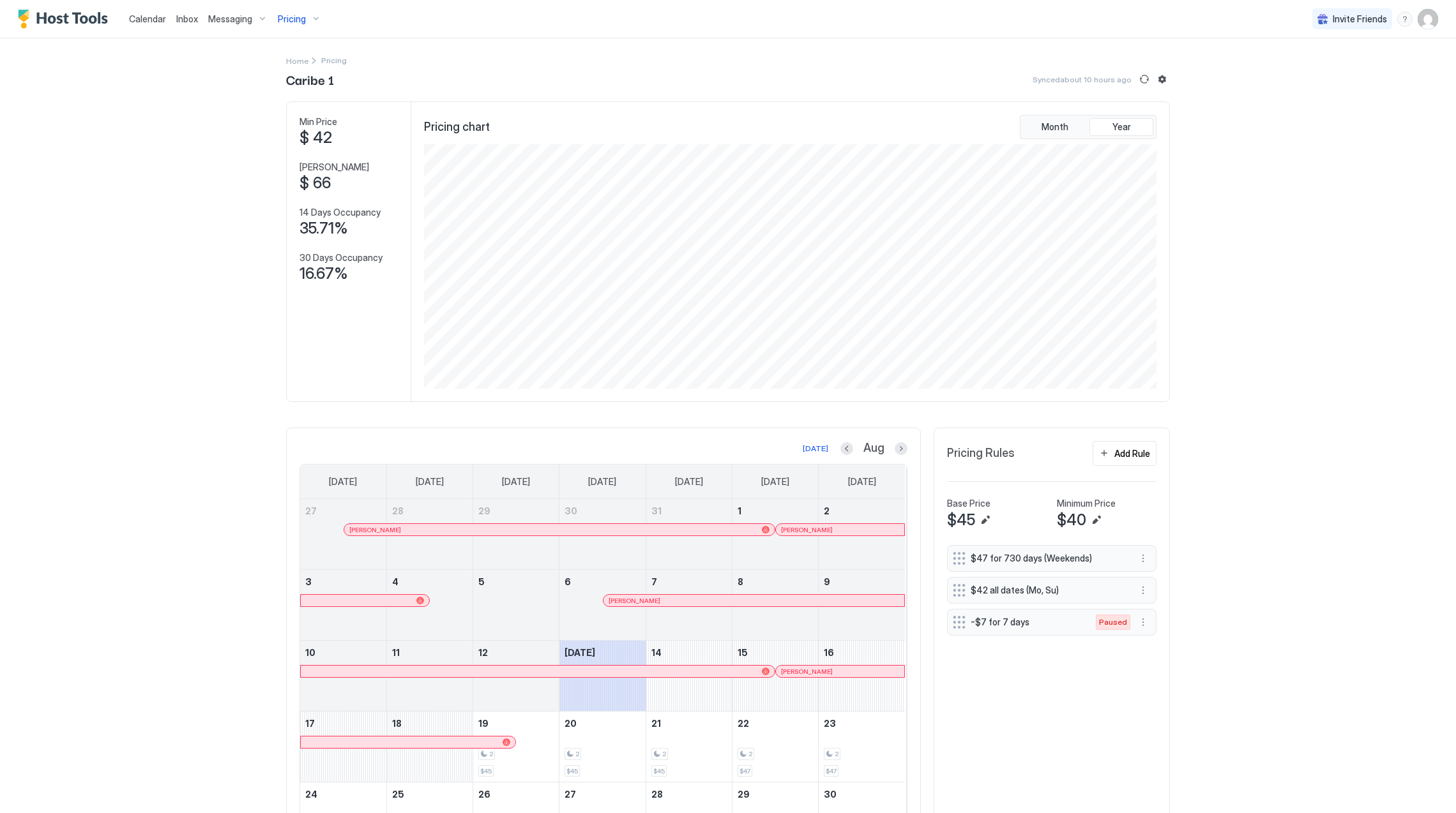
click at [283, 19] on span "Pricing" at bounding box center [292, 19] width 28 height 11
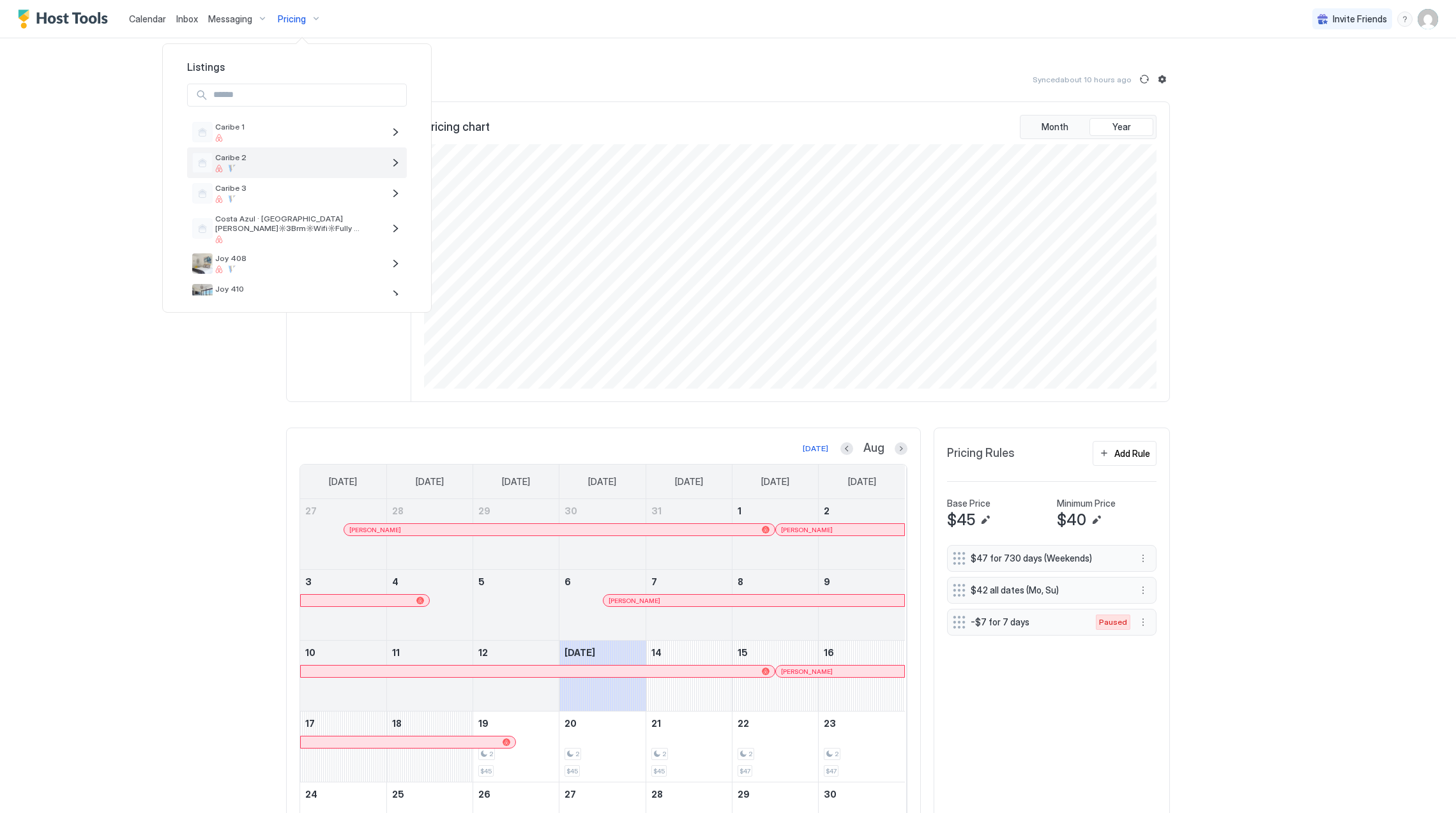
click at [317, 153] on span "Caribe 2" at bounding box center [299, 157] width 169 height 9
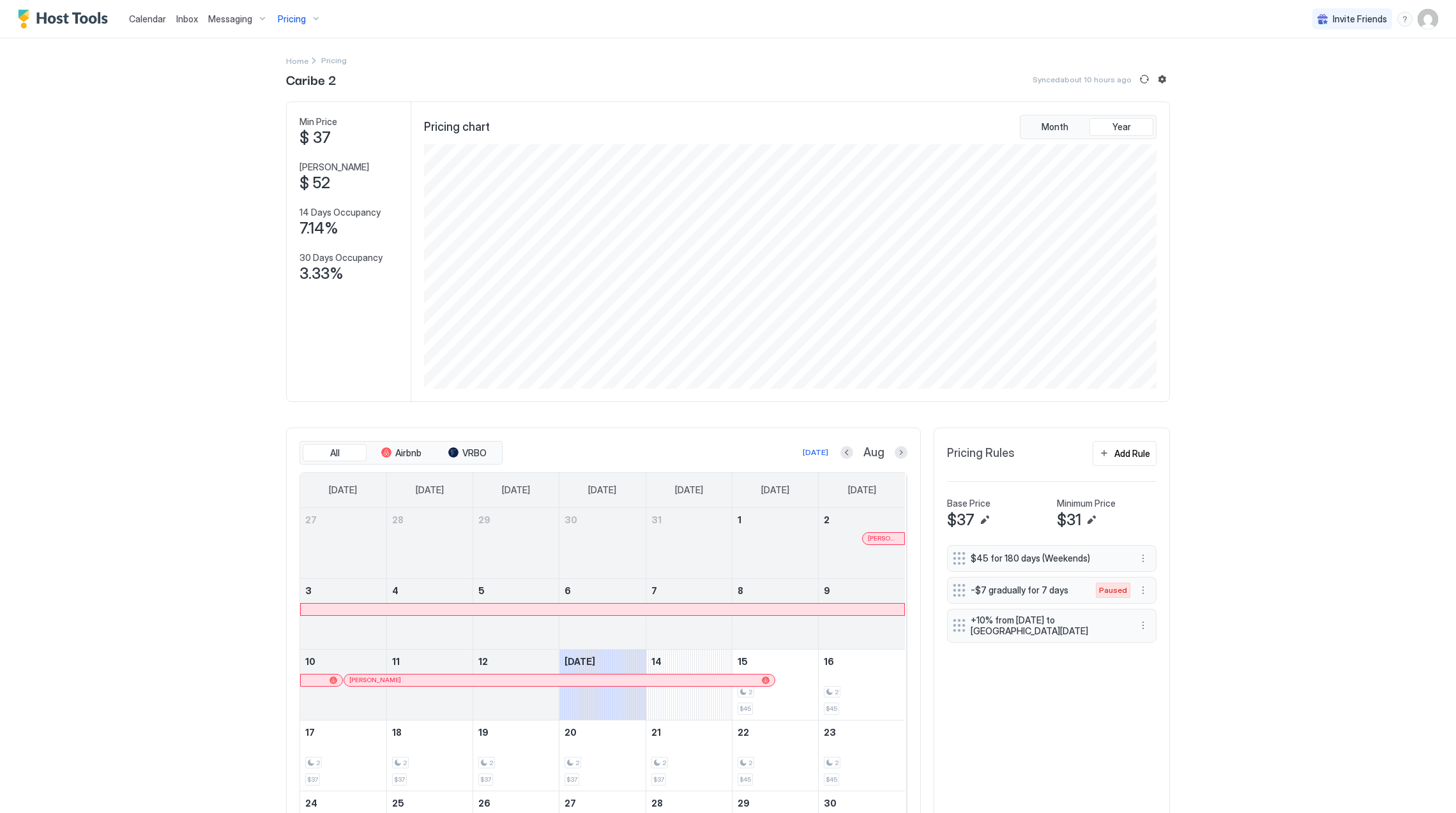
click at [840, 455] on div at bounding box center [846, 452] width 13 height 13
click at [844, 456] on button "Previous month" at bounding box center [846, 452] width 13 height 13
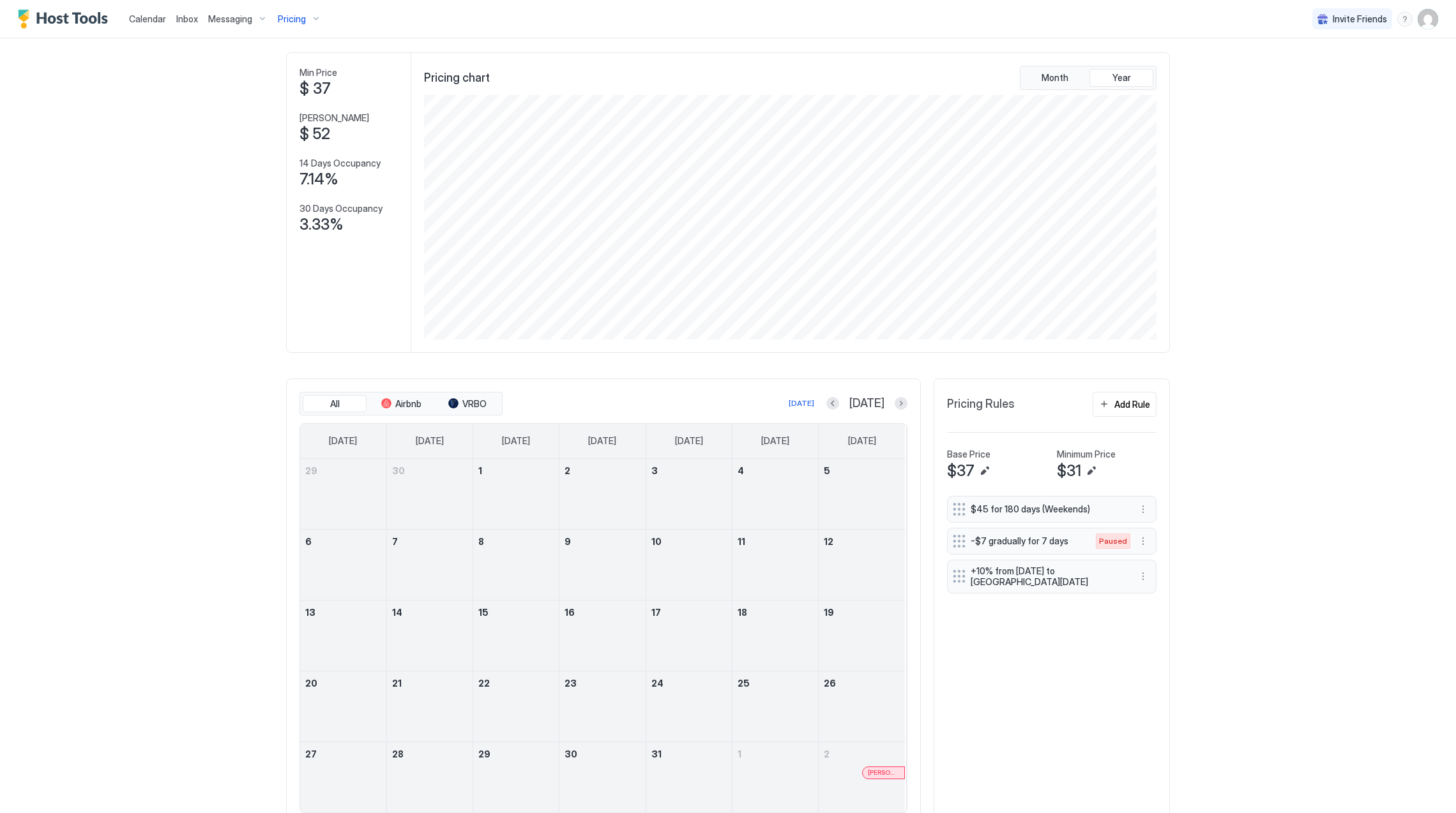
scroll to position [102, 0]
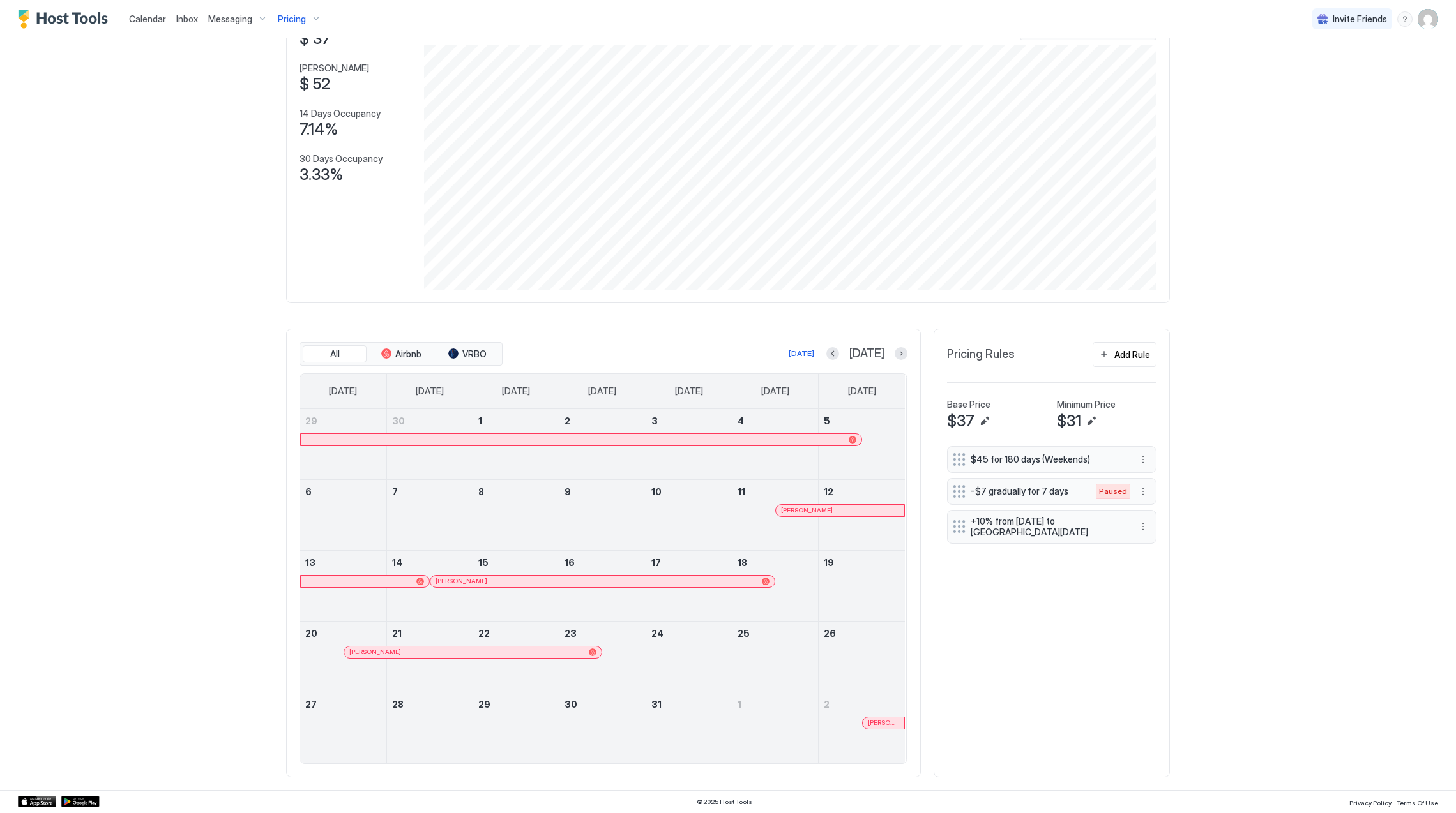
click at [592, 579] on div at bounding box center [597, 581] width 10 height 10
click at [897, 358] on button "Next month" at bounding box center [901, 353] width 13 height 13
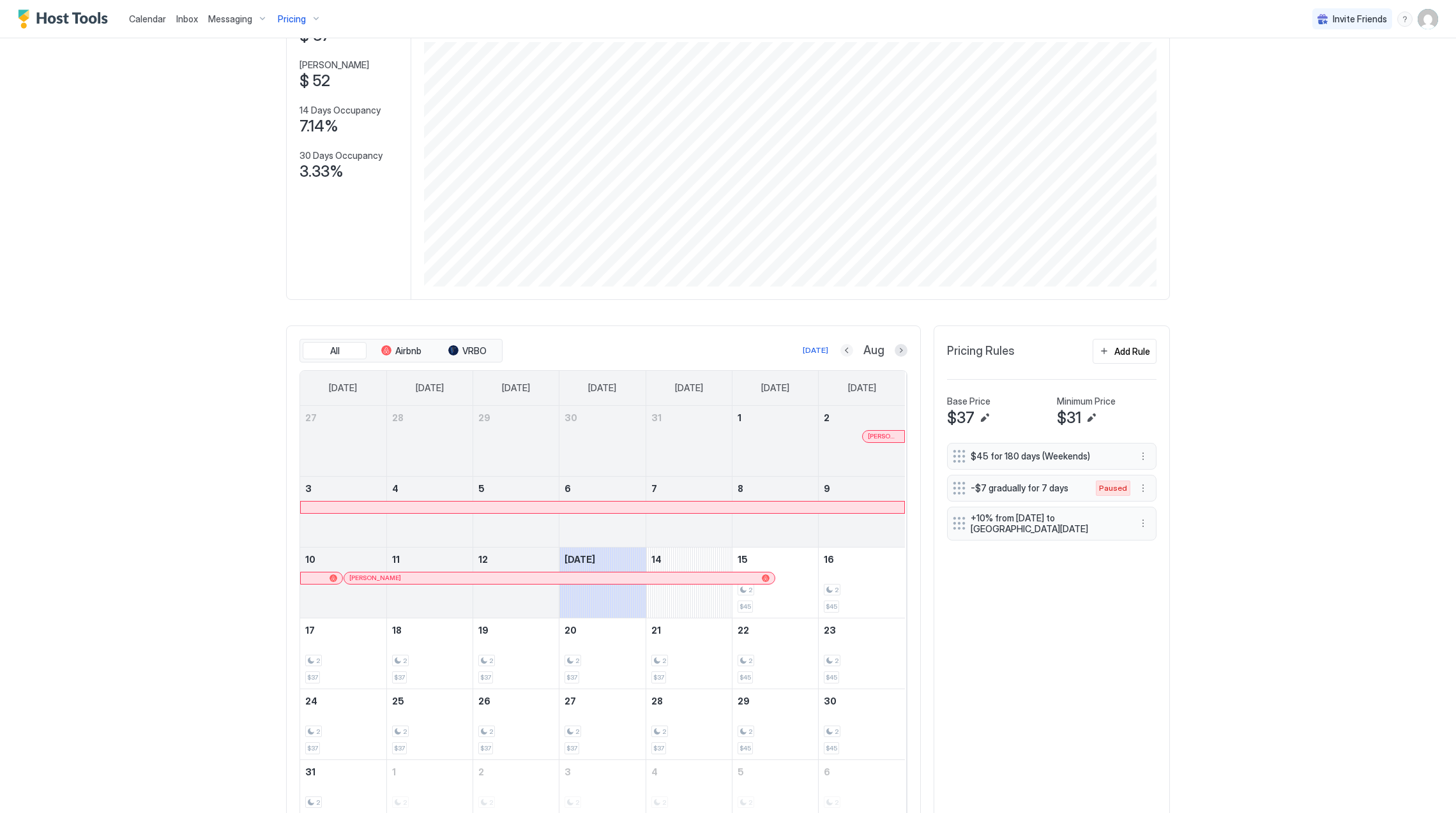
click at [841, 352] on button "Previous month" at bounding box center [846, 350] width 13 height 13
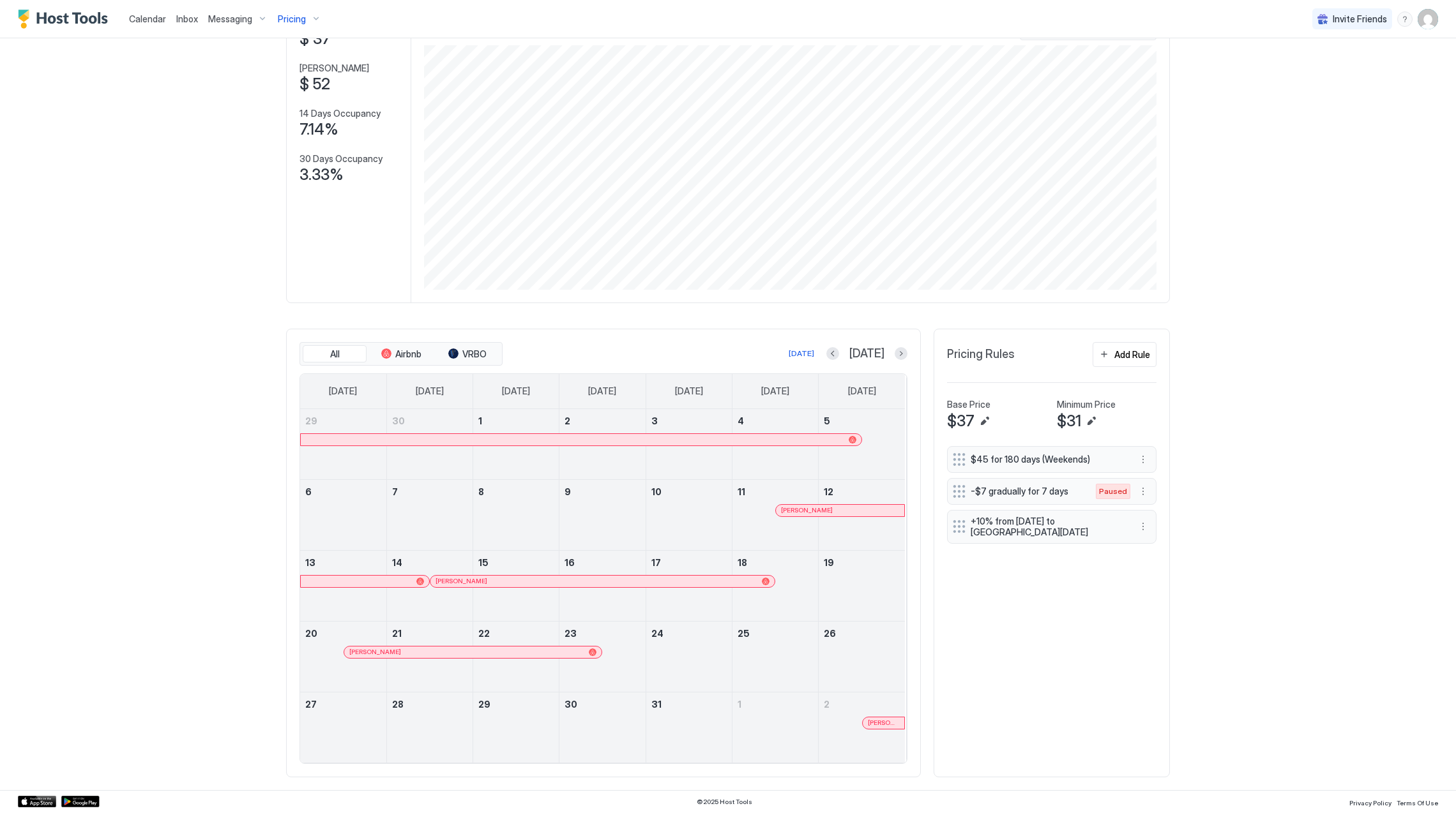
click at [459, 655] on div at bounding box center [464, 652] width 10 height 10
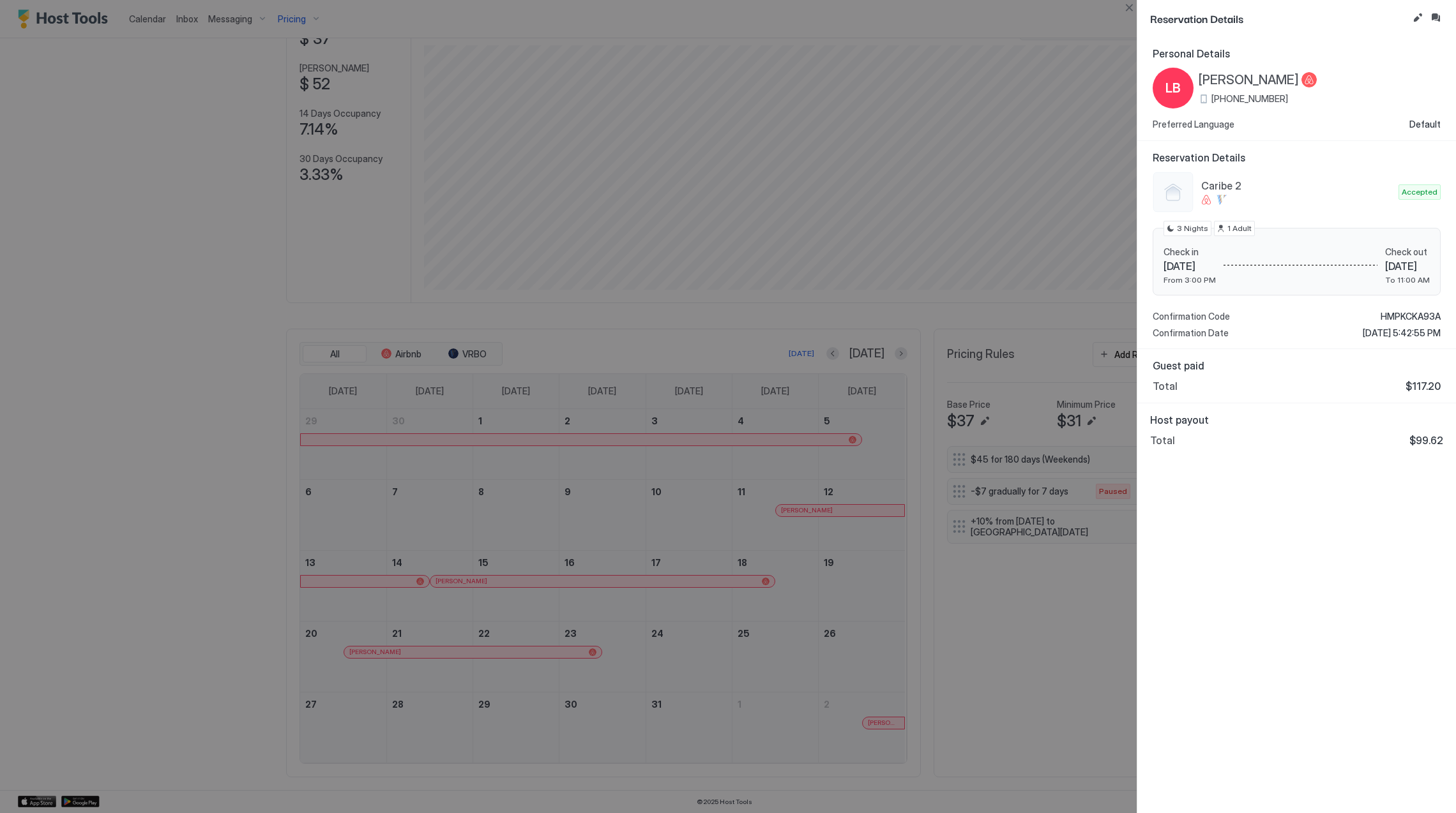
click at [1275, 79] on span "[PERSON_NAME]" at bounding box center [1248, 80] width 100 height 16
click at [1418, 320] on span "HMPKCKA93A" at bounding box center [1410, 316] width 60 height 11
click at [1341, 622] on div "Personal Details LB [PERSON_NAME] [PHONE_NUMBER] Preferred Language Default Res…" at bounding box center [1297, 425] width 319 height 776
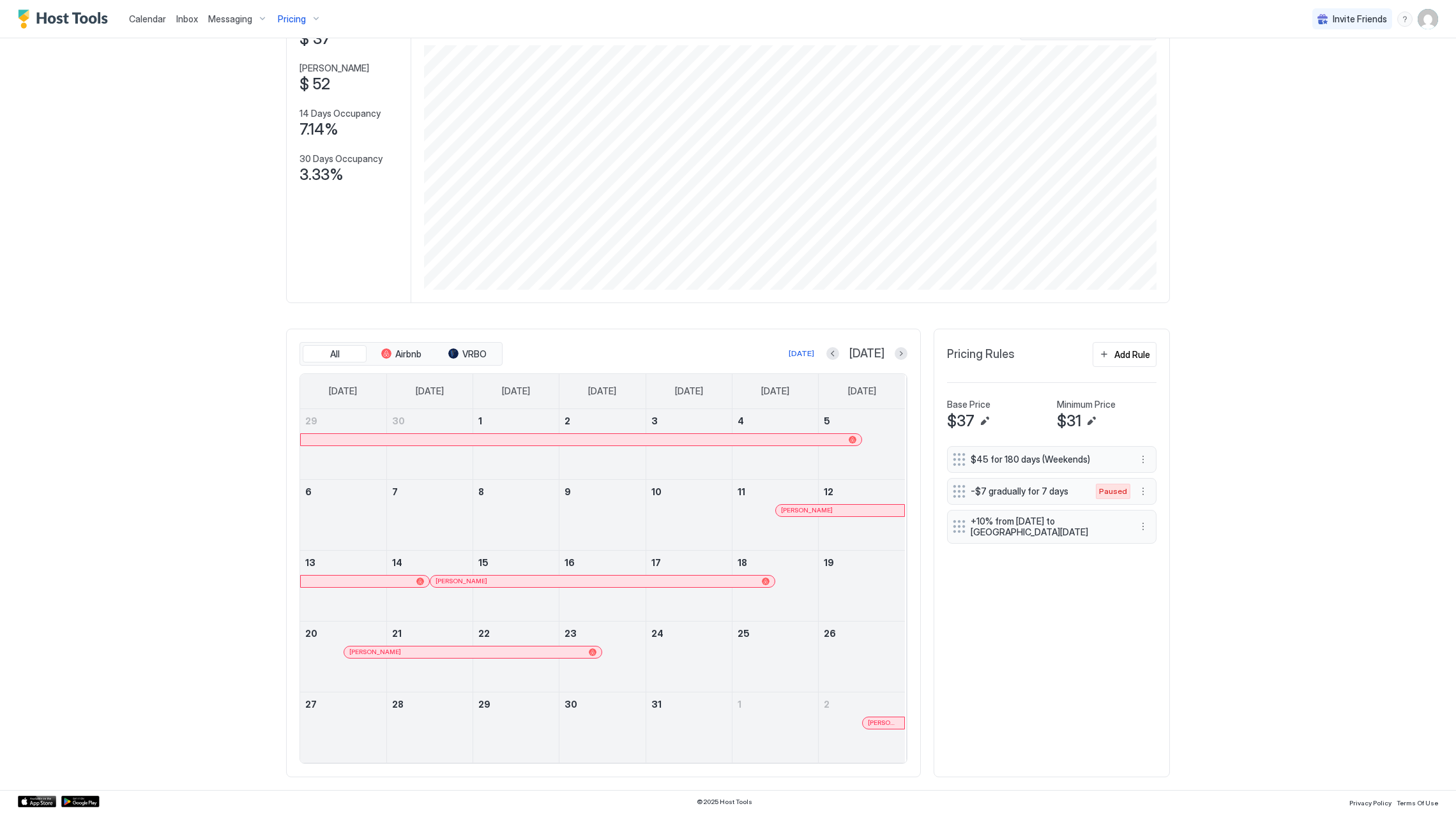
click at [494, 585] on div "[PERSON_NAME]" at bounding box center [602, 581] width 344 height 11
click at [527, 650] on div at bounding box center [532, 652] width 10 height 10
click at [895, 346] on div "[DATE] [DATE]" at bounding box center [706, 353] width 402 height 15
drag, startPoint x: 891, startPoint y: 350, endPoint x: 933, endPoint y: 391, distance: 58.7
click at [895, 352] on button "Next month" at bounding box center [901, 353] width 13 height 13
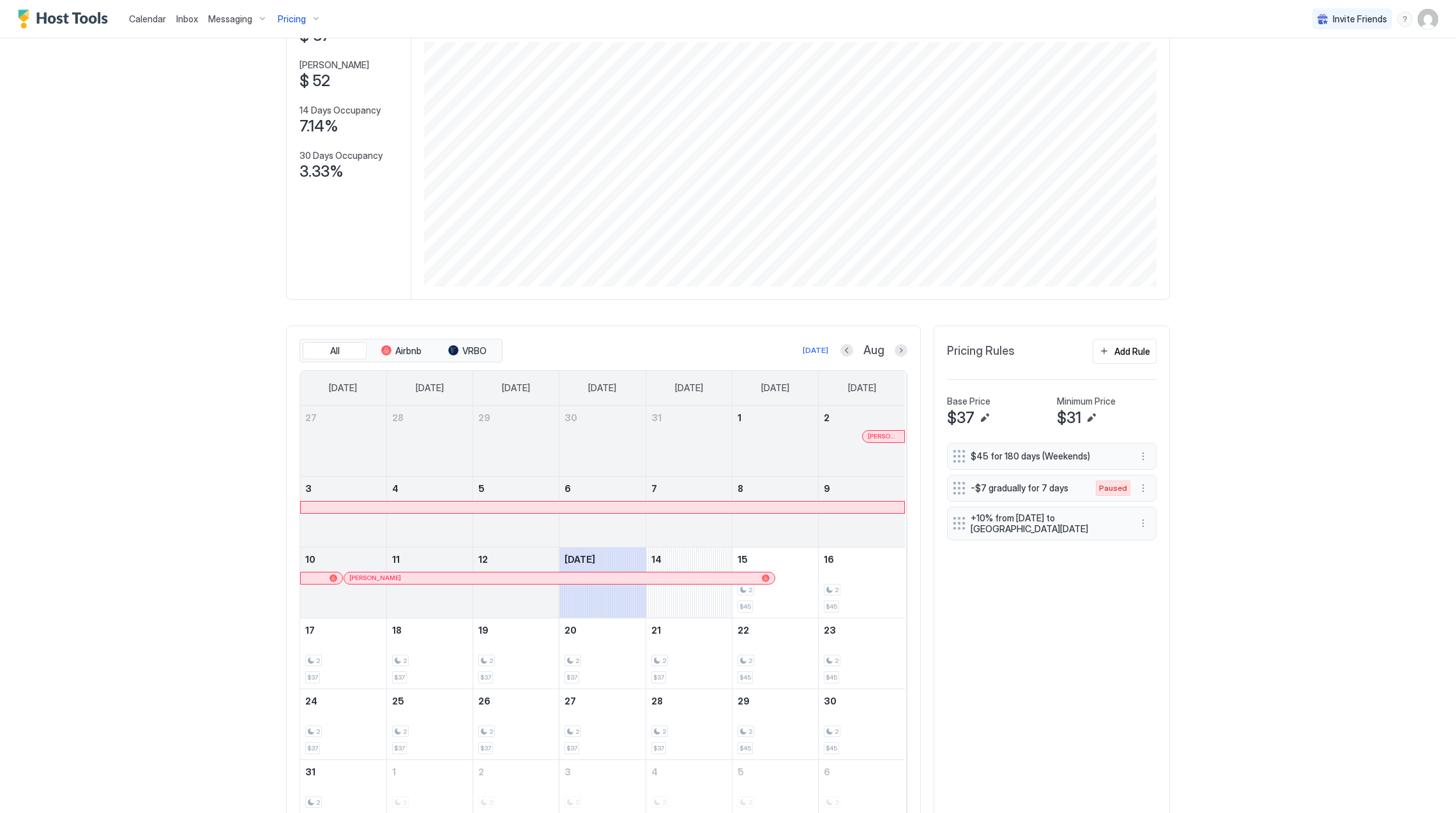
click at [872, 435] on span "[PERSON_NAME]" at bounding box center [883, 436] width 32 height 8
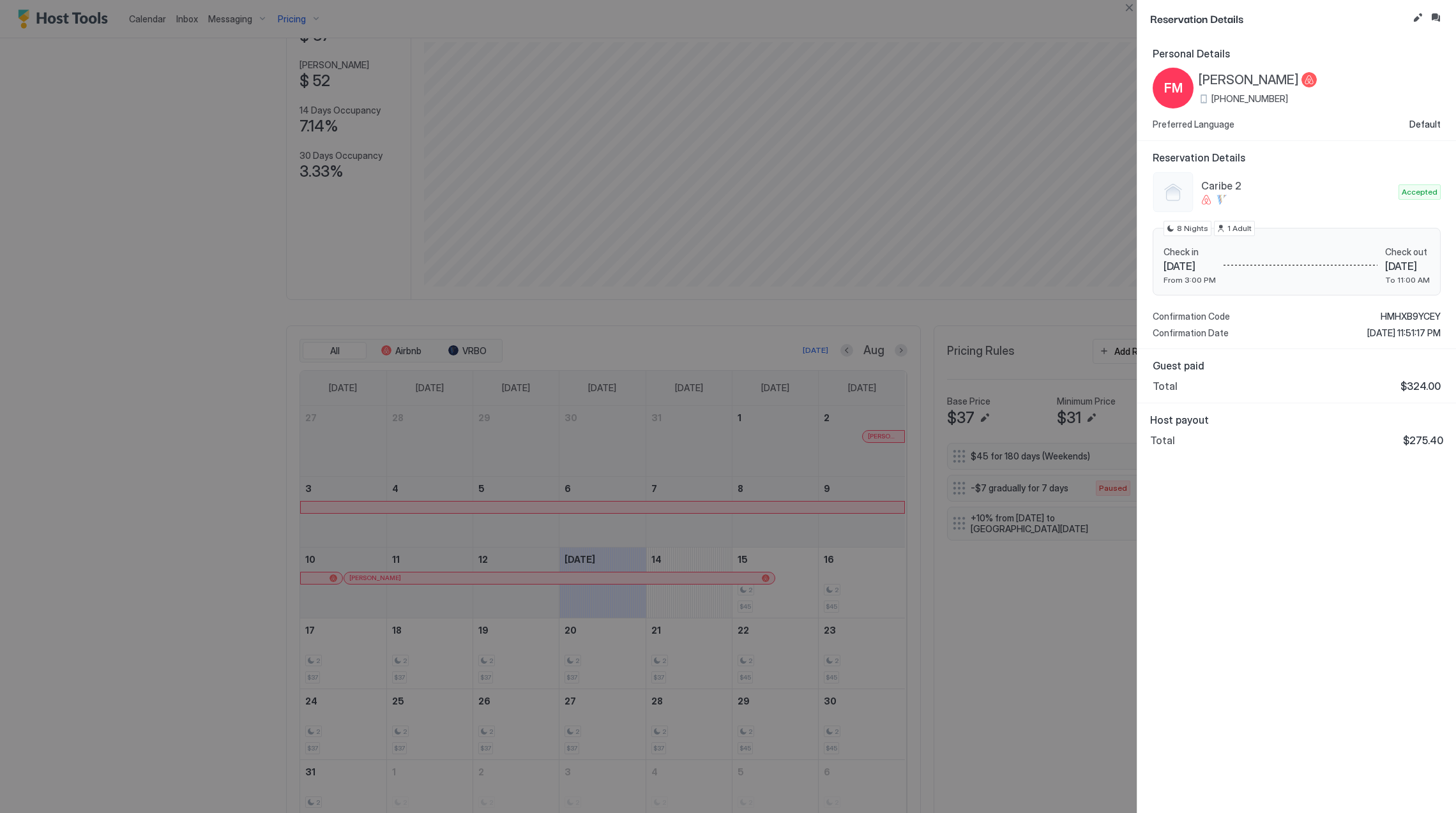
click at [1259, 85] on span "[PERSON_NAME]" at bounding box center [1248, 80] width 100 height 16
click at [1400, 313] on span "HMHXB9YCEY" at bounding box center [1410, 316] width 60 height 11
click at [1232, 591] on div "Personal Details FM [PERSON_NAME] [PHONE_NUMBER] Preferred Language Default Res…" at bounding box center [1297, 425] width 319 height 776
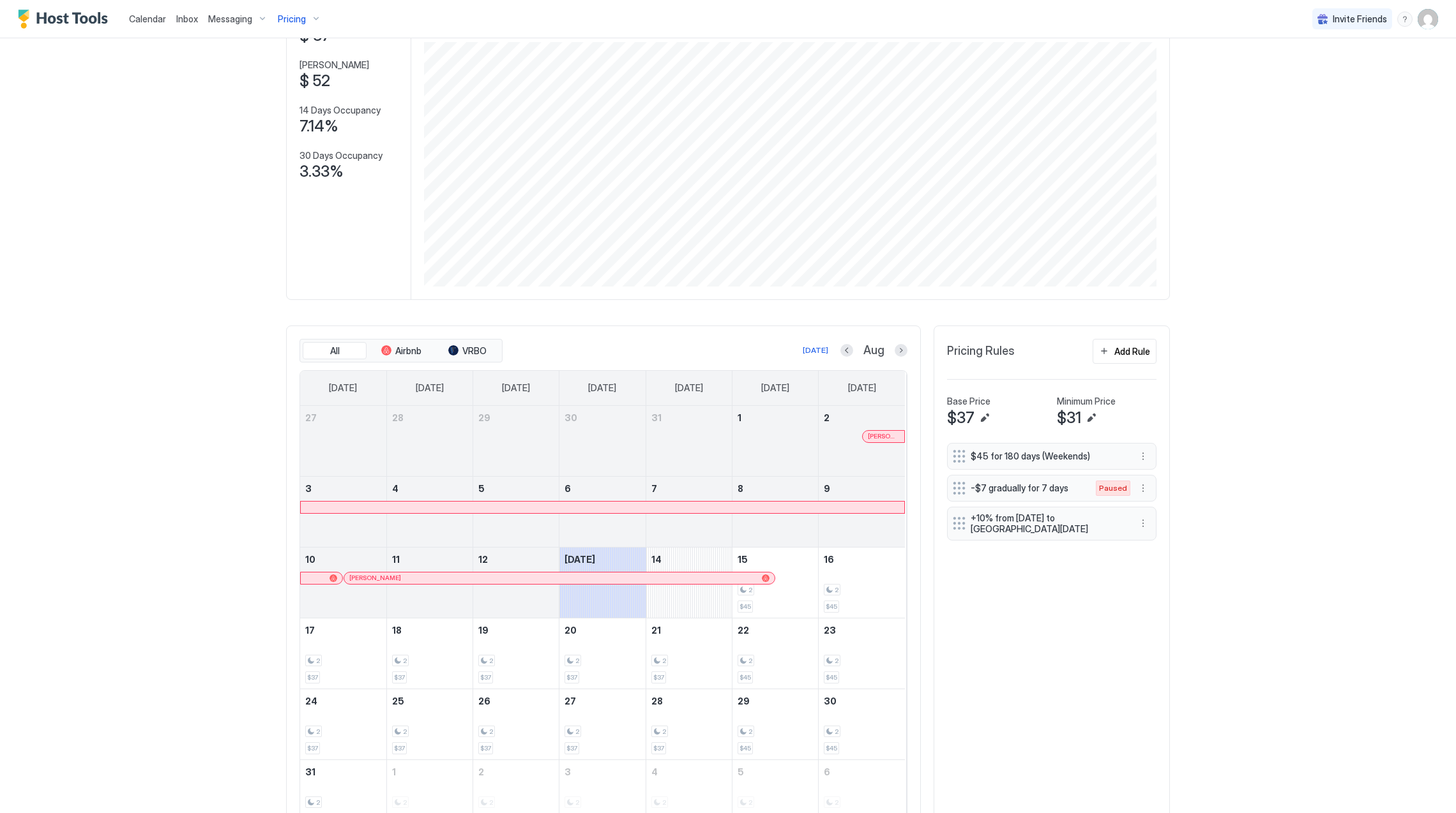
click at [471, 580] on div at bounding box center [476, 578] width 10 height 10
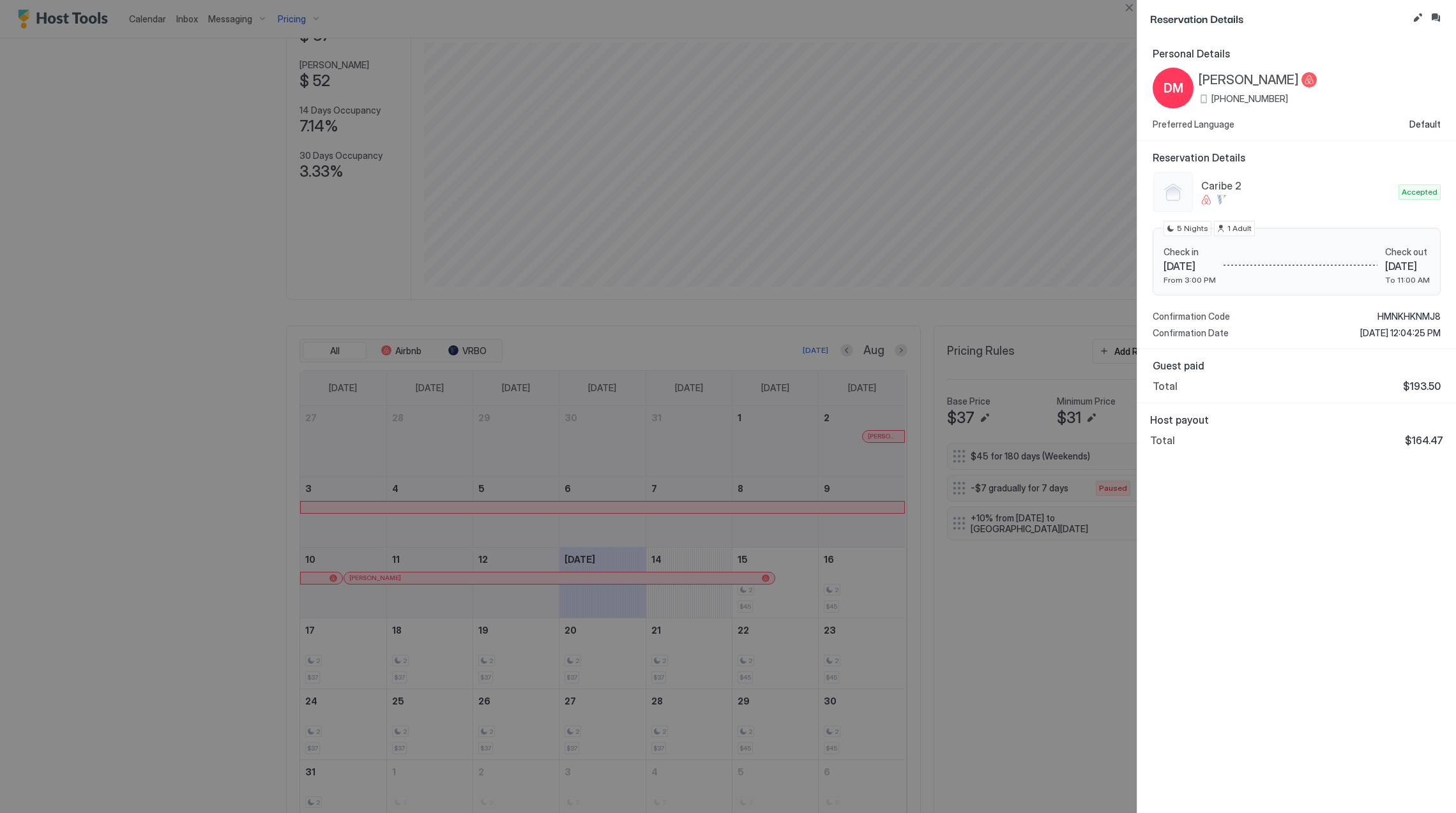
click at [1252, 83] on span "[PERSON_NAME]" at bounding box center [1248, 80] width 100 height 16
click at [1409, 314] on span "HMNKHKNMJ8" at bounding box center [1409, 316] width 63 height 11
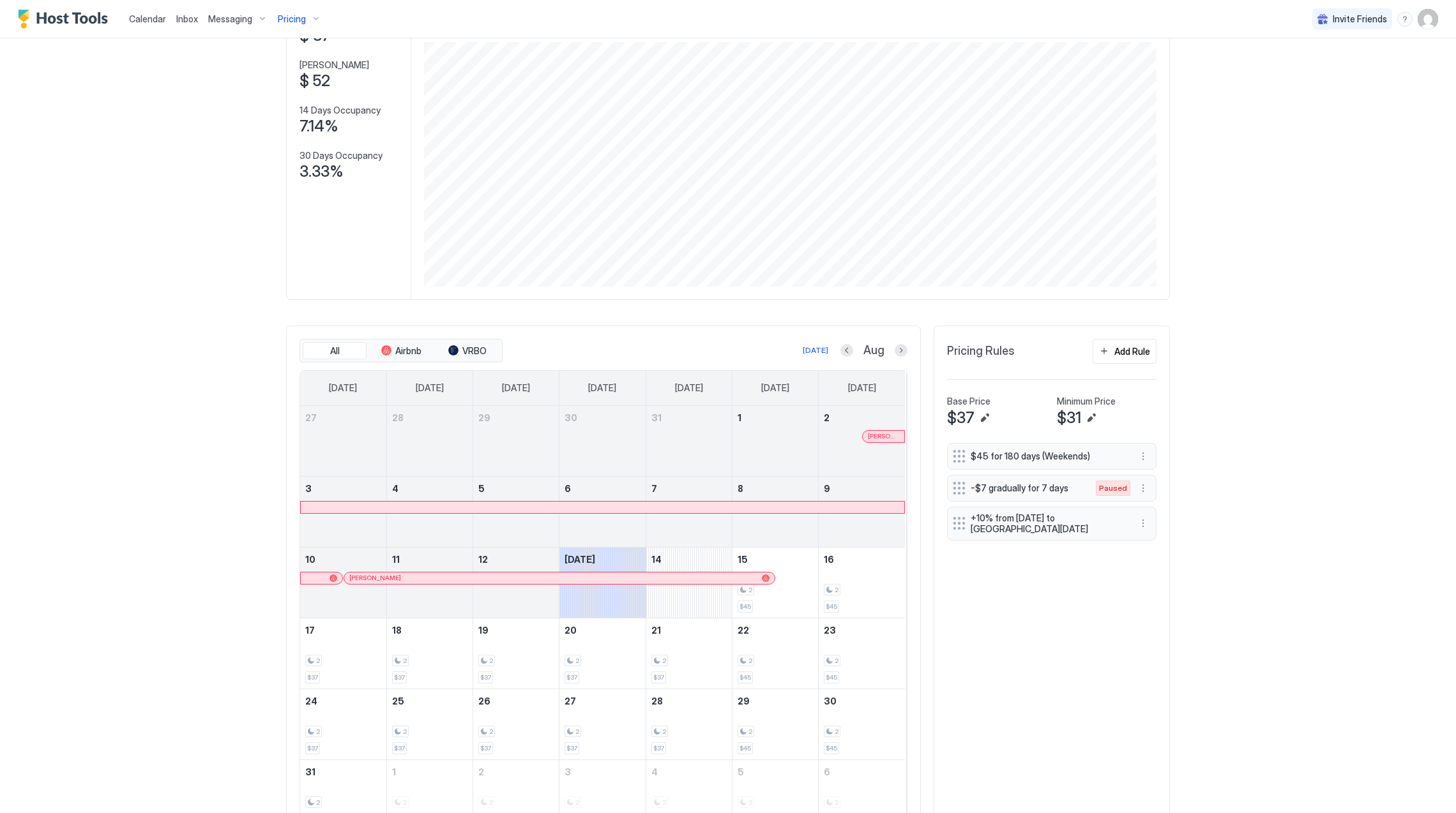
click at [681, 580] on div at bounding box center [686, 578] width 10 height 10
click at [683, 575] on link "[PERSON_NAME]" at bounding box center [559, 578] width 432 height 13
click at [686, 579] on div at bounding box center [691, 578] width 10 height 10
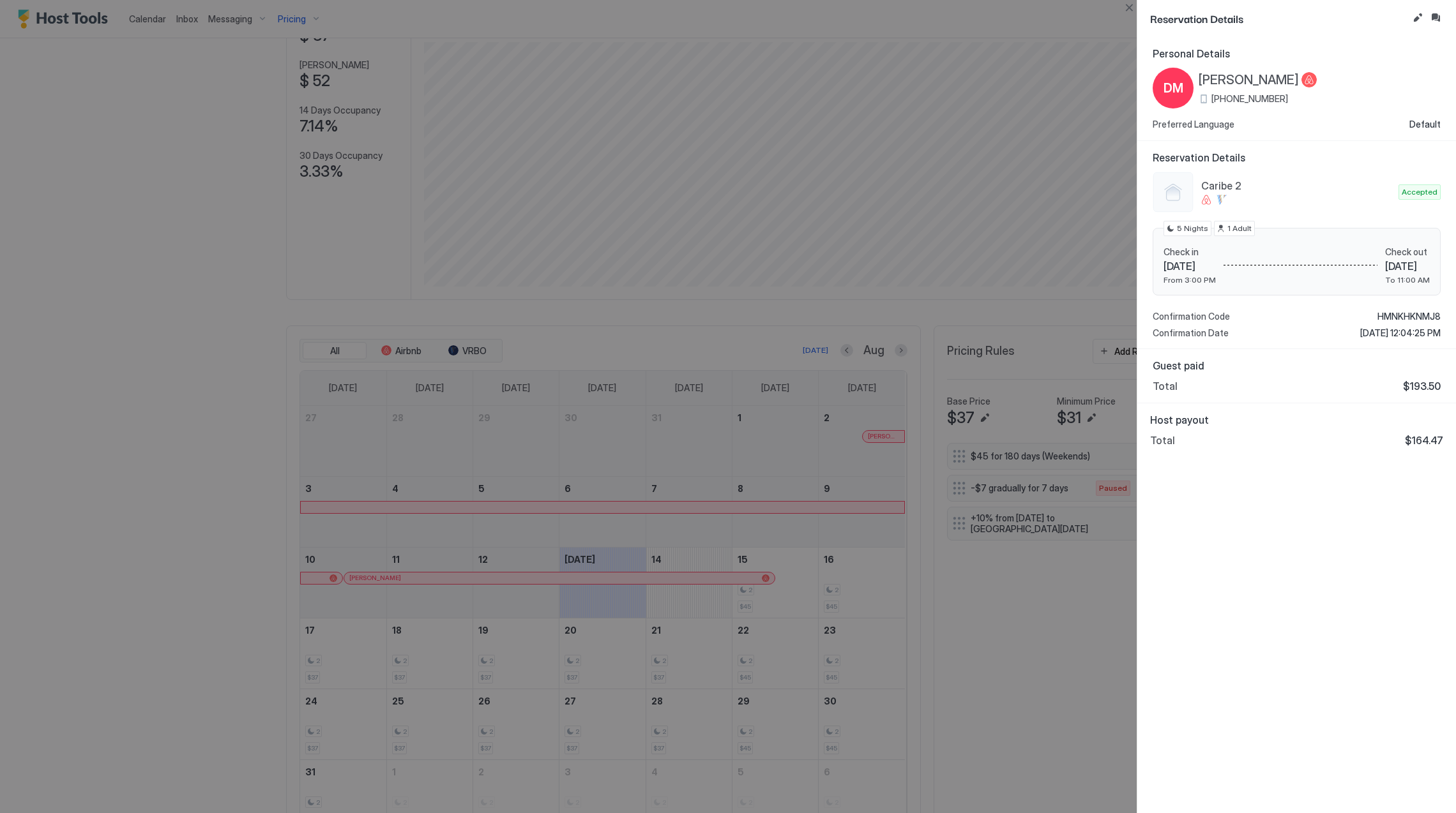
click at [1314, 535] on div "Personal Details [PERSON_NAME] [PHONE_NUMBER] Preferred Language Default Reserv…" at bounding box center [1297, 425] width 319 height 776
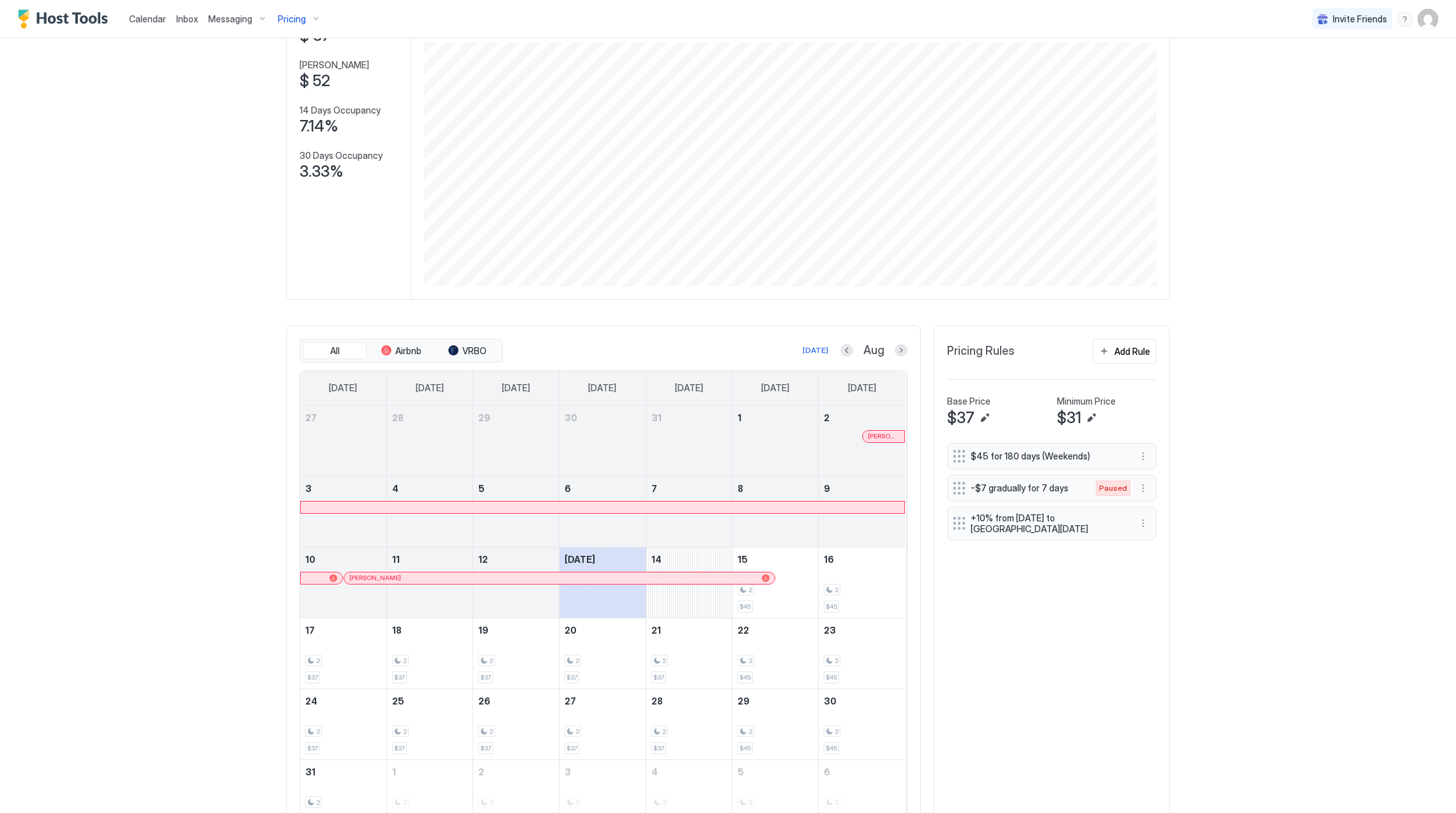
click at [306, 18] on div "Pricing" at bounding box center [300, 19] width 54 height 21
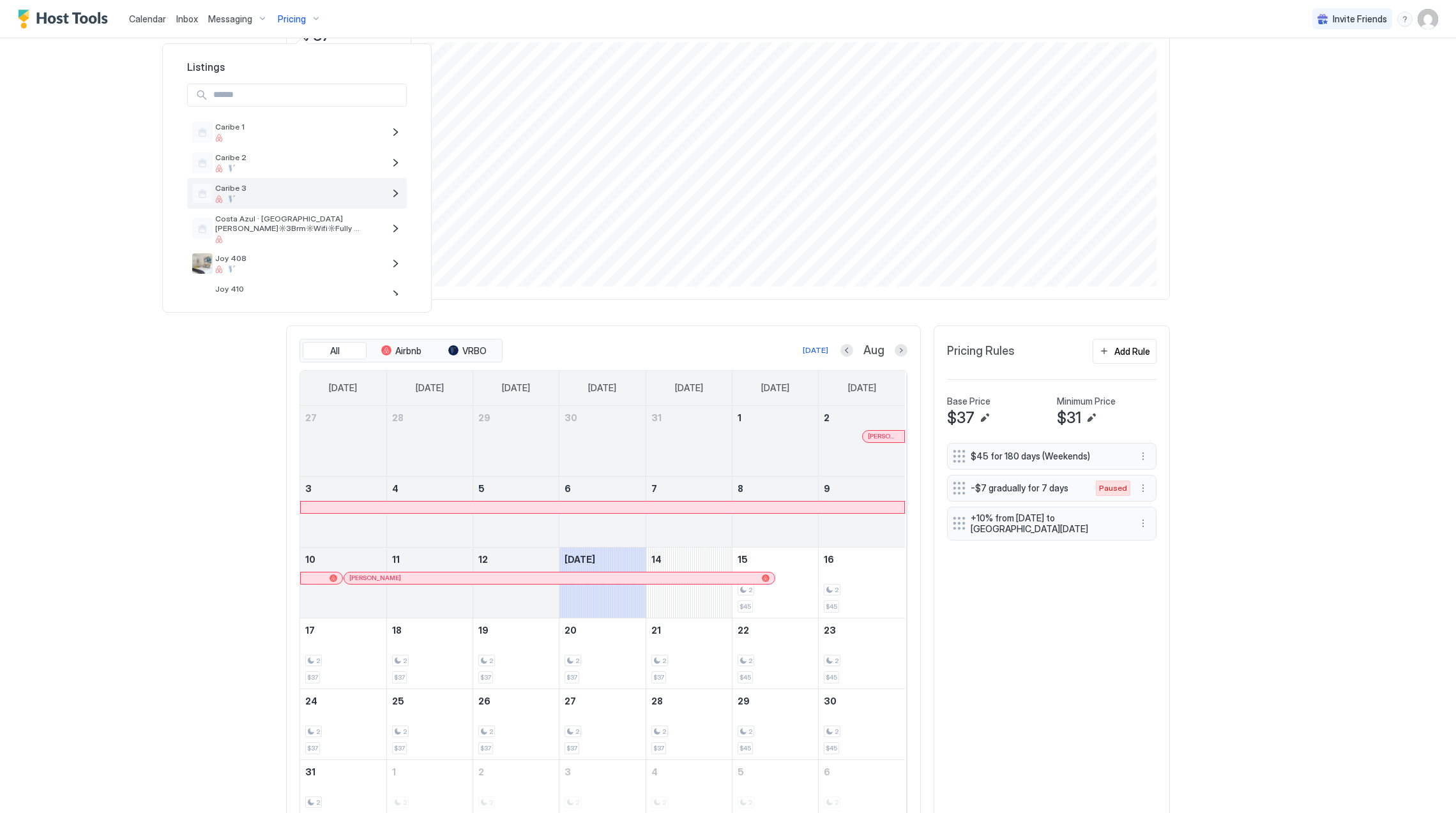
click at [296, 187] on span "Caribe 3" at bounding box center [299, 188] width 169 height 9
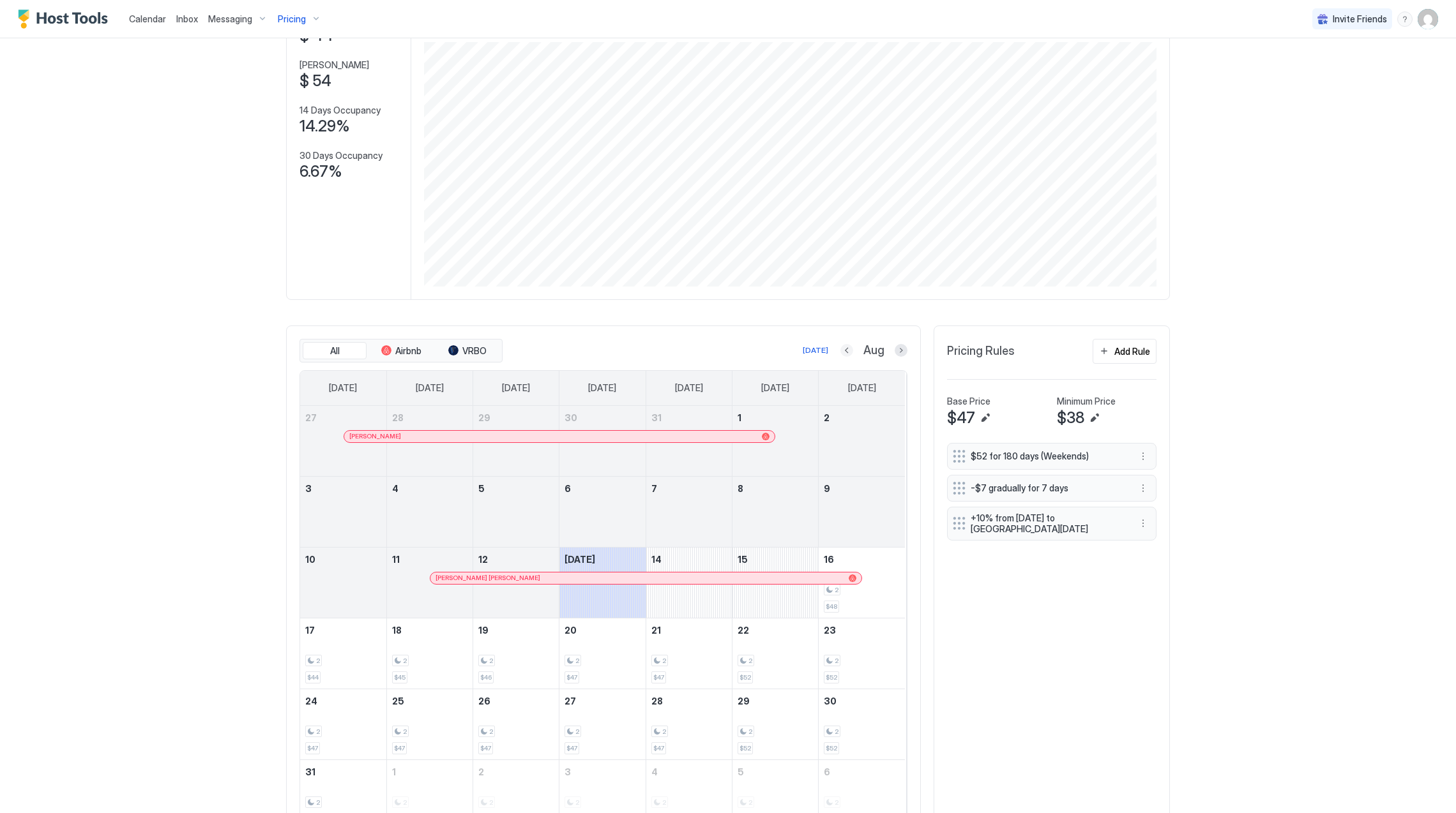
click at [840, 351] on button "Previous month" at bounding box center [846, 350] width 13 height 13
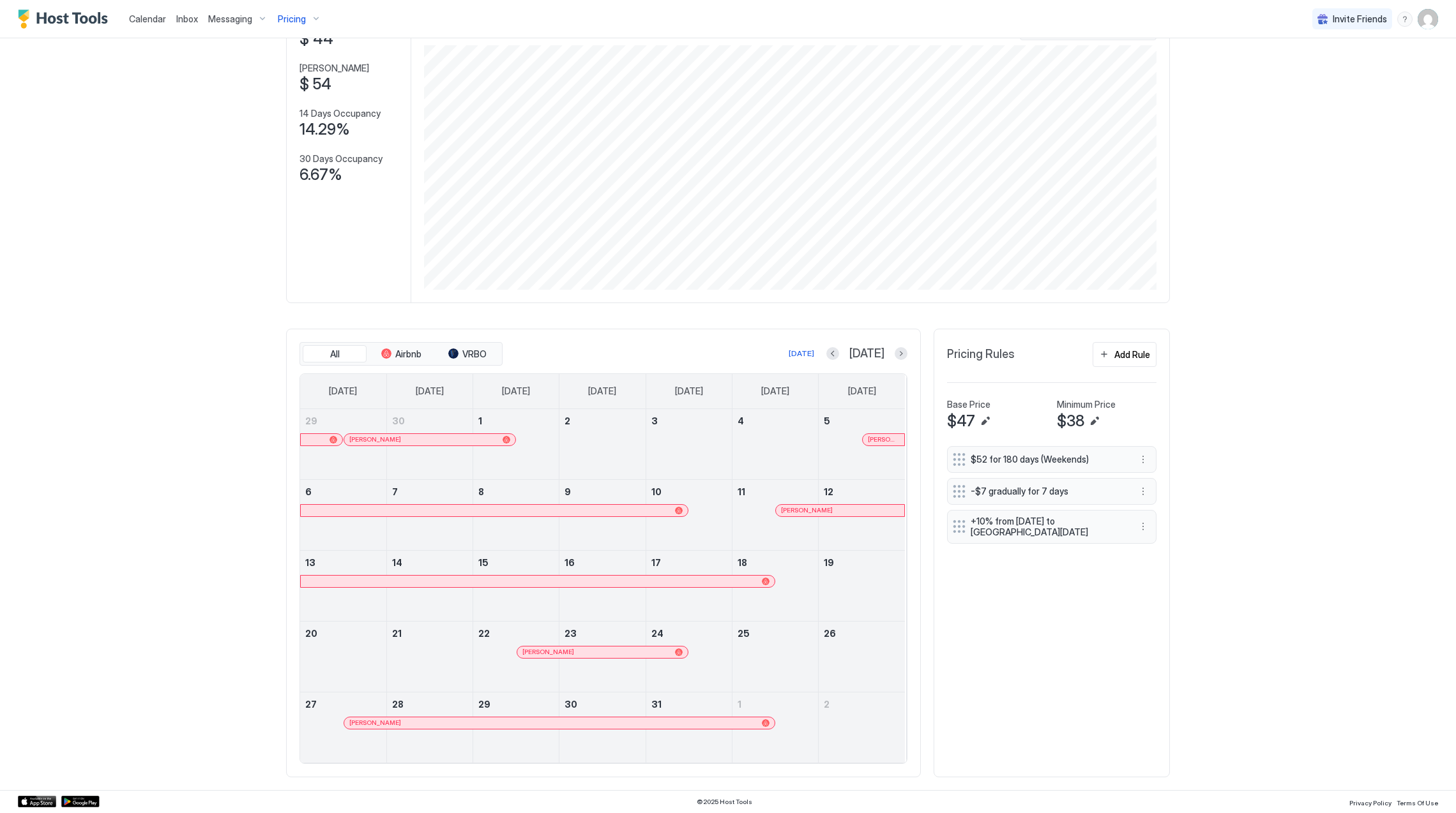
click at [785, 511] on div at bounding box center [790, 510] width 10 height 10
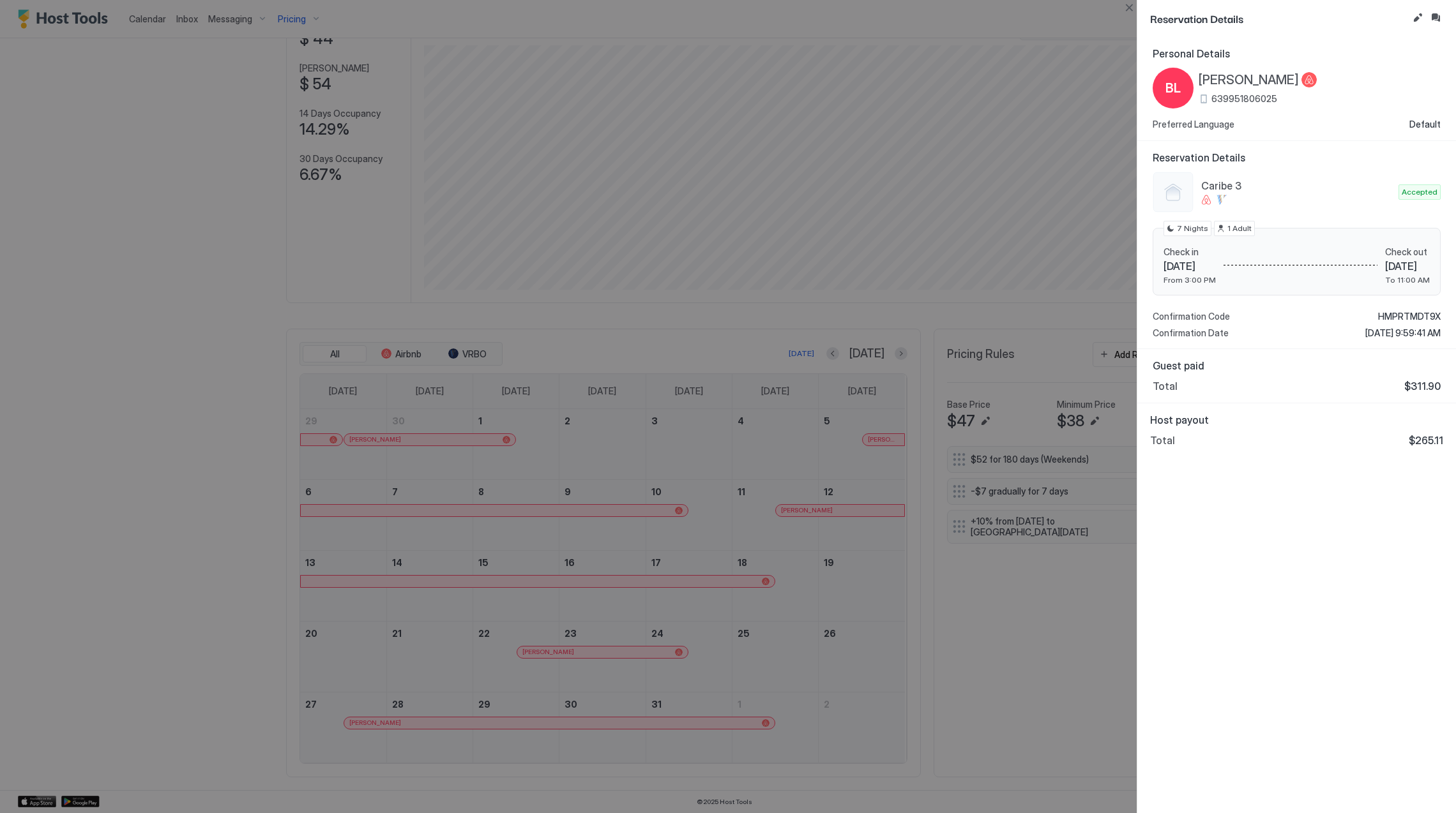
click at [1270, 559] on div "Personal Details [PERSON_NAME] 639951806025 Preferred Language Default Reservat…" at bounding box center [1297, 425] width 319 height 776
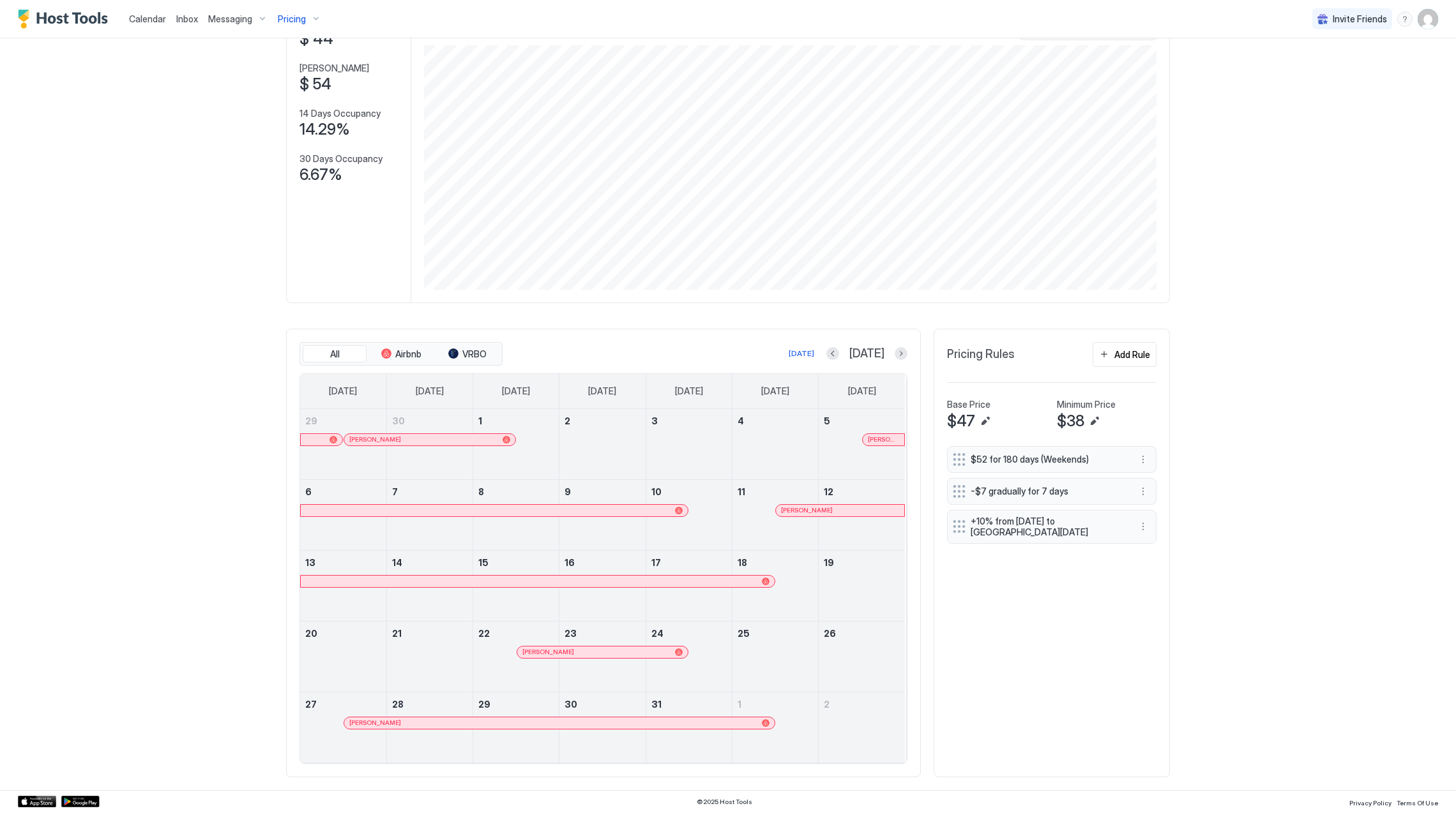
click at [882, 354] on div "[DATE]" at bounding box center [866, 354] width 81 height 15
click at [895, 351] on button "Next month" at bounding box center [901, 353] width 13 height 13
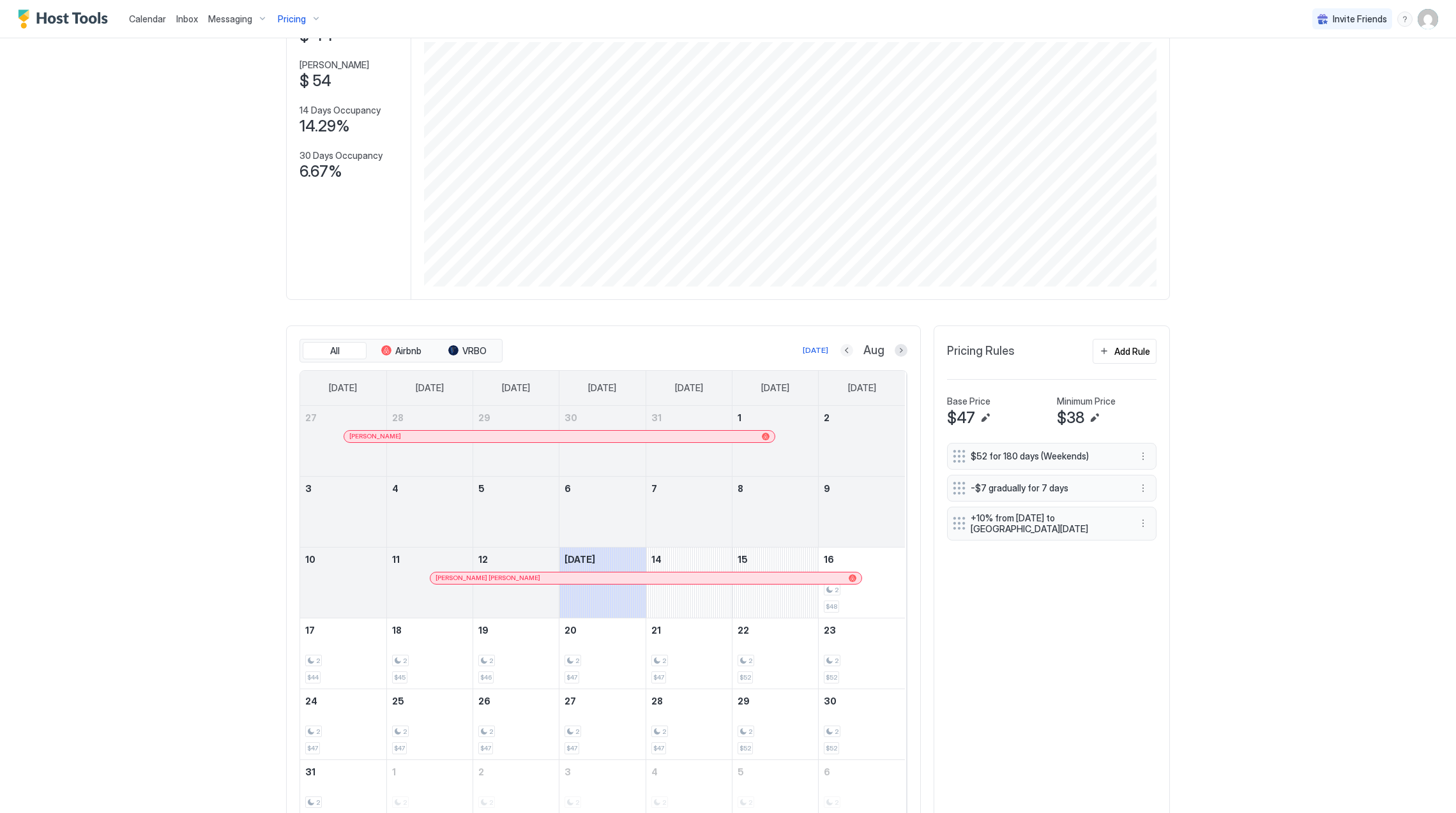
click at [841, 352] on button "Previous month" at bounding box center [846, 350] width 13 height 13
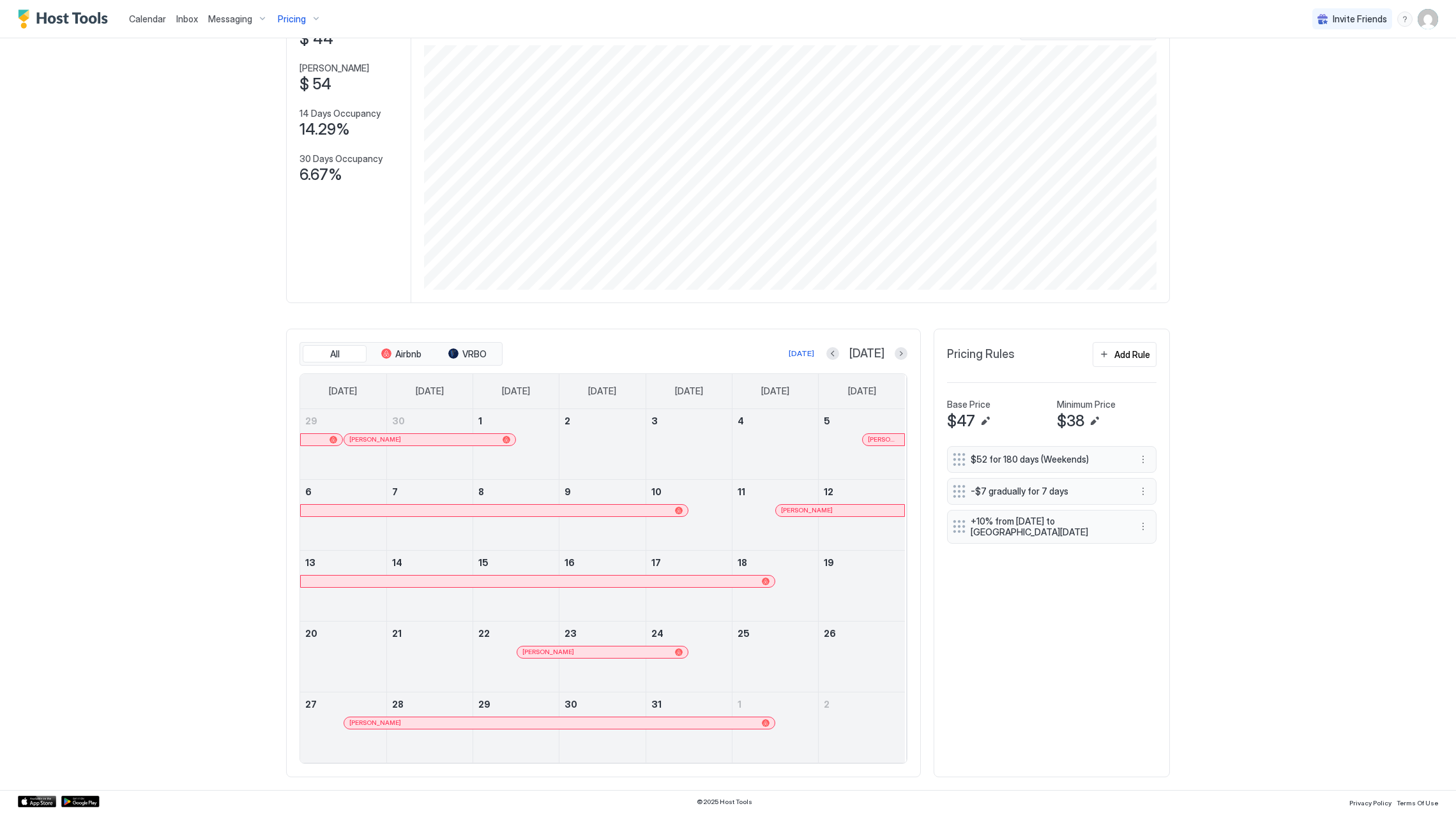
click at [612, 650] on div at bounding box center [617, 652] width 10 height 10
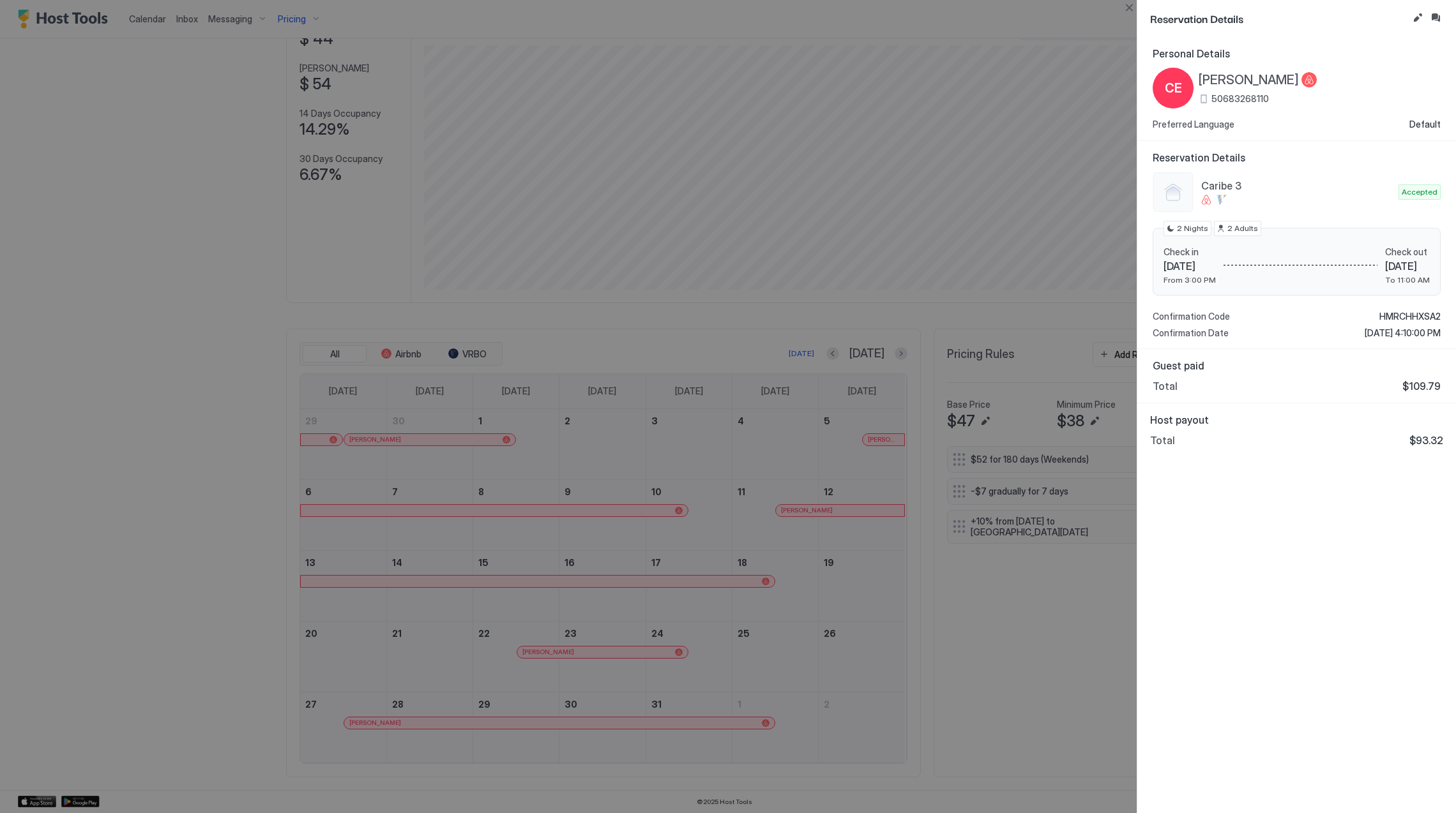
click at [1244, 79] on span "[PERSON_NAME]" at bounding box center [1248, 80] width 100 height 16
click at [1411, 318] on span "HMRCHHXSA2" at bounding box center [1410, 316] width 61 height 11
click at [1277, 593] on div "Personal Details CE [PERSON_NAME] 50683268110 Preferred Language Default Reserv…" at bounding box center [1297, 425] width 319 height 776
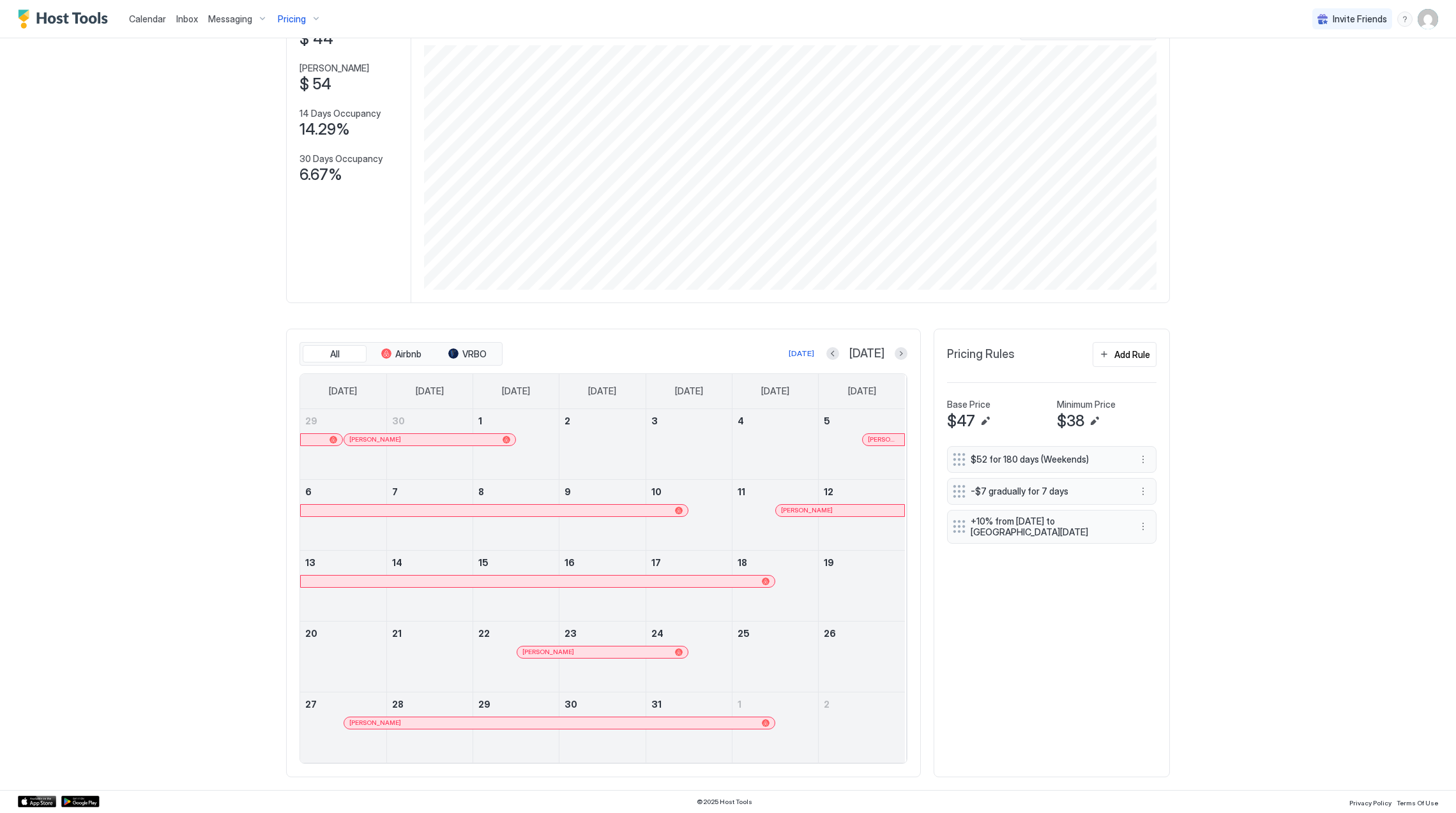
click at [593, 722] on div at bounding box center [598, 723] width 10 height 10
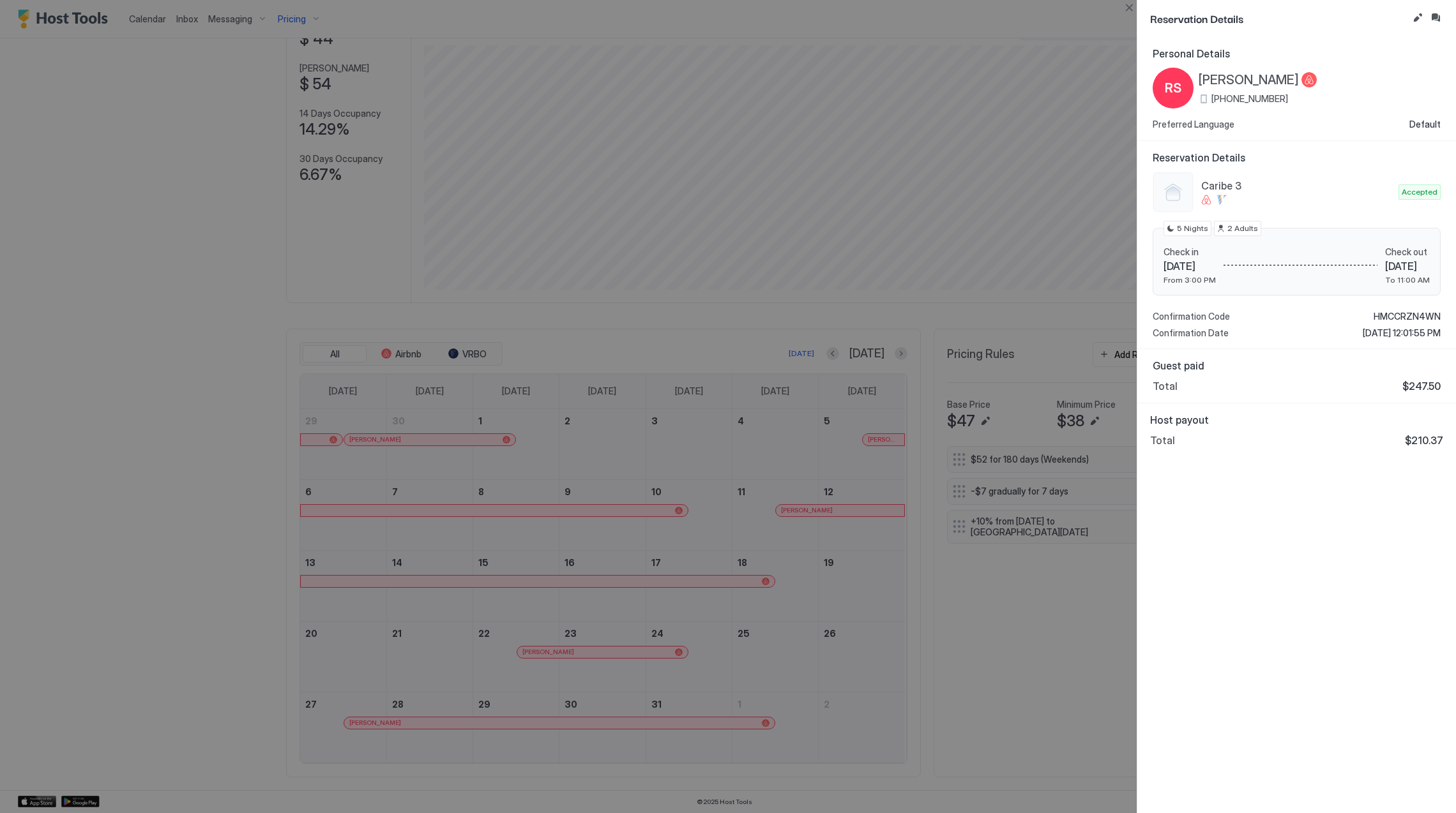
click at [1255, 80] on span "[PERSON_NAME]" at bounding box center [1248, 80] width 100 height 16
click at [1391, 316] on span "HMCCRZN4WN" at bounding box center [1407, 316] width 67 height 11
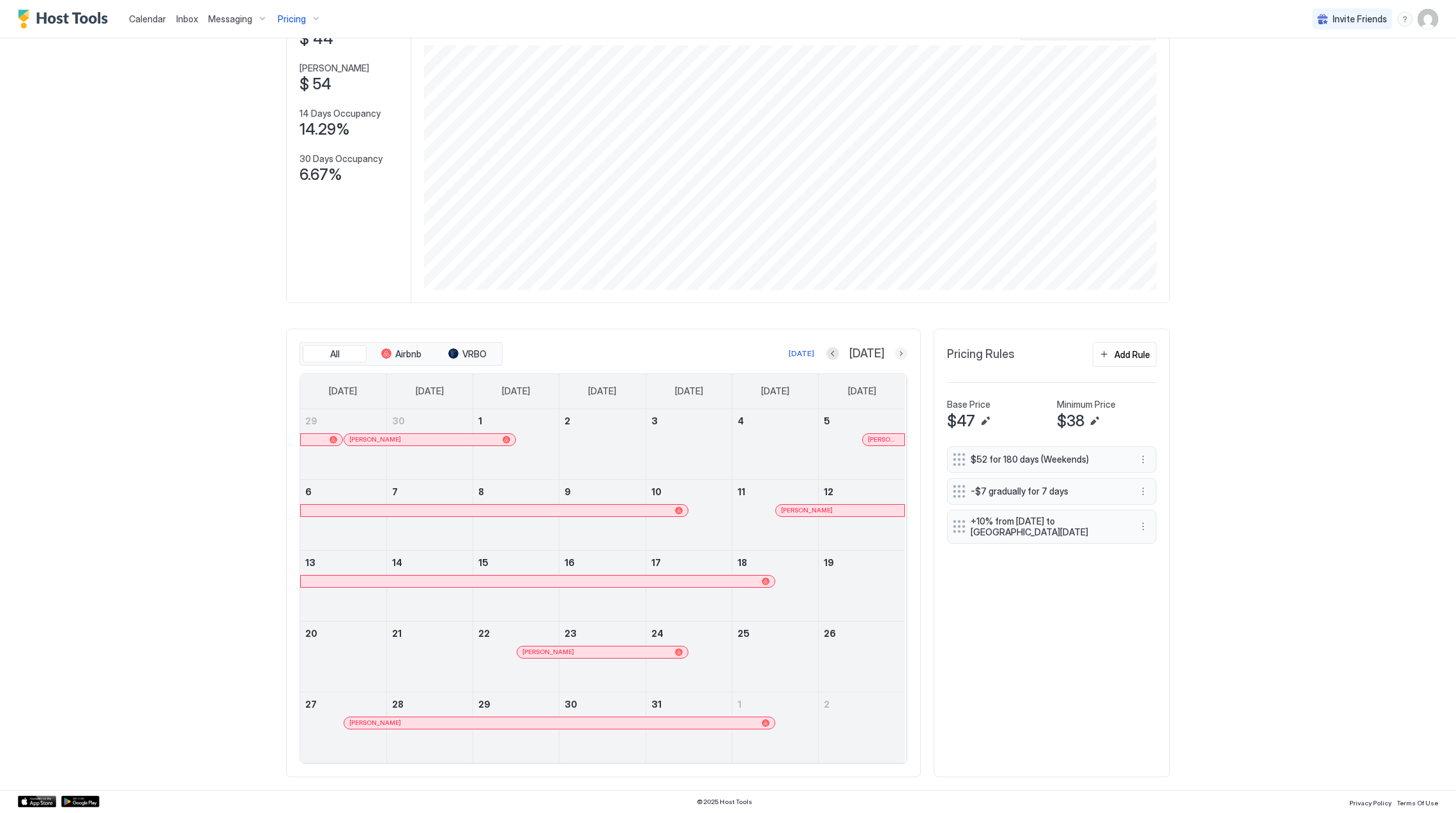
click at [897, 354] on button "Next month" at bounding box center [901, 353] width 13 height 13
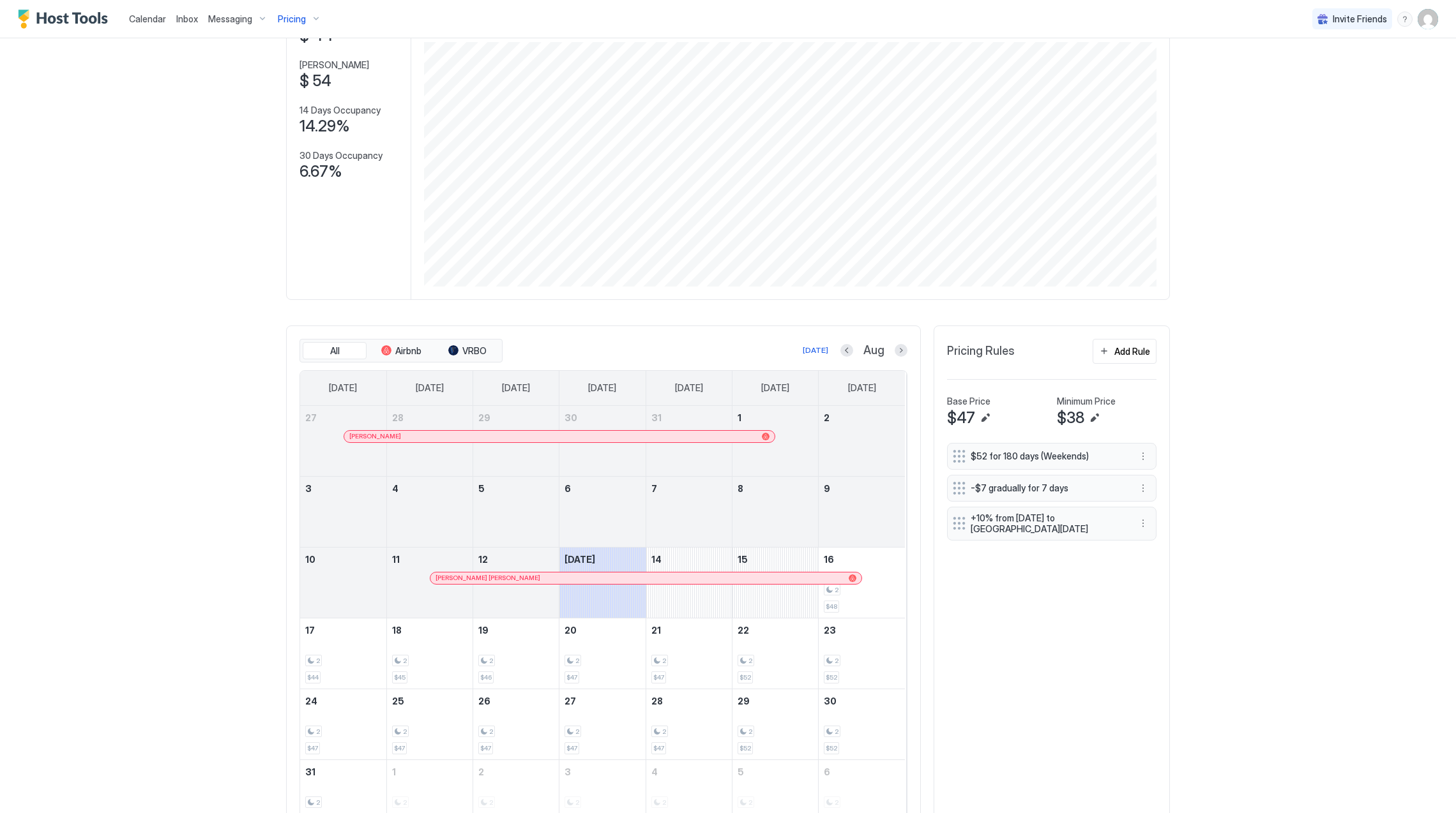
click at [555, 575] on link "[PERSON_NAME] [PERSON_NAME]" at bounding box center [645, 578] width 432 height 13
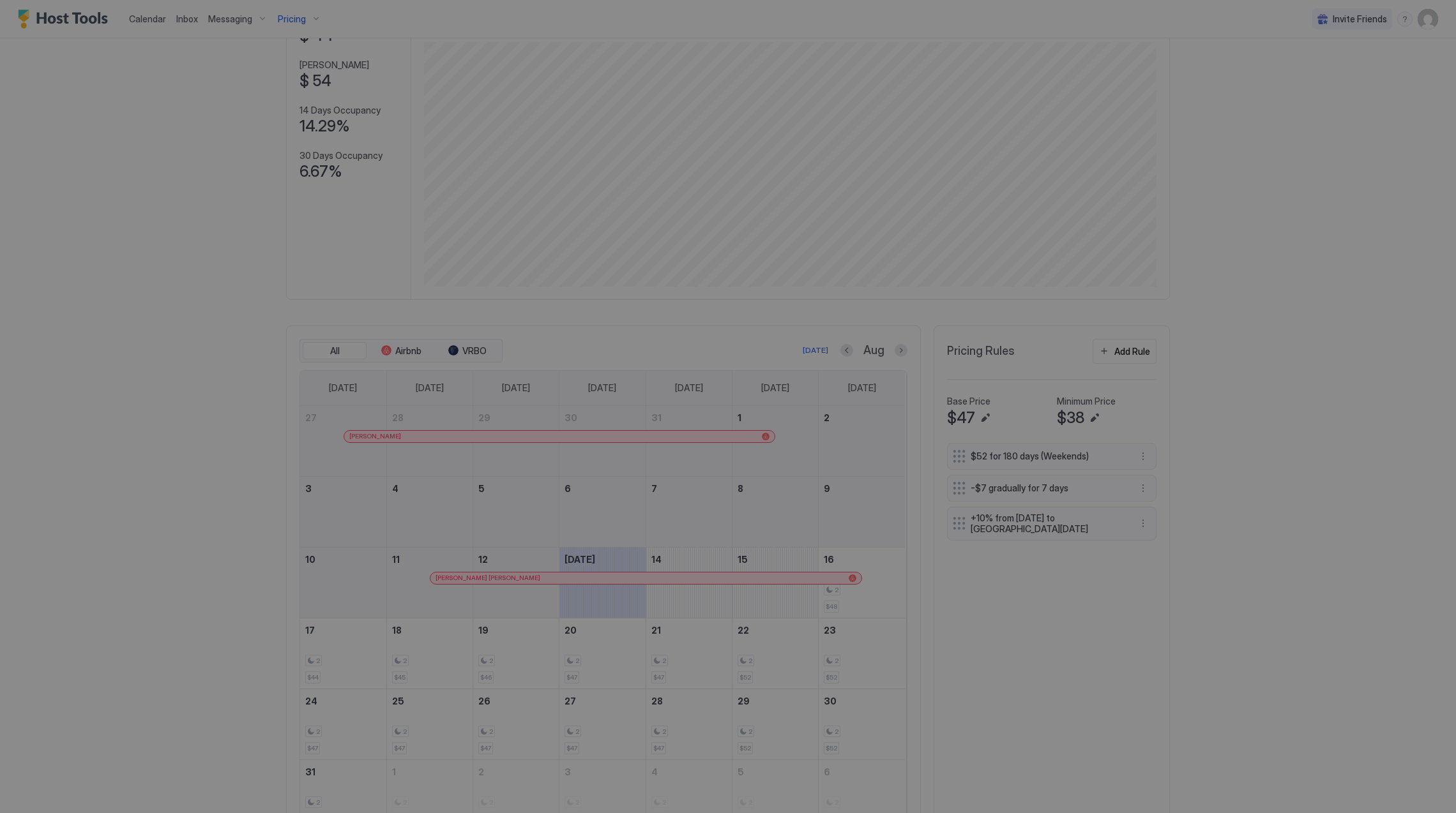
click at [555, 575] on div at bounding box center [728, 406] width 1456 height 813
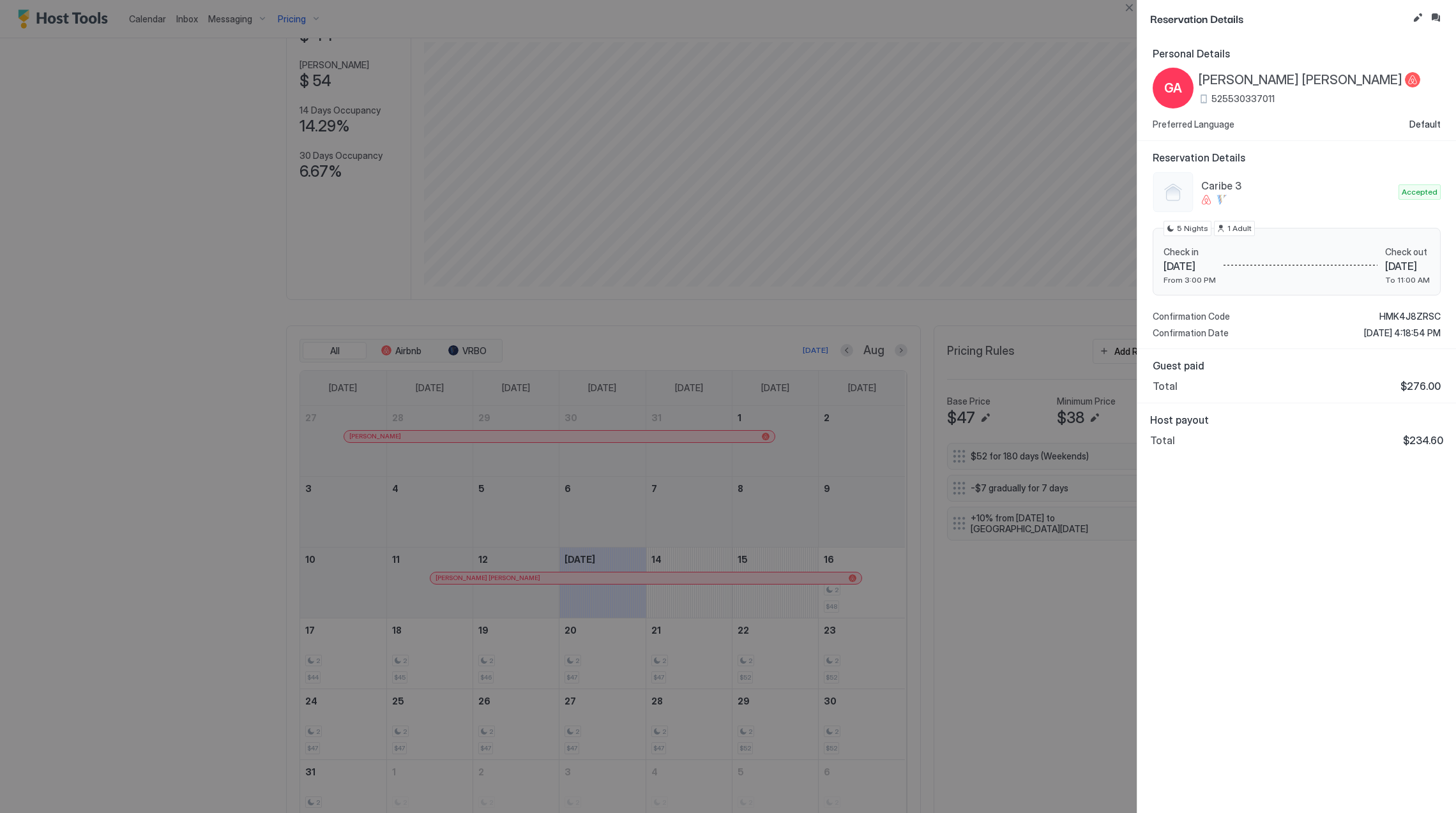
click at [532, 583] on div at bounding box center [728, 406] width 1456 height 813
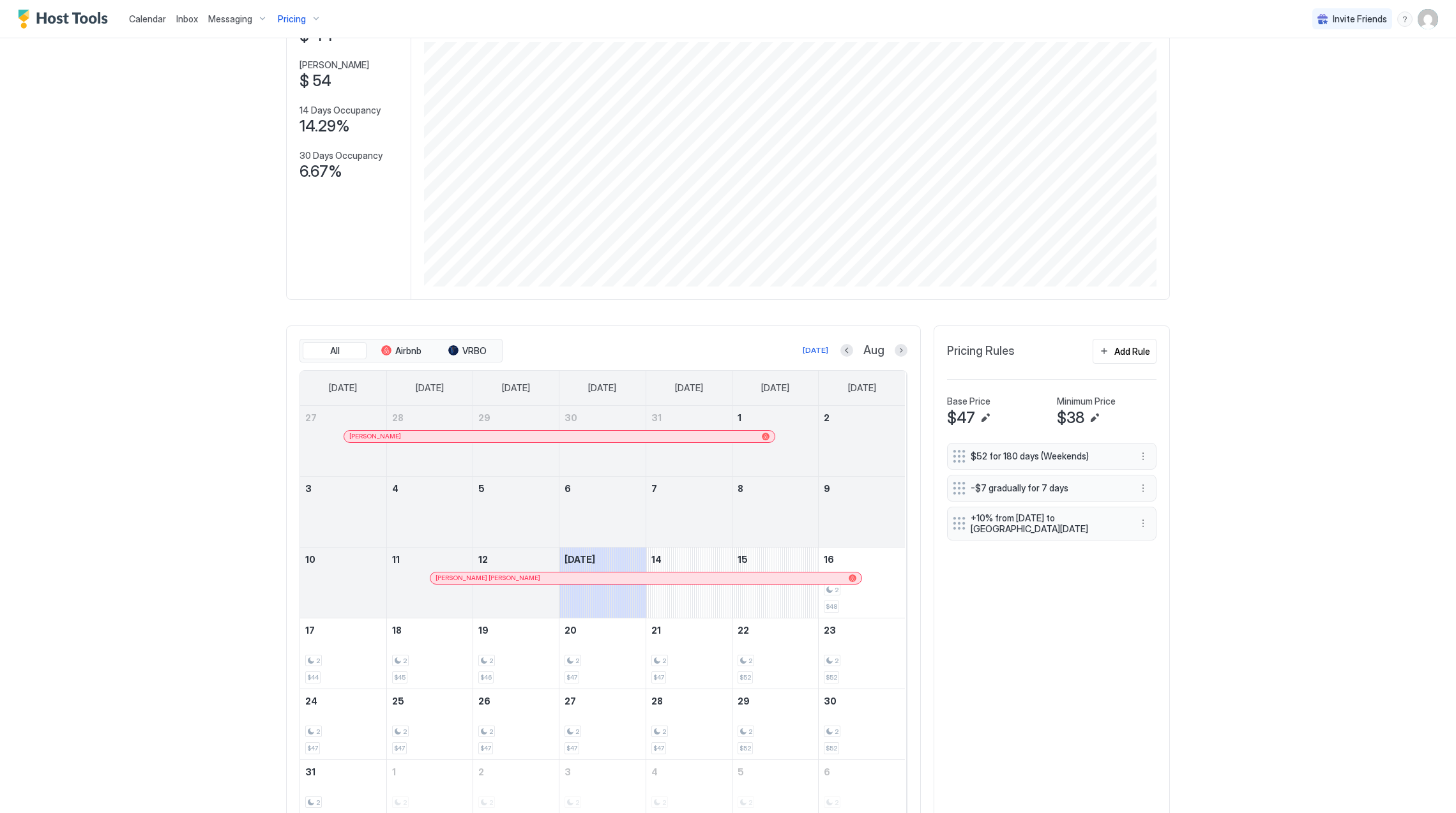
click at [533, 583] on div at bounding box center [537, 578] width 10 height 10
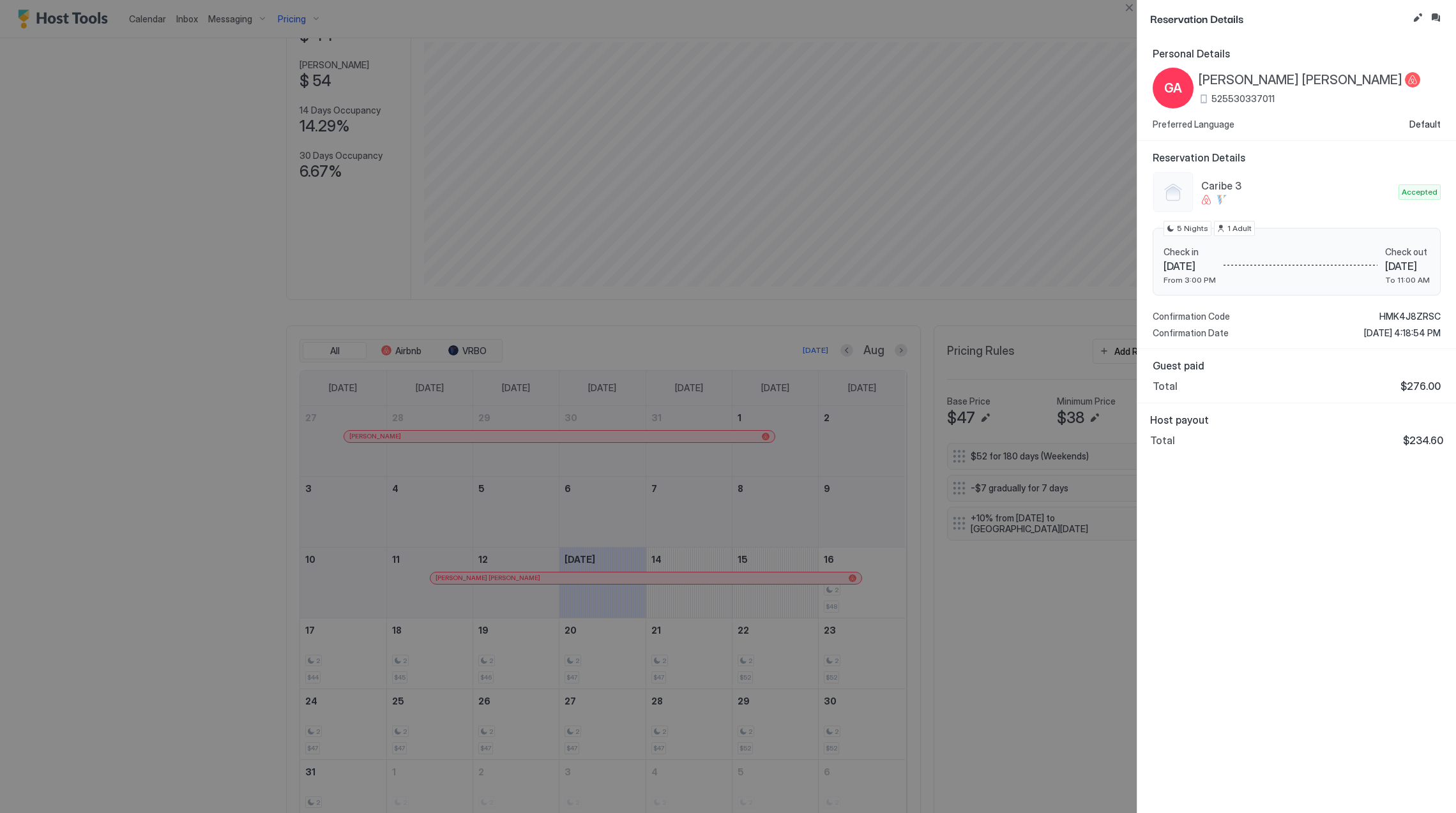
click at [1265, 75] on span "[PERSON_NAME] [PERSON_NAME]" at bounding box center [1300, 80] width 203 height 16
click at [1289, 571] on div "Personal Details GA [PERSON_NAME] [PERSON_NAME] 525530337011 Preferred Language…" at bounding box center [1297, 425] width 319 height 776
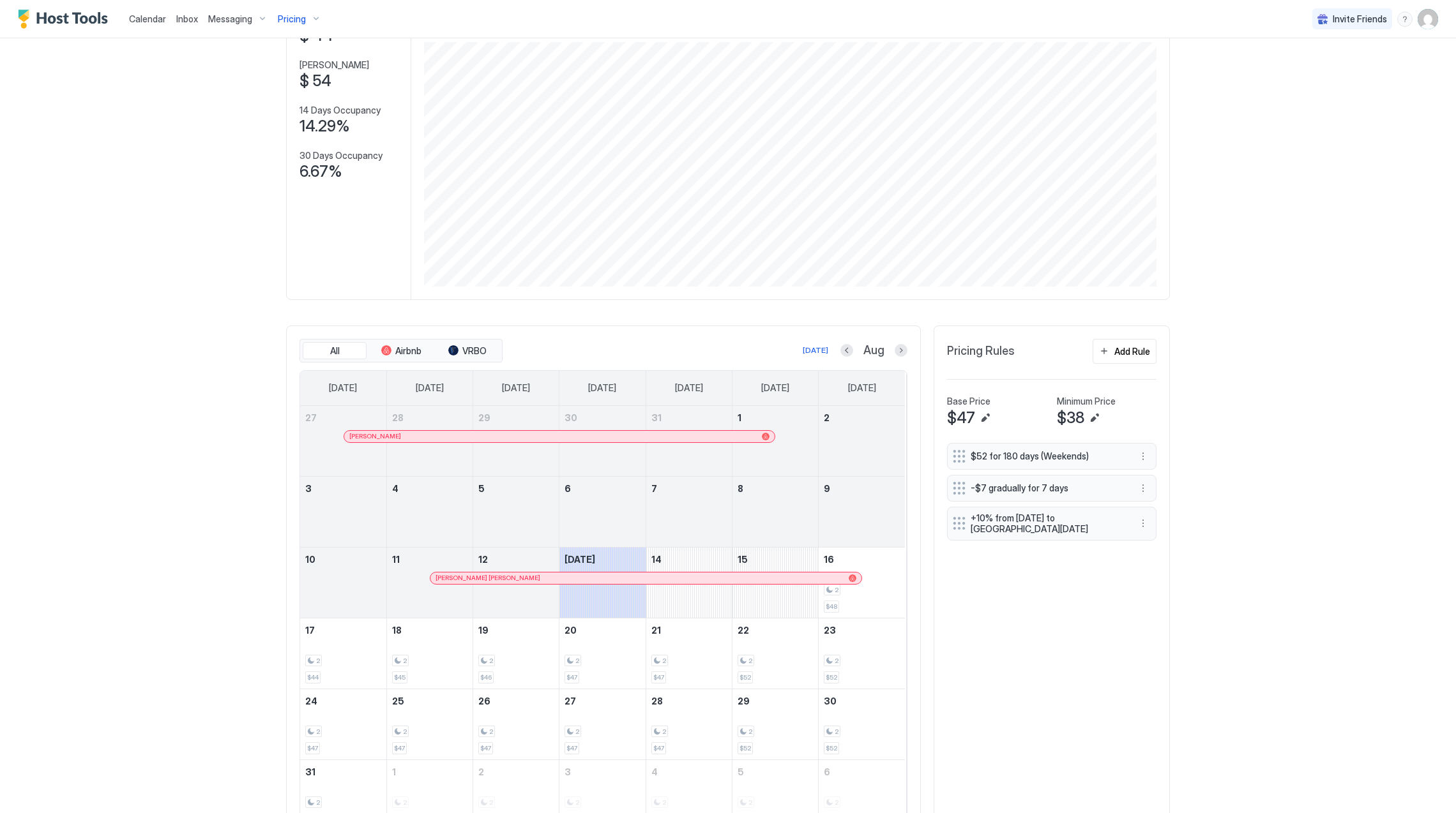
click at [650, 445] on tr "27 [PERSON_NAME] 28 29 30 31 1 2" at bounding box center [602, 442] width 605 height 71
click at [647, 439] on div at bounding box center [650, 436] width 10 height 10
click at [623, 433] on div "[PERSON_NAME]" at bounding box center [559, 436] width 430 height 11
click at [299, 21] on span "Pricing" at bounding box center [292, 19] width 28 height 11
click at [678, 585] on div at bounding box center [728, 406] width 1456 height 813
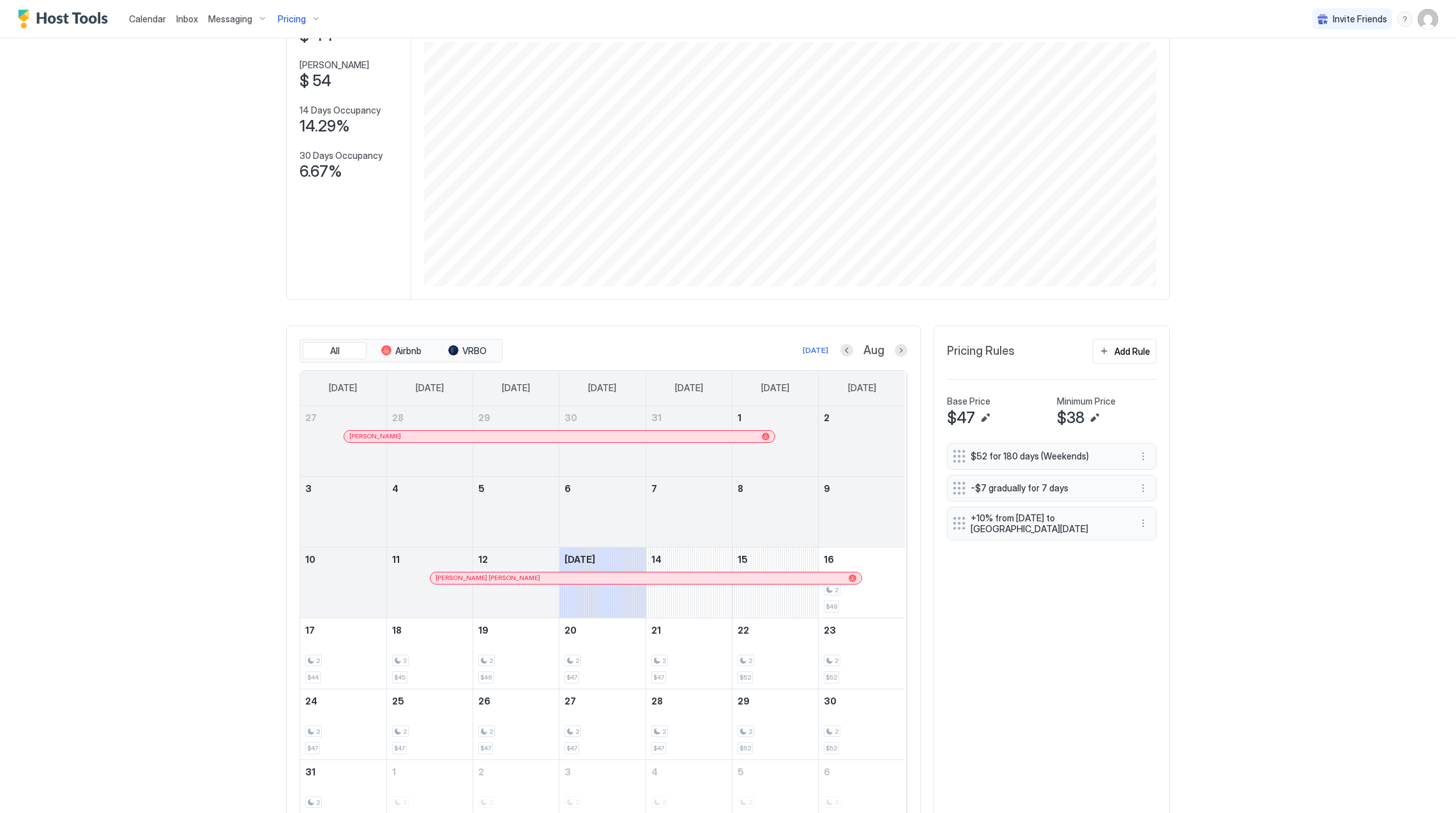
click at [679, 580] on div at bounding box center [684, 578] width 10 height 10
click at [287, 16] on span "Pricing" at bounding box center [292, 19] width 28 height 11
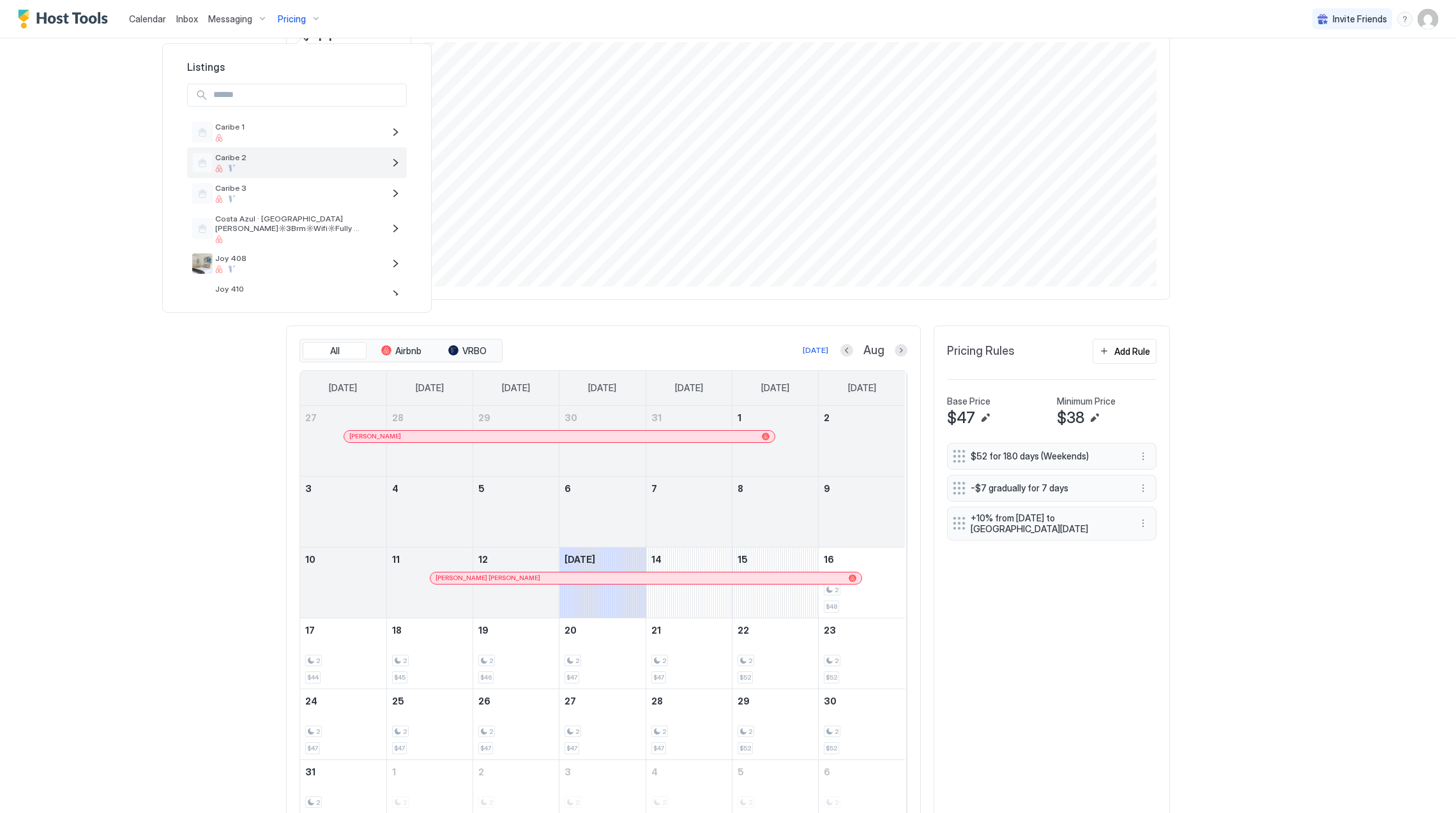
click at [319, 157] on span "Caribe 2" at bounding box center [299, 157] width 169 height 9
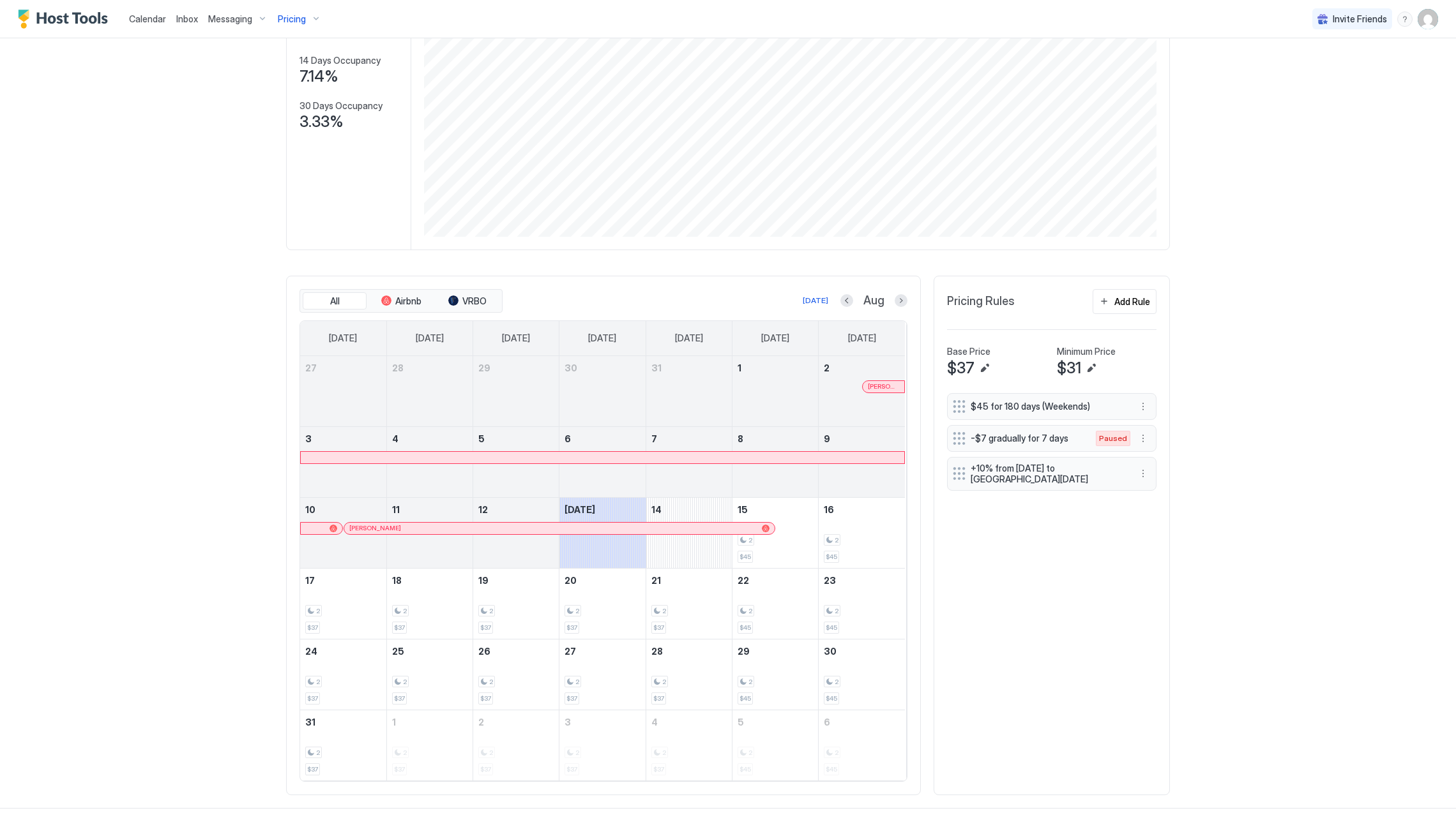
scroll to position [174, 0]
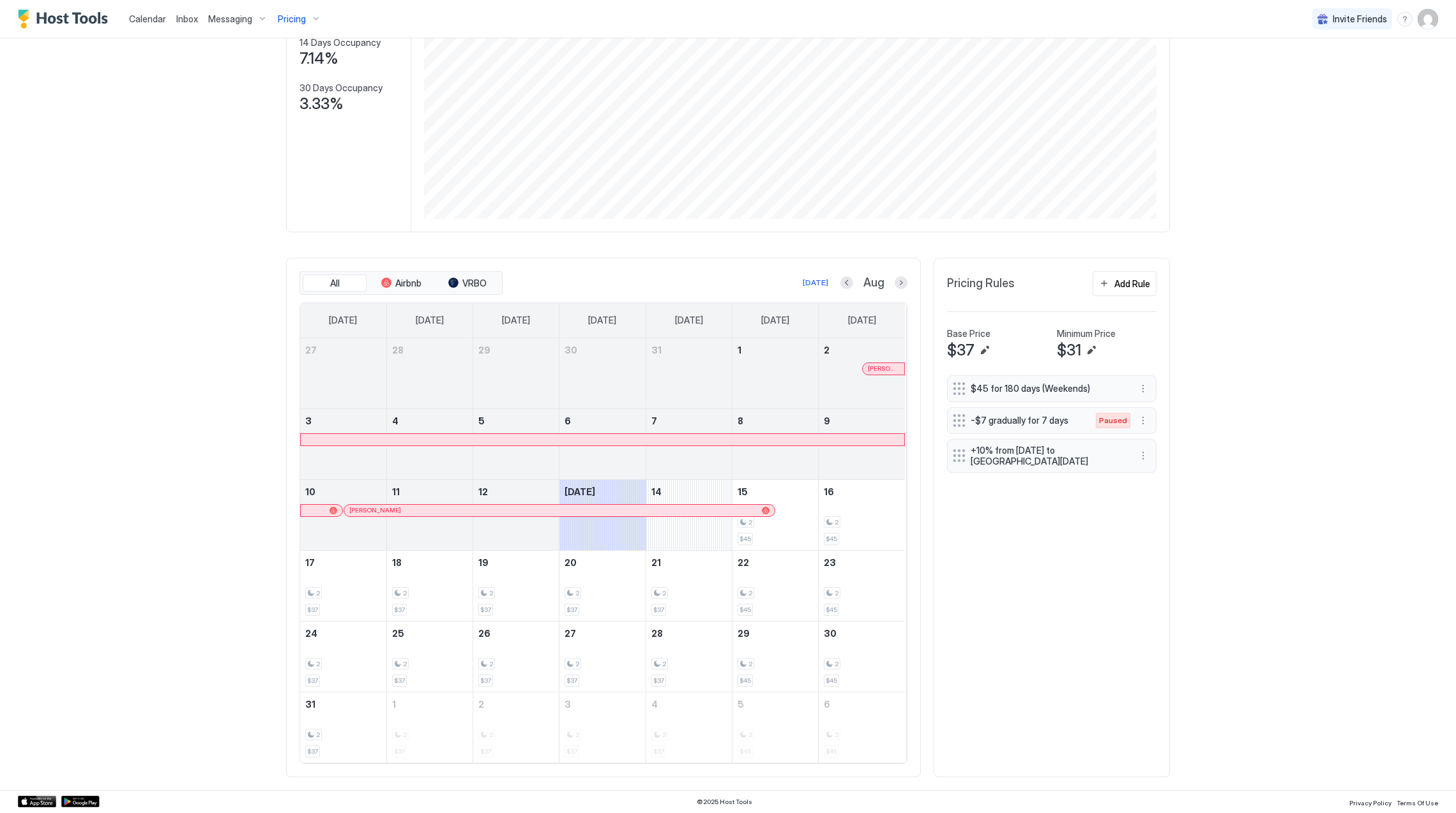
click at [292, 18] on span "Pricing" at bounding box center [292, 19] width 28 height 11
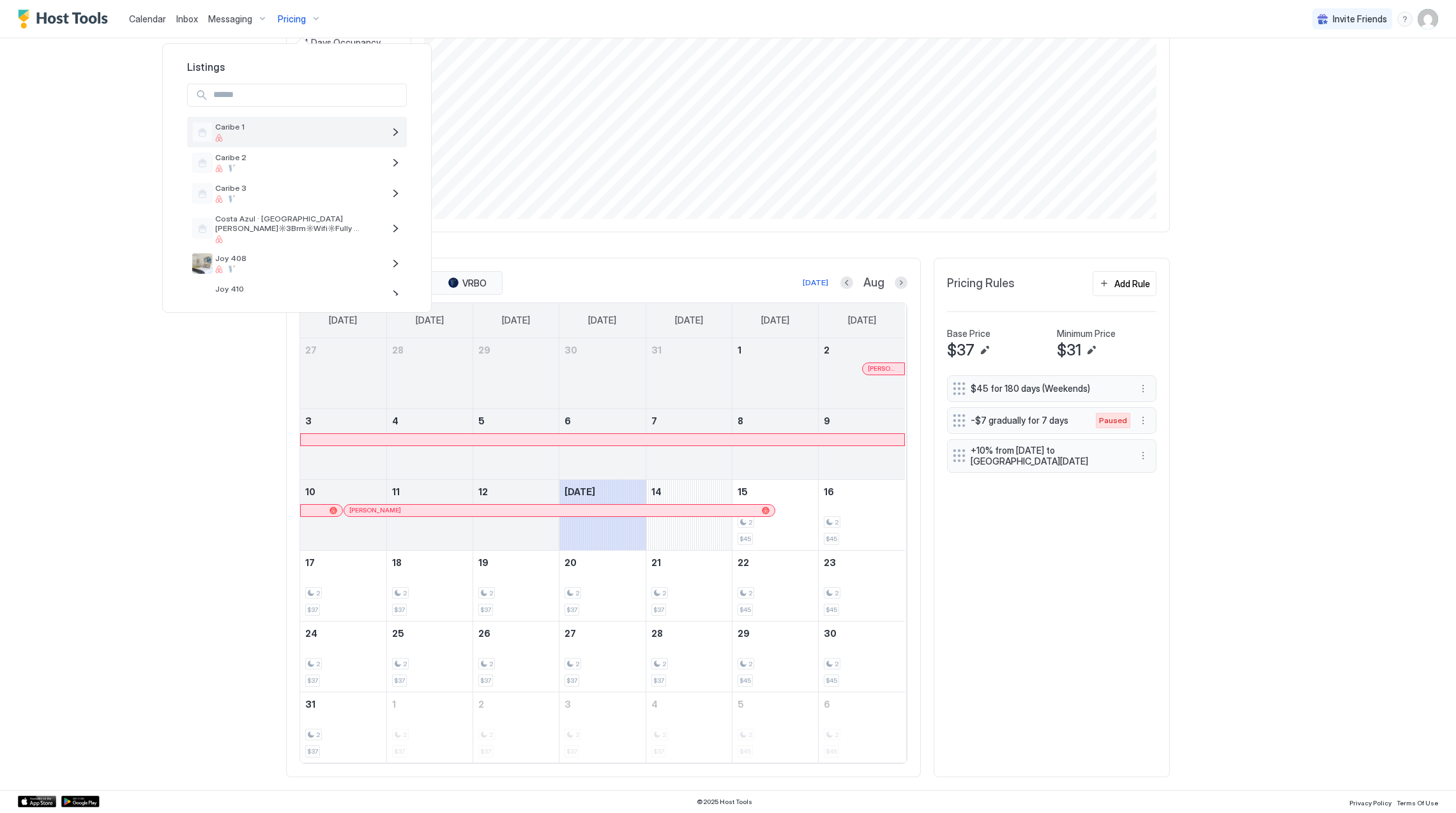
click at [296, 136] on div at bounding box center [299, 138] width 169 height 7
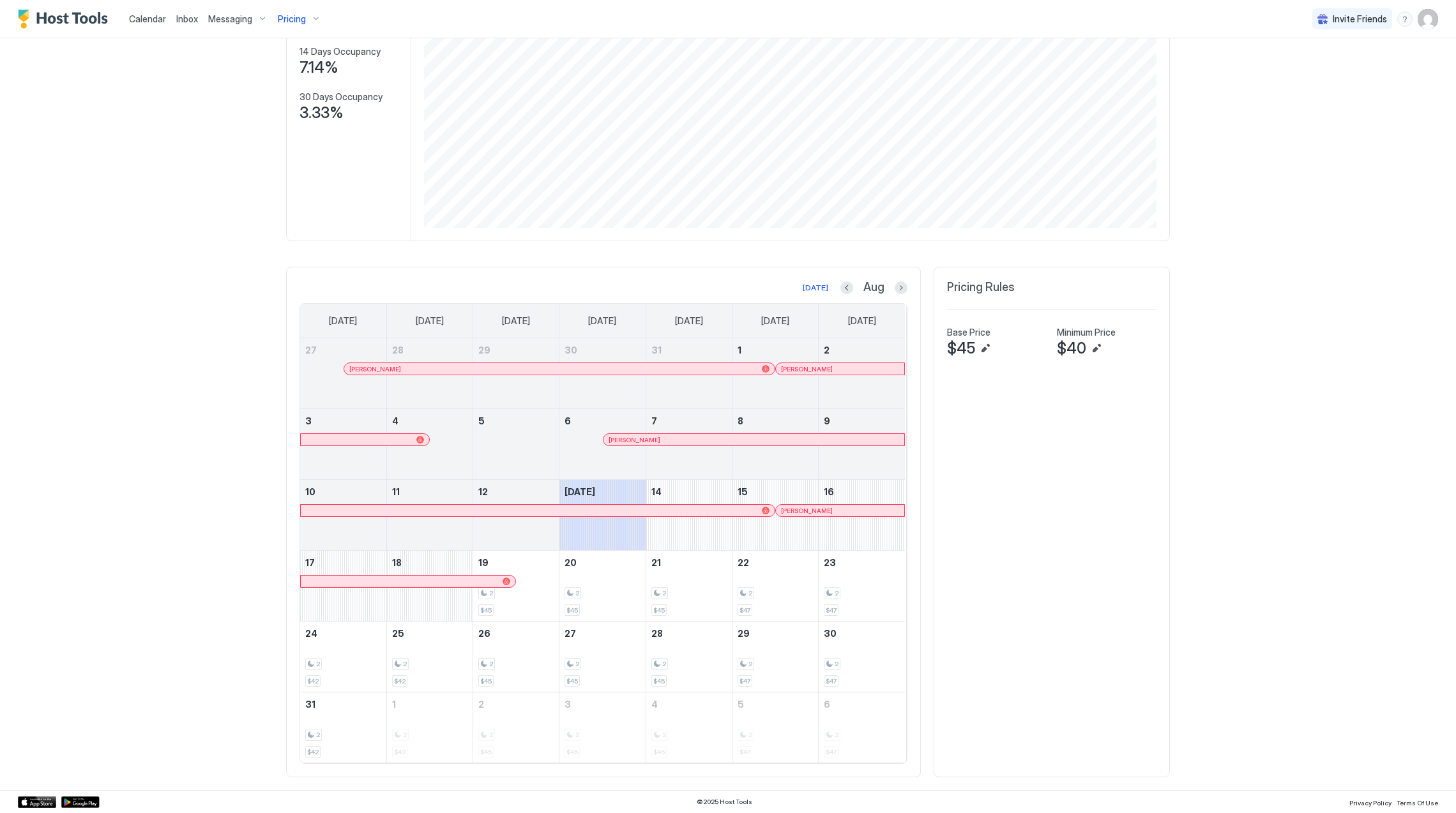
scroll to position [164, 0]
click at [0, 0] on div at bounding box center [0, 0] width 0 height 0
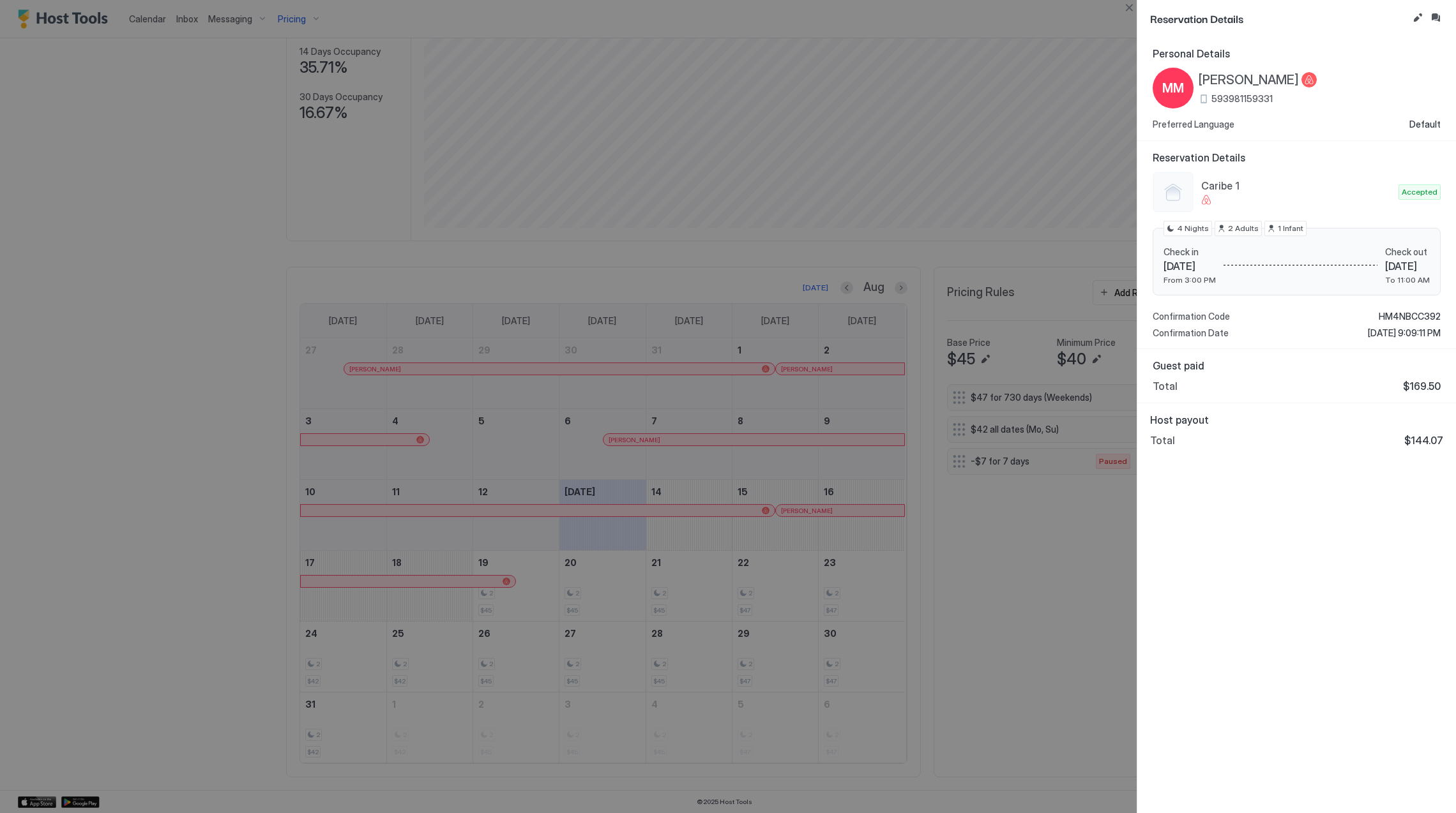
click at [1299, 78] on span "[PERSON_NAME]" at bounding box center [1248, 80] width 100 height 16
click at [1224, 82] on span "[PERSON_NAME]" at bounding box center [1248, 80] width 100 height 16
click at [1412, 316] on span "HM4NBCC392" at bounding box center [1410, 316] width 62 height 11
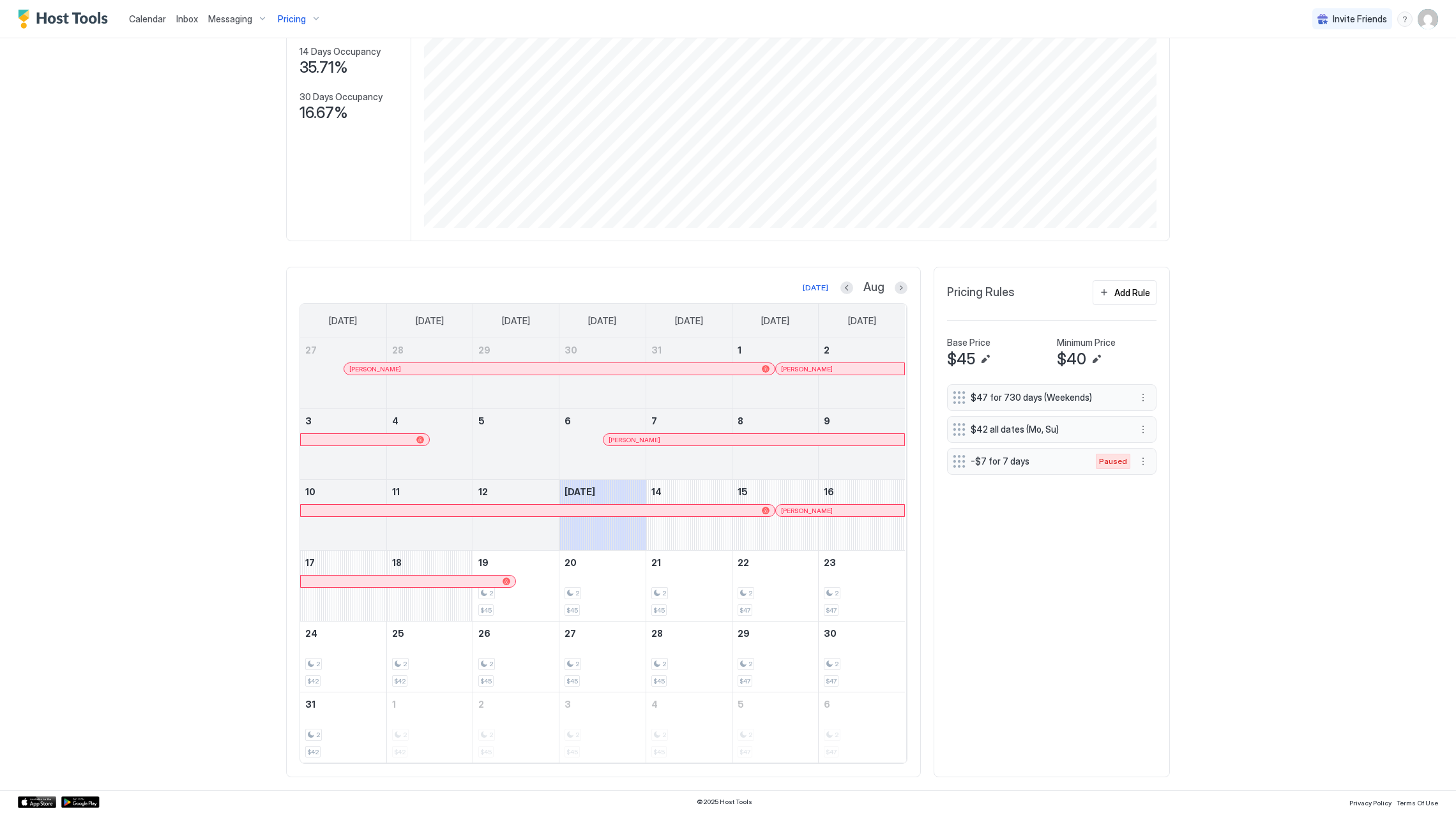
click at [802, 514] on div "[PERSON_NAME]" at bounding box center [839, 510] width 128 height 11
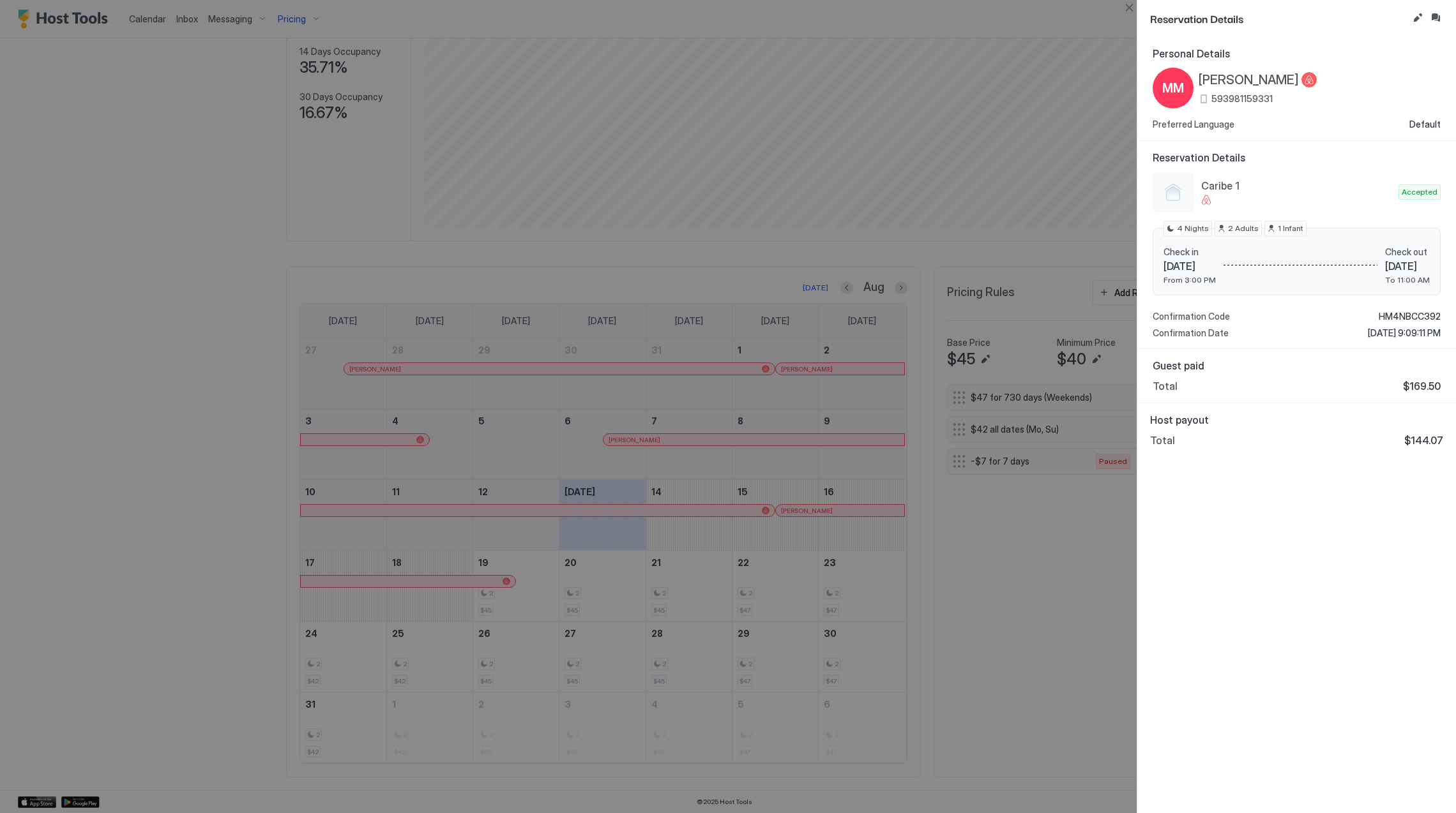
click at [890, 481] on div at bounding box center [728, 406] width 1456 height 813
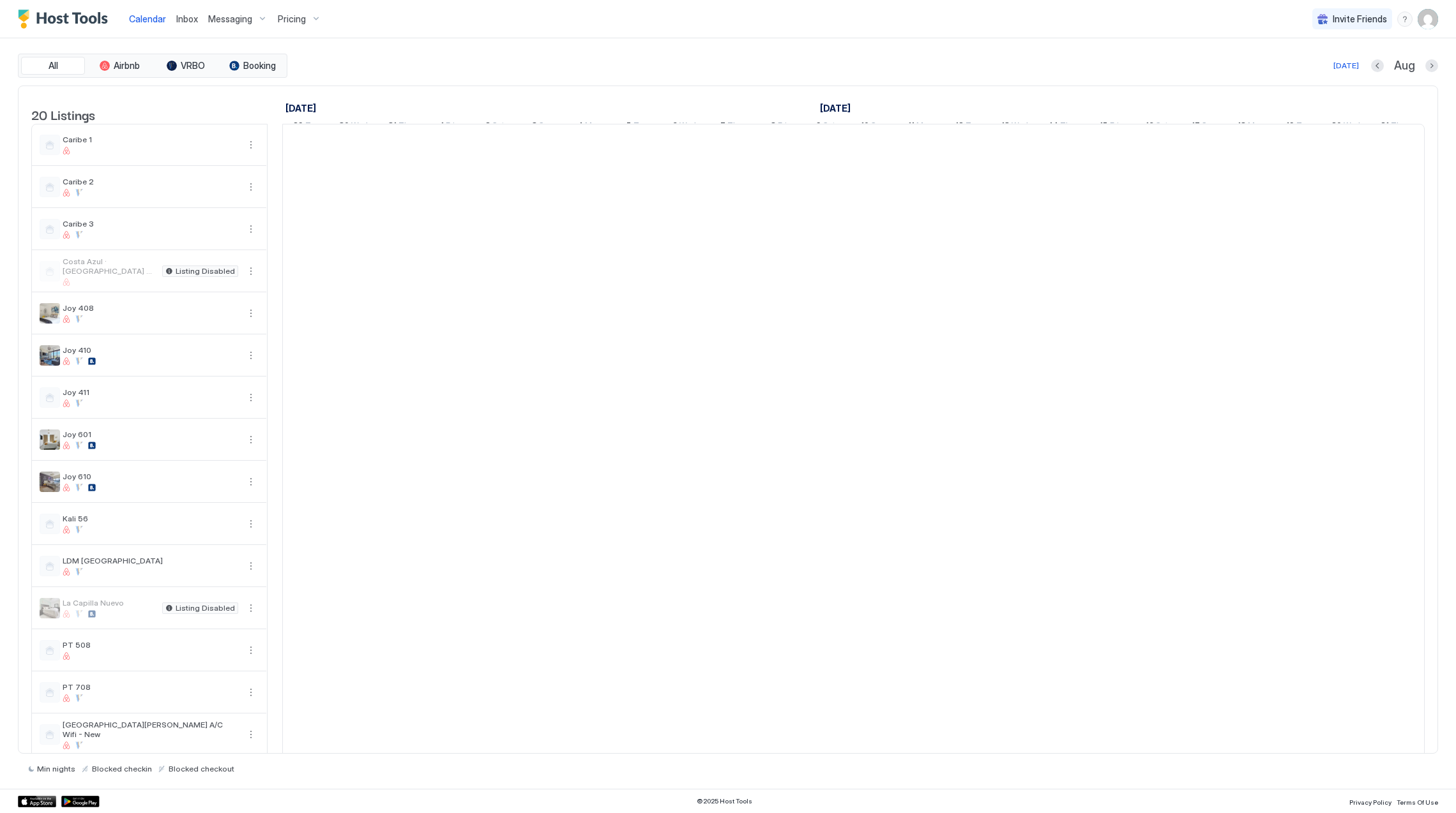
scroll to position [0, 709]
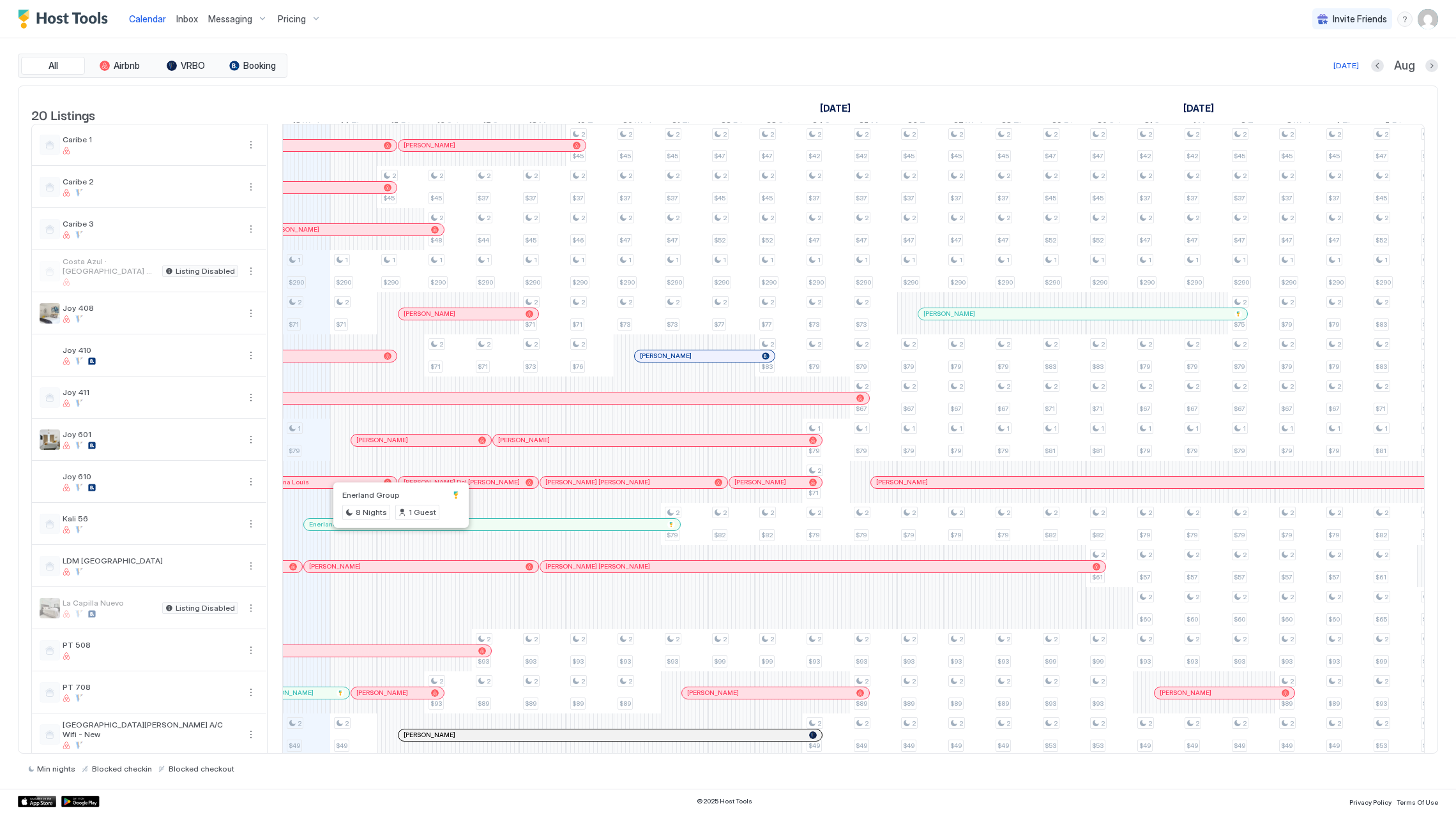
click at [399, 530] on div at bounding box center [399, 524] width 10 height 10
